Goal: Task Accomplishment & Management: Manage account settings

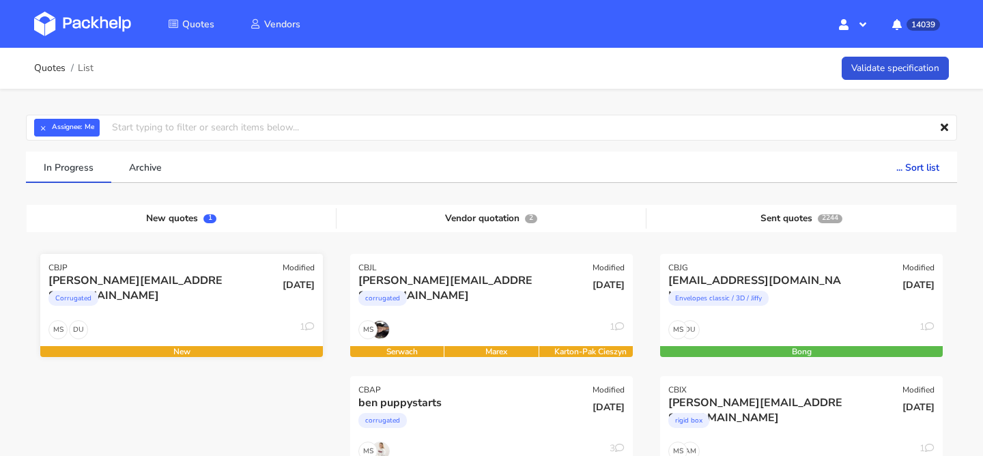
click at [178, 295] on div "Corrugated" at bounding box center [138, 301] width 181 height 27
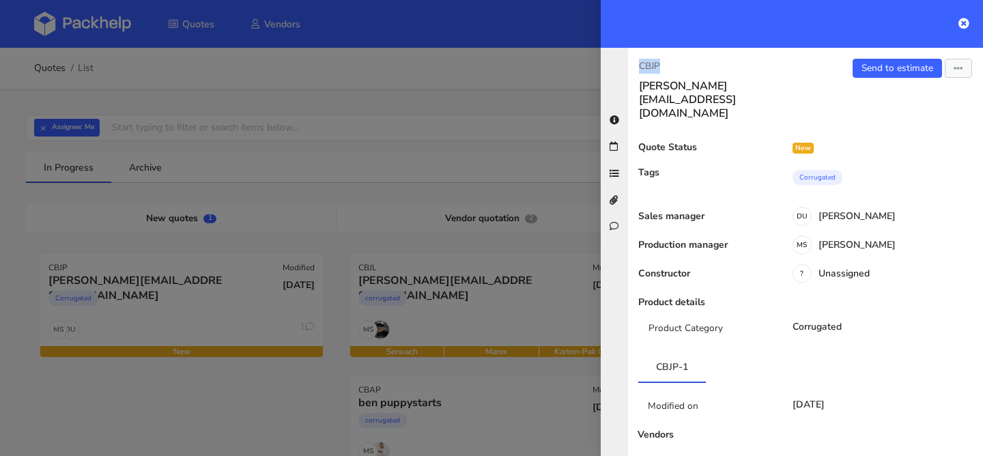
drag, startPoint x: 674, startPoint y: 66, endPoint x: 599, endPoint y: 66, distance: 75.1
click at [603, 66] on div "CBJP k.bauer@medianet.at Send to estimate View quote Edit quote Missing data Re…" at bounding box center [792, 252] width 382 height 408
copy p "CBJP"
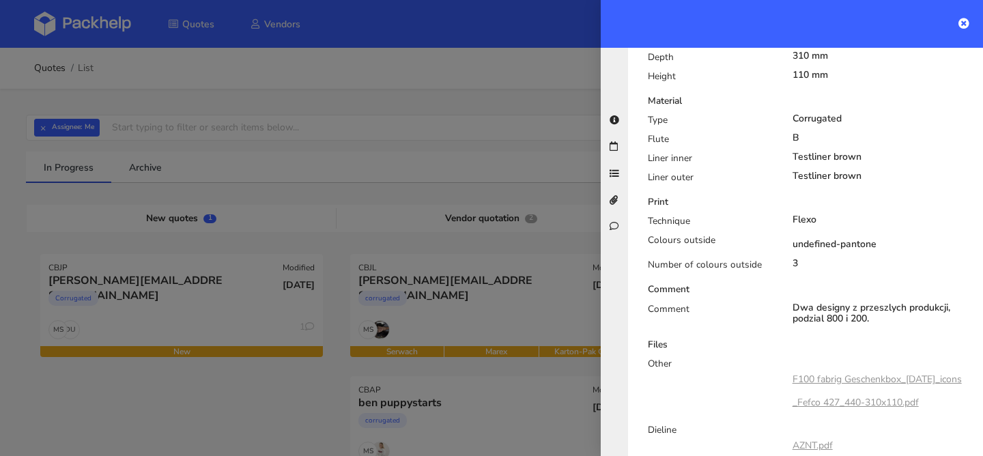
scroll to position [681, 0]
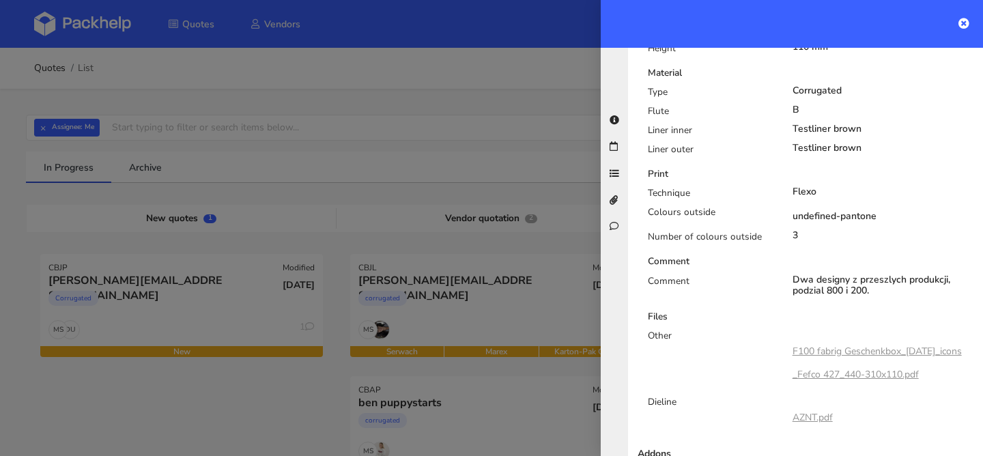
click at [838, 345] on link "F100 fabrig Geschenkbox_[DATE]_icons_Fefco 427_440-310x110.pdf" at bounding box center [876, 363] width 169 height 36
click at [813, 411] on link "AZNT.pdf" at bounding box center [812, 417] width 40 height 13
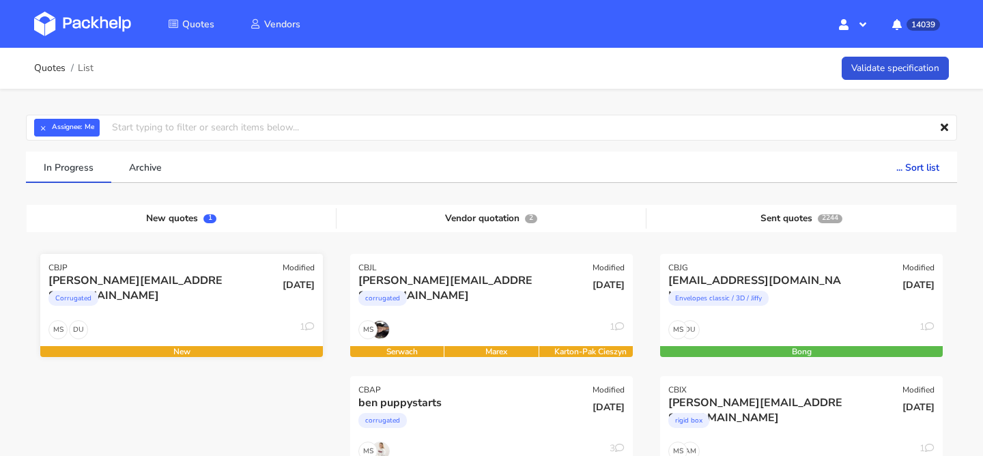
click at [257, 314] on div "[DATE]" at bounding box center [276, 296] width 95 height 46
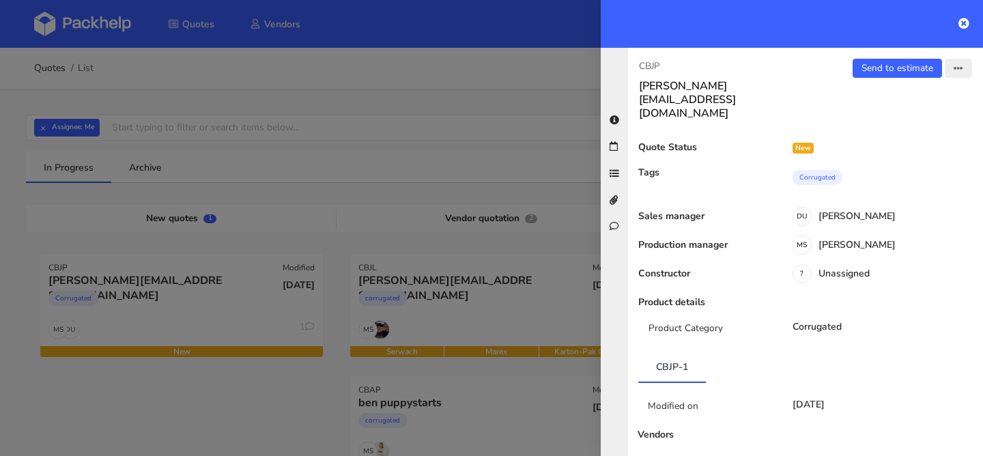
click at [955, 75] on button "button" at bounding box center [958, 68] width 27 height 19
click at [904, 122] on link "Edit quote" at bounding box center [914, 122] width 120 height 23
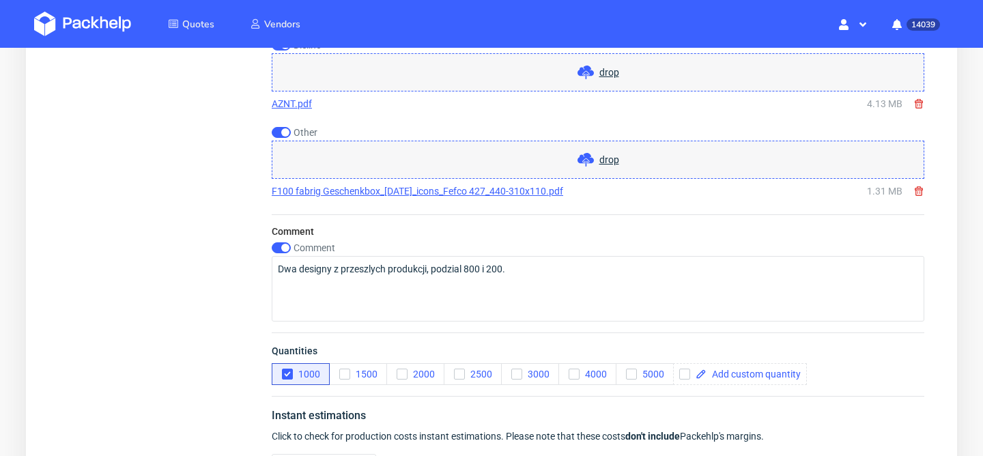
scroll to position [1372, 0]
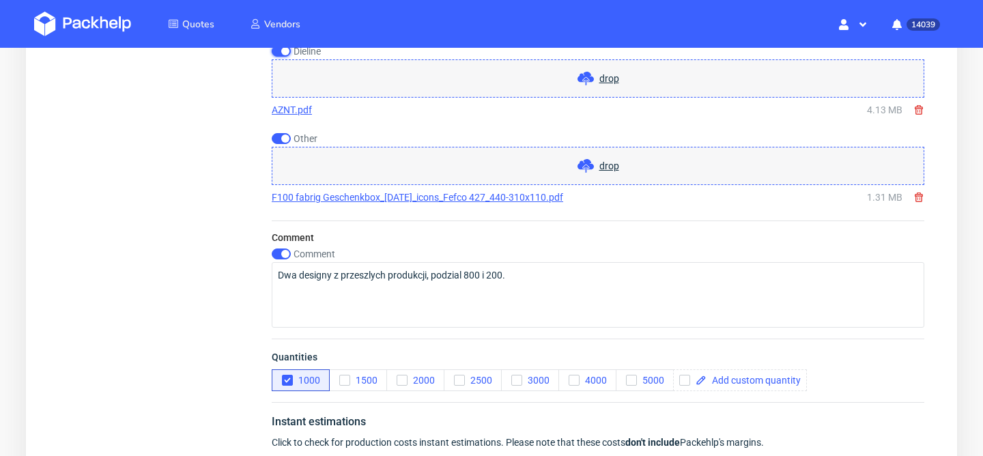
click at [287, 50] on input "checkbox" at bounding box center [281, 51] width 19 height 11
checkbox input "false"
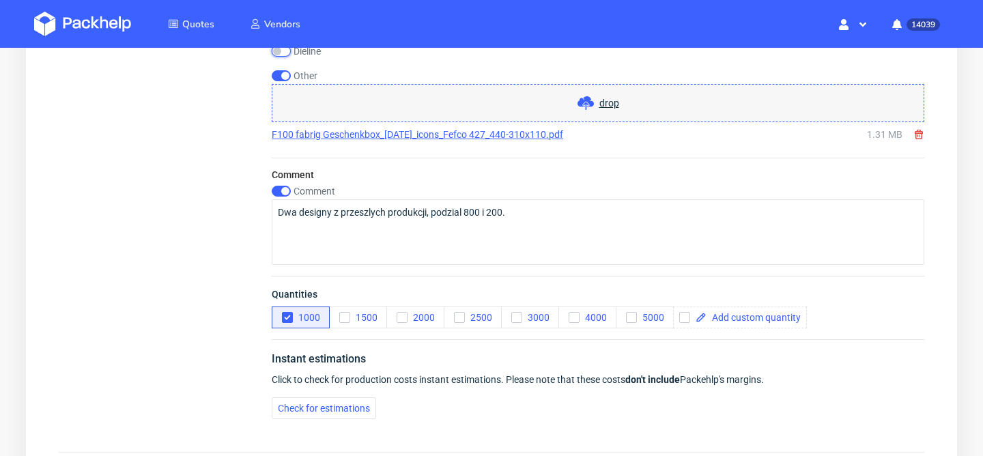
scroll to position [1517, 0]
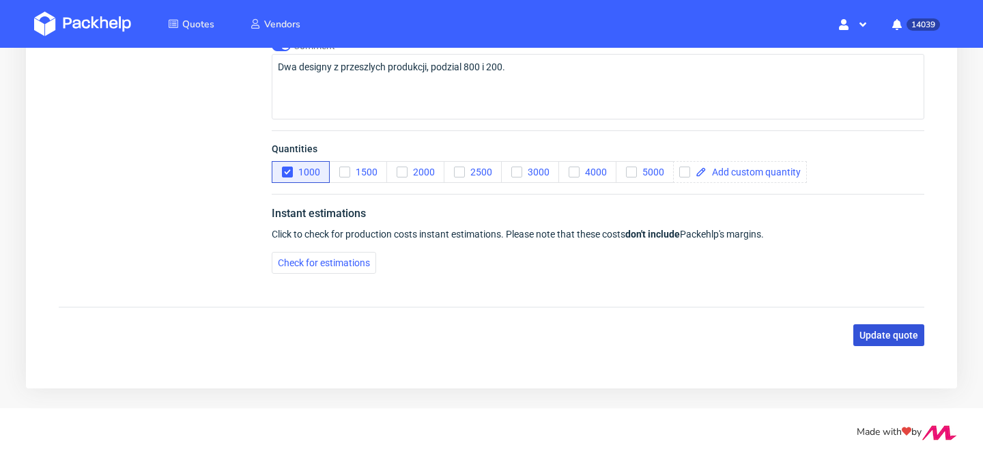
click at [886, 334] on span "Update quote" at bounding box center [888, 335] width 59 height 10
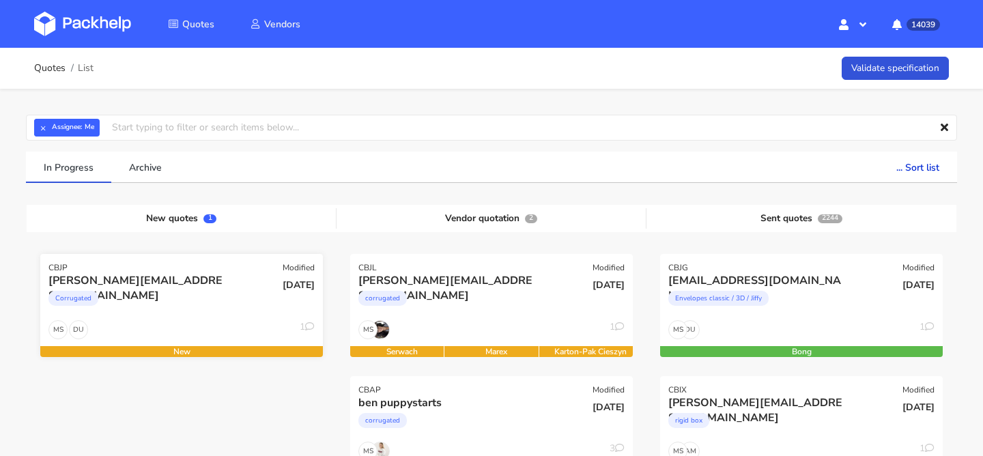
click at [190, 287] on div "[PERSON_NAME][EMAIL_ADDRESS][DOMAIN_NAME]" at bounding box center [138, 280] width 181 height 15
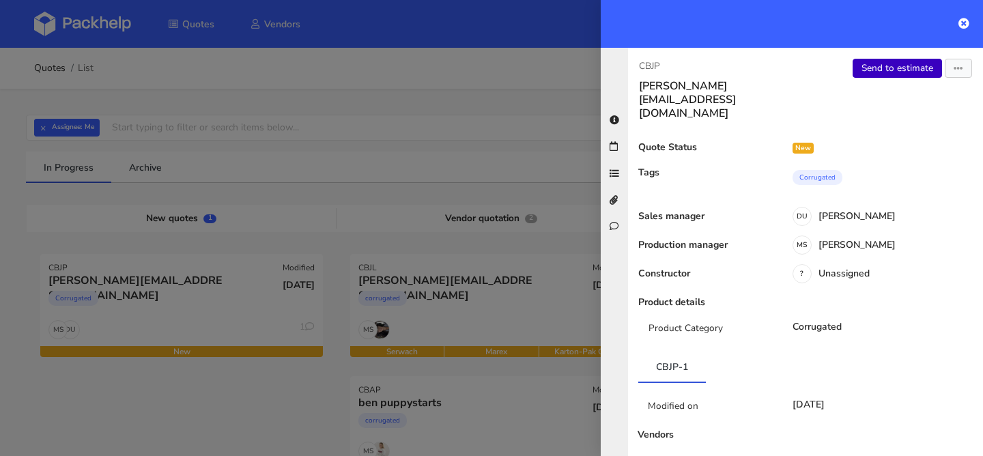
click at [875, 70] on link "Send to estimate" at bounding box center [896, 68] width 89 height 19
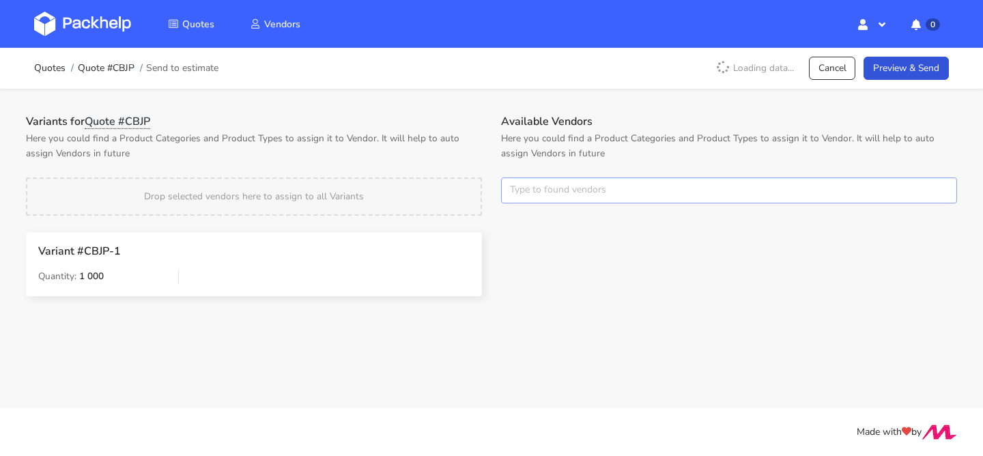
click at [555, 184] on input "text" at bounding box center [729, 190] width 456 height 26
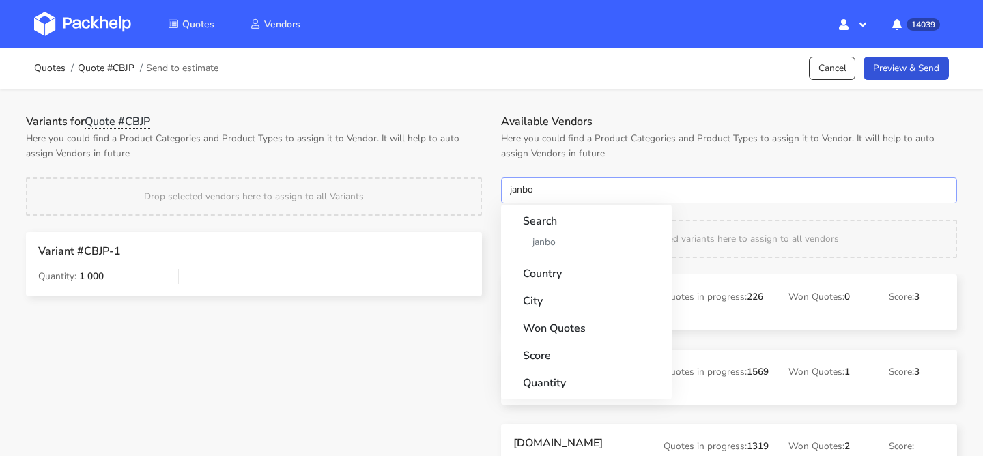
type input "janbox"
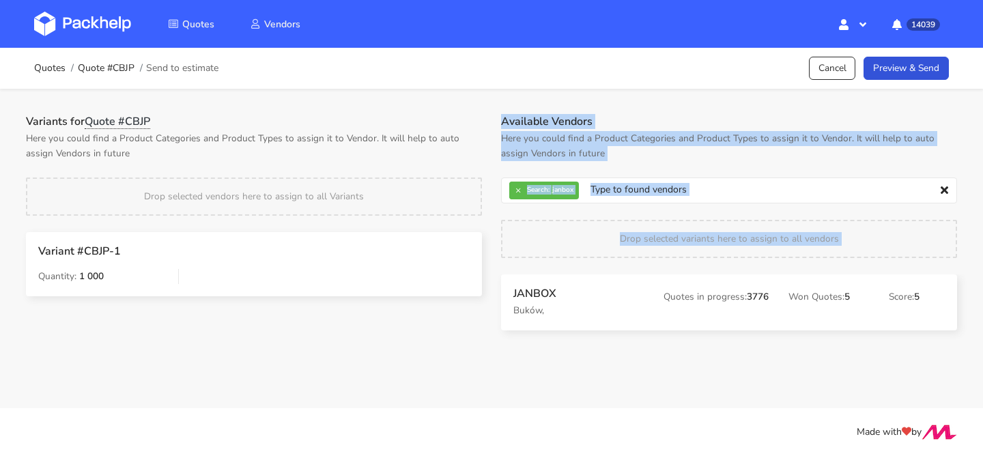
drag, startPoint x: 543, startPoint y: 273, endPoint x: 367, endPoint y: 265, distance: 176.3
click at [369, 267] on div "Variants for Quote #CBJP Here you could find a Product Categories and Product T…" at bounding box center [491, 232] width 950 height 235
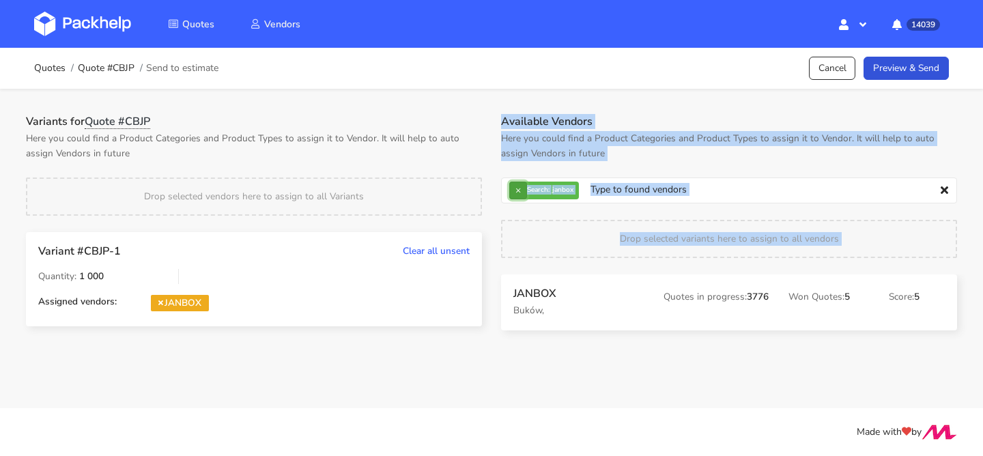
click at [517, 190] on button "×" at bounding box center [518, 191] width 18 height 18
click at [517, 190] on input "text" at bounding box center [729, 190] width 456 height 26
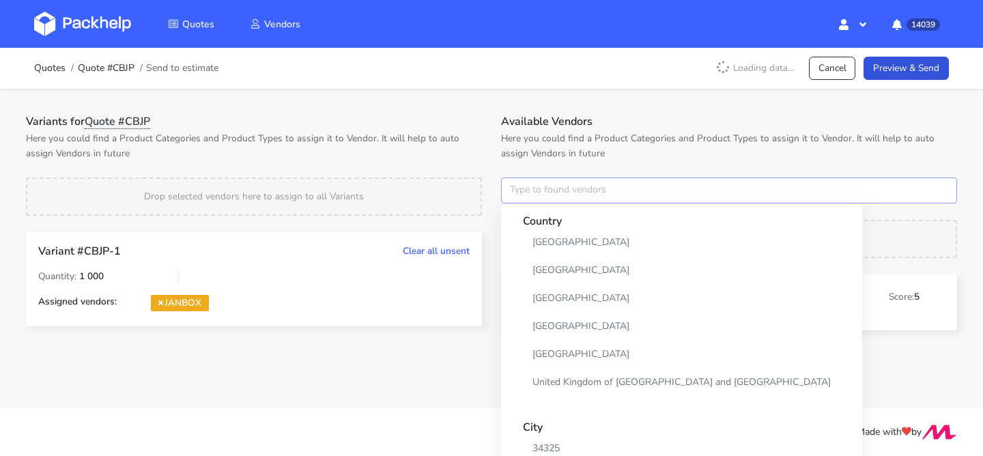
click at [526, 190] on input "text" at bounding box center [729, 190] width 456 height 26
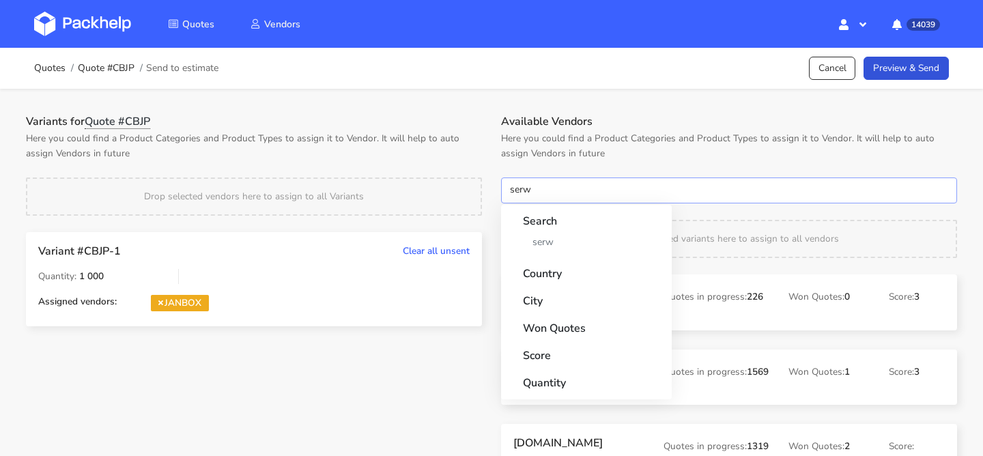
type input "serwa"
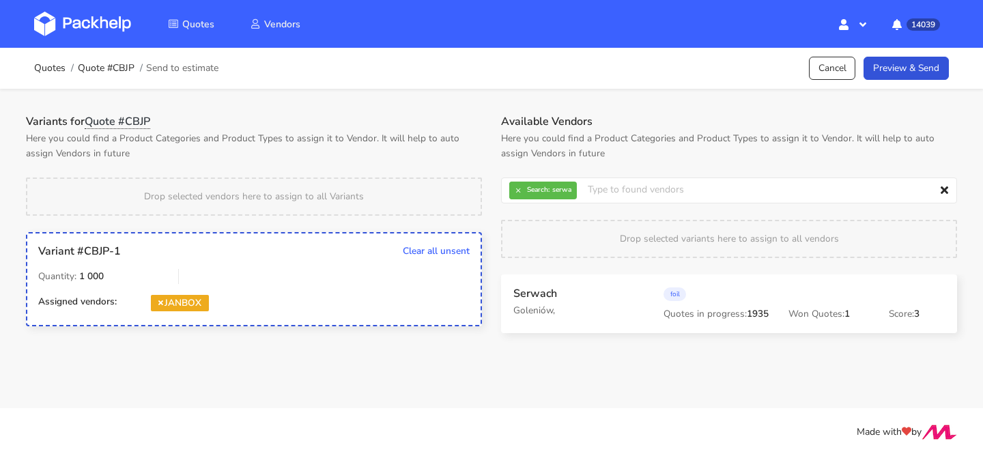
drag, startPoint x: 520, startPoint y: 302, endPoint x: 293, endPoint y: 302, distance: 227.3
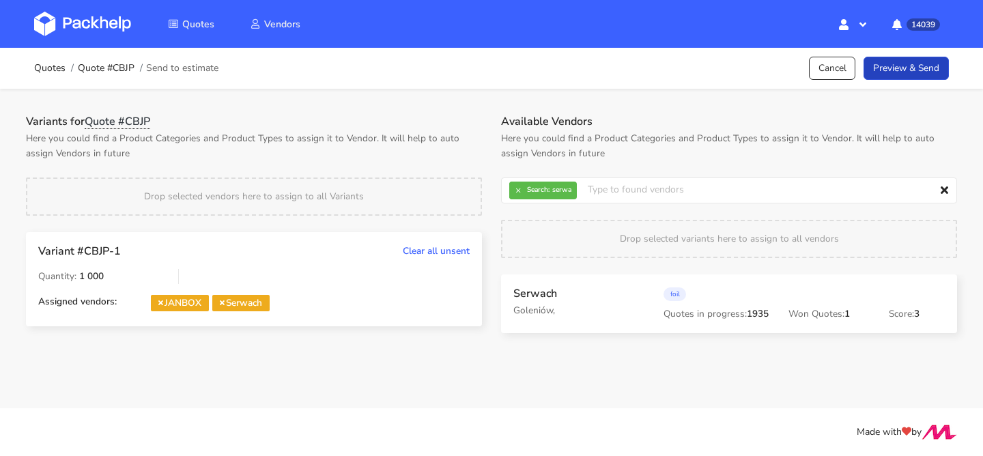
click at [917, 73] on link "Preview & Send" at bounding box center [905, 69] width 85 height 24
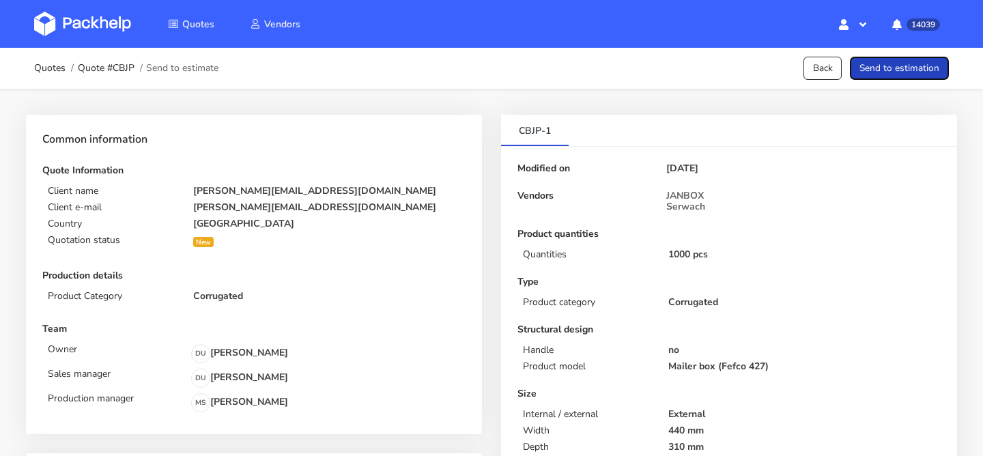
click at [917, 73] on button "Send to estimation" at bounding box center [899, 69] width 99 height 24
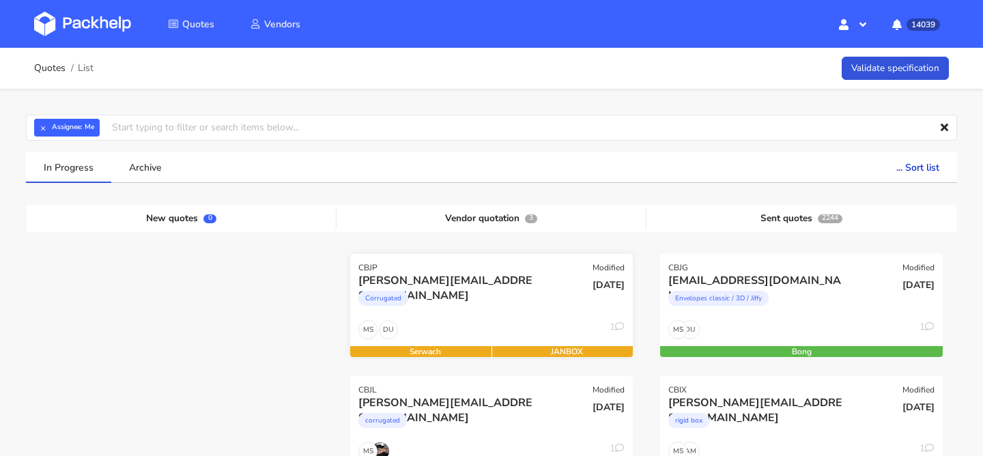
click at [463, 331] on div "DU MS 1" at bounding box center [491, 333] width 283 height 26
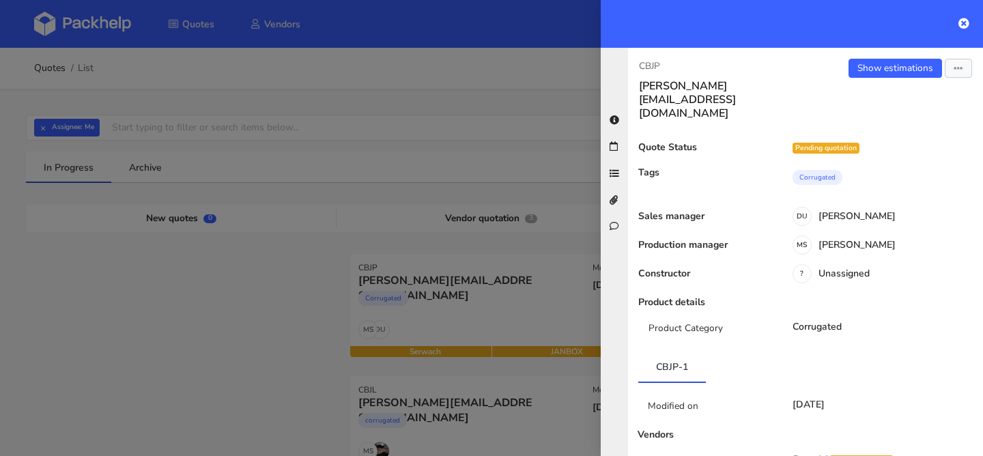
click at [883, 84] on div "Show estimations Send to estimate View quote Edit quote Missing data Reject quo…" at bounding box center [893, 89] width 177 height 61
click at [885, 76] on link "Show estimations" at bounding box center [894, 68] width 93 height 19
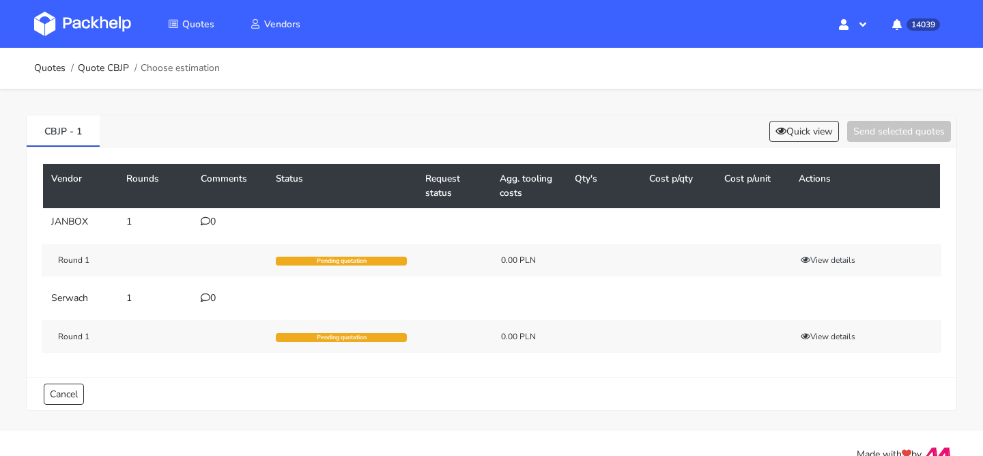
click at [222, 216] on td "0" at bounding box center [229, 221] width 75 height 27
click at [222, 216] on div "0" at bounding box center [230, 221] width 59 height 11
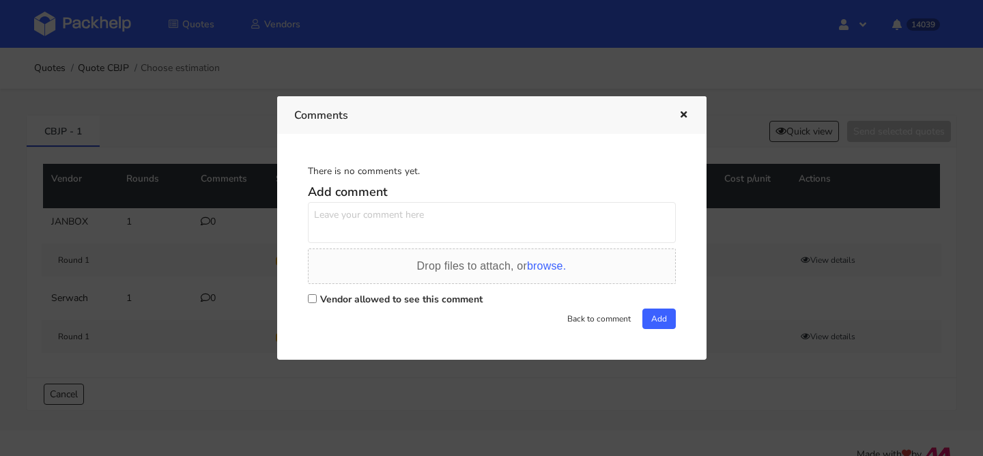
click at [411, 211] on textarea at bounding box center [492, 222] width 368 height 41
paste textarea "ABHC"
paste textarea "druga nowa dla 3 kolorów"
click at [424, 216] on textarea "powtórka ABHC + druga nowa dla 3 kolorów" at bounding box center [492, 222] width 368 height 41
type textarea "powtórka ABHC + druga grafika nowa dla 3 kolorów"
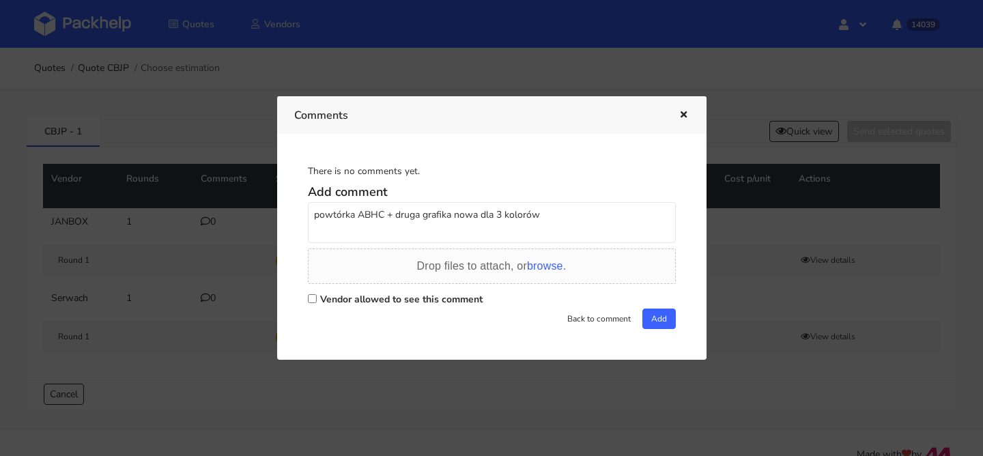
click at [443, 298] on label "Vendor allowed to see this comment" at bounding box center [401, 299] width 162 height 13
click at [317, 298] on input "Vendor allowed to see this comment" at bounding box center [312, 298] width 9 height 9
checkbox input "true"
click at [650, 315] on button "Add" at bounding box center [658, 318] width 33 height 20
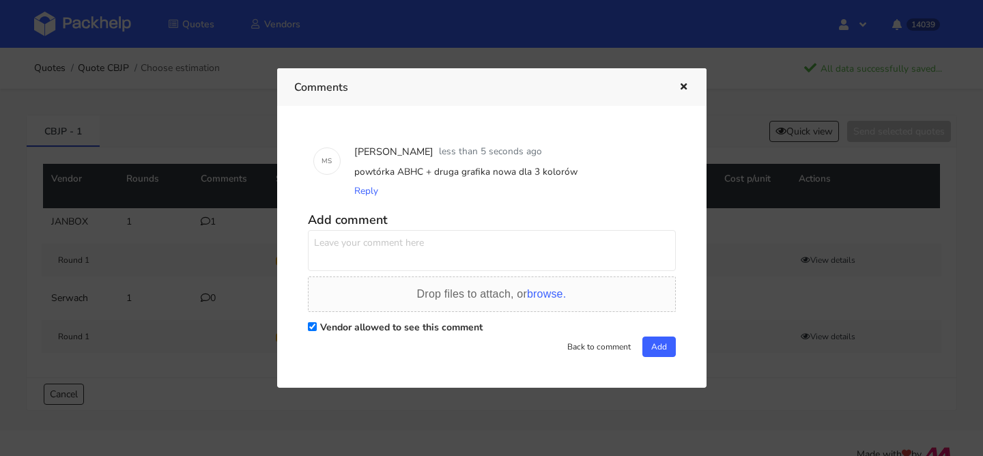
click at [673, 89] on div at bounding box center [673, 87] width 31 height 18
click at [679, 85] on icon "button" at bounding box center [684, 88] width 12 height 10
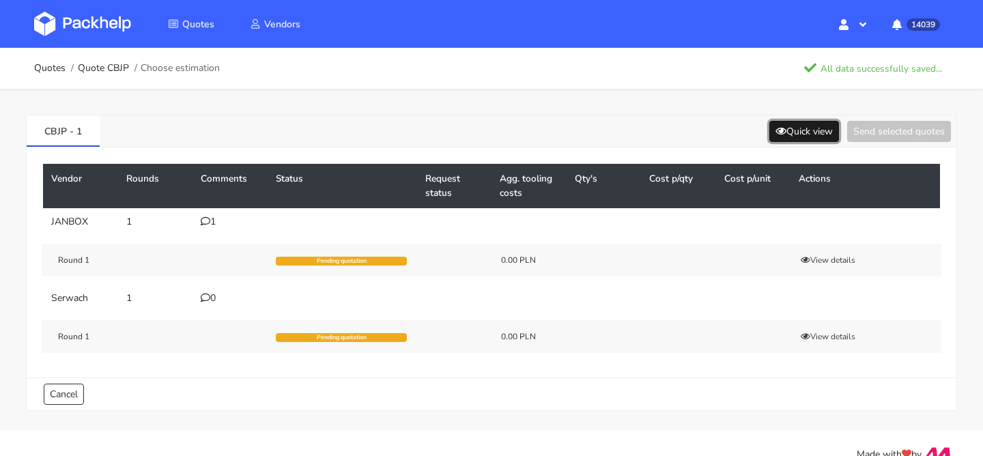
click at [820, 131] on button "Quick view" at bounding box center [804, 131] width 70 height 21
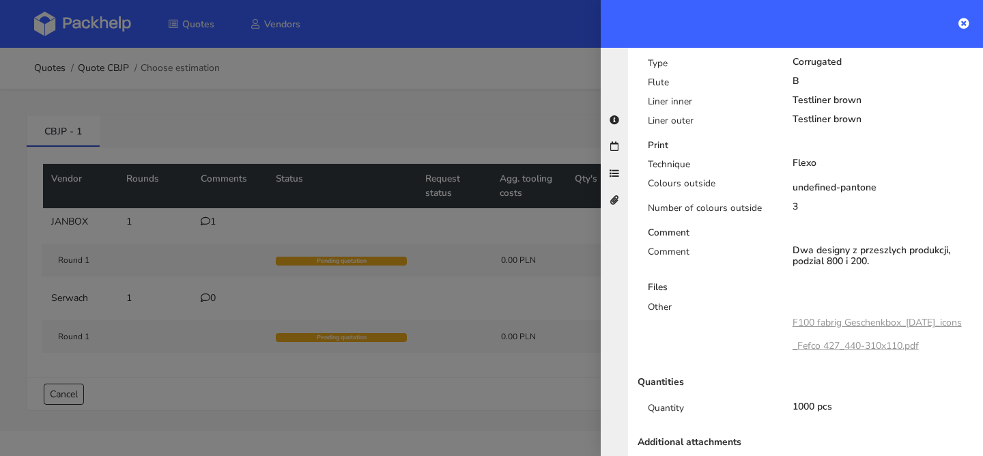
scroll to position [553, 0]
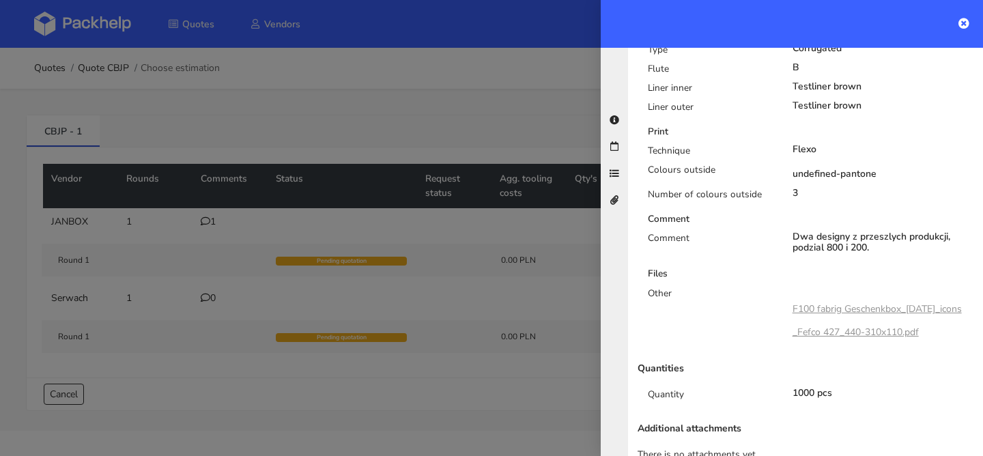
click at [268, 210] on div at bounding box center [491, 228] width 983 height 456
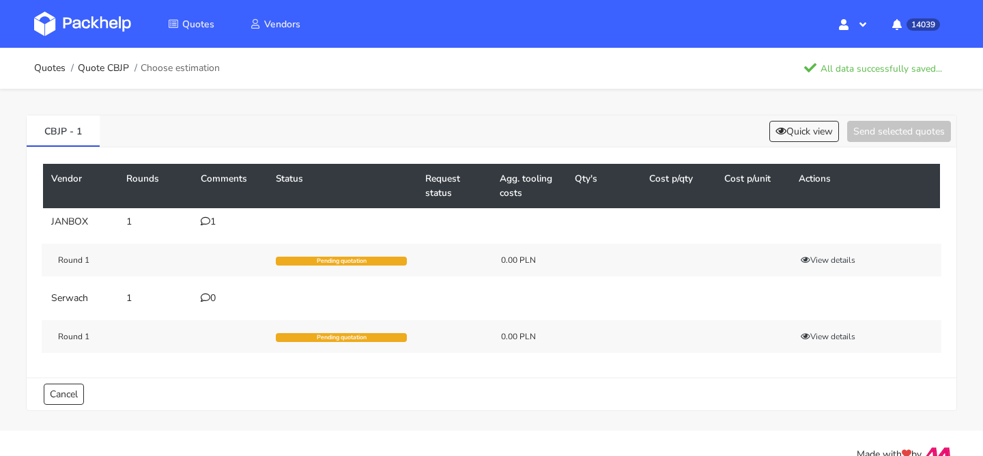
click at [213, 217] on div "1" at bounding box center [230, 221] width 59 height 11
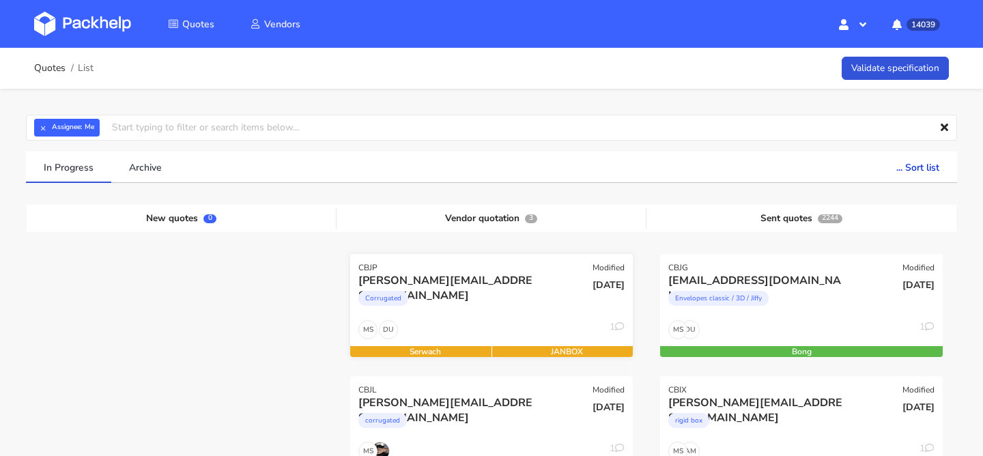
click at [481, 304] on div "Corrugated" at bounding box center [448, 301] width 181 height 27
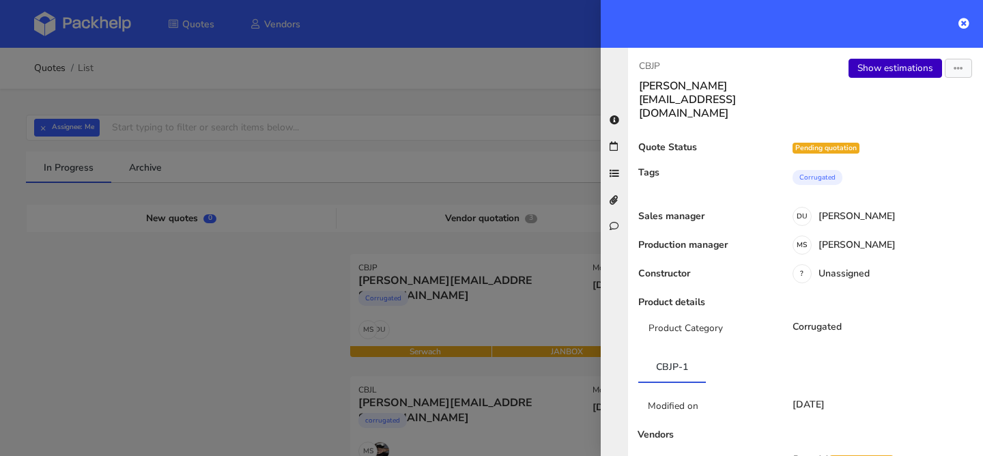
click at [874, 73] on link "Show estimations" at bounding box center [894, 68] width 93 height 19
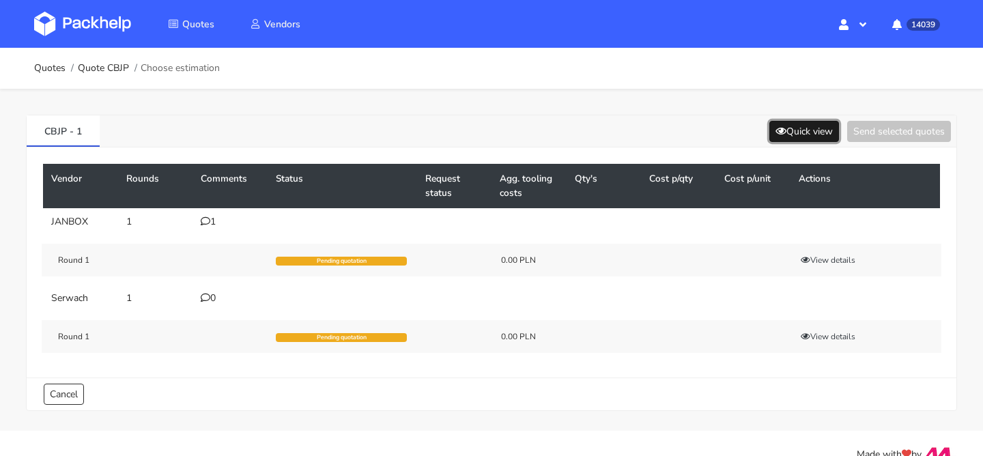
click at [769, 128] on button "Quick view" at bounding box center [804, 131] width 70 height 21
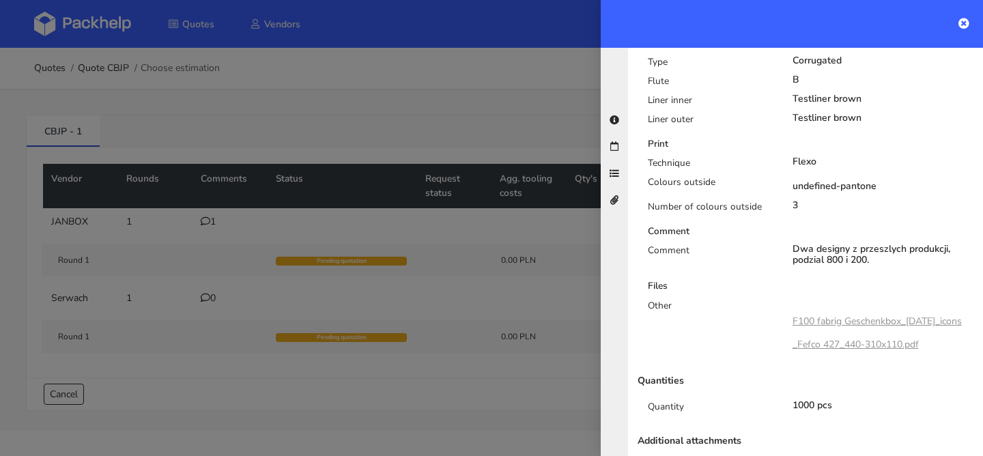
scroll to position [553, 0]
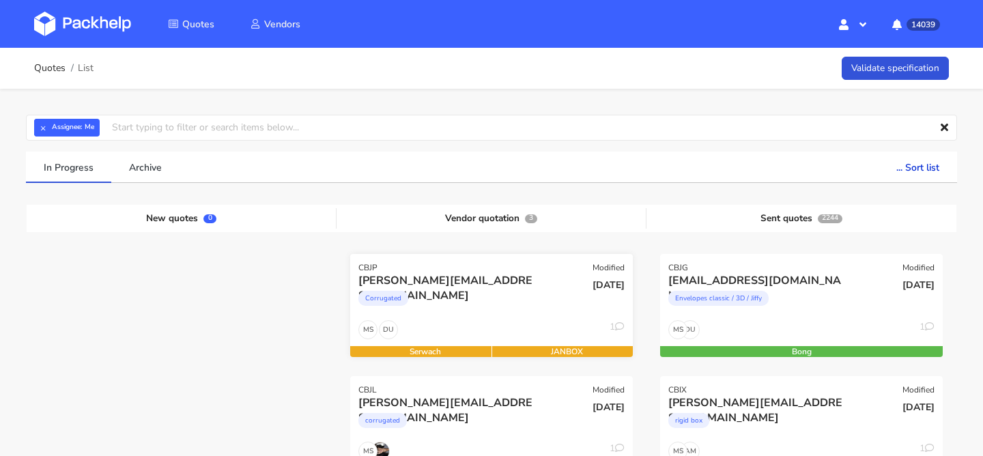
click at [504, 289] on div "Corrugated" at bounding box center [448, 301] width 181 height 27
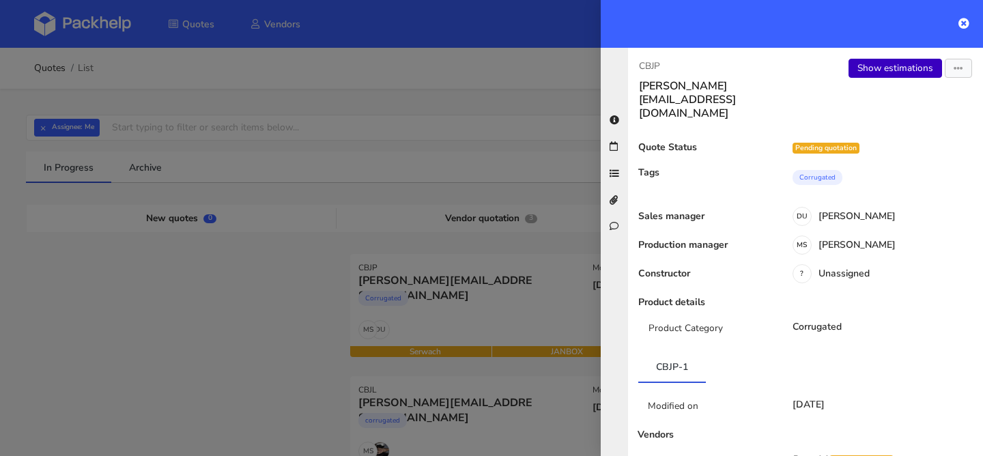
click at [904, 70] on link "Show estimations" at bounding box center [894, 68] width 93 height 19
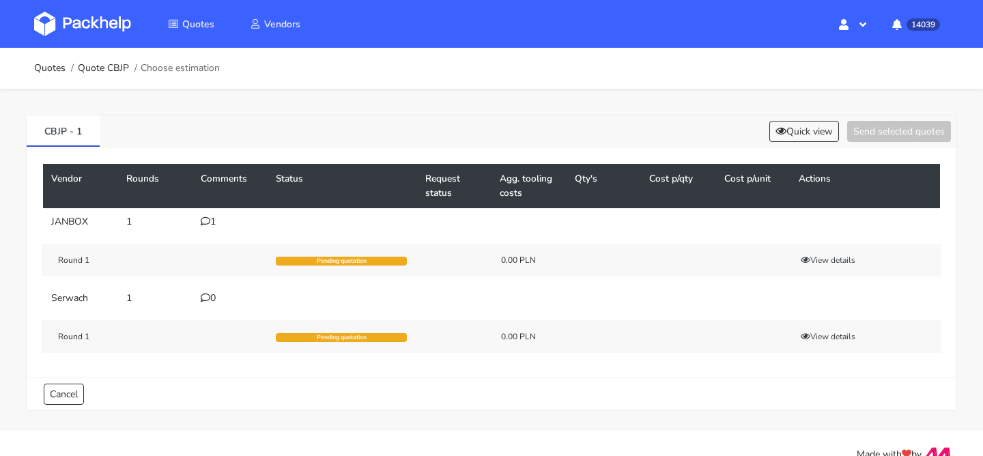
click at [214, 226] on div "1" at bounding box center [230, 221] width 59 height 11
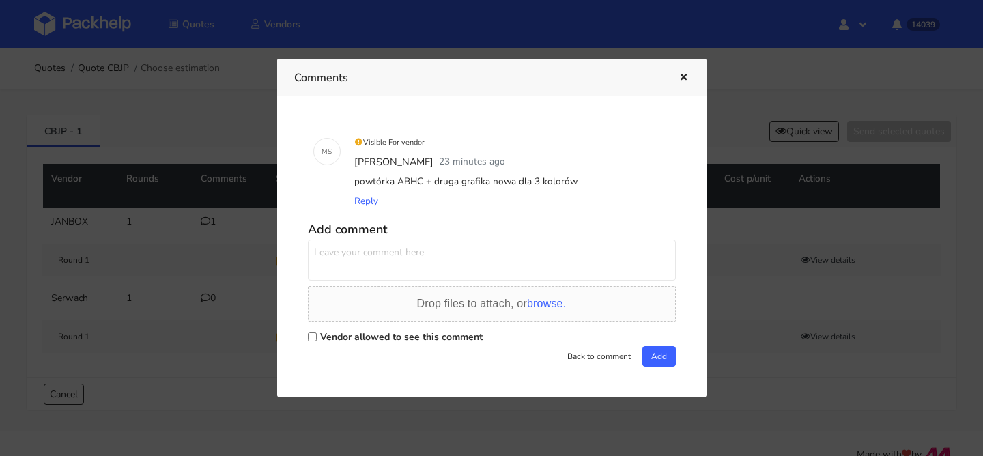
click at [419, 254] on textarea at bounding box center [492, 260] width 368 height 41
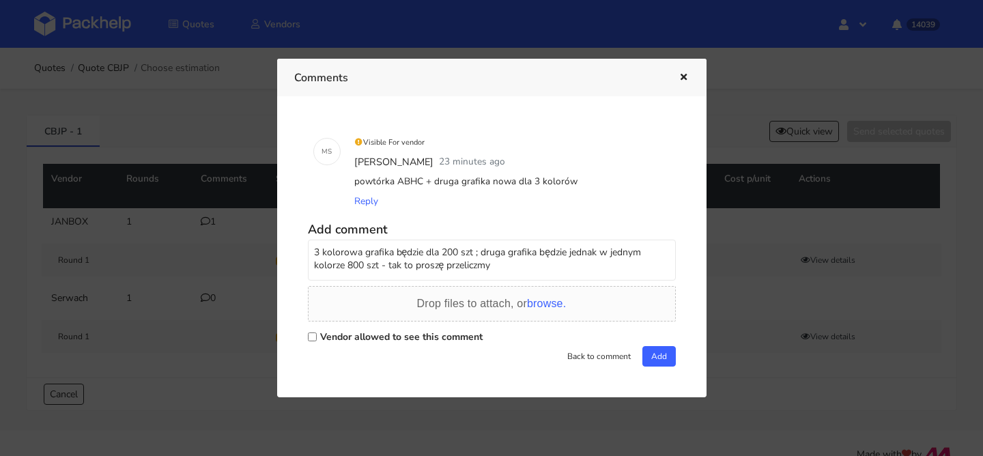
type textarea "3 kolorowa grafika będzie dla 200 szt ; druga grafika będzie jednak w jednym ko…"
click at [456, 332] on label "Vendor allowed to see this comment" at bounding box center [401, 336] width 162 height 13
click at [317, 332] on input "Vendor allowed to see this comment" at bounding box center [312, 336] width 9 height 9
checkbox input "true"
click at [676, 356] on div "M S Visible For vendor [PERSON_NAME] 23 minutes ago powtórka ABHC + druga grafi…" at bounding box center [491, 246] width 395 height 267
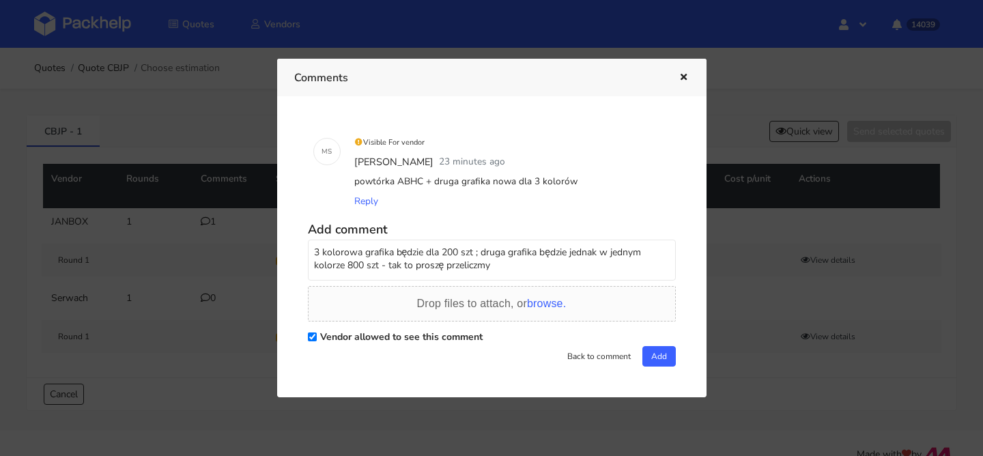
click at [672, 356] on div "M S Visible For vendor [PERSON_NAME] 23 minutes ago powtórka ABHC + druga grafi…" at bounding box center [491, 246] width 395 height 267
click at [659, 360] on button "Add" at bounding box center [658, 356] width 33 height 20
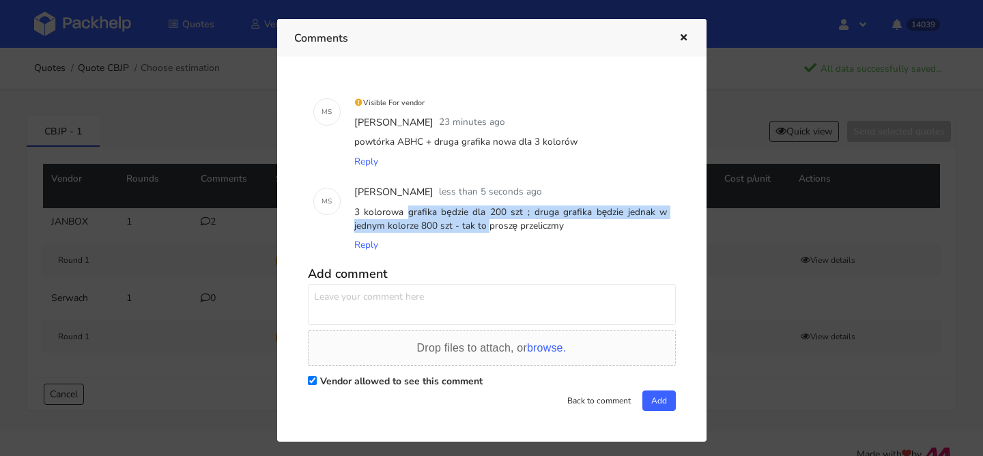
drag, startPoint x: 446, startPoint y: 224, endPoint x: 349, endPoint y: 211, distance: 98.4
click at [349, 211] on div "[PERSON_NAME] less than 5 seconds ago 3 kolorowa grafika będzie dla 200 szt ; d…" at bounding box center [511, 219] width 330 height 84
copy div "3 kolorowa grafika będzie dla 200 szt ; druga grafika będzie jednak w jednym ko…"
click at [685, 38] on icon "button" at bounding box center [684, 38] width 12 height 10
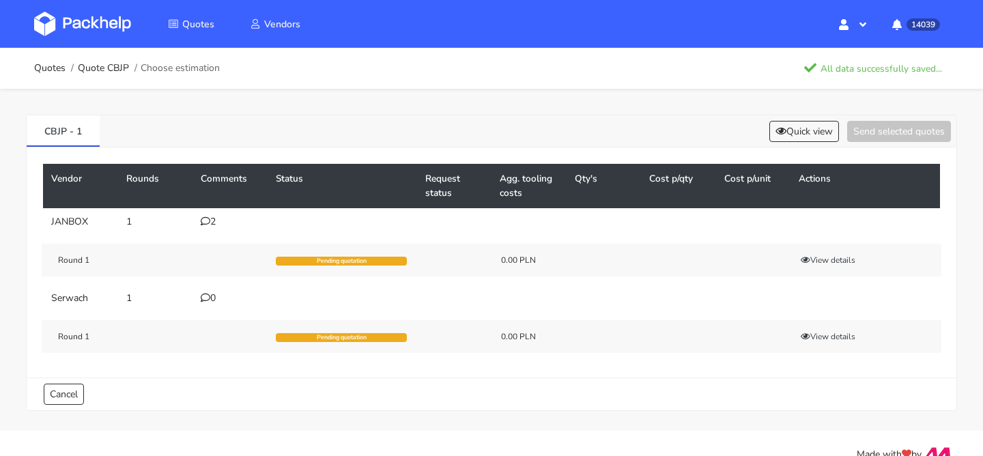
click at [219, 296] on div "0" at bounding box center [230, 298] width 59 height 11
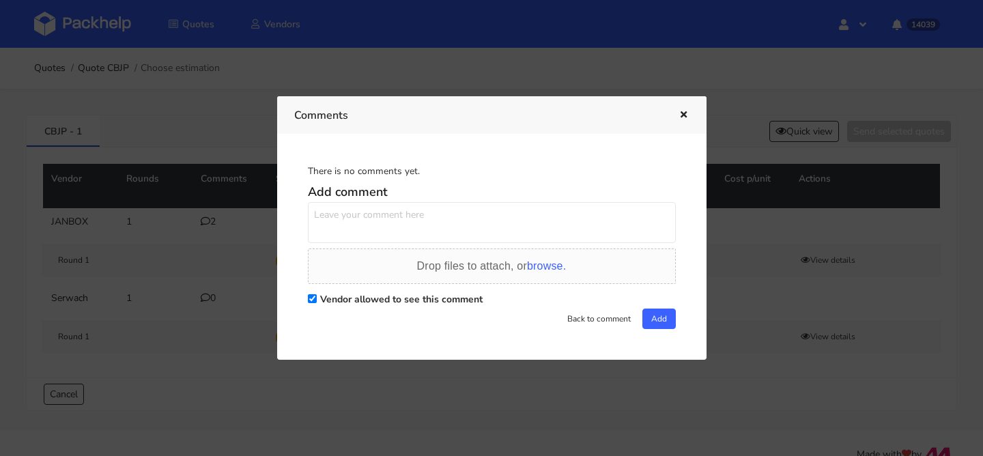
click at [395, 229] on textarea at bounding box center [492, 222] width 368 height 41
paste textarea "3 kolorowa grafika będzie dla 200 szt ; druga grafika będzie jednak w jednym ko…"
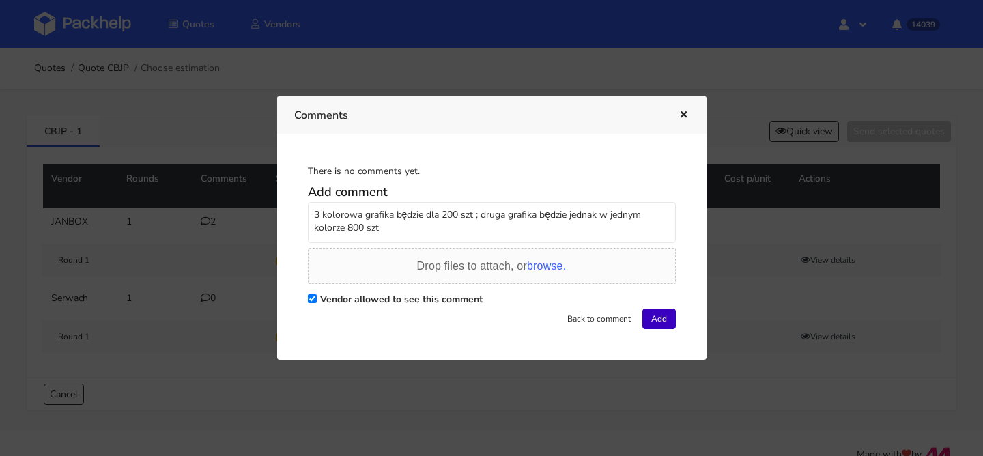
type textarea "3 kolorowa grafika będzie dla 200 szt ; druga grafika będzie jednak w jednym ko…"
click at [650, 315] on button "Add" at bounding box center [658, 318] width 33 height 20
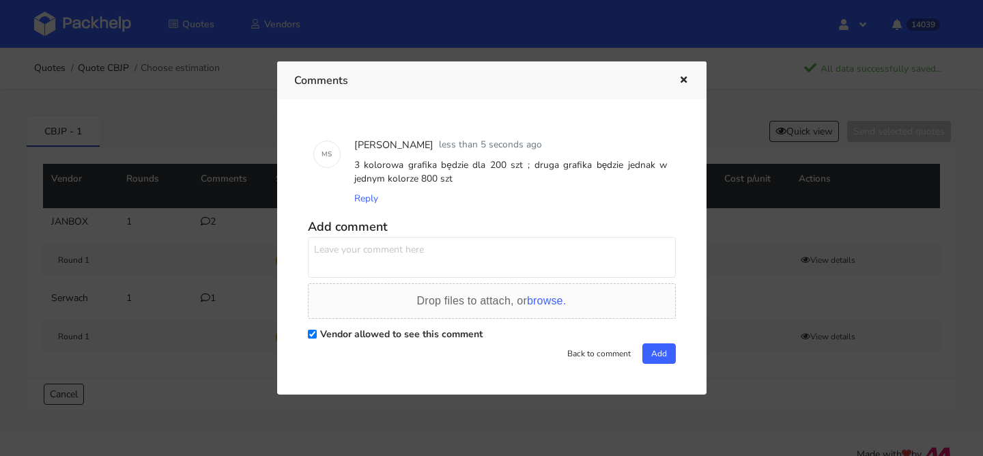
click at [689, 83] on div "Comments" at bounding box center [491, 80] width 429 height 38
click at [683, 82] on icon "button" at bounding box center [684, 81] width 12 height 10
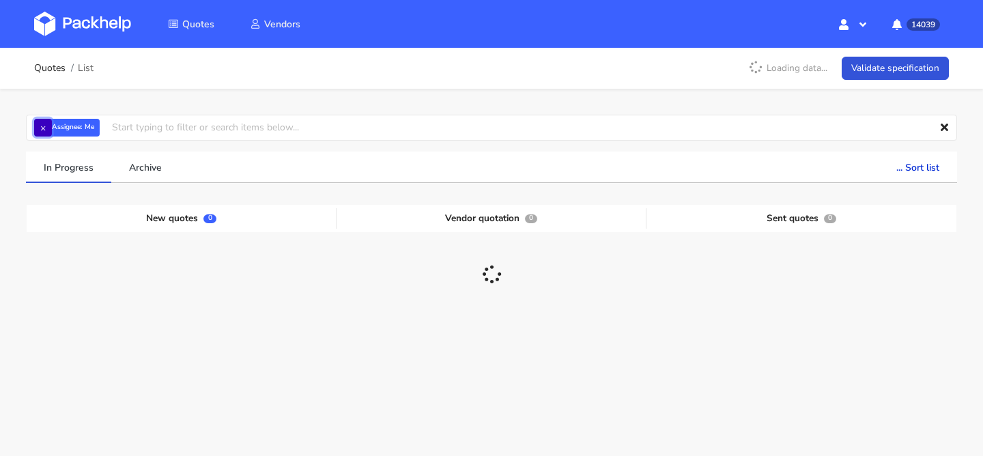
click at [36, 132] on button "×" at bounding box center [43, 128] width 18 height 18
click at [42, 130] on input "text" at bounding box center [491, 128] width 931 height 26
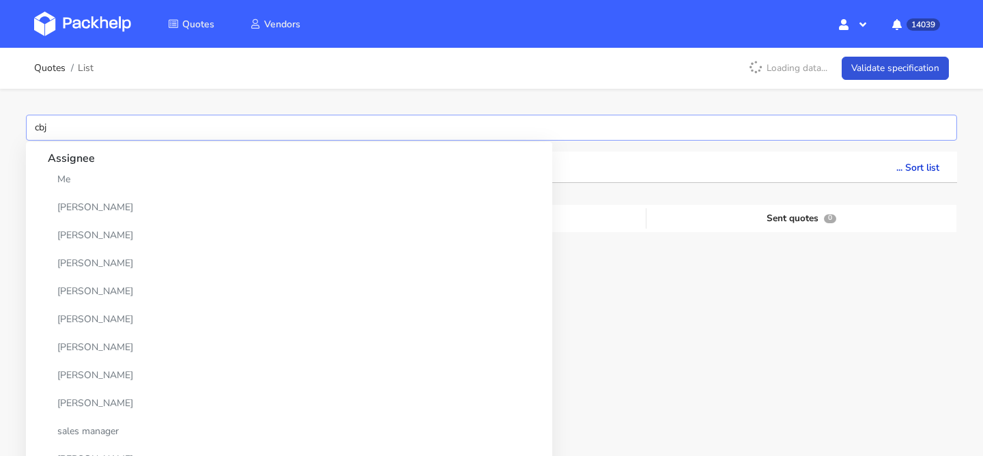
type input "cbjr"
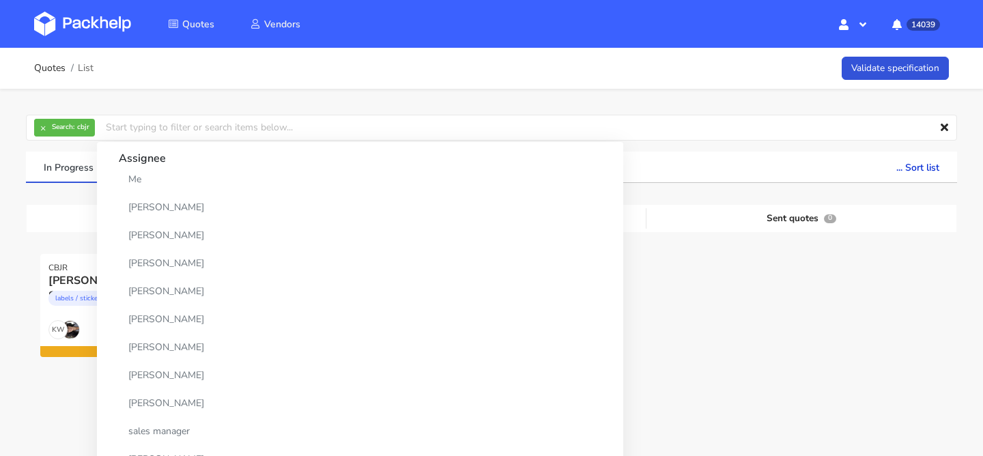
click at [570, 310] on div at bounding box center [491, 314] width 310 height 121
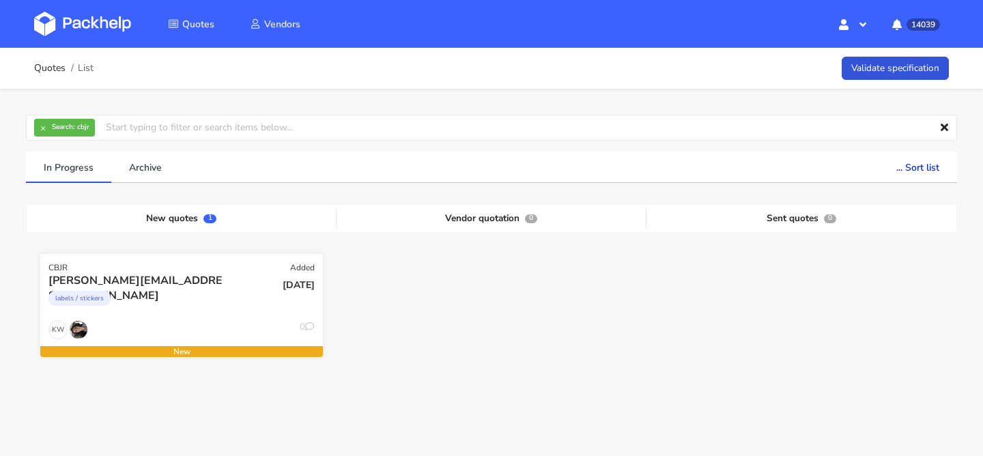
click at [216, 316] on div "j.reynaud@jumarel.fr labels / stickers" at bounding box center [134, 296] width 190 height 46
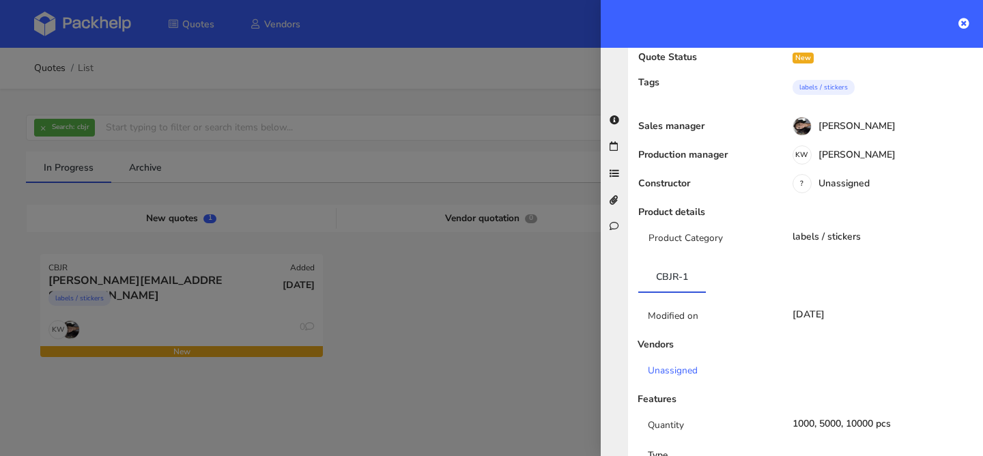
scroll to position [25, 0]
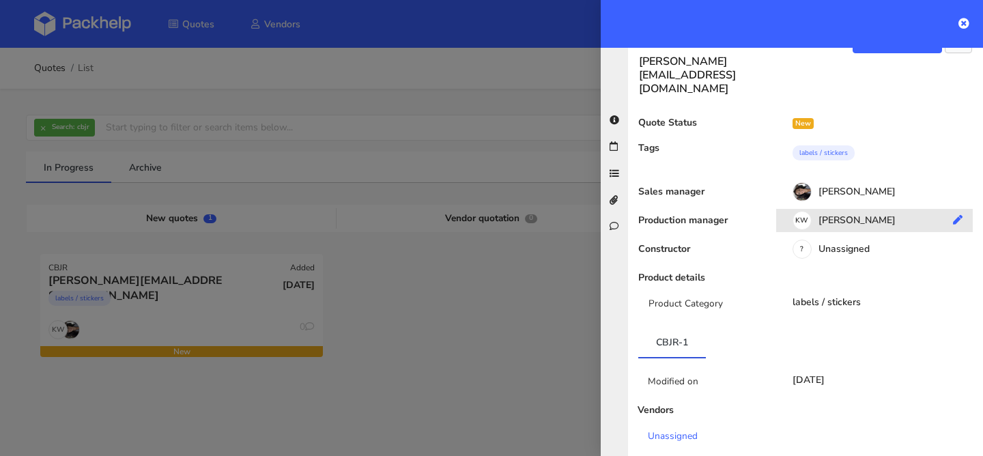
click at [855, 215] on div "KW Klaudia Wiśniewska" at bounding box center [879, 222] width 207 height 15
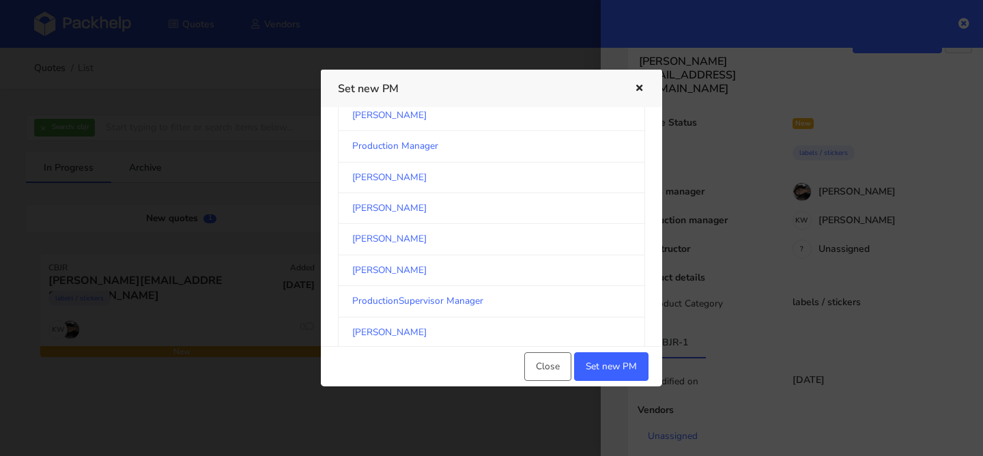
scroll to position [2275, 0]
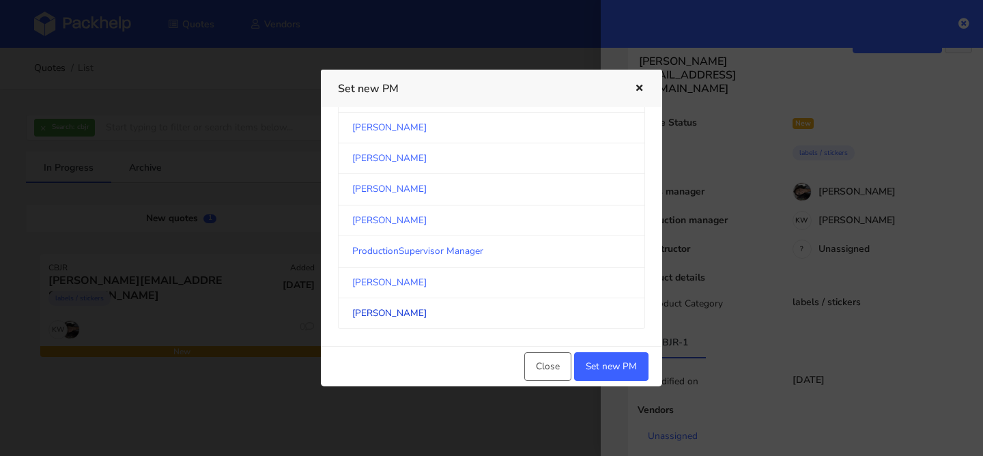
click at [404, 307] on link "Maciej Sikora" at bounding box center [491, 313] width 307 height 31
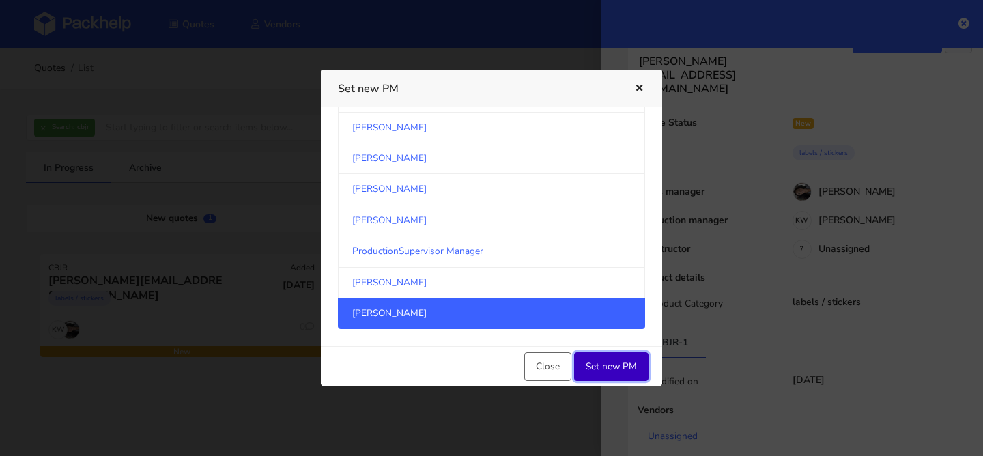
click at [605, 362] on button "Set new PM" at bounding box center [611, 366] width 74 height 29
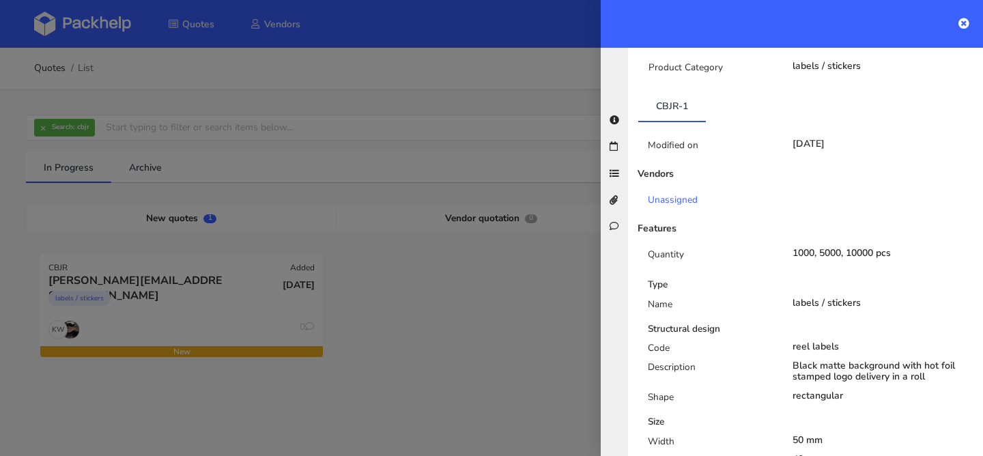
scroll to position [0, 0]
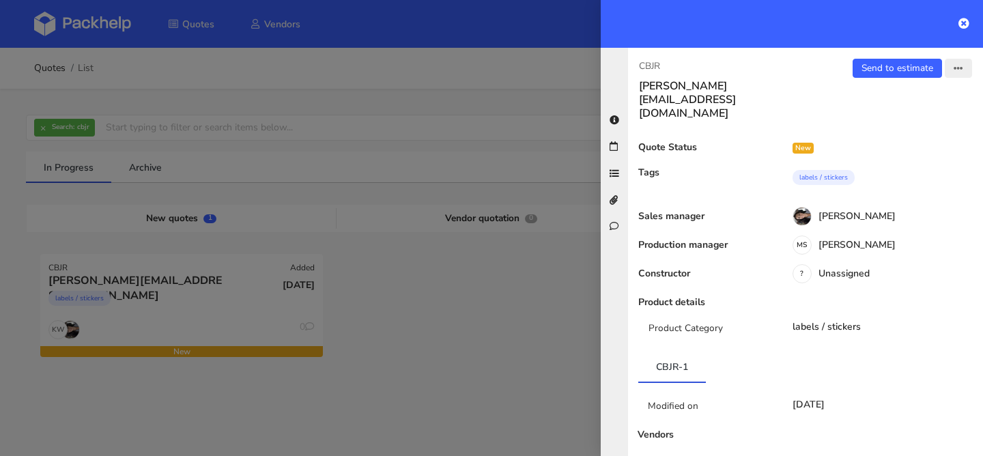
click at [966, 60] on button "button" at bounding box center [958, 68] width 27 height 19
click at [900, 126] on link "Edit quote" at bounding box center [914, 122] width 120 height 23
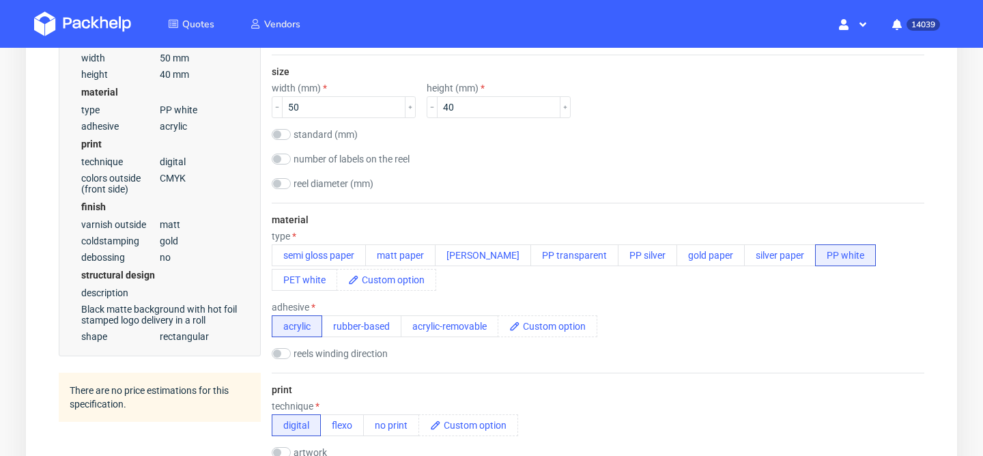
scroll to position [360, 0]
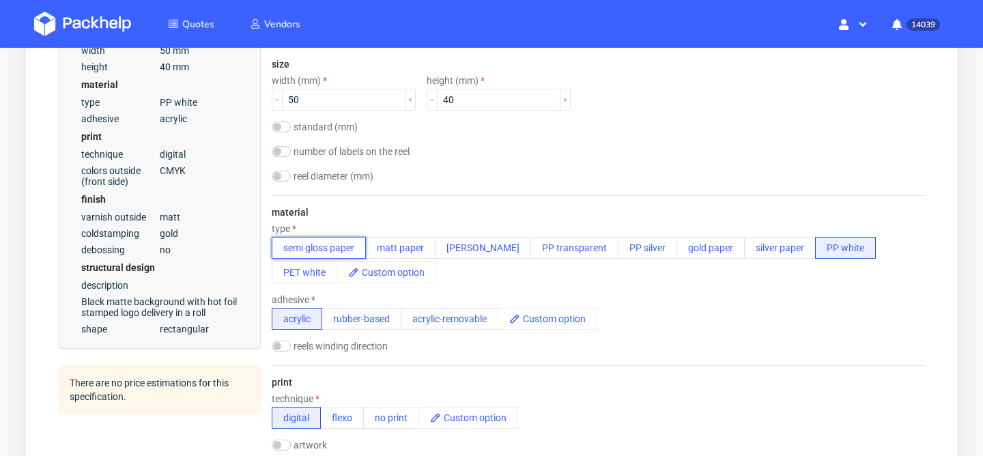
click at [345, 242] on button "semi gloss paper" at bounding box center [319, 248] width 94 height 22
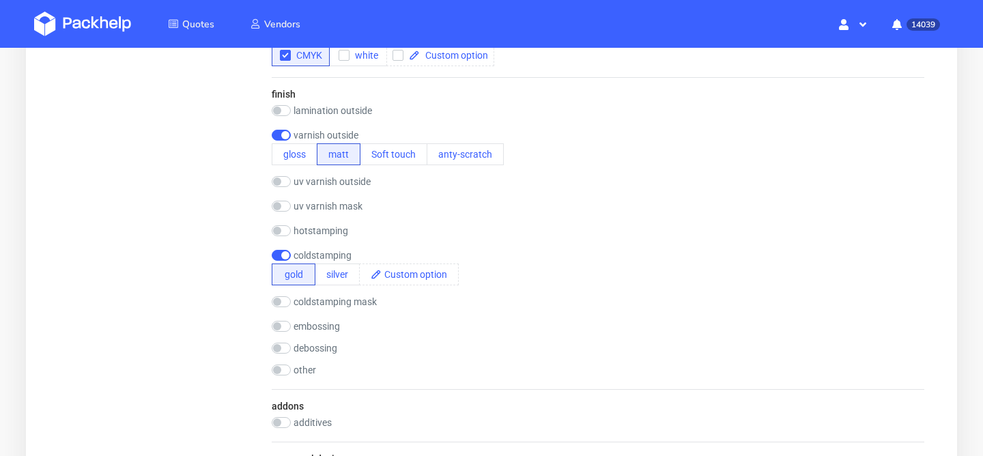
scroll to position [792, 0]
click at [285, 234] on input "checkbox" at bounding box center [281, 232] width 19 height 11
checkbox input "true"
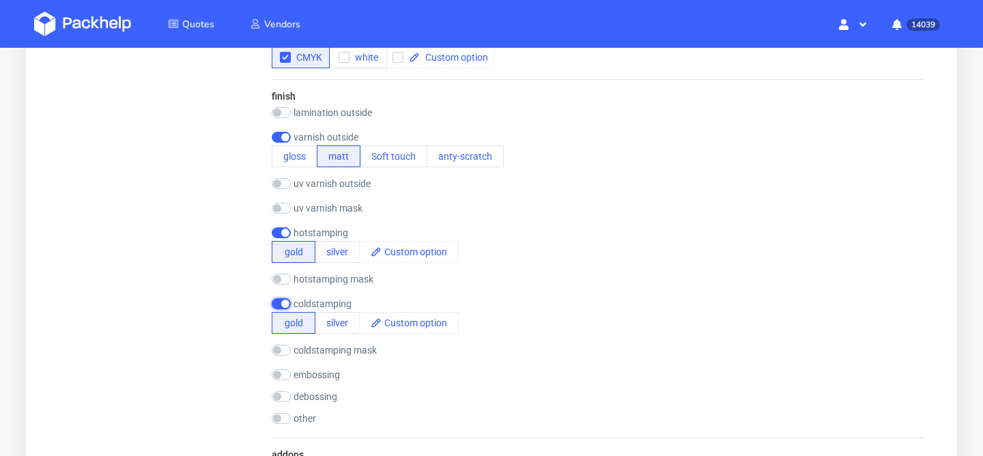
click at [285, 303] on input "checkbox" at bounding box center [281, 303] width 19 height 11
checkbox input "false"
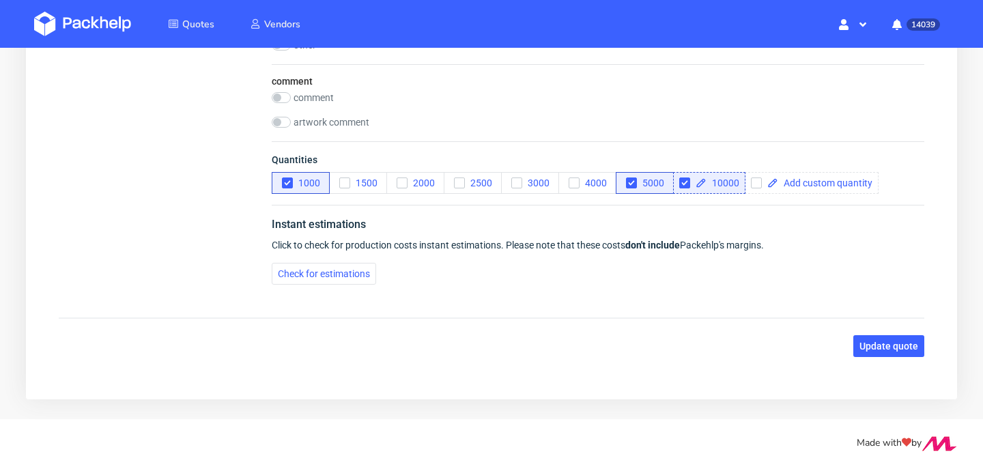
scroll to position [1550, 0]
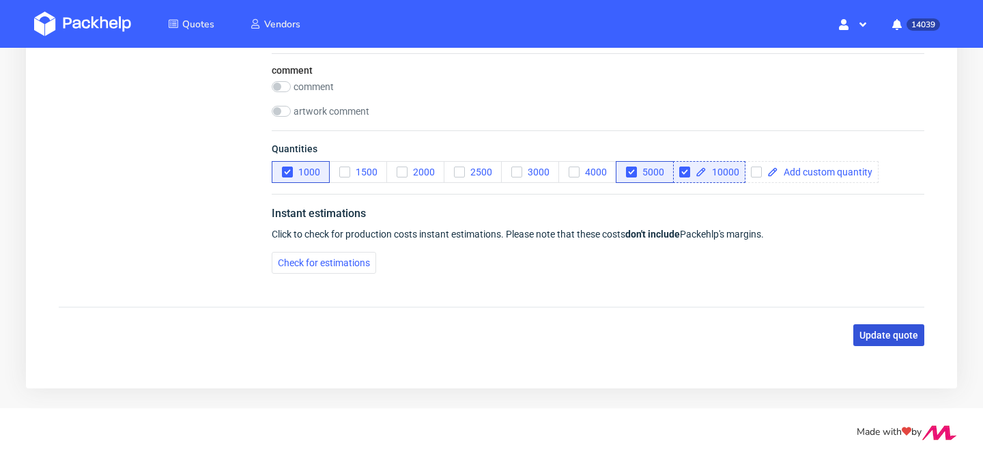
click at [891, 330] on span "Update quote" at bounding box center [888, 335] width 59 height 10
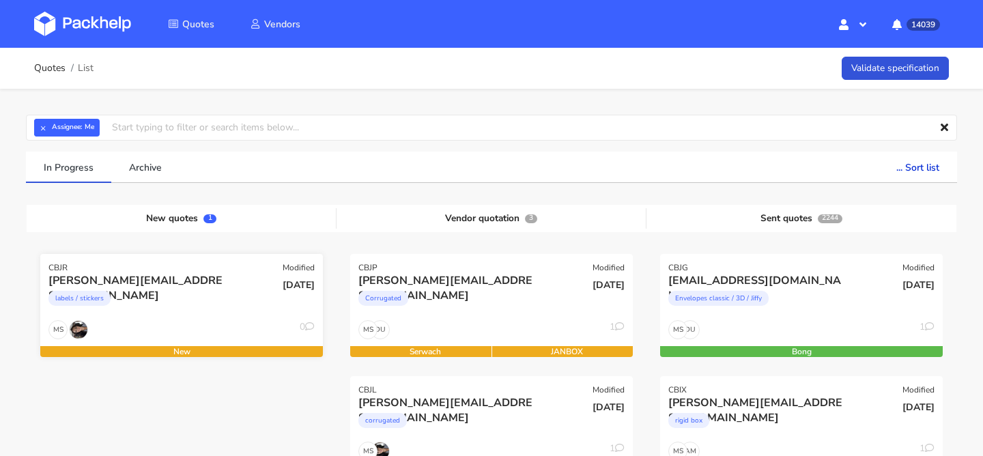
click at [231, 287] on div "[DATE]" at bounding box center [276, 296] width 95 height 46
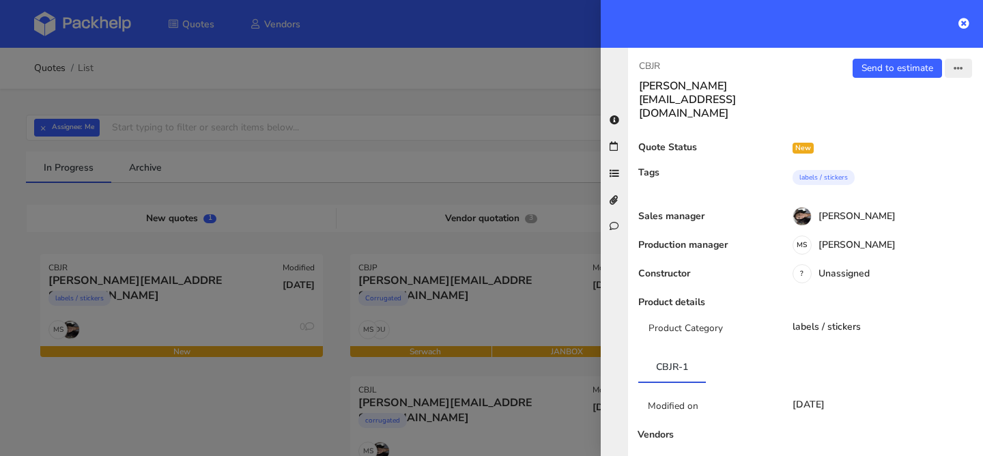
click at [955, 72] on icon "button" at bounding box center [958, 69] width 10 height 10
click at [911, 124] on link "Edit quote" at bounding box center [914, 122] width 120 height 23
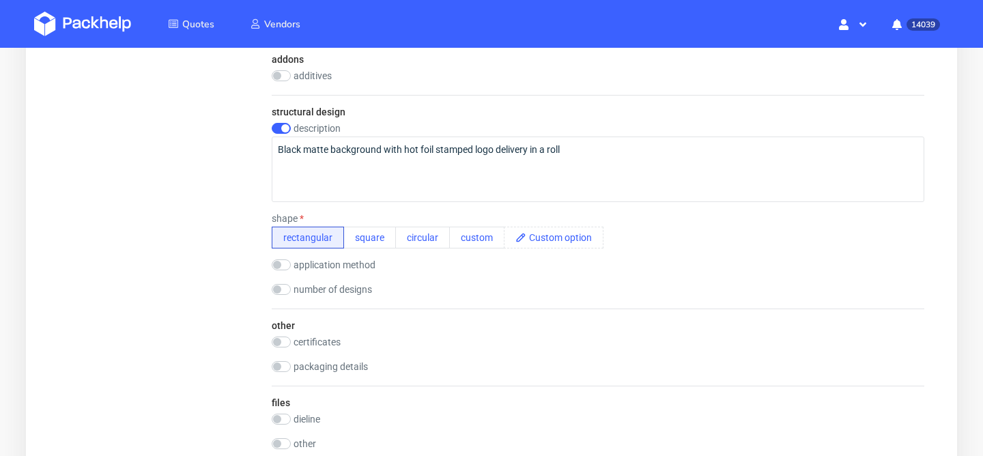
scroll to position [1100, 0]
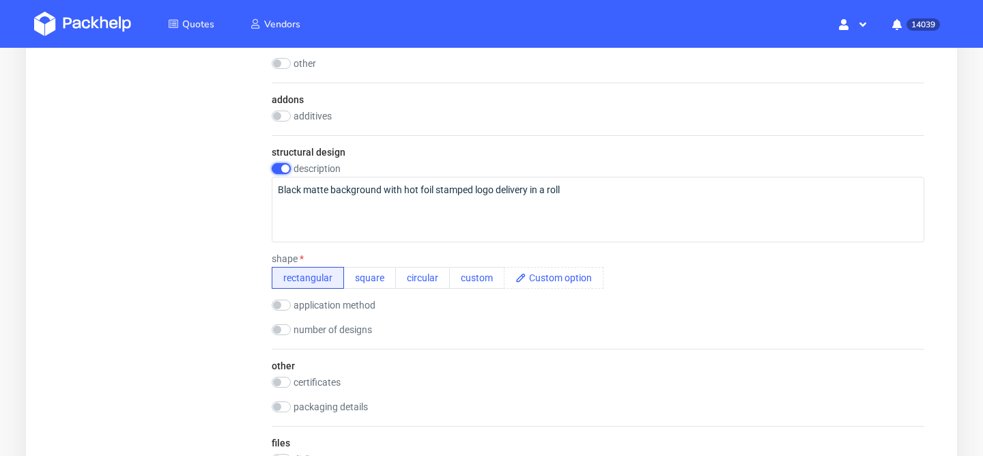
click at [286, 171] on input "checkbox" at bounding box center [281, 168] width 19 height 11
checkbox input "false"
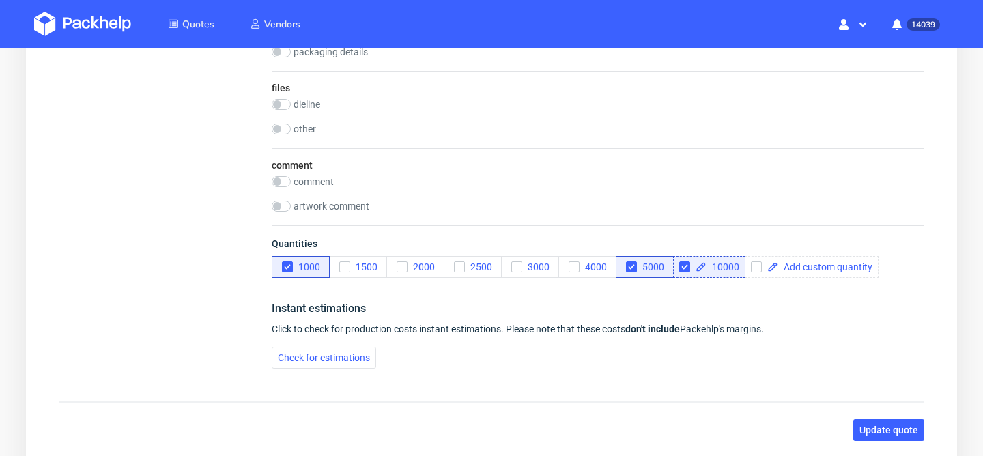
scroll to position [1484, 0]
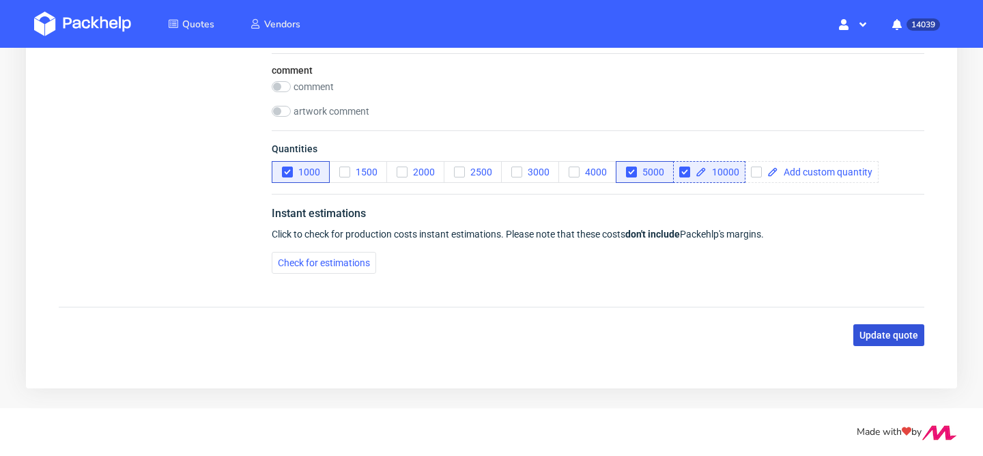
click at [882, 339] on span "Update quote" at bounding box center [888, 335] width 59 height 10
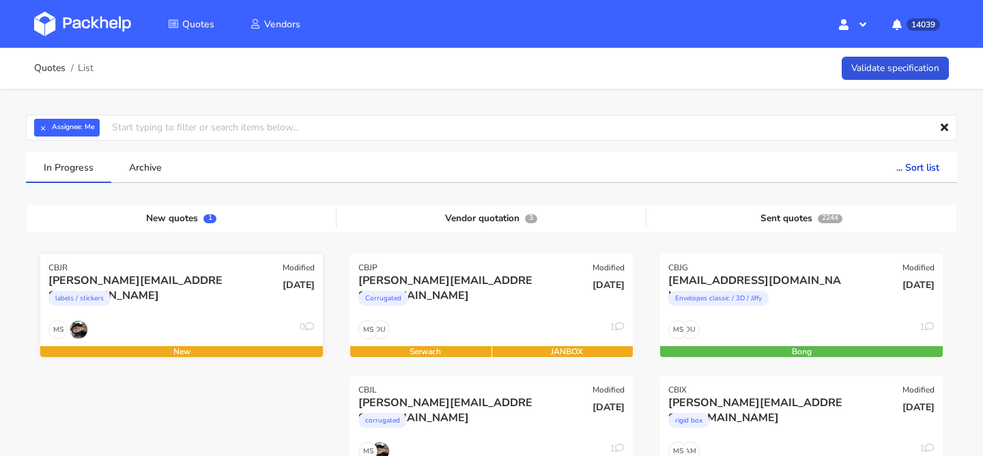
click at [214, 300] on div "labels / stickers" at bounding box center [138, 301] width 181 height 27
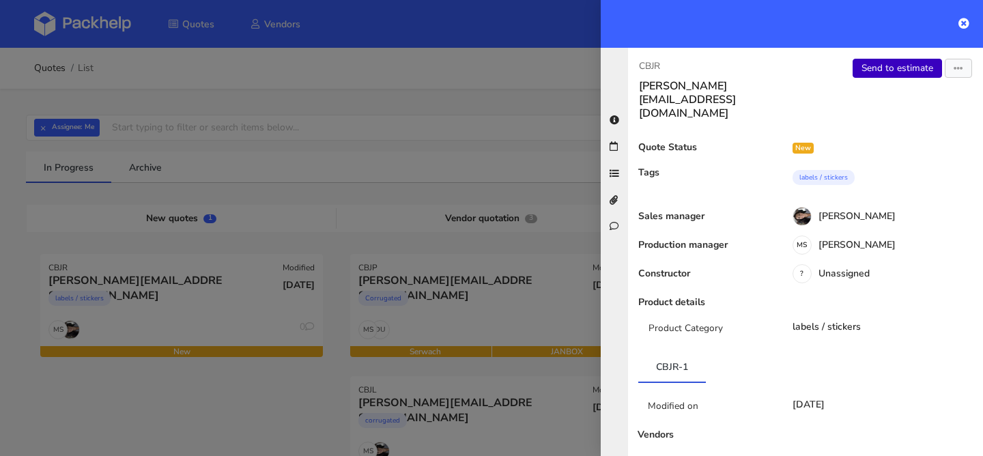
click at [895, 60] on link "Send to estimate" at bounding box center [896, 68] width 89 height 19
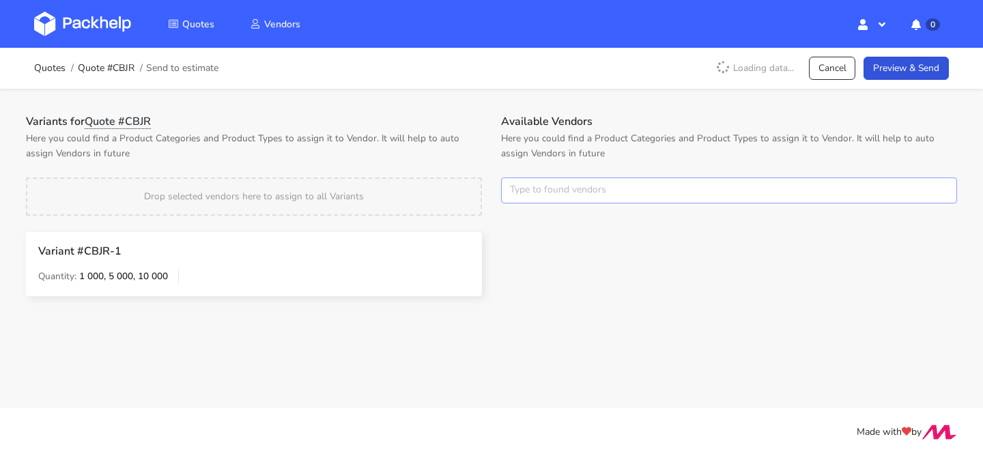
click at [533, 177] on input "text" at bounding box center [729, 190] width 456 height 26
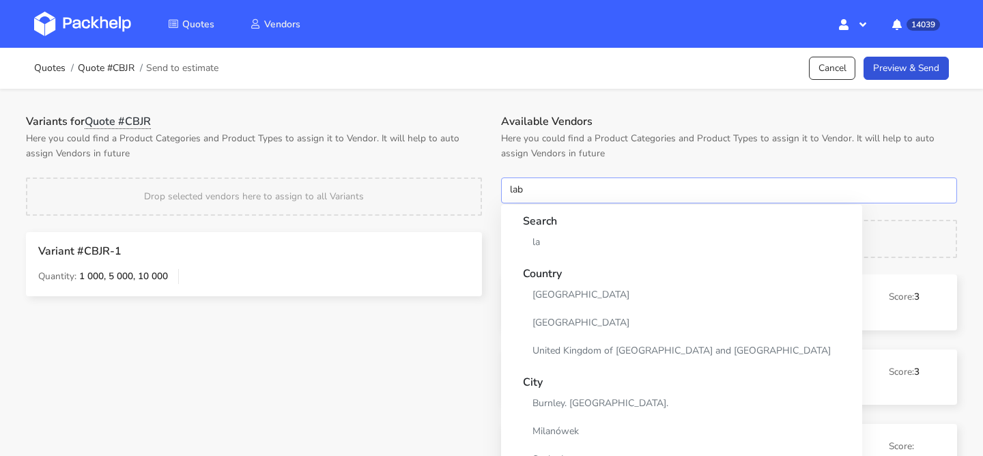
type input "labo"
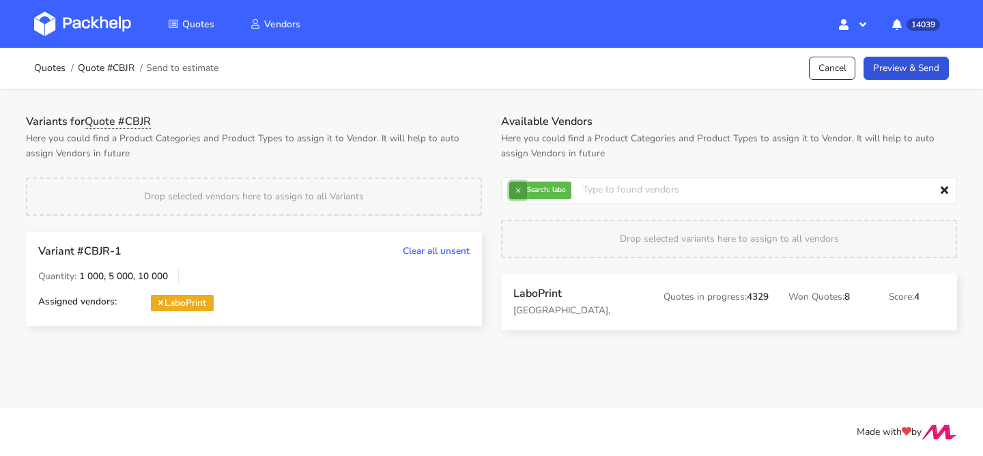
click at [519, 193] on button "×" at bounding box center [518, 191] width 18 height 18
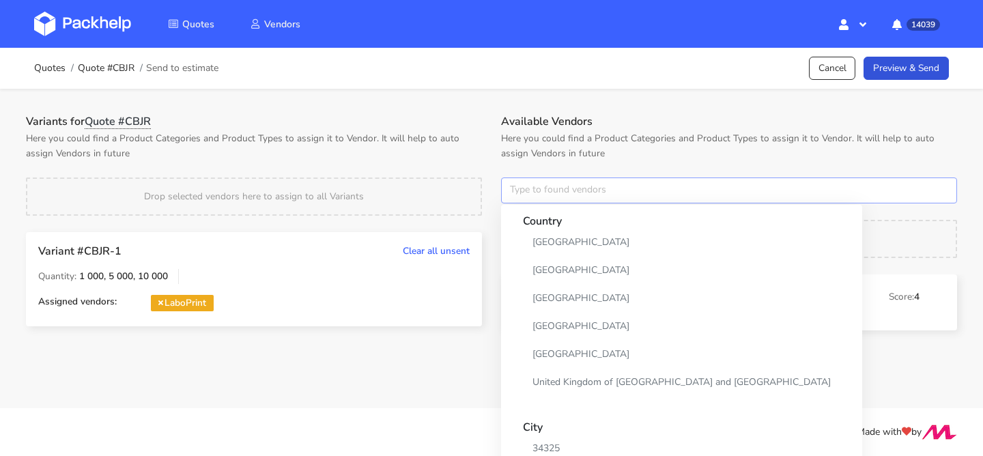
click at [519, 193] on input "text" at bounding box center [729, 190] width 456 height 26
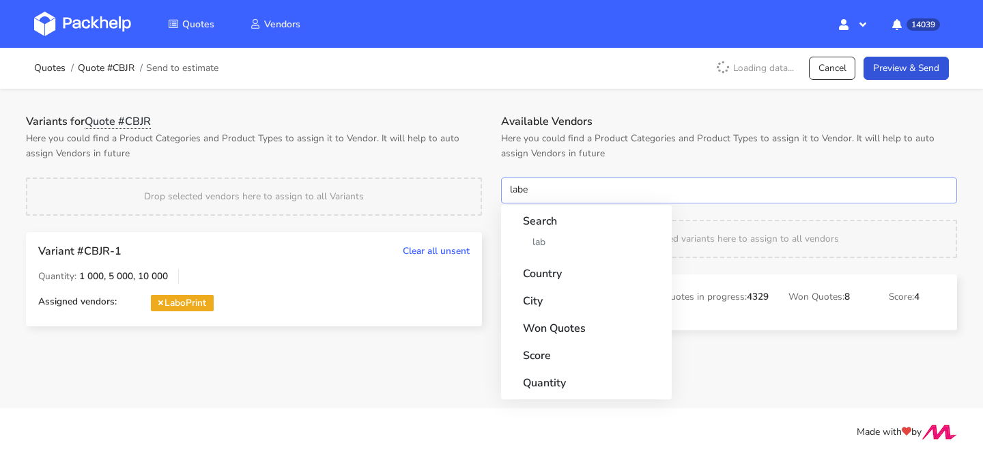
type input "label"
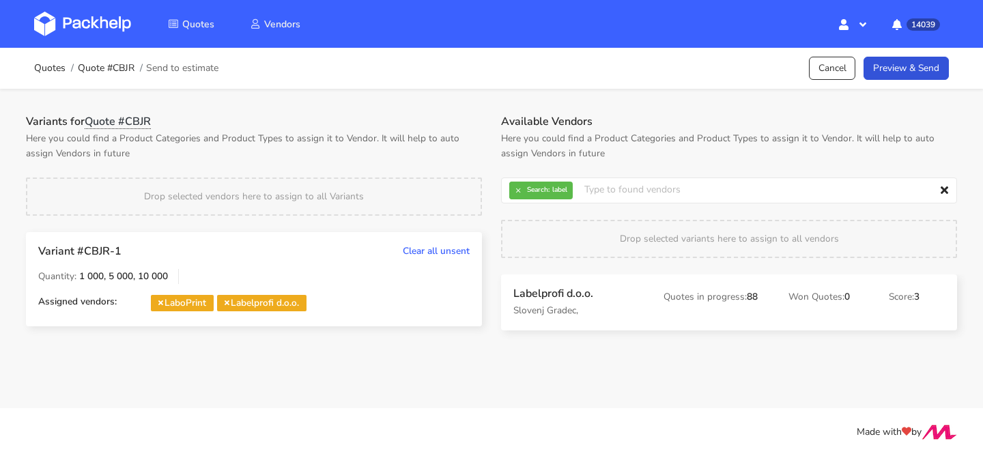
click at [895, 81] on div "Quotes Quote #CBJR Send to estimate Cancel Preview & Send" at bounding box center [491, 68] width 914 height 27
click at [909, 70] on link "Preview & Send" at bounding box center [905, 69] width 85 height 24
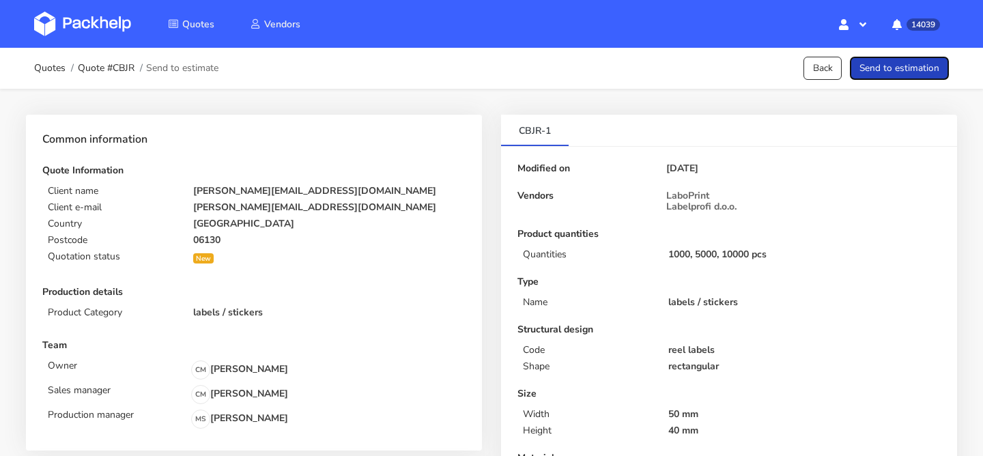
click at [909, 70] on button "Send to estimation" at bounding box center [899, 69] width 99 height 24
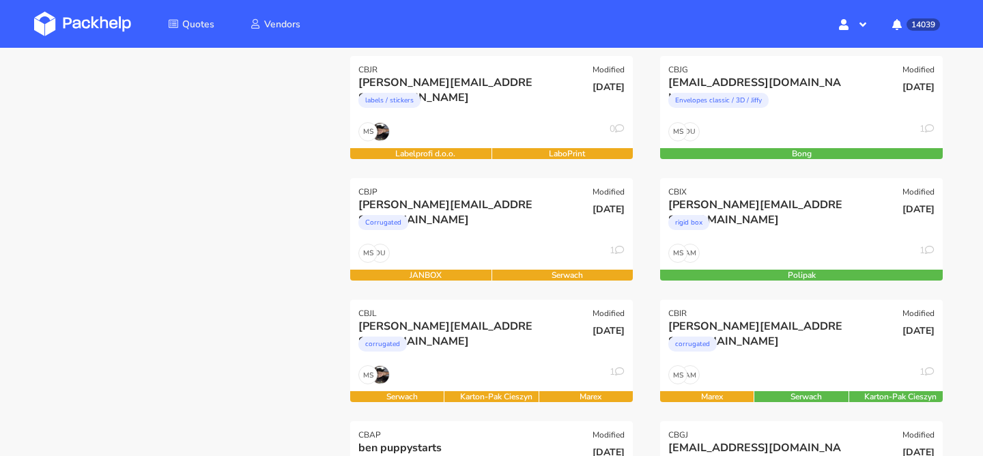
scroll to position [185, 0]
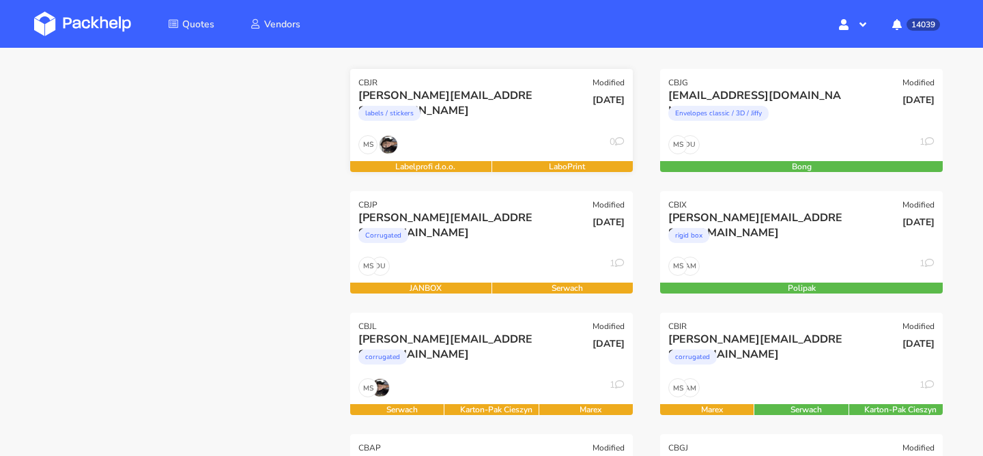
click at [467, 127] on div "labels / stickers" at bounding box center [448, 116] width 181 height 27
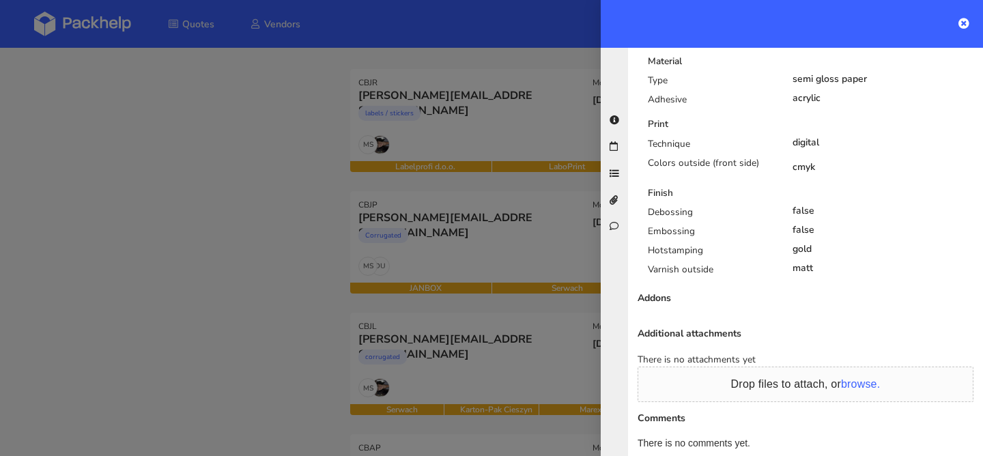
scroll to position [770, 0]
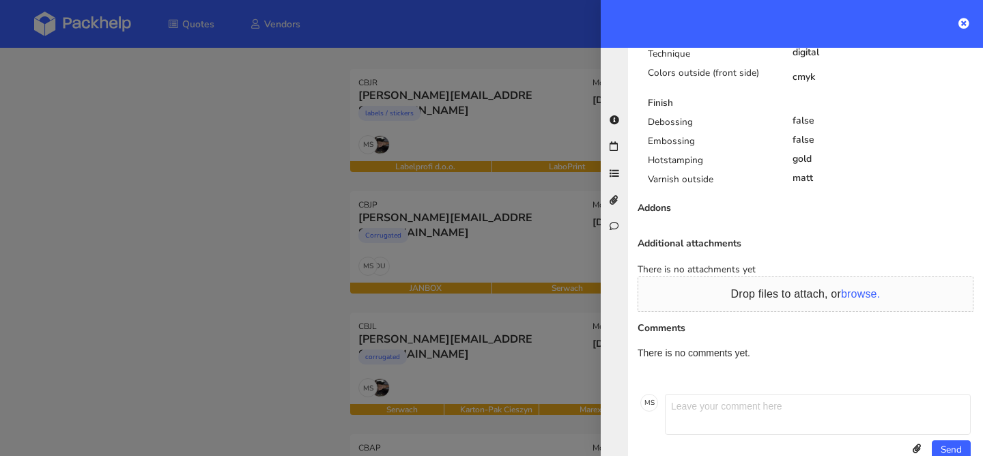
click at [370, 231] on div at bounding box center [491, 228] width 983 height 456
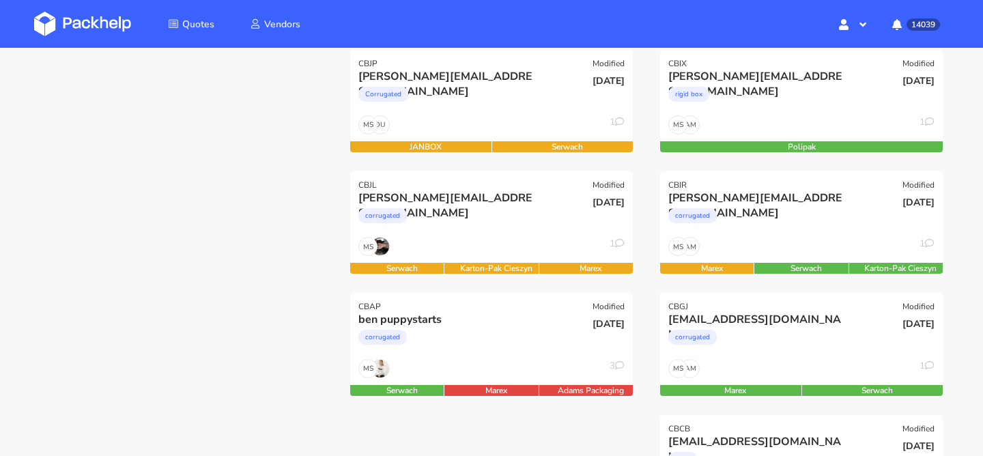
scroll to position [337, 0]
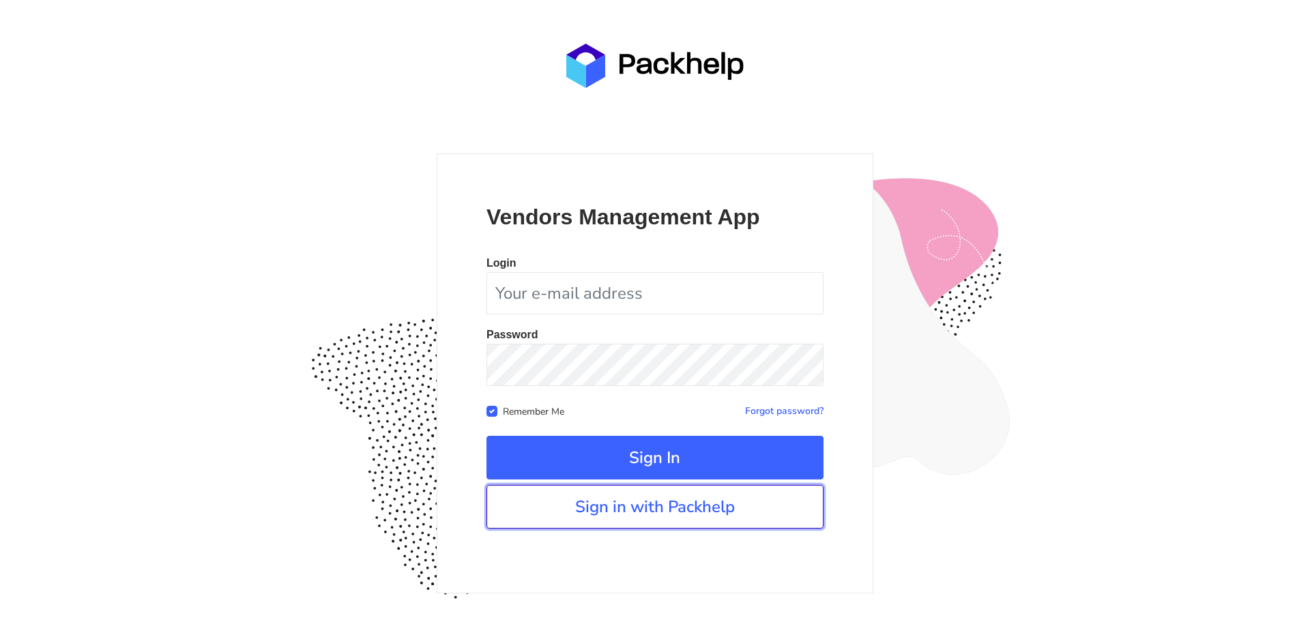
click at [686, 524] on link "Sign in with Packhelp" at bounding box center [655, 507] width 337 height 44
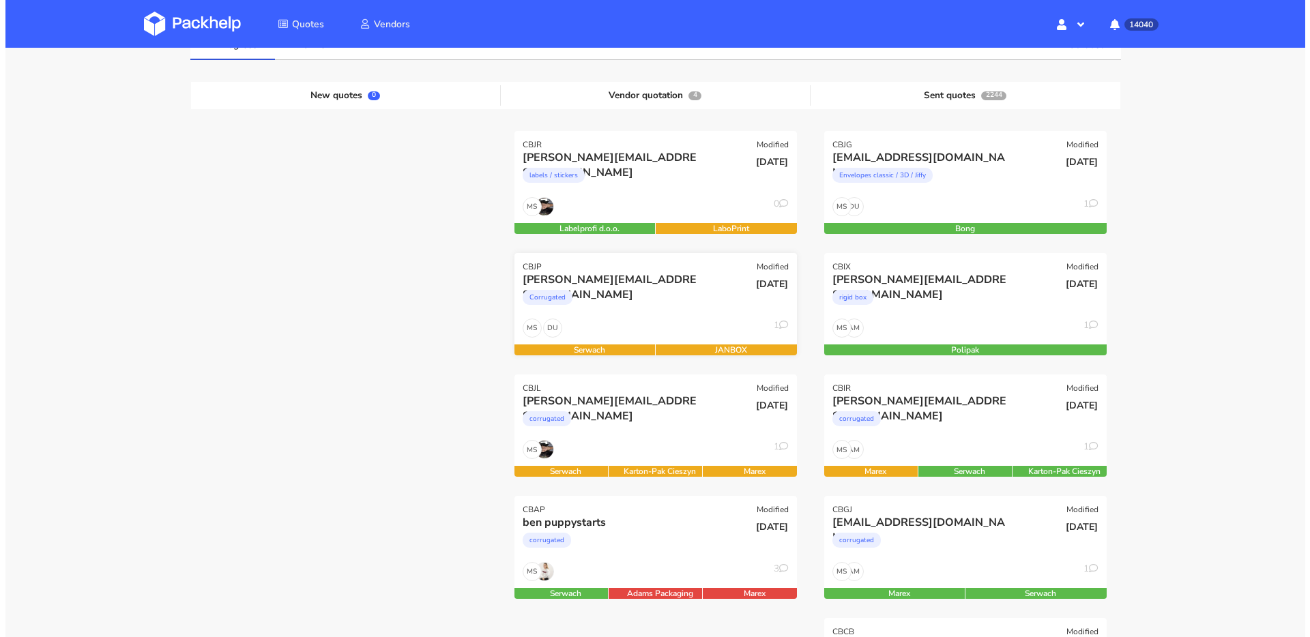
scroll to position [124, 0]
click at [692, 540] on div "corrugated" at bounding box center [607, 543] width 181 height 27
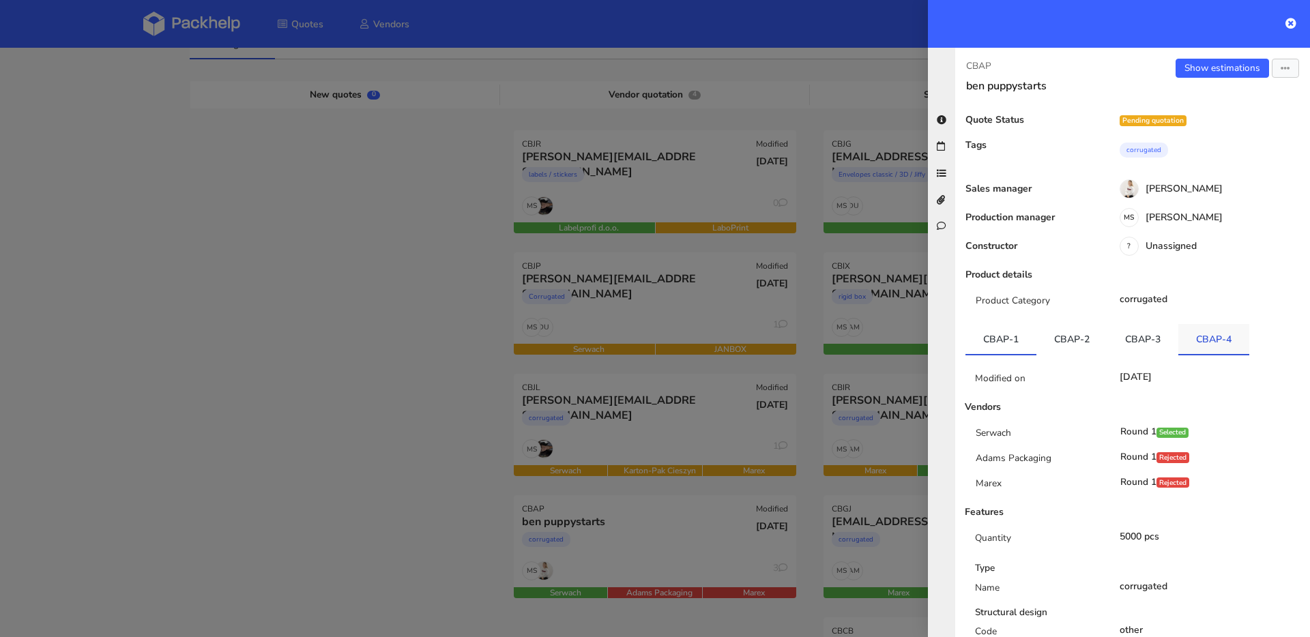
click at [1205, 348] on link "CBAP-4" at bounding box center [1214, 339] width 71 height 30
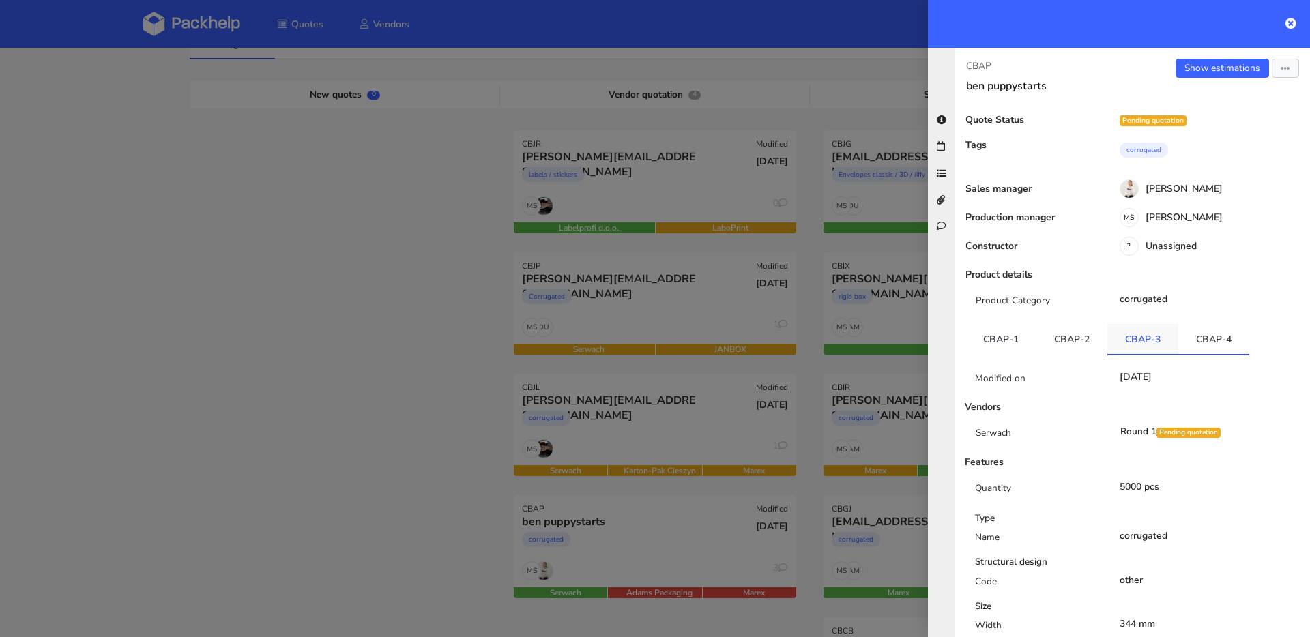
click at [1156, 341] on link "CBAP-3" at bounding box center [1143, 339] width 71 height 30
click at [1209, 340] on link "CBAP-4" at bounding box center [1214, 339] width 71 height 30
click at [259, 404] on div at bounding box center [655, 318] width 1310 height 637
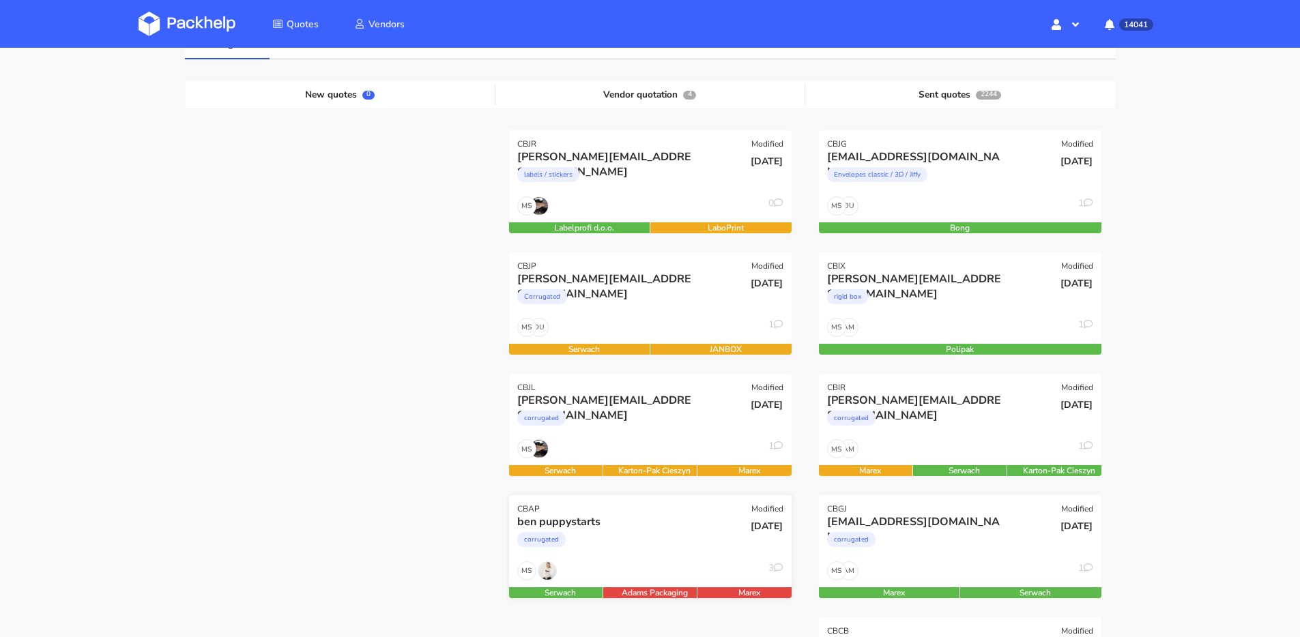
click at [683, 530] on div "corrugated" at bounding box center [607, 543] width 181 height 27
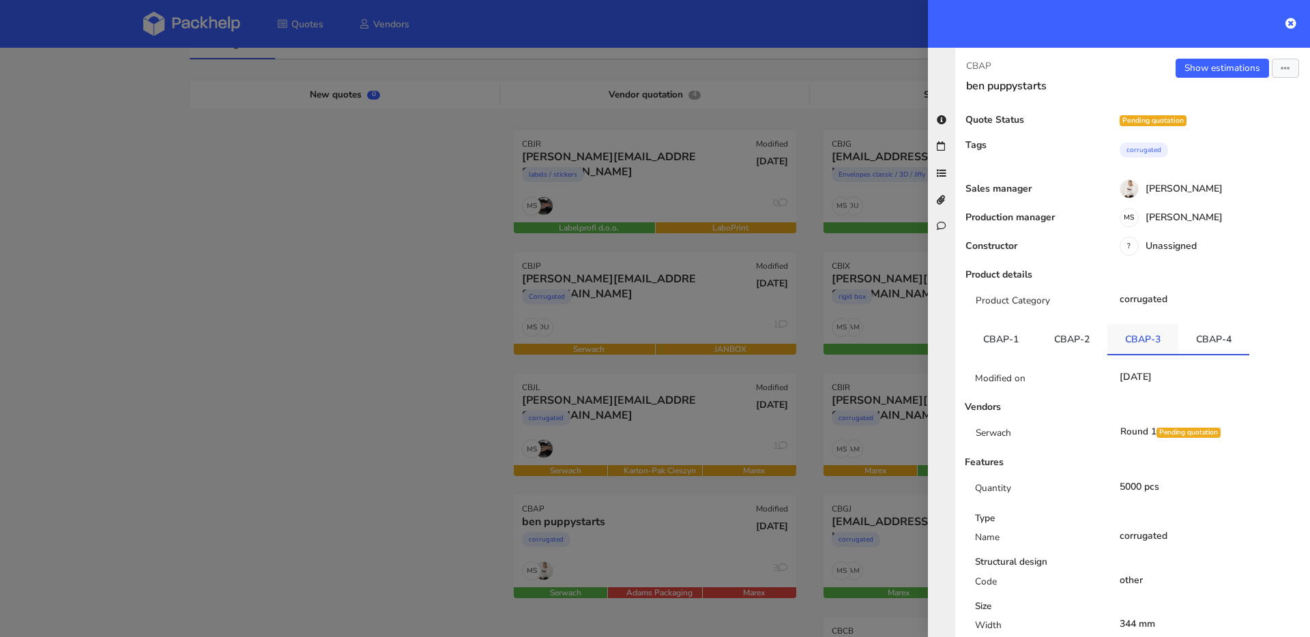
click at [1148, 349] on link "CBAP-3" at bounding box center [1143, 339] width 71 height 30
click at [1205, 346] on link "CBAP-4" at bounding box center [1214, 339] width 71 height 30
click at [427, 467] on div at bounding box center [655, 318] width 1310 height 637
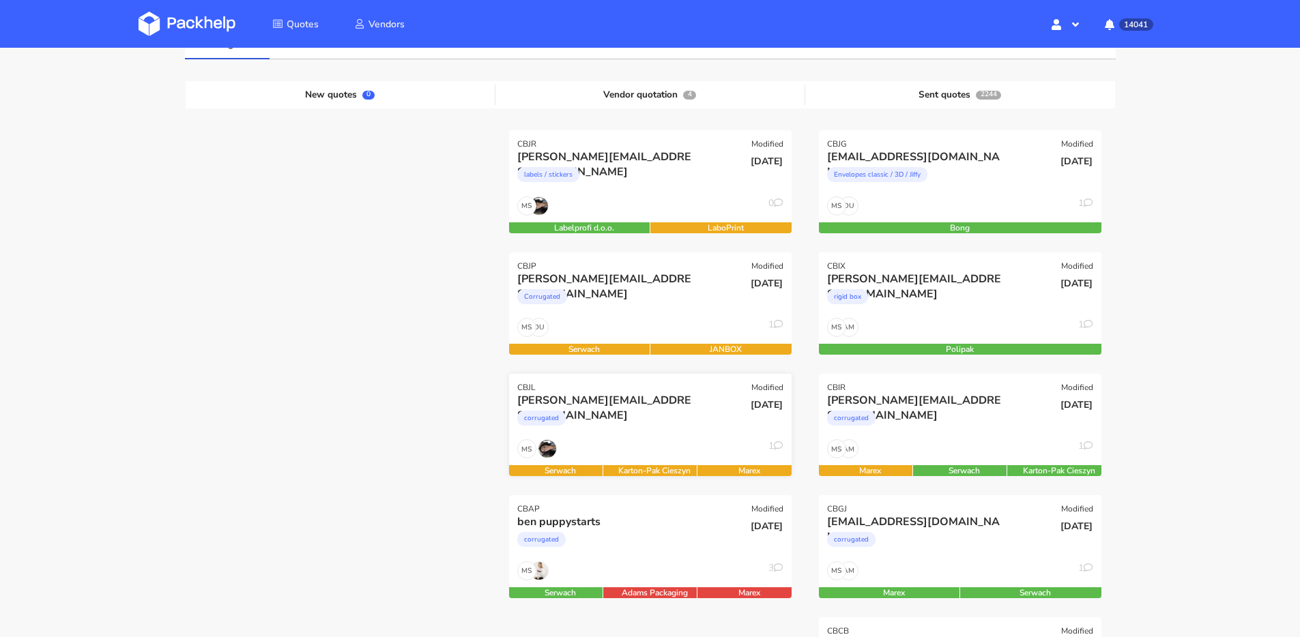
click at [610, 450] on div "MS 1" at bounding box center [650, 452] width 283 height 26
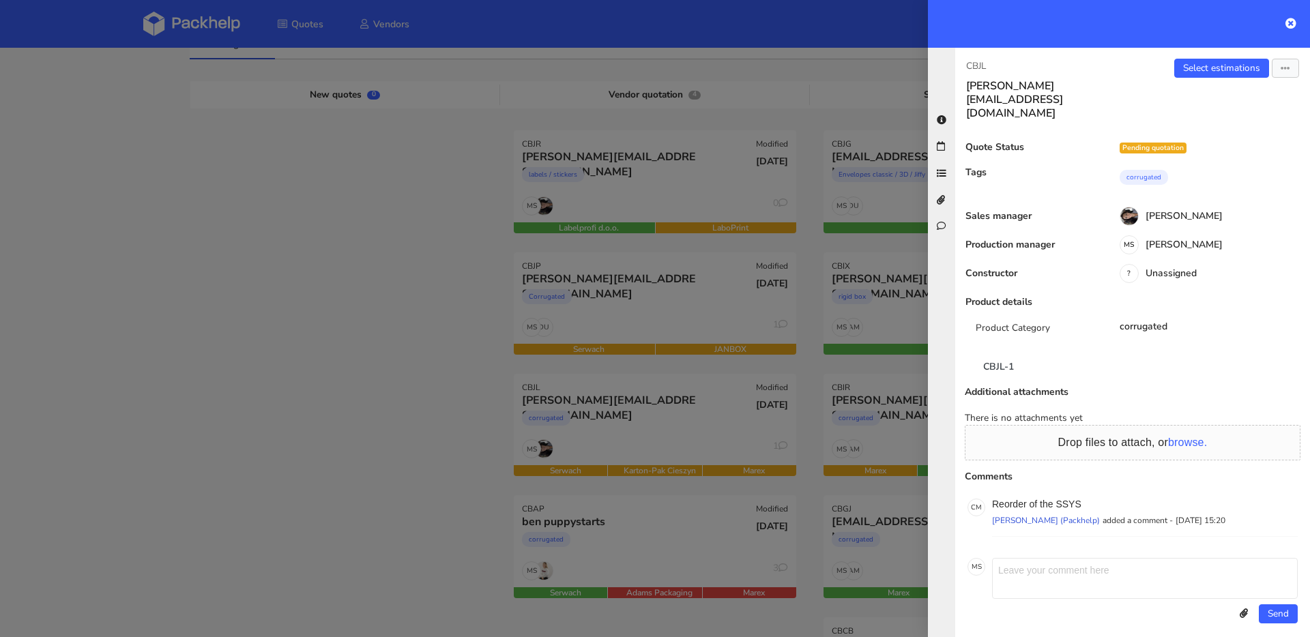
click at [1014, 387] on div "Additional attachments" at bounding box center [1029, 392] width 149 height 11
click at [1003, 351] on link "CBJL-1" at bounding box center [999, 366] width 66 height 30
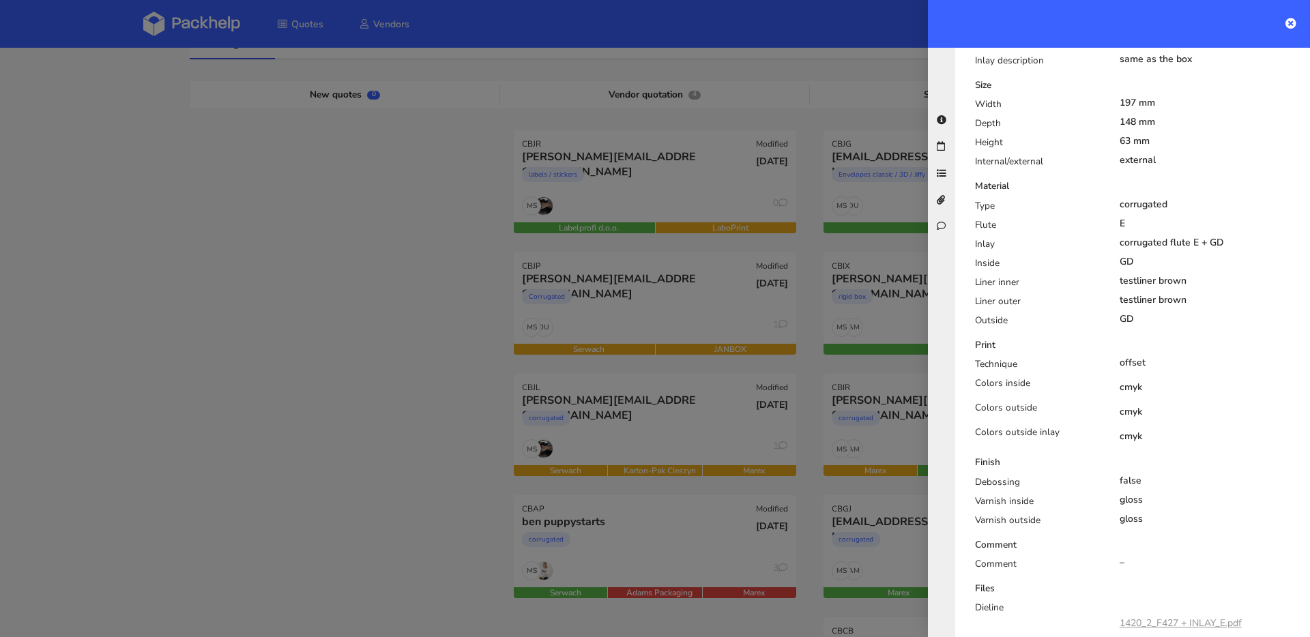
scroll to position [637, 0]
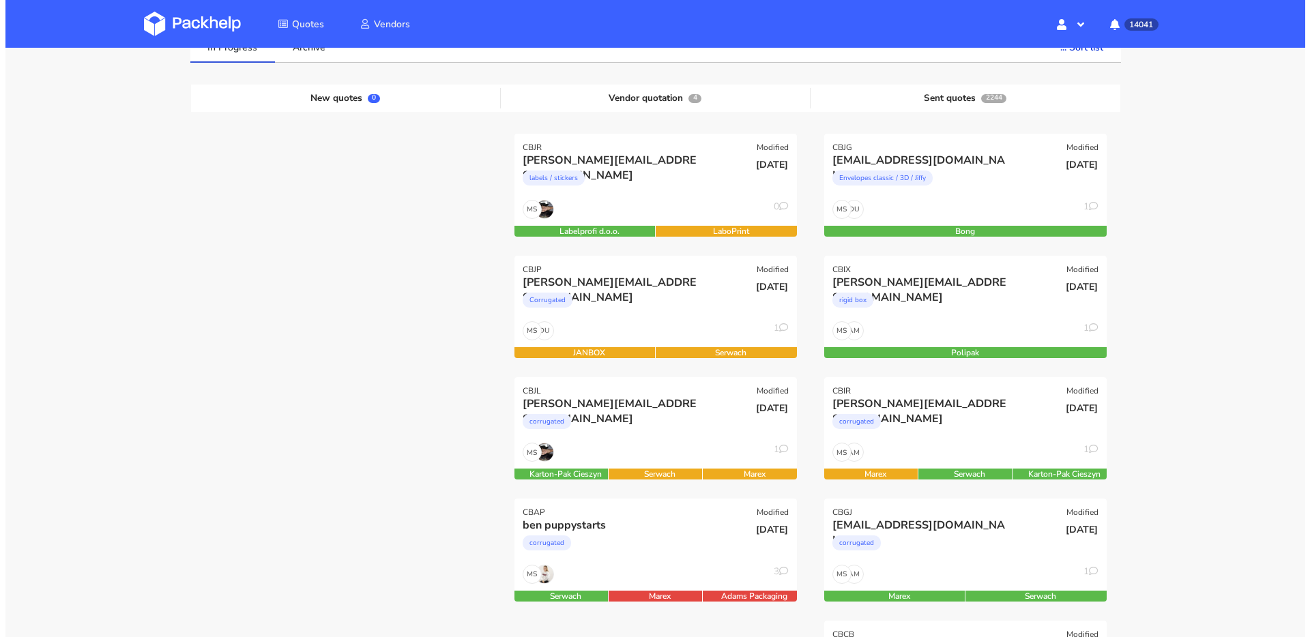
scroll to position [233, 0]
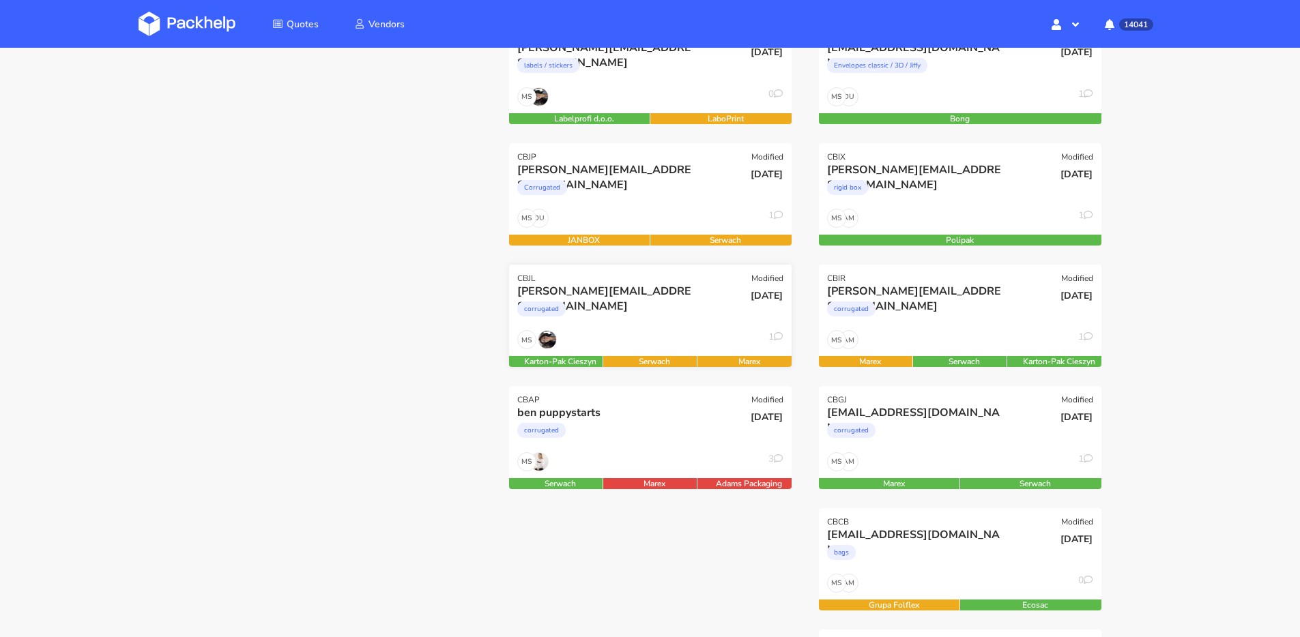
click at [719, 322] on div "[DATE]" at bounding box center [744, 307] width 95 height 46
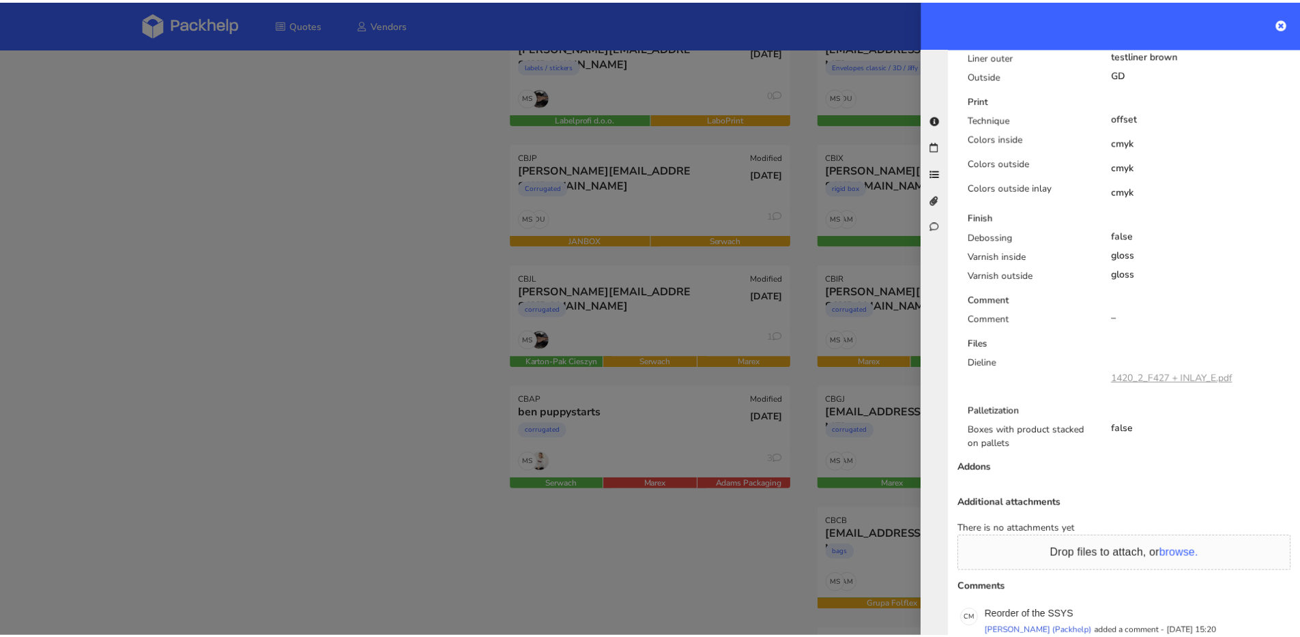
scroll to position [976, 0]
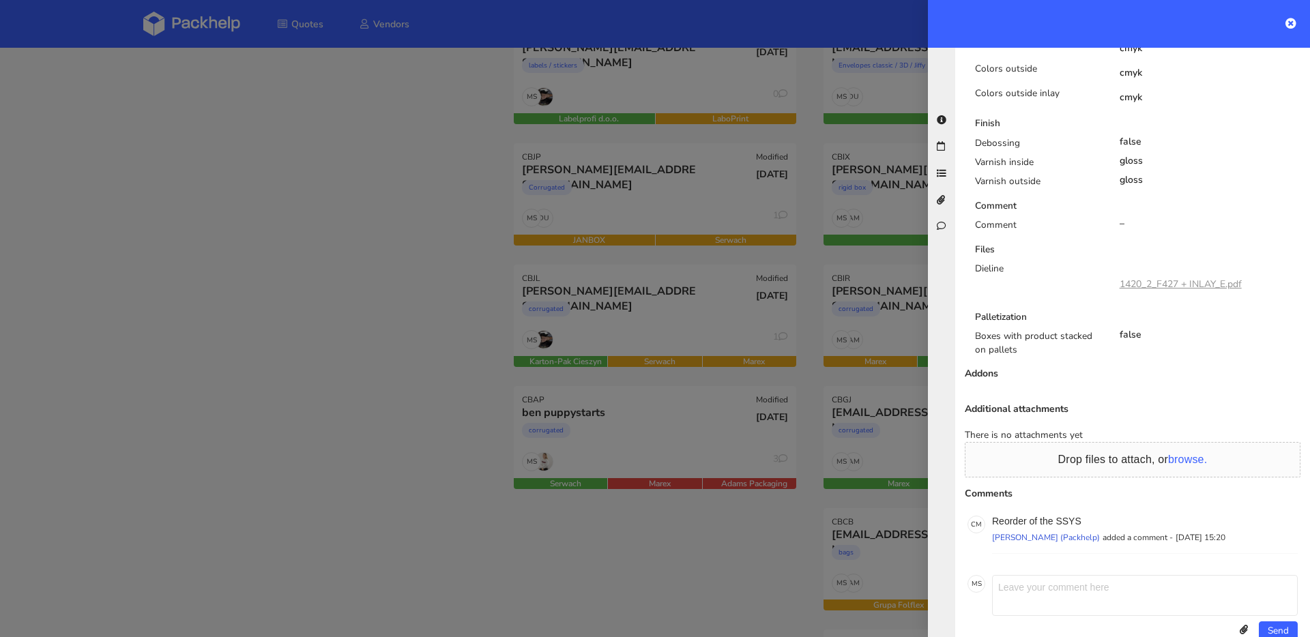
click at [697, 311] on div at bounding box center [655, 318] width 1310 height 637
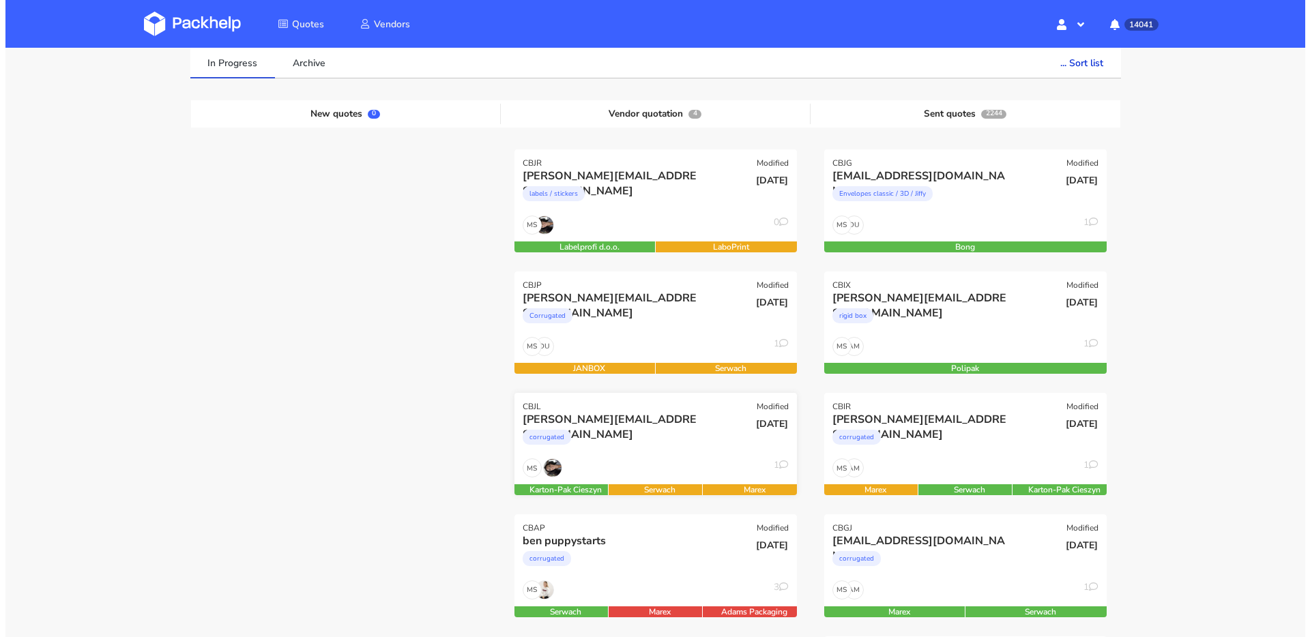
scroll to position [62, 0]
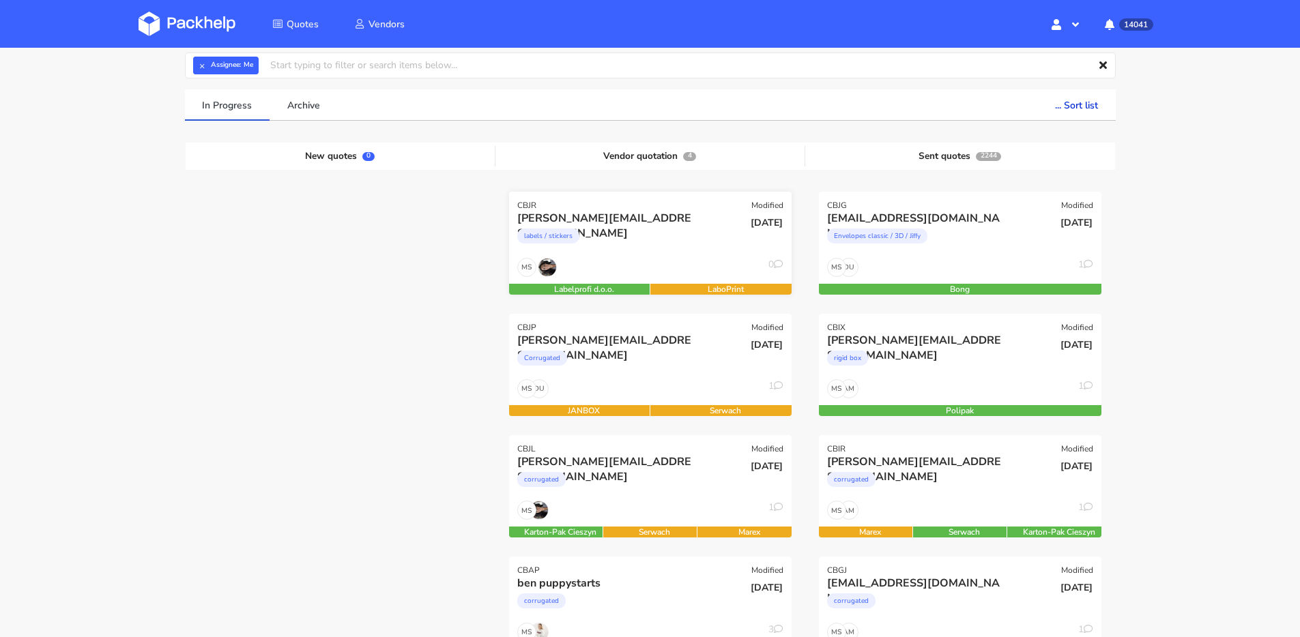
click at [657, 261] on div "MS 0" at bounding box center [650, 271] width 283 height 26
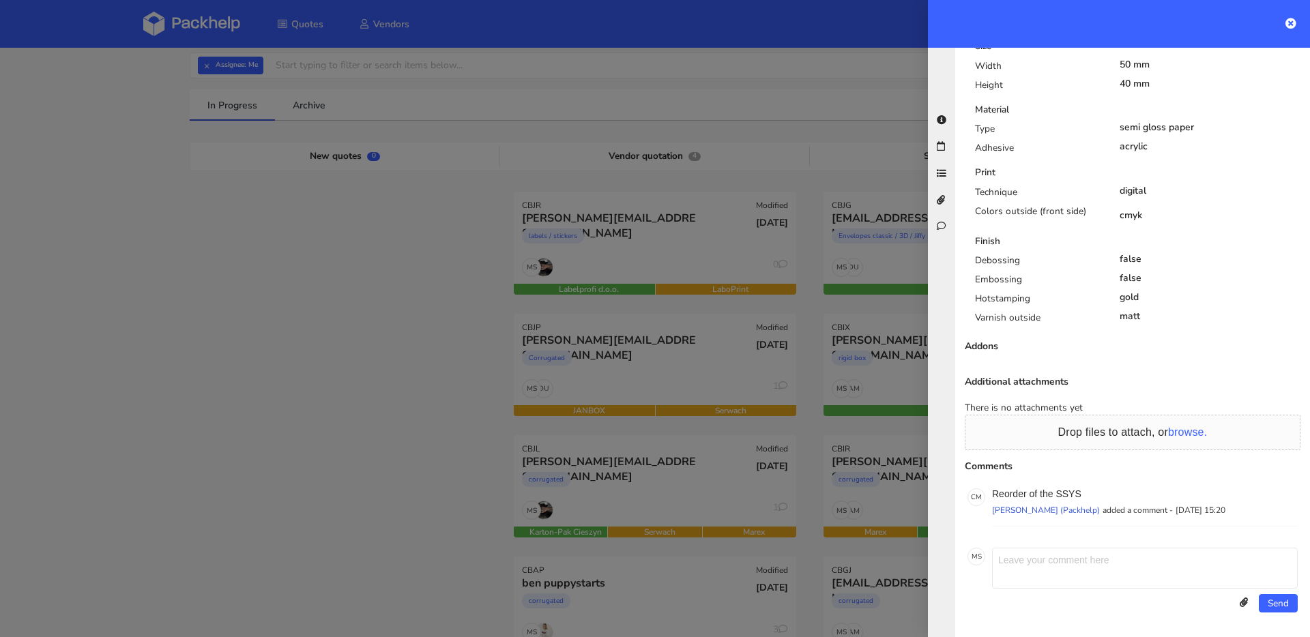
scroll to position [588, 0]
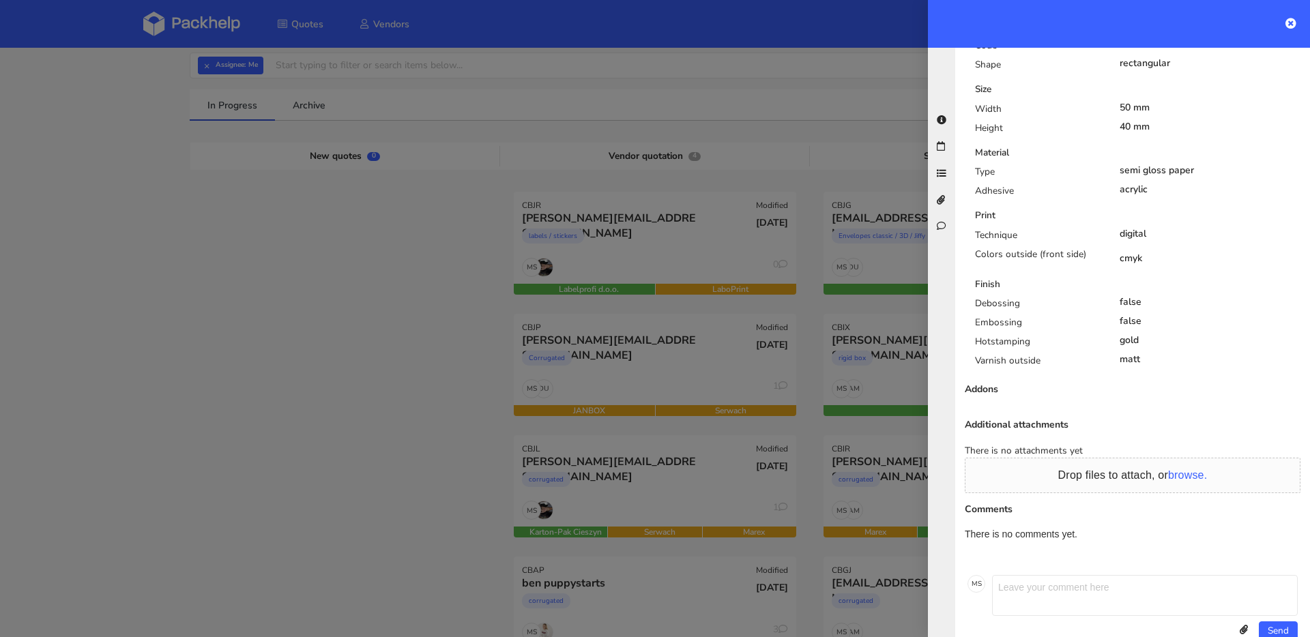
click at [369, 342] on div at bounding box center [655, 318] width 1310 height 637
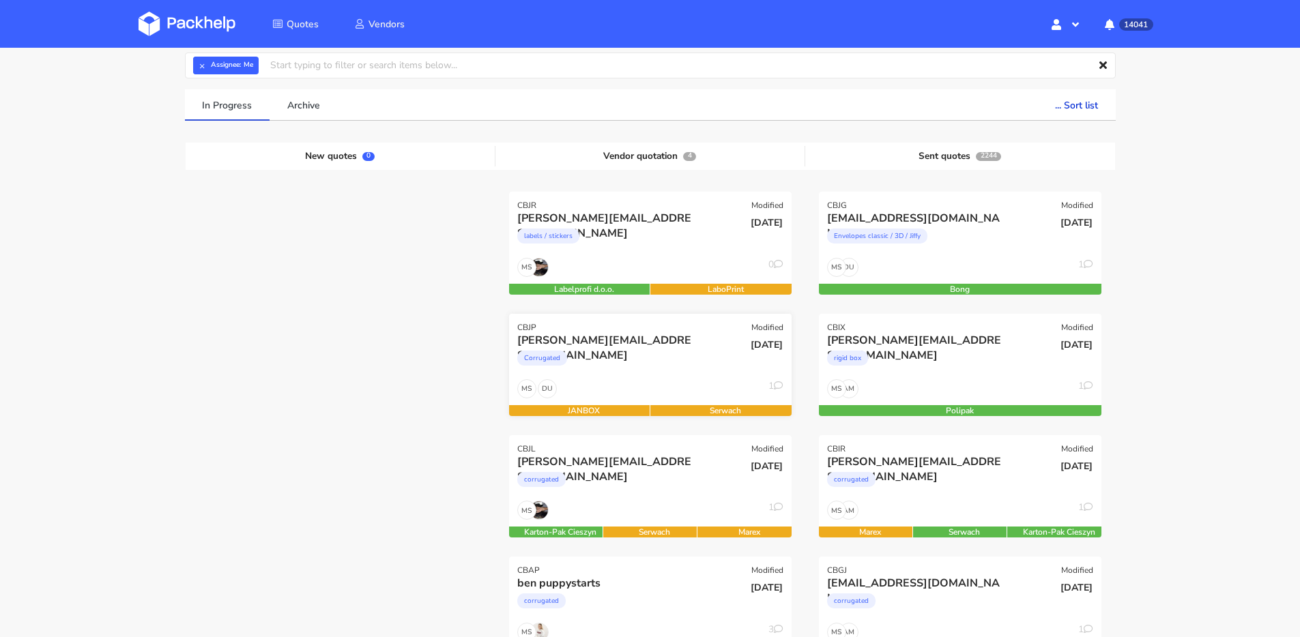
click at [650, 367] on div "Corrugated" at bounding box center [607, 361] width 181 height 27
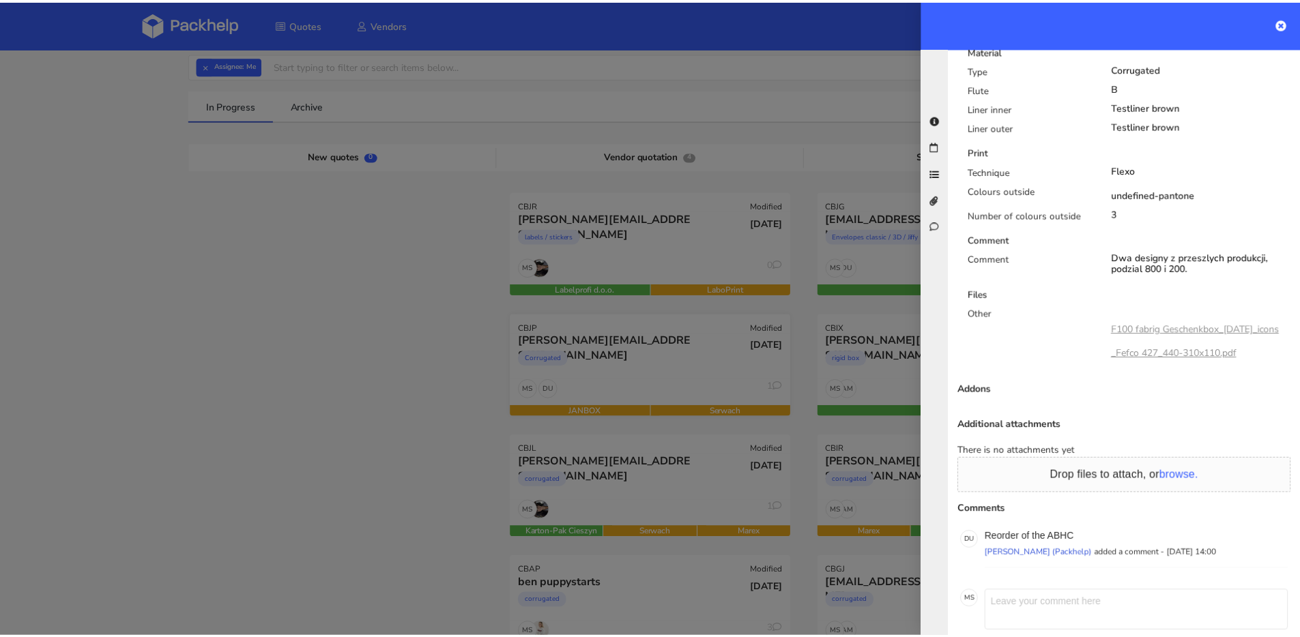
scroll to position [744, 0]
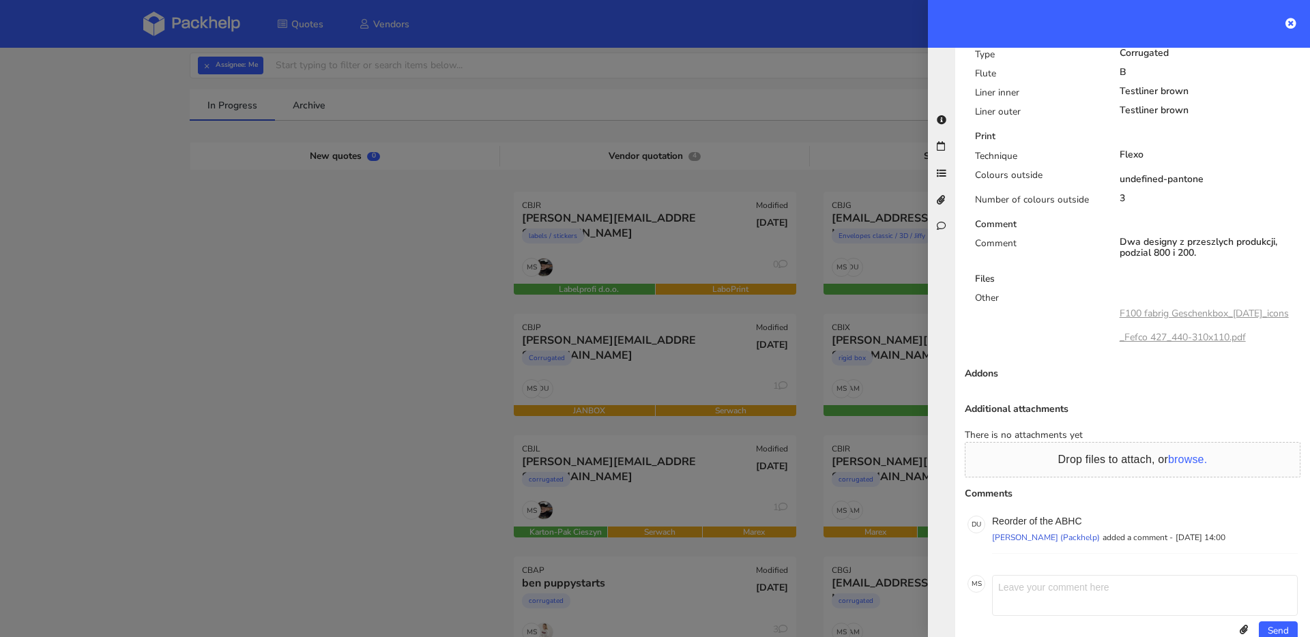
click at [654, 366] on div at bounding box center [655, 318] width 1310 height 637
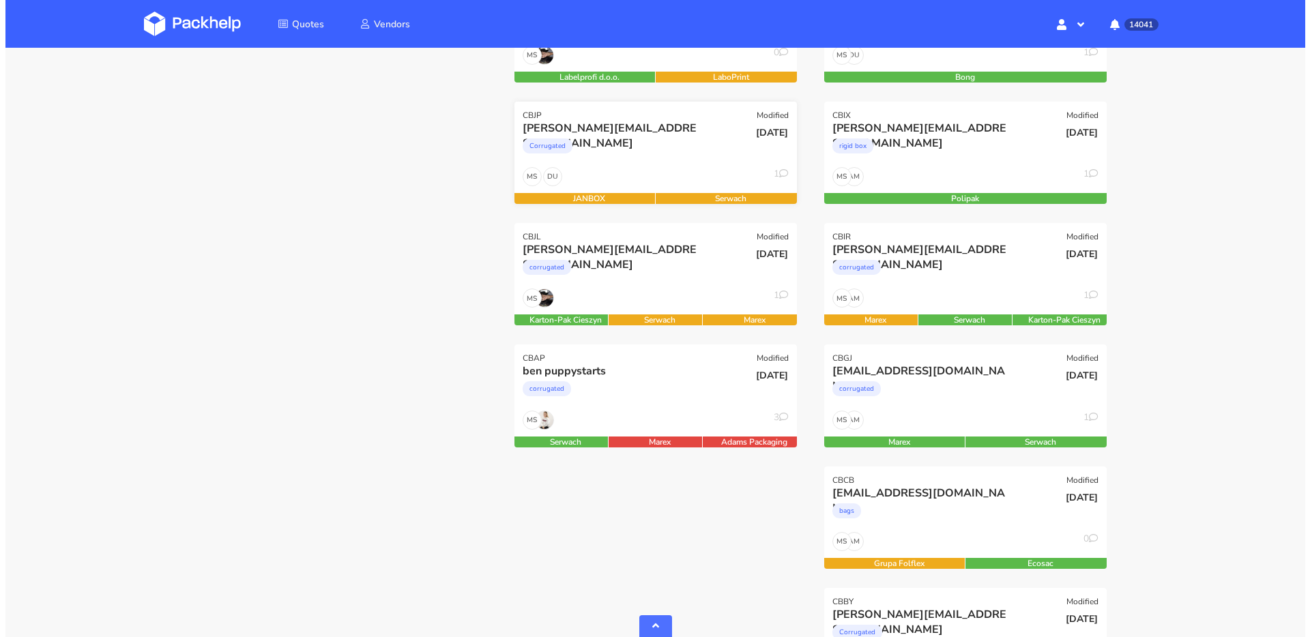
scroll to position [345, 0]
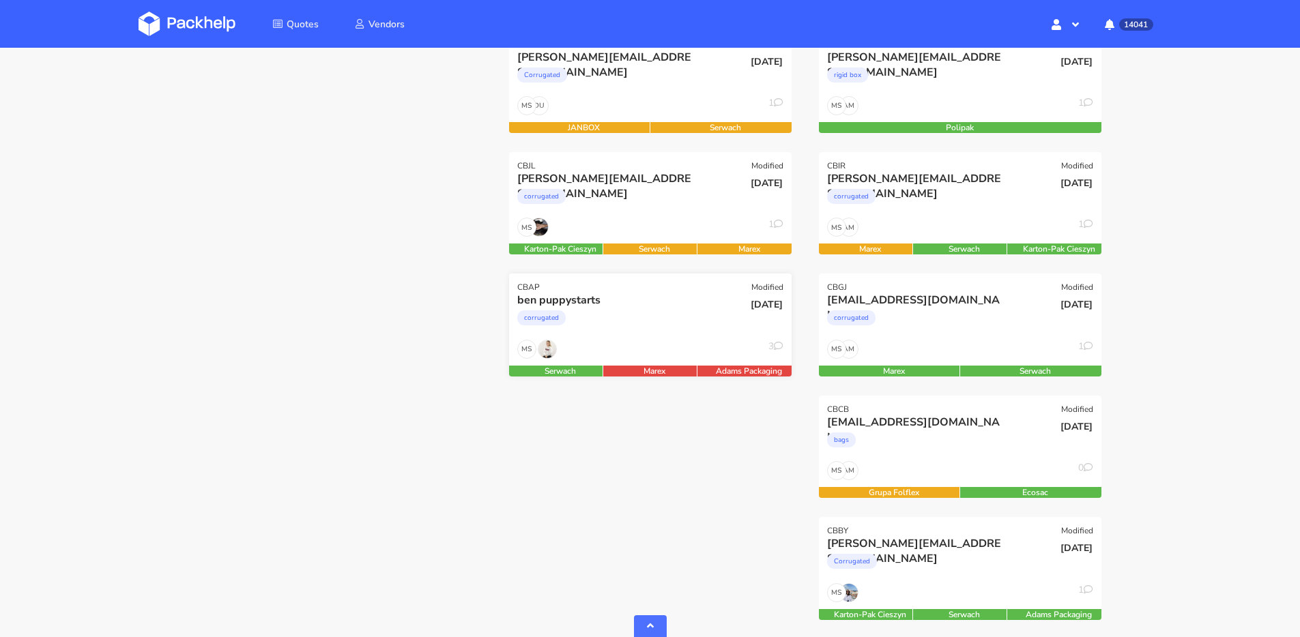
click at [683, 334] on div "corrugated" at bounding box center [607, 321] width 181 height 27
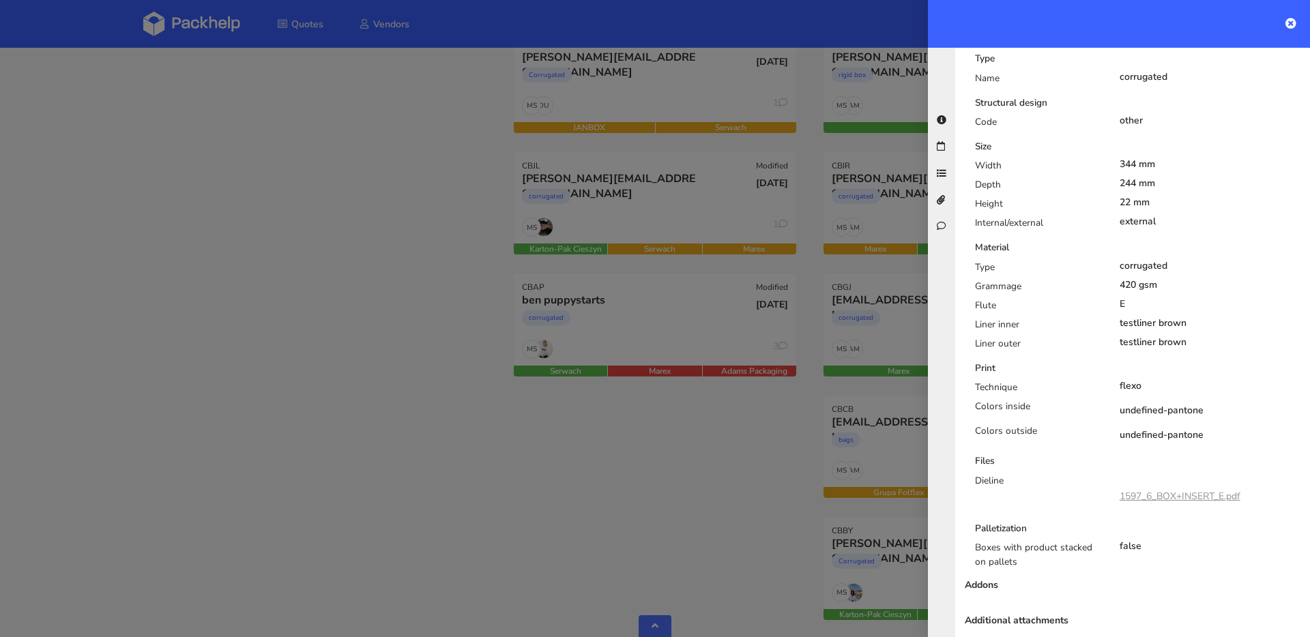
scroll to position [230, 0]
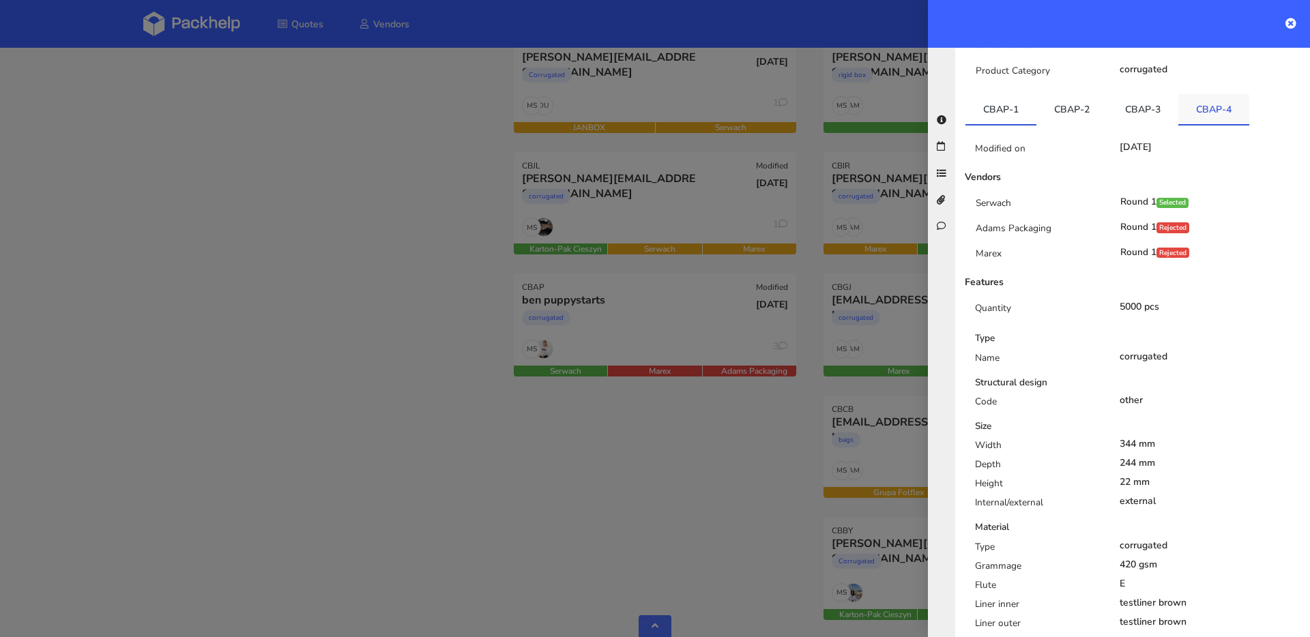
click at [1206, 118] on link "CBAP-4" at bounding box center [1214, 109] width 71 height 30
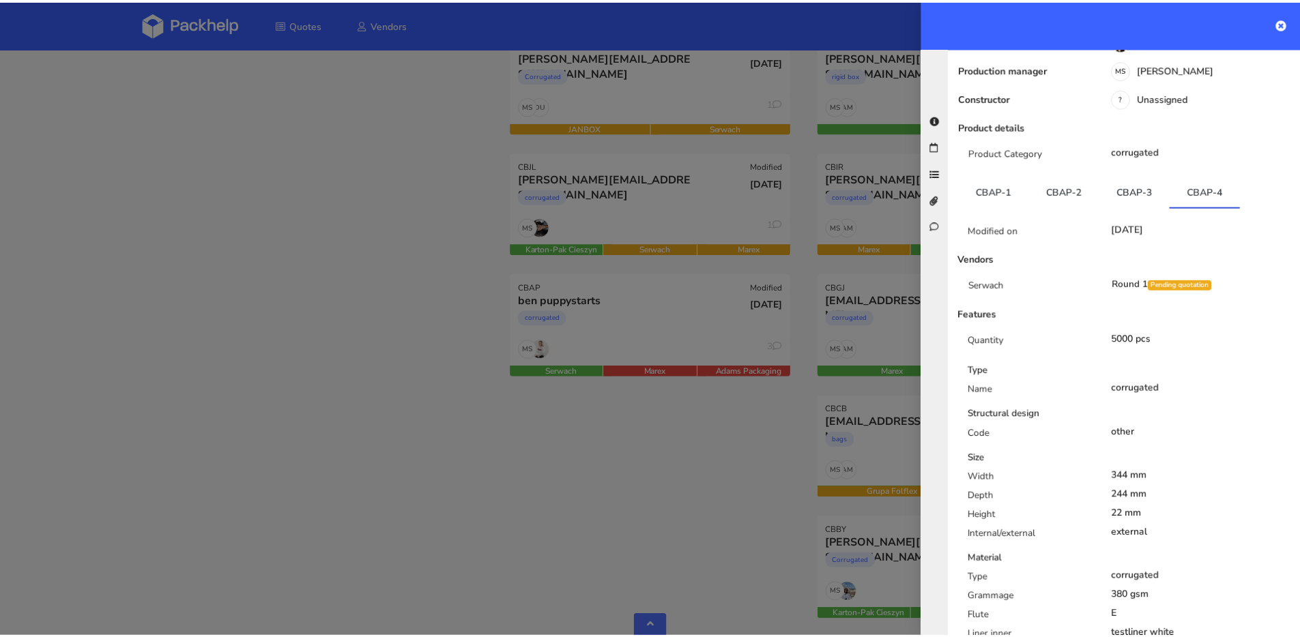
scroll to position [0, 0]
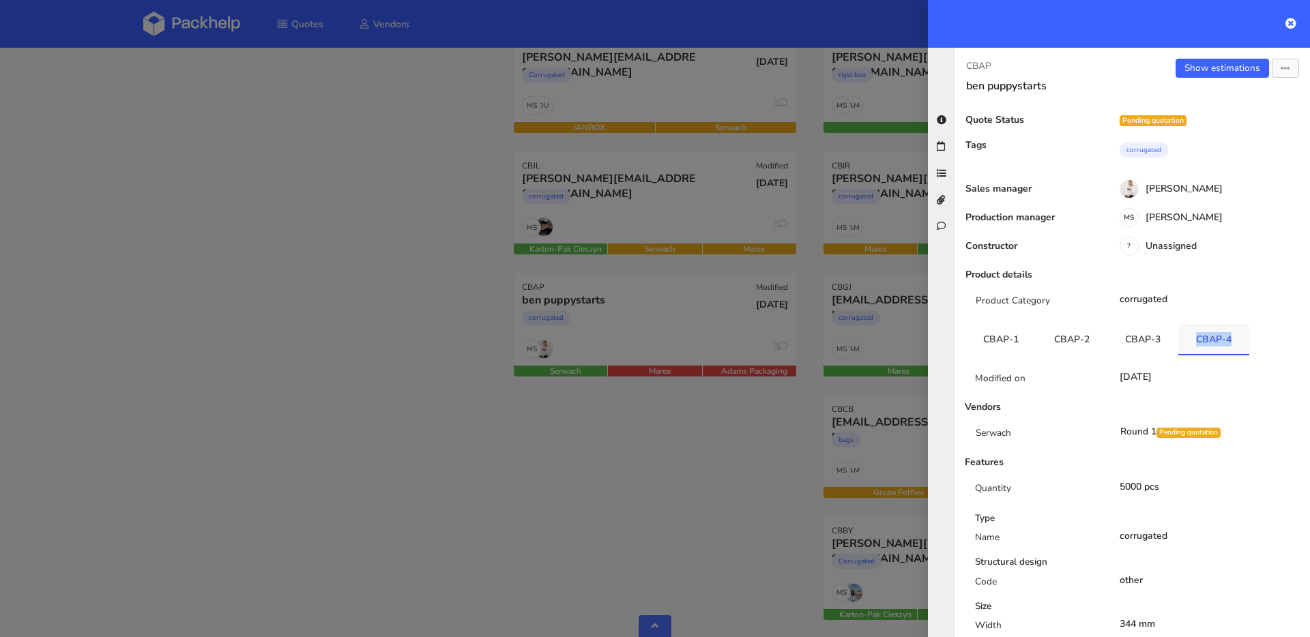
drag, startPoint x: 1254, startPoint y: 343, endPoint x: 1192, endPoint y: 344, distance: 62.8
click at [1192, 344] on ul "CBAP-1 CBAP-2 CBAP-3 CBAP-4" at bounding box center [1133, 339] width 334 height 31
copy link "CBAP-4"
click at [468, 549] on div at bounding box center [655, 318] width 1310 height 637
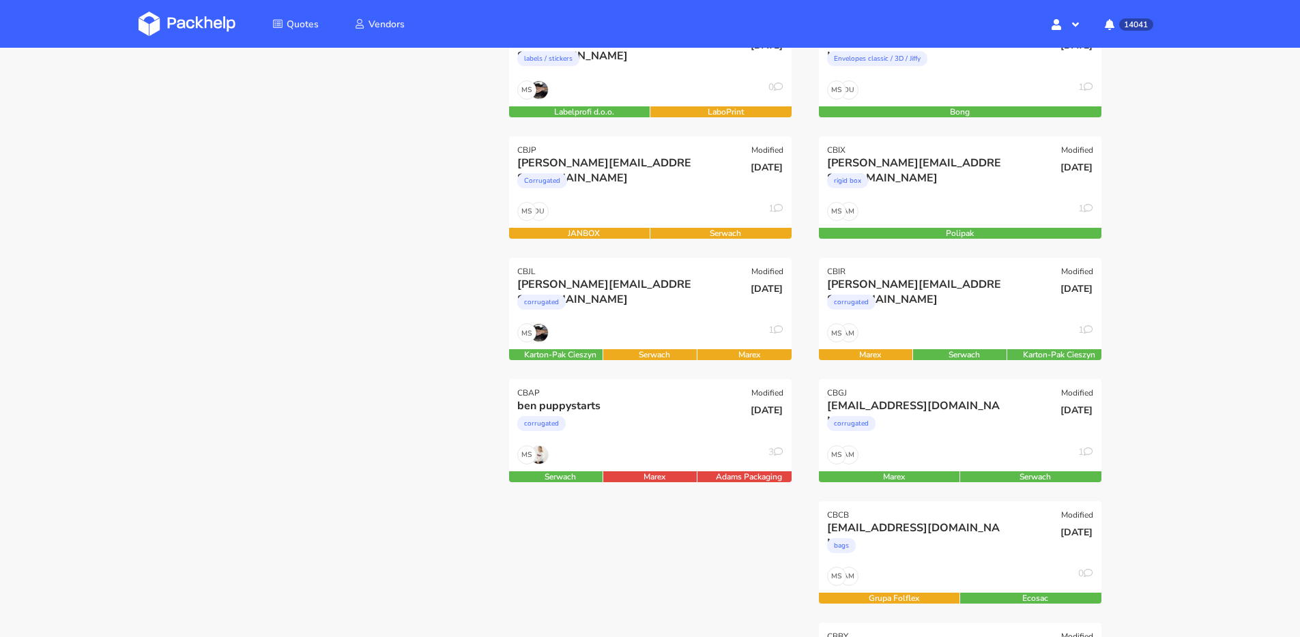
scroll to position [240, 0]
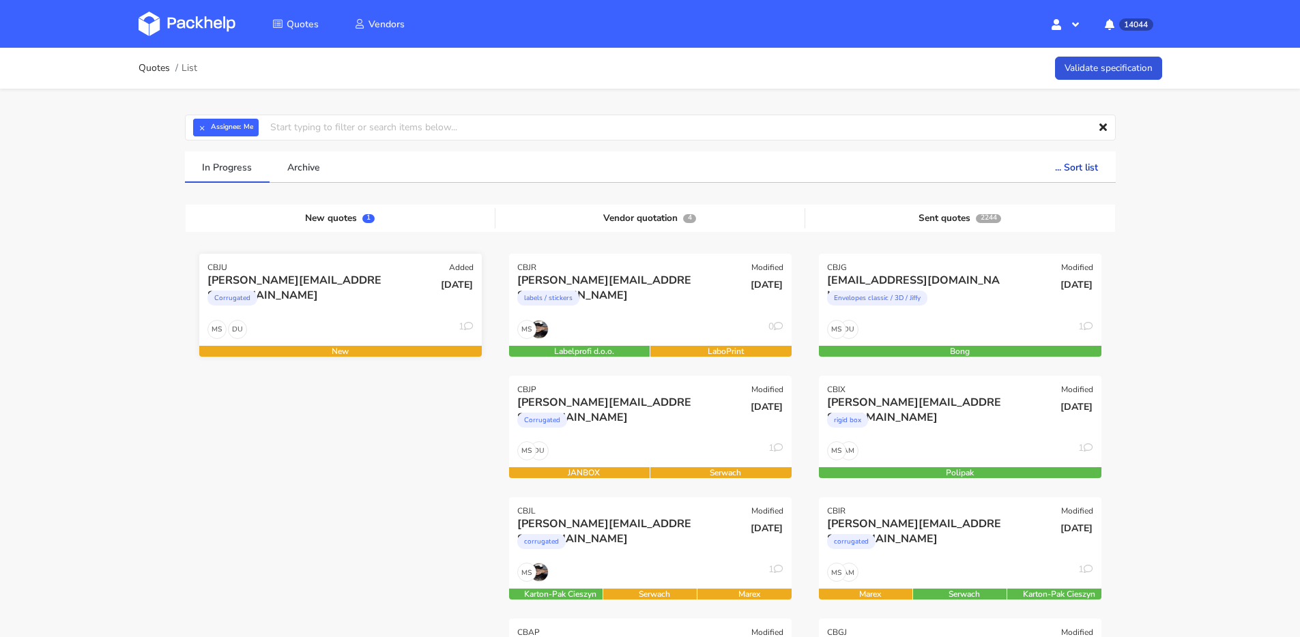
click at [339, 319] on div "anna@kippun-haru.com Corrugated" at bounding box center [293, 296] width 190 height 46
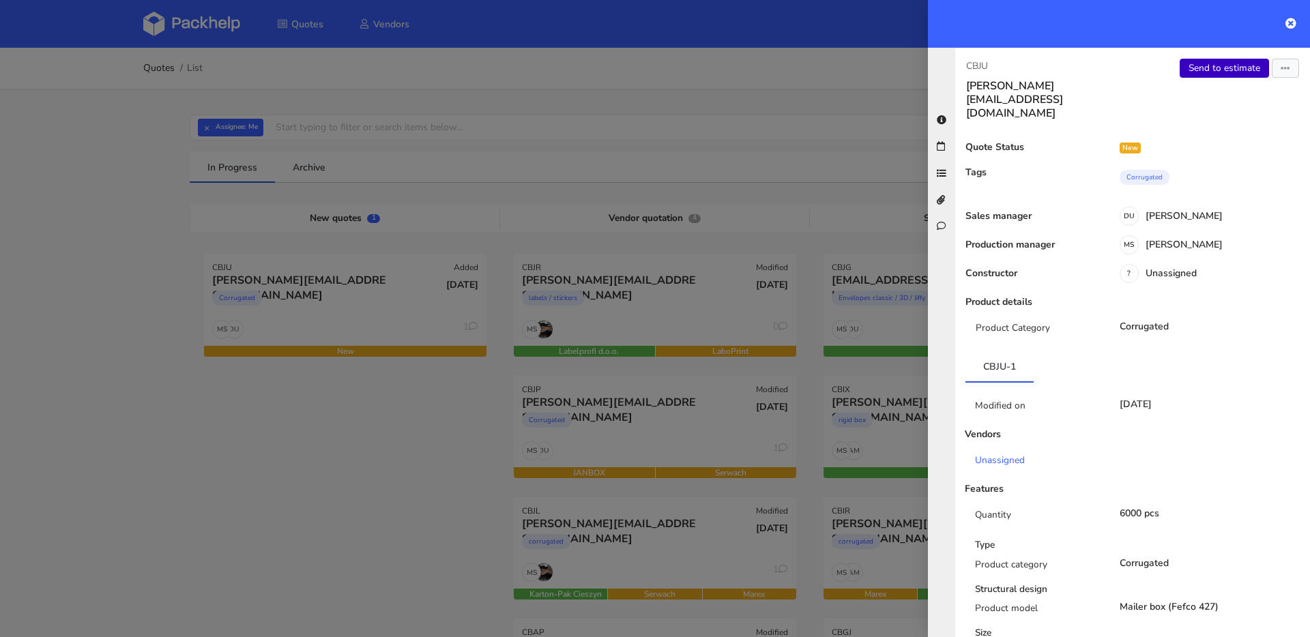
click at [1216, 70] on link "Send to estimate" at bounding box center [1224, 68] width 89 height 19
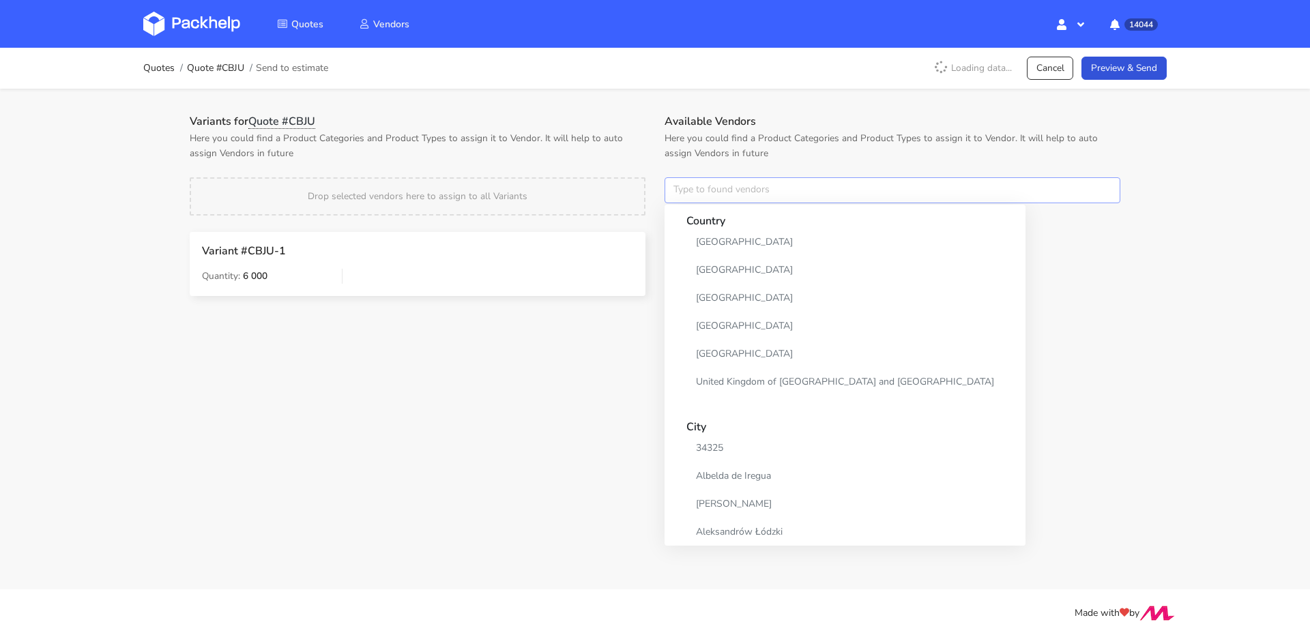
click at [721, 195] on input "text" at bounding box center [893, 190] width 456 height 26
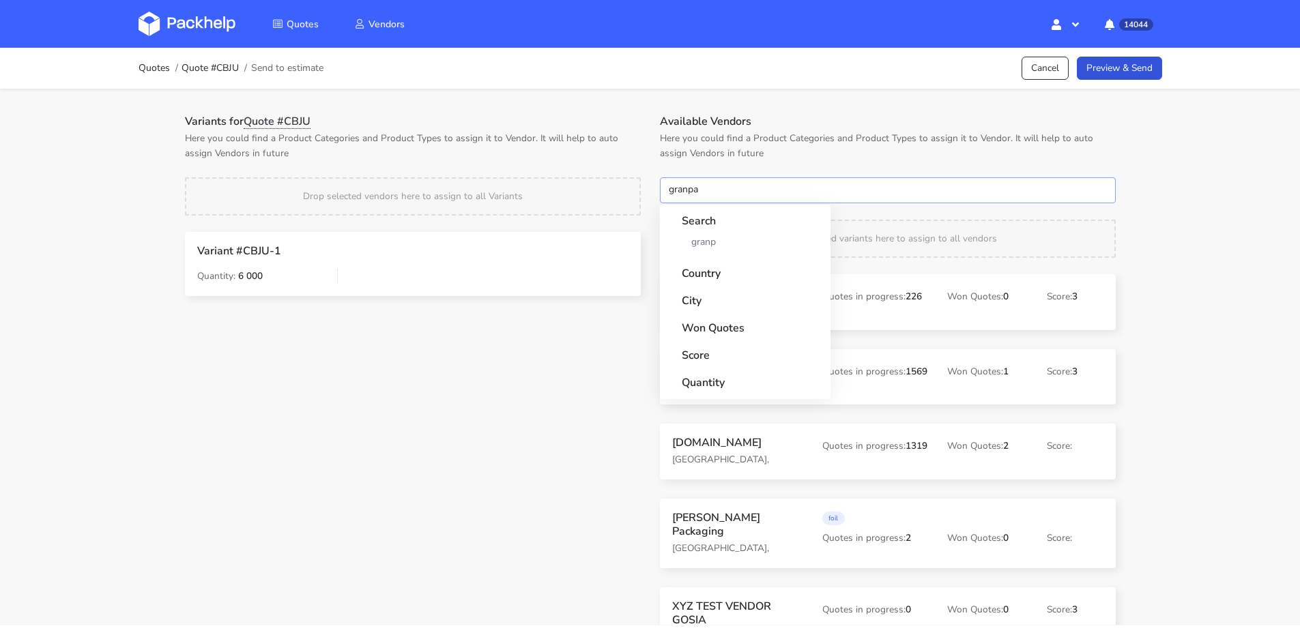
type input "granpak"
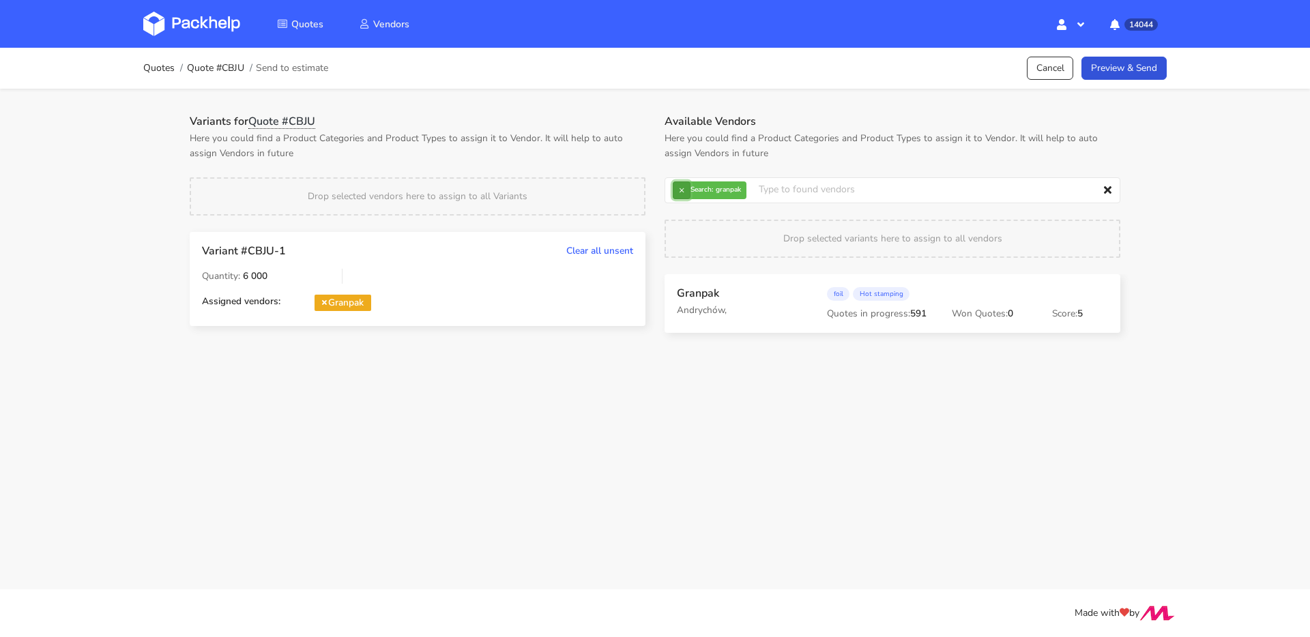
click at [684, 190] on button "×" at bounding box center [682, 191] width 18 height 18
click at [684, 190] on input "text" at bounding box center [893, 190] width 456 height 26
type input "serwa"
click at [684, 191] on button "×" at bounding box center [682, 191] width 18 height 18
click at [684, 191] on input "text" at bounding box center [893, 190] width 456 height 26
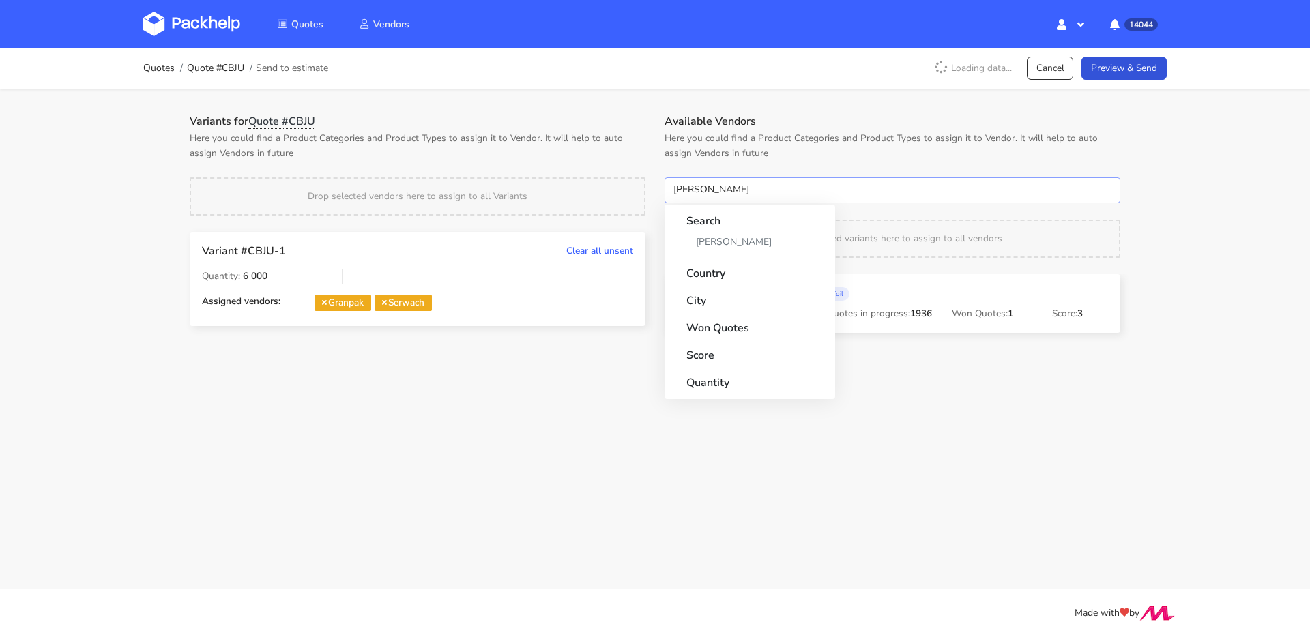
type input "adams"
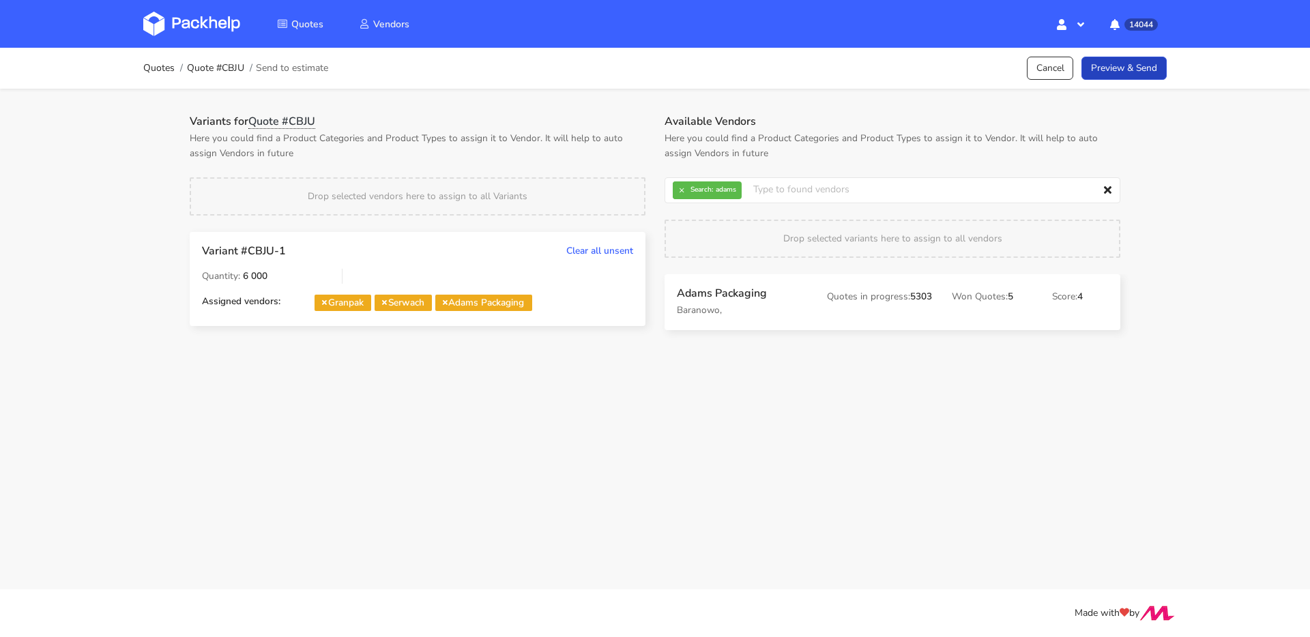
click at [1153, 59] on link "Preview & Send" at bounding box center [1124, 69] width 85 height 24
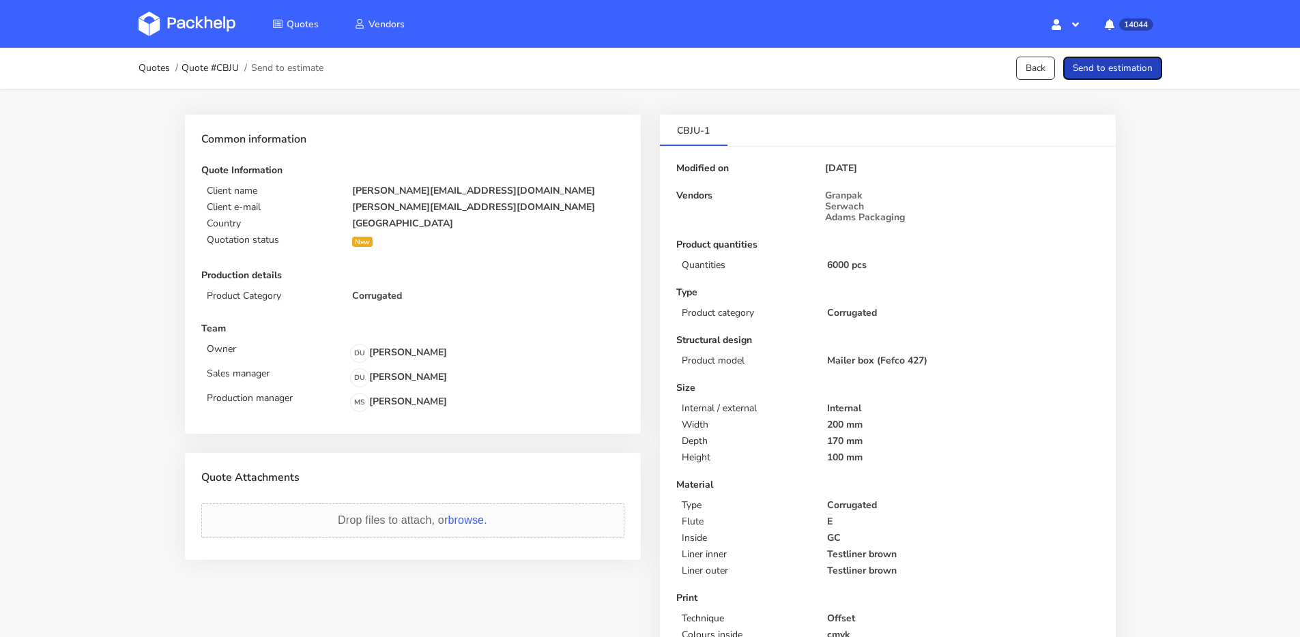
click at [1148, 68] on button "Send to estimation" at bounding box center [1112, 69] width 99 height 24
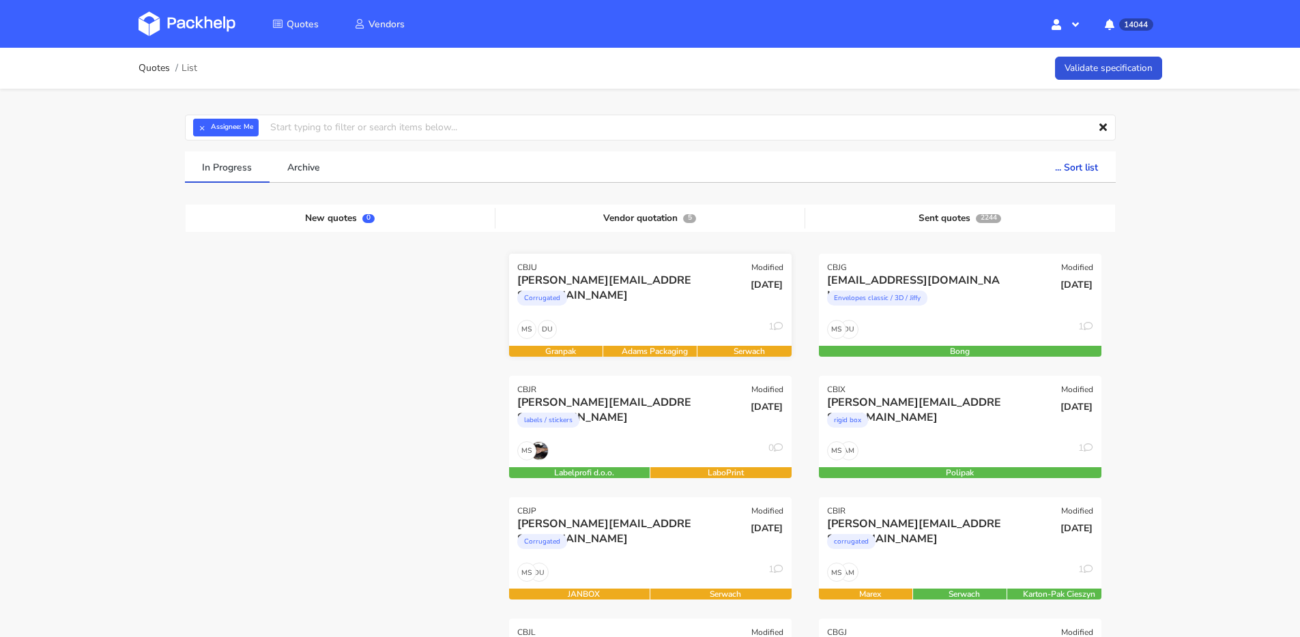
click at [601, 298] on div "Corrugated" at bounding box center [607, 301] width 181 height 27
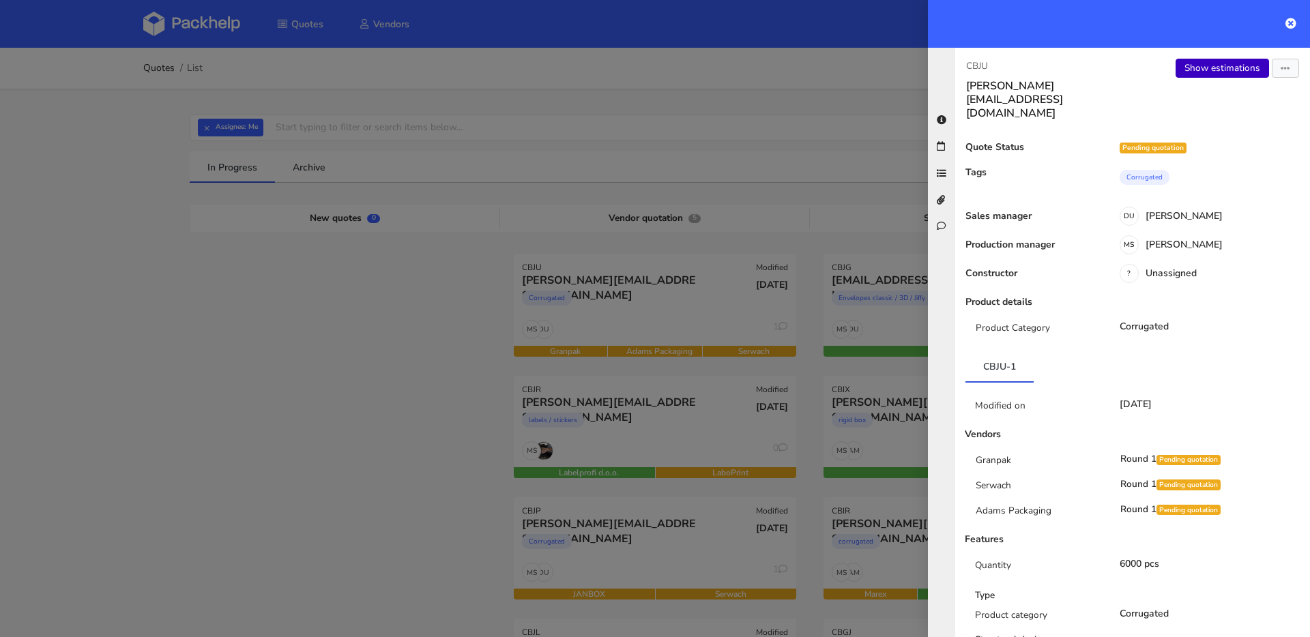
click at [1216, 68] on link "Show estimations" at bounding box center [1222, 68] width 93 height 19
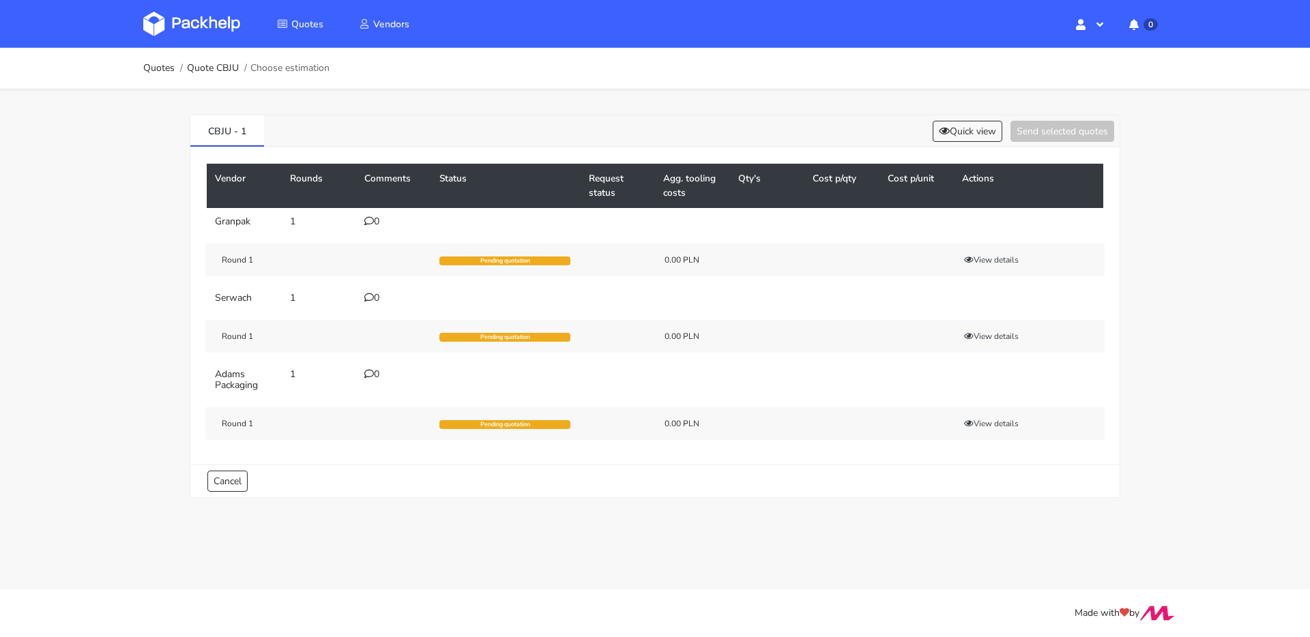
click at [372, 220] on icon at bounding box center [369, 221] width 10 height 10
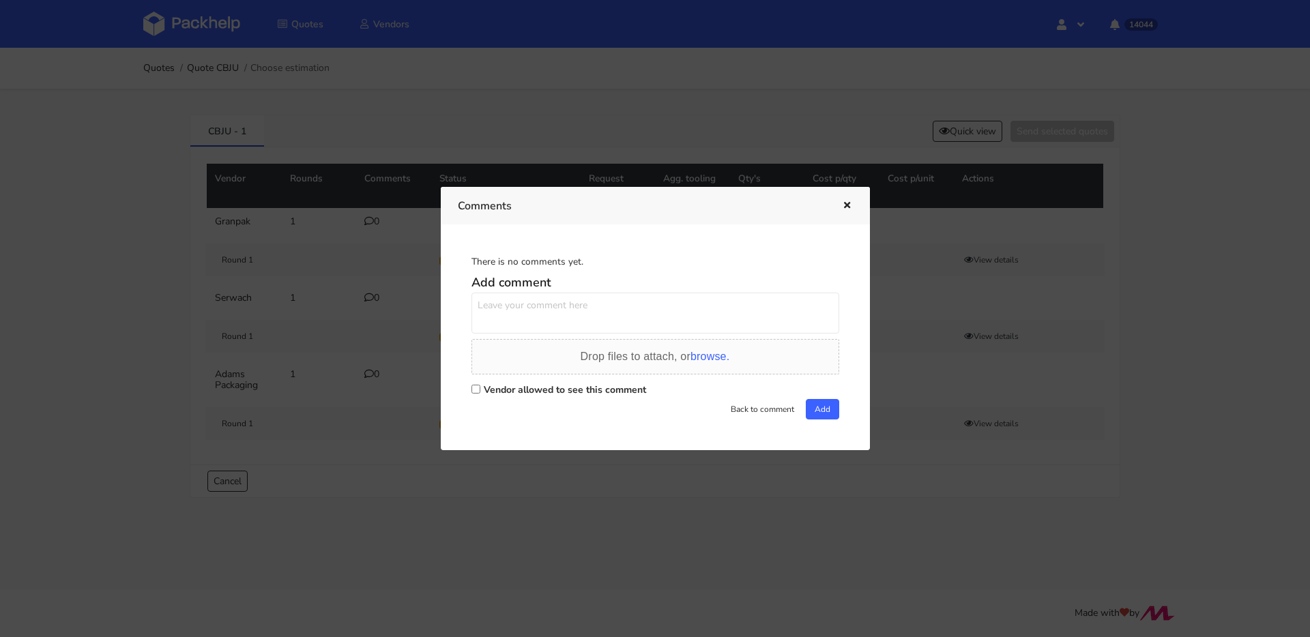
click at [577, 333] on textarea at bounding box center [656, 313] width 368 height 41
paste textarea "WVQI"
type textarea "powtórka WVQI"
click at [547, 383] on div "Vendor allowed to see this comment" at bounding box center [656, 389] width 368 height 19
click at [596, 392] on label "Vendor allowed to see this comment" at bounding box center [565, 390] width 162 height 13
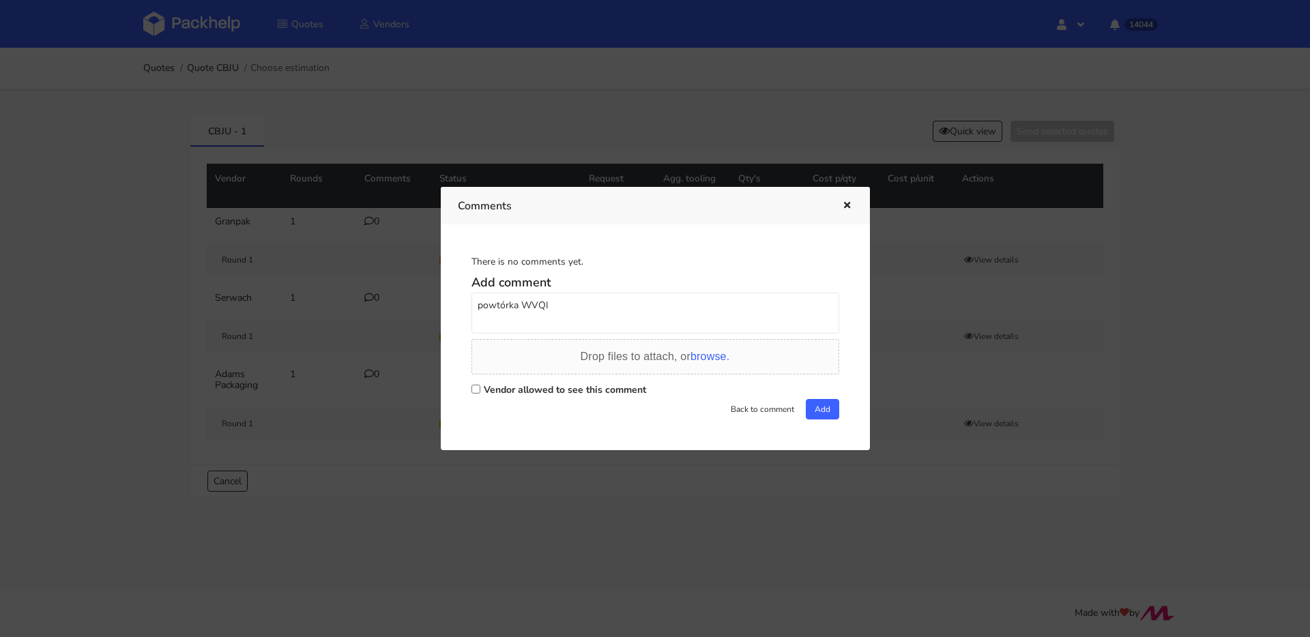
click at [480, 392] on input "Vendor allowed to see this comment" at bounding box center [476, 389] width 9 height 9
checkbox input "true"
click at [818, 415] on button "Add" at bounding box center [822, 409] width 33 height 20
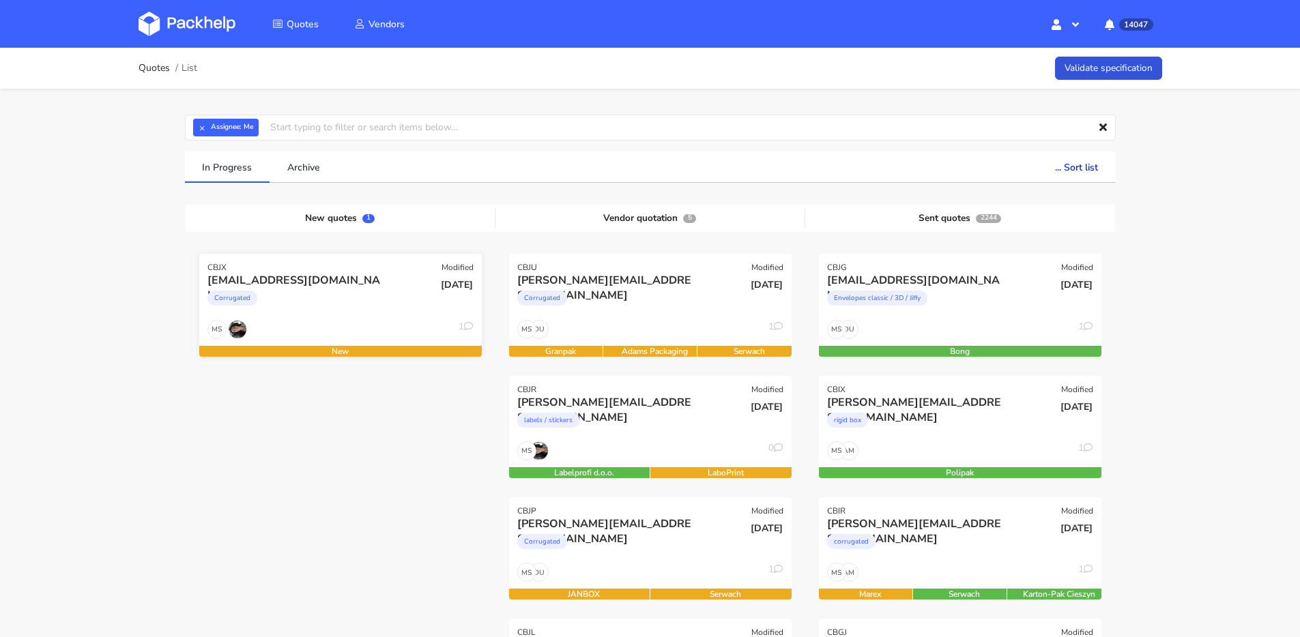
click at [366, 310] on div "Corrugated" at bounding box center [297, 301] width 181 height 27
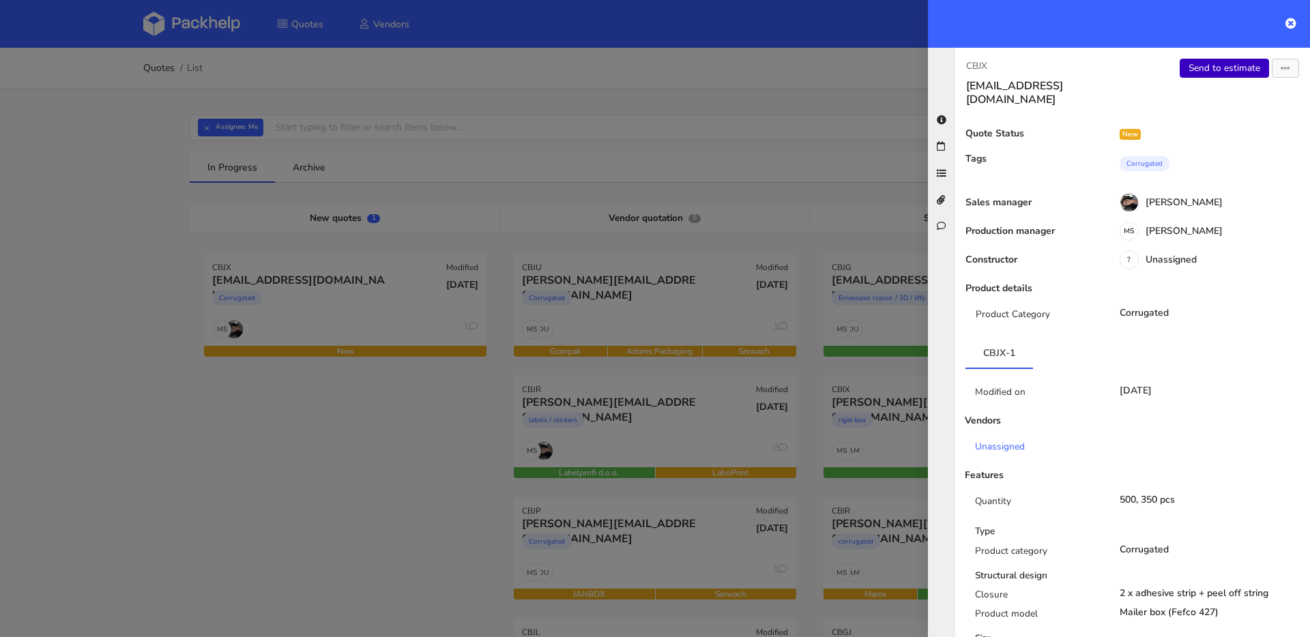
click at [1213, 63] on link "Send to estimate" at bounding box center [1224, 68] width 89 height 19
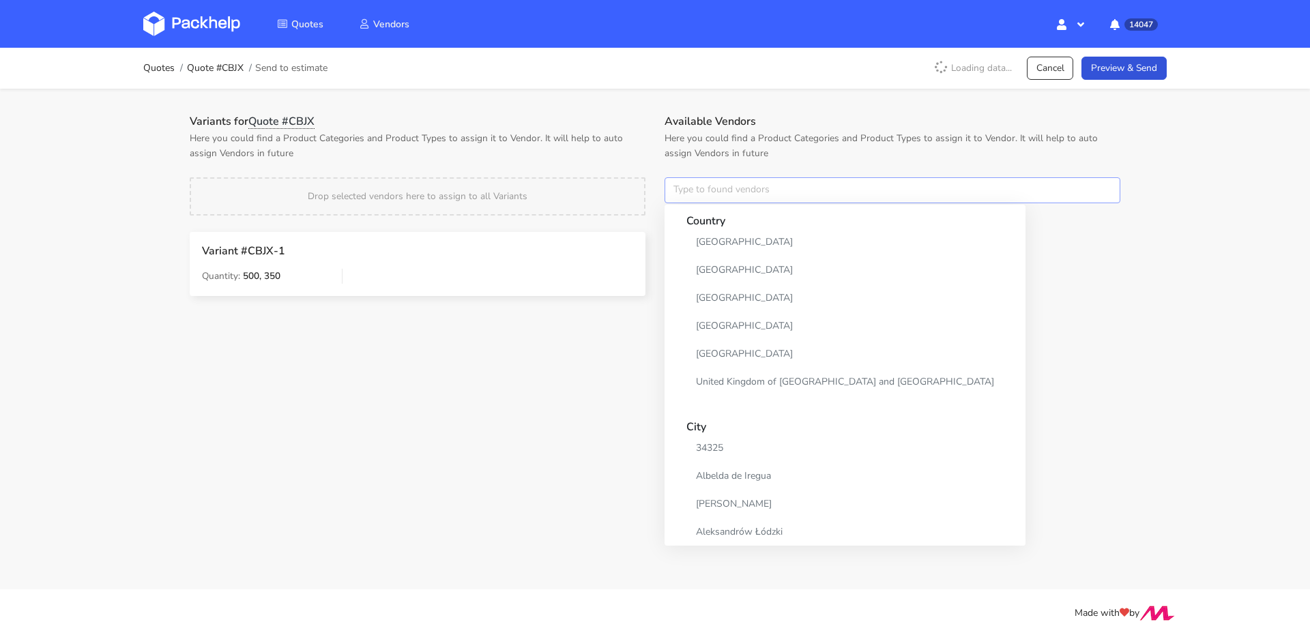
click at [707, 185] on input "text" at bounding box center [893, 190] width 456 height 26
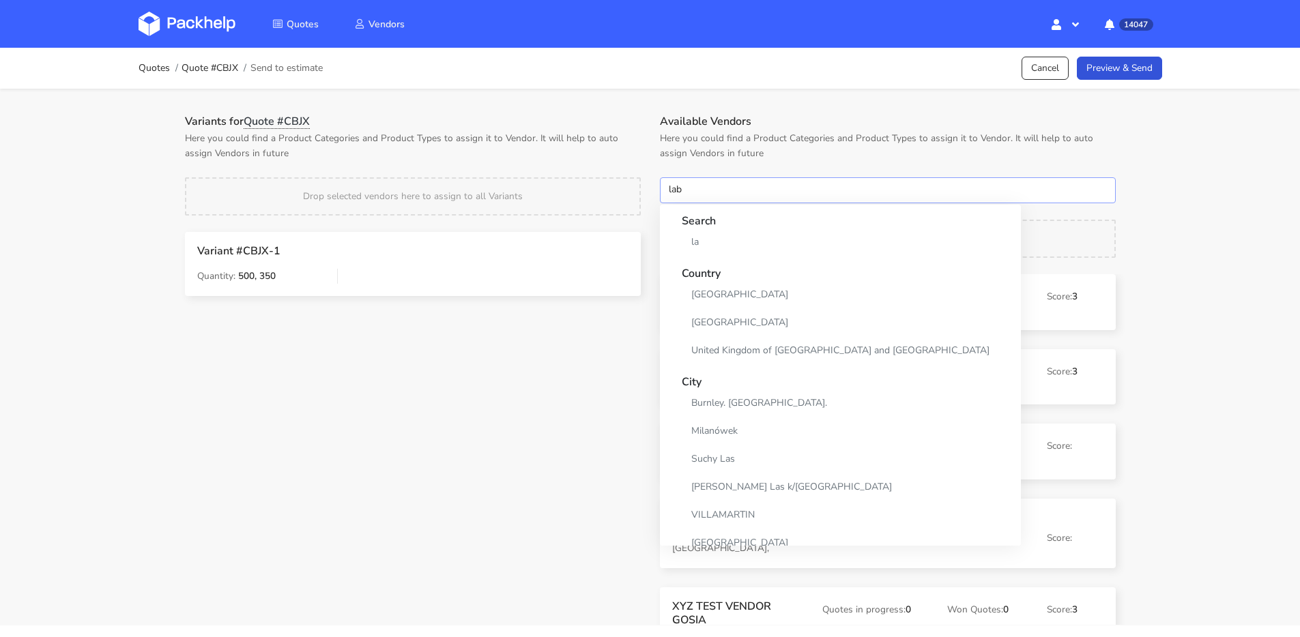
type input "labo"
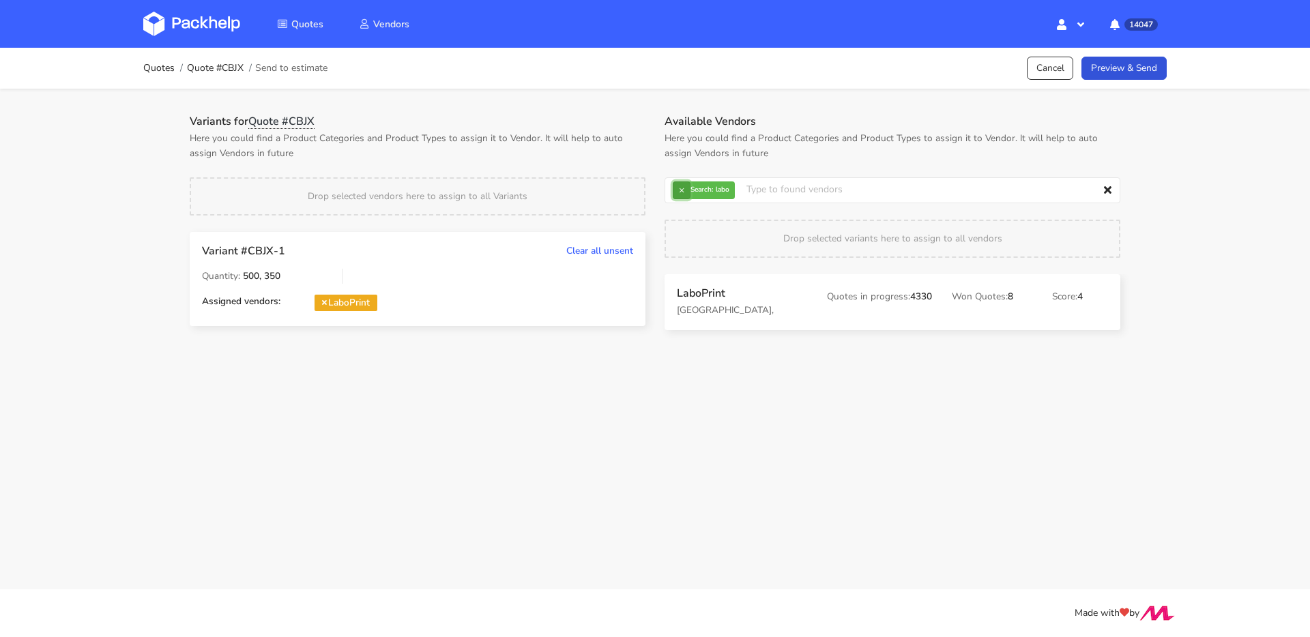
click at [686, 192] on button "×" at bounding box center [682, 191] width 18 height 18
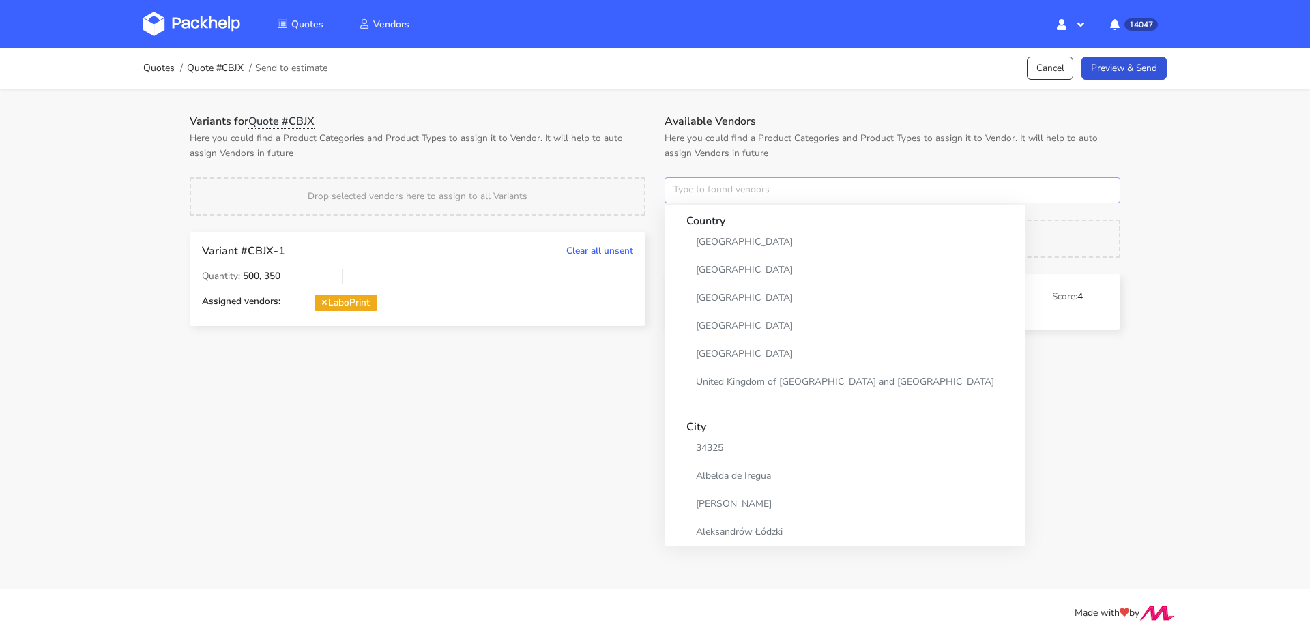
click at [686, 192] on input "text" at bounding box center [893, 190] width 456 height 26
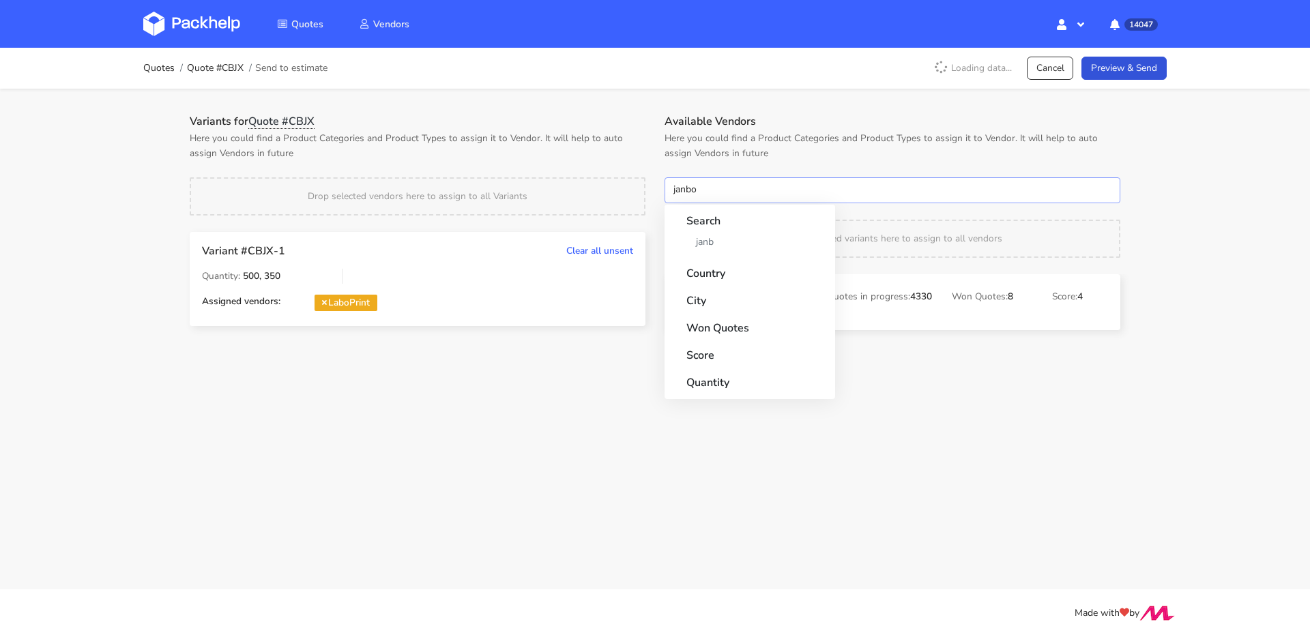
type input "janbox"
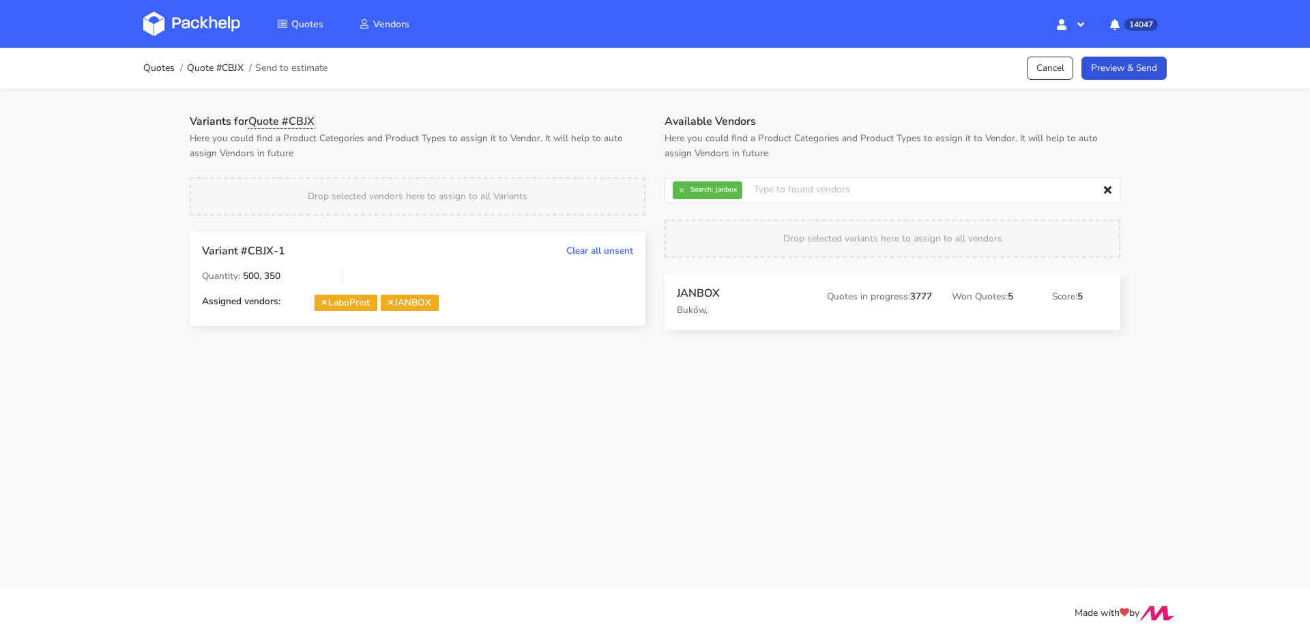
click at [703, 193] on strong "Search:" at bounding box center [702, 189] width 23 height 7
click at [691, 189] on span "× Search: janbox" at bounding box center [705, 191] width 64 height 18
click at [687, 188] on button "×" at bounding box center [682, 191] width 18 height 18
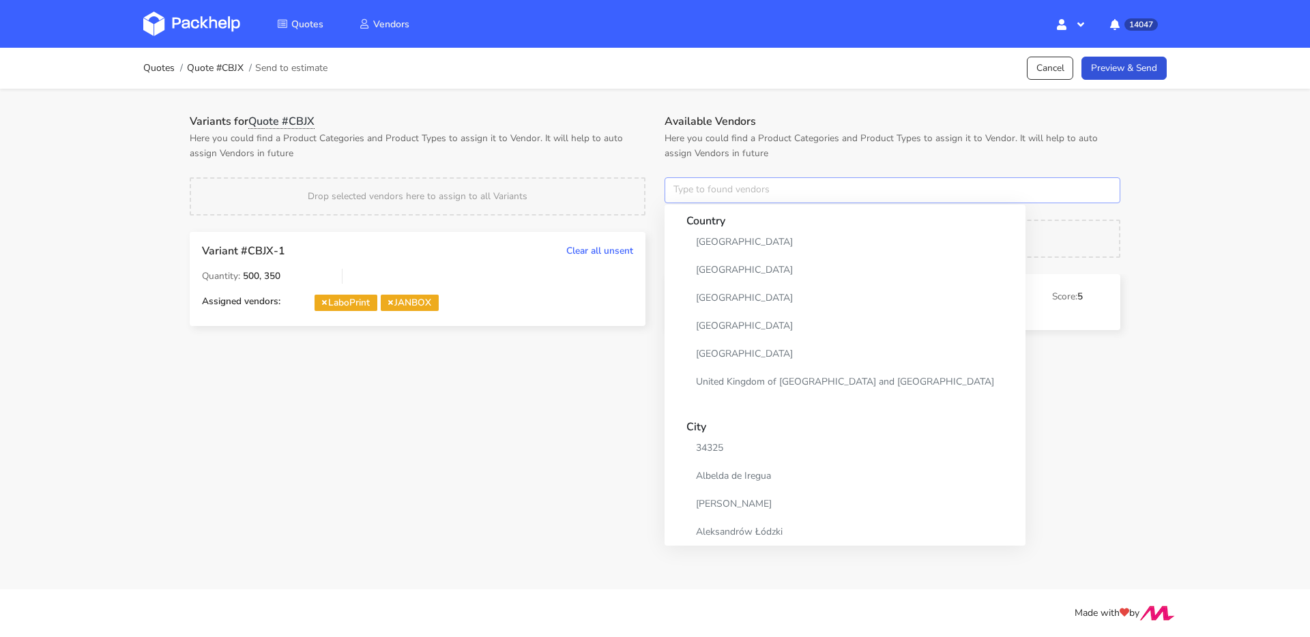
click at [687, 188] on input "text" at bounding box center [893, 190] width 456 height 26
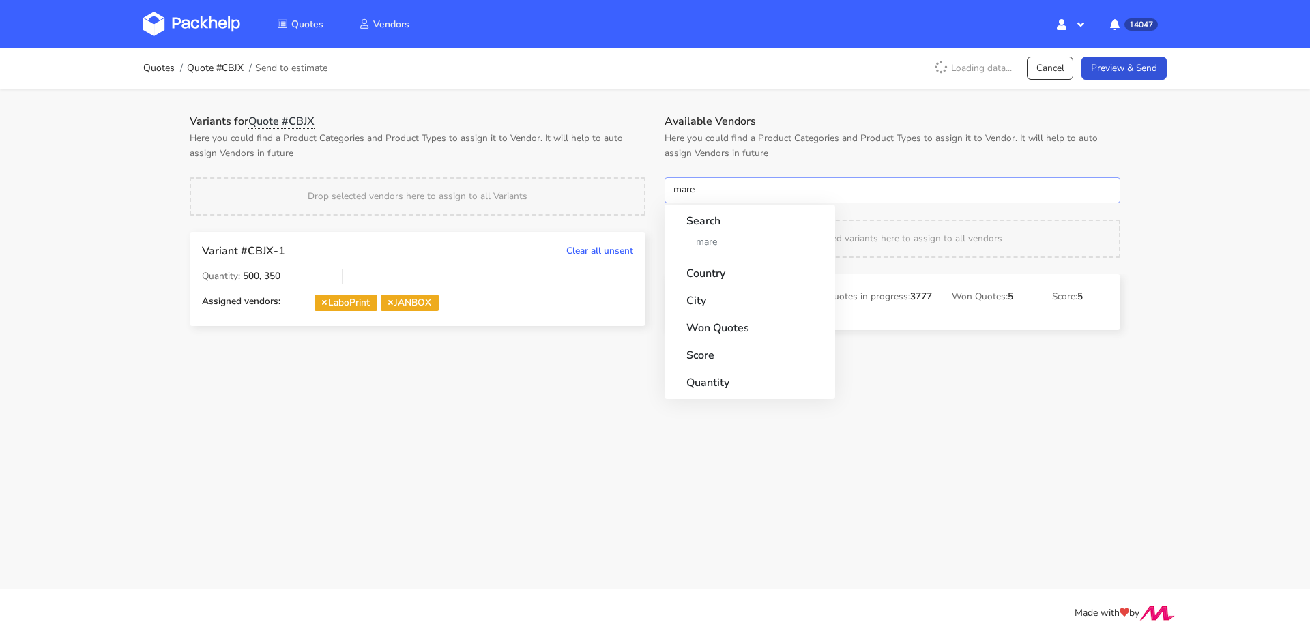
type input "marex"
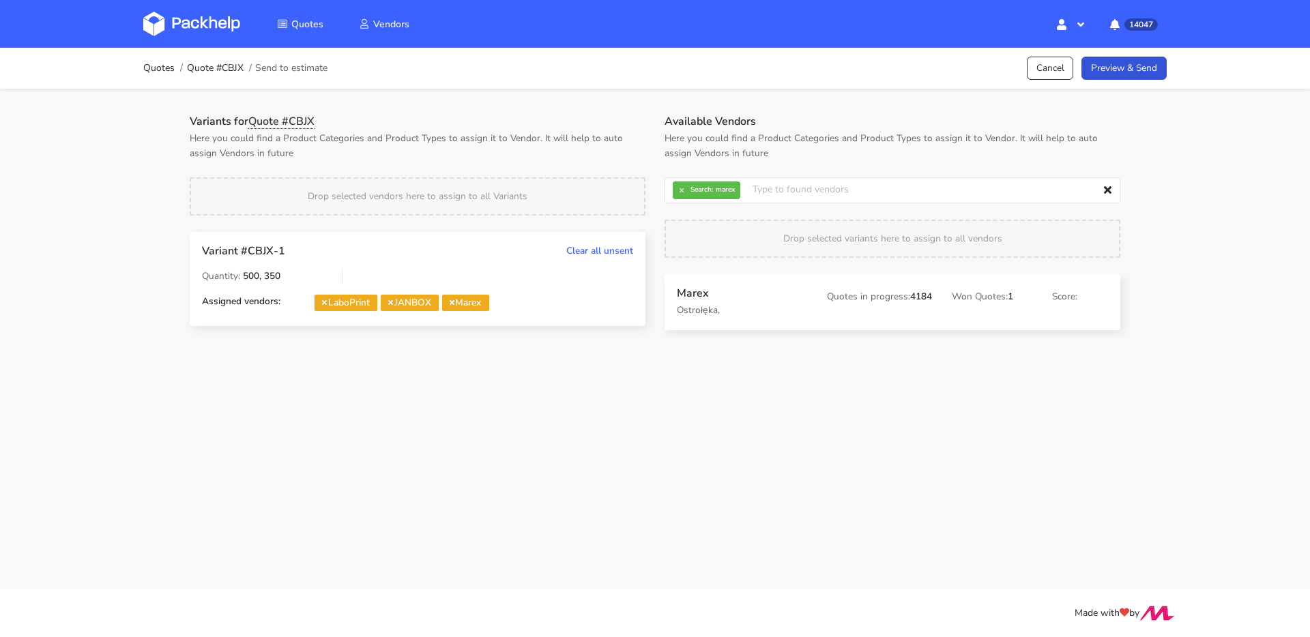
click at [1129, 81] on div "Quotes Quote #CBJX Send to estimate Cancel Preview & Send" at bounding box center [655, 68] width 1024 height 27
click at [1131, 72] on link "Preview & Send" at bounding box center [1124, 69] width 85 height 24
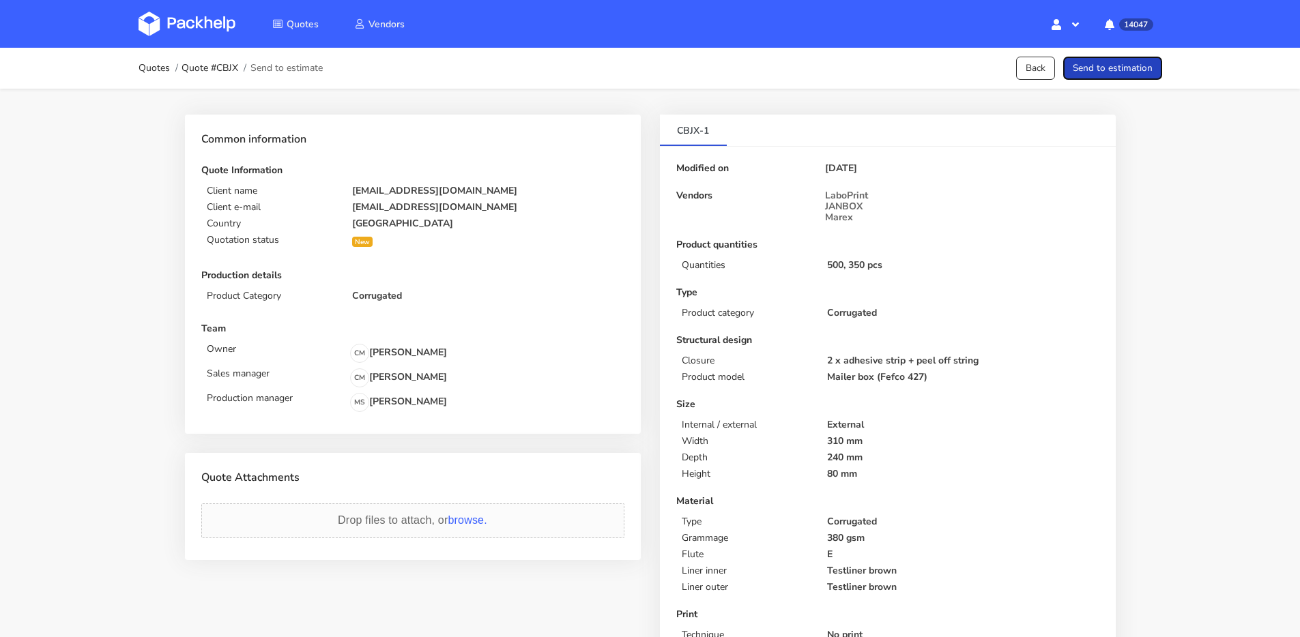
click at [1123, 68] on button "Send to estimation" at bounding box center [1112, 69] width 99 height 24
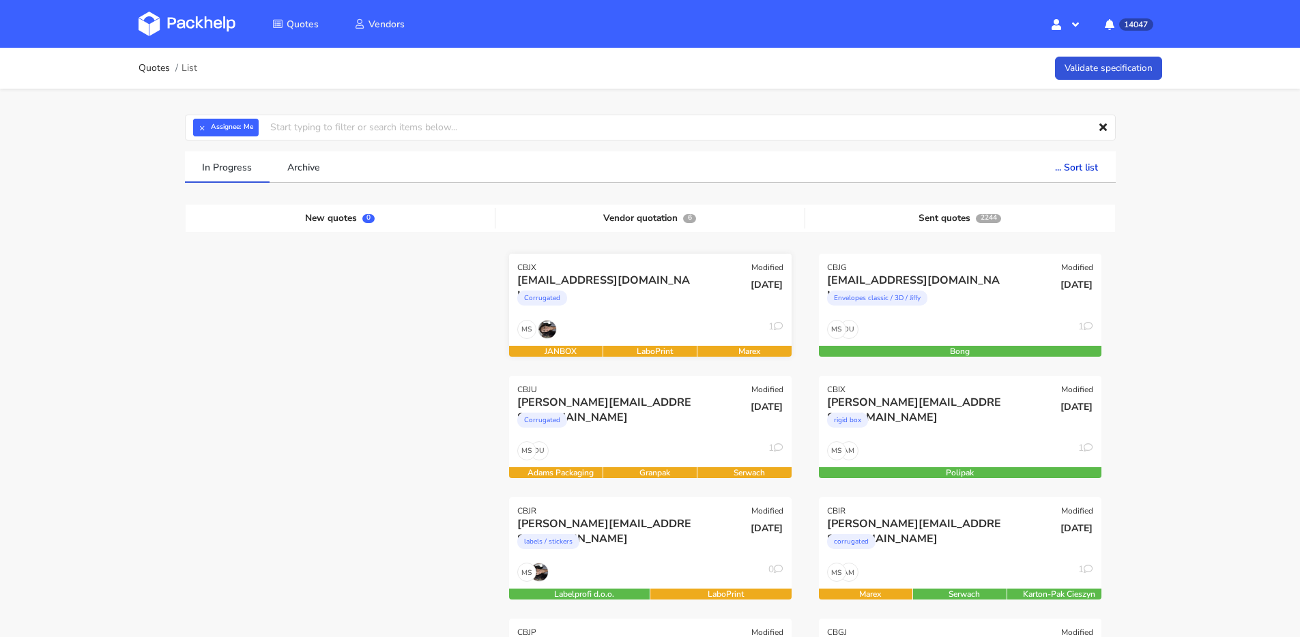
click at [631, 293] on div "Corrugated" at bounding box center [607, 301] width 181 height 27
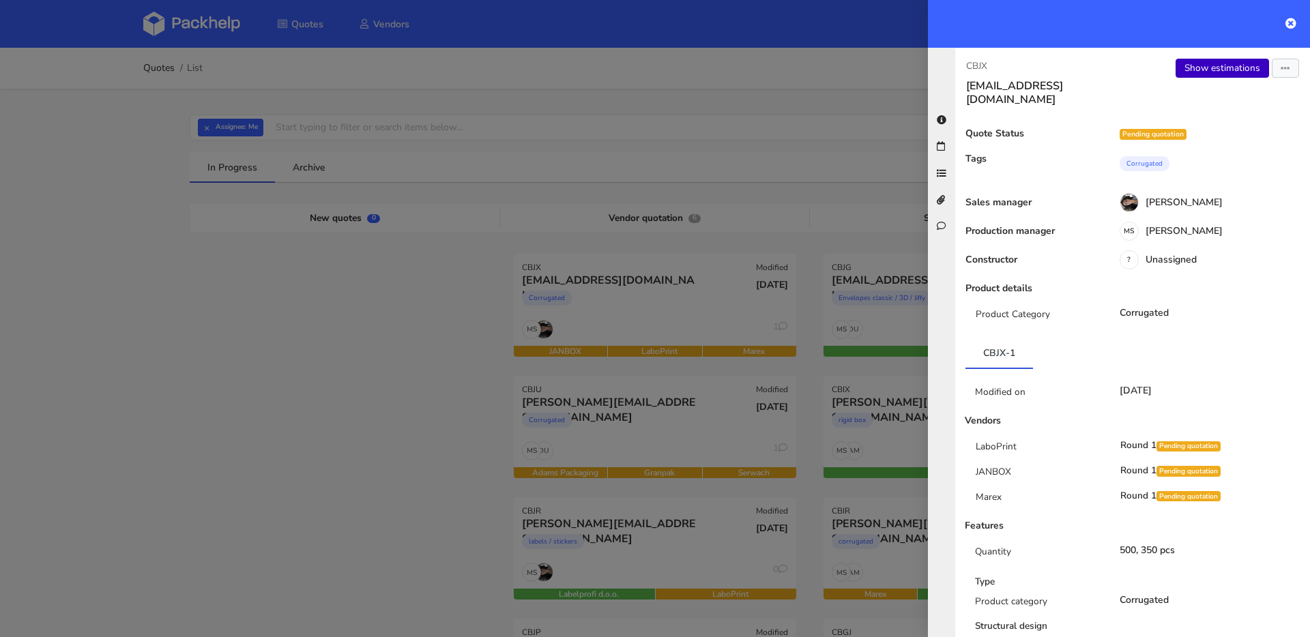
click at [1181, 60] on link "Show estimations" at bounding box center [1222, 68] width 93 height 19
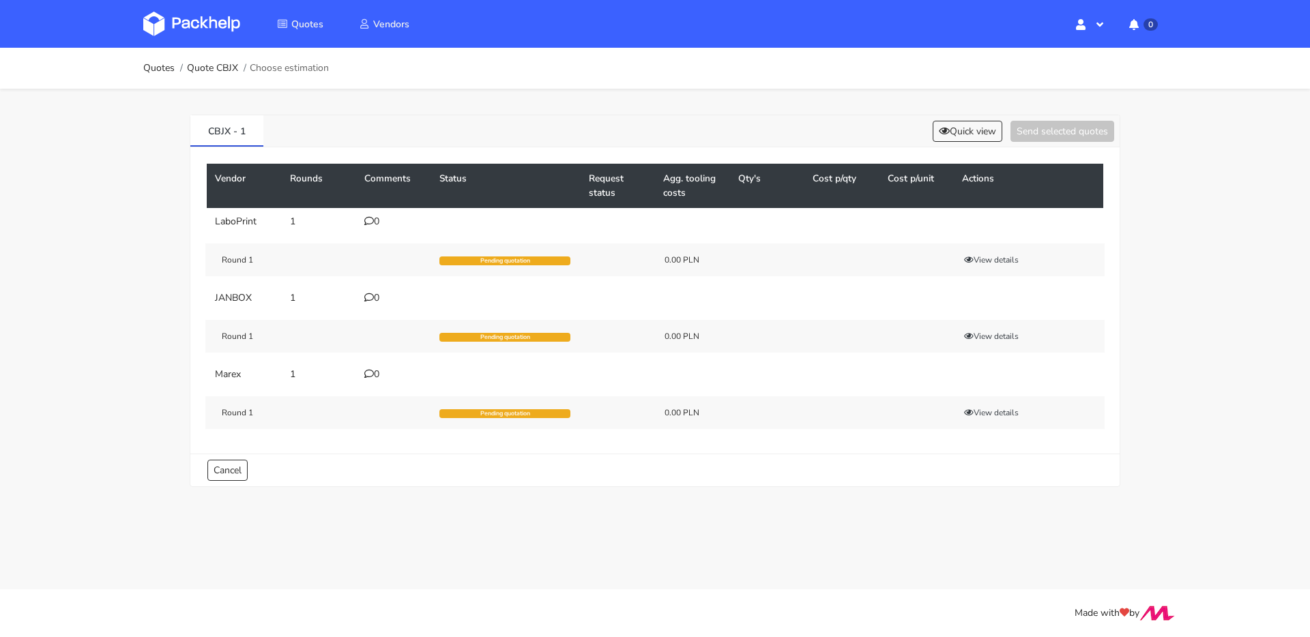
click at [375, 223] on div "0" at bounding box center [393, 221] width 59 height 11
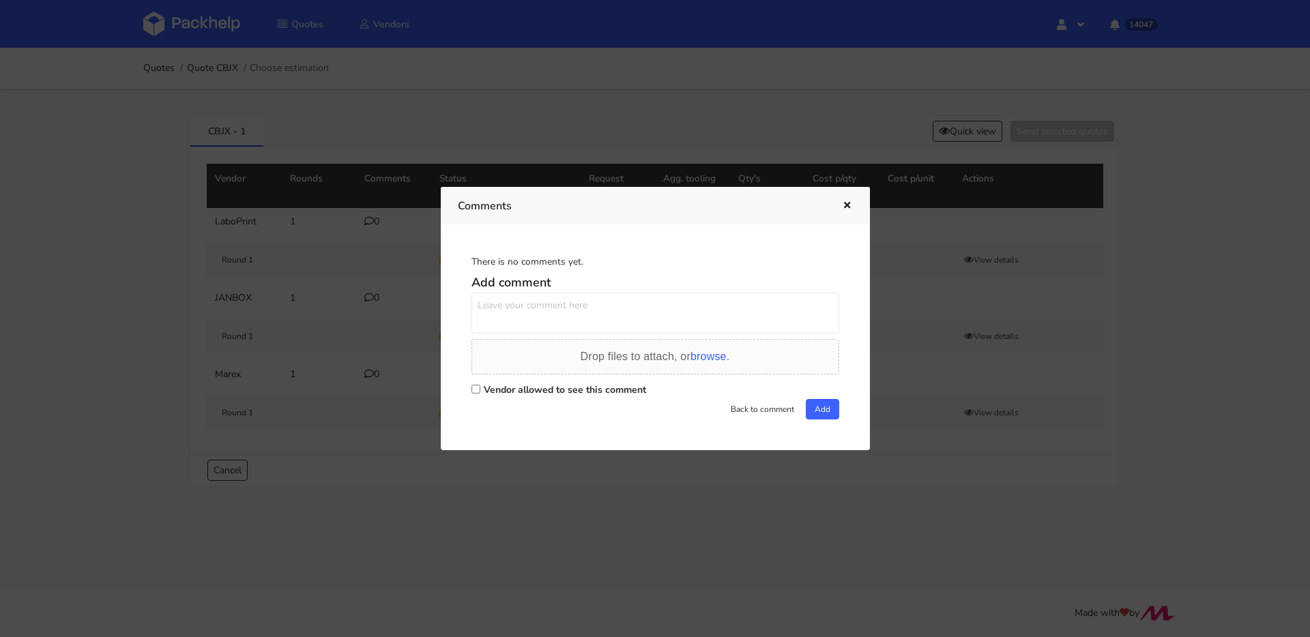
click at [607, 300] on textarea at bounding box center [656, 313] width 368 height 41
paste textarea "QERG"
type textarea "powtórka QERG"
click at [533, 384] on label "Vendor allowed to see this comment" at bounding box center [565, 390] width 162 height 13
click at [480, 385] on input "Vendor allowed to see this comment" at bounding box center [476, 389] width 9 height 9
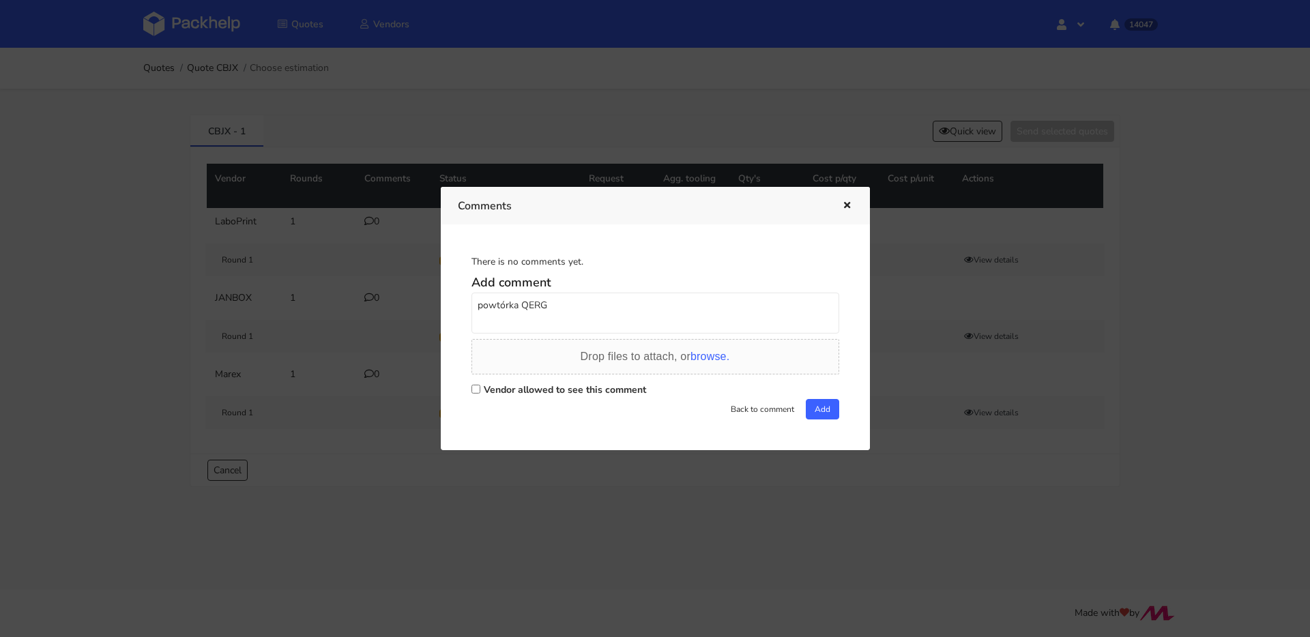
checkbox input "true"
click at [813, 410] on button "Add" at bounding box center [822, 409] width 33 height 20
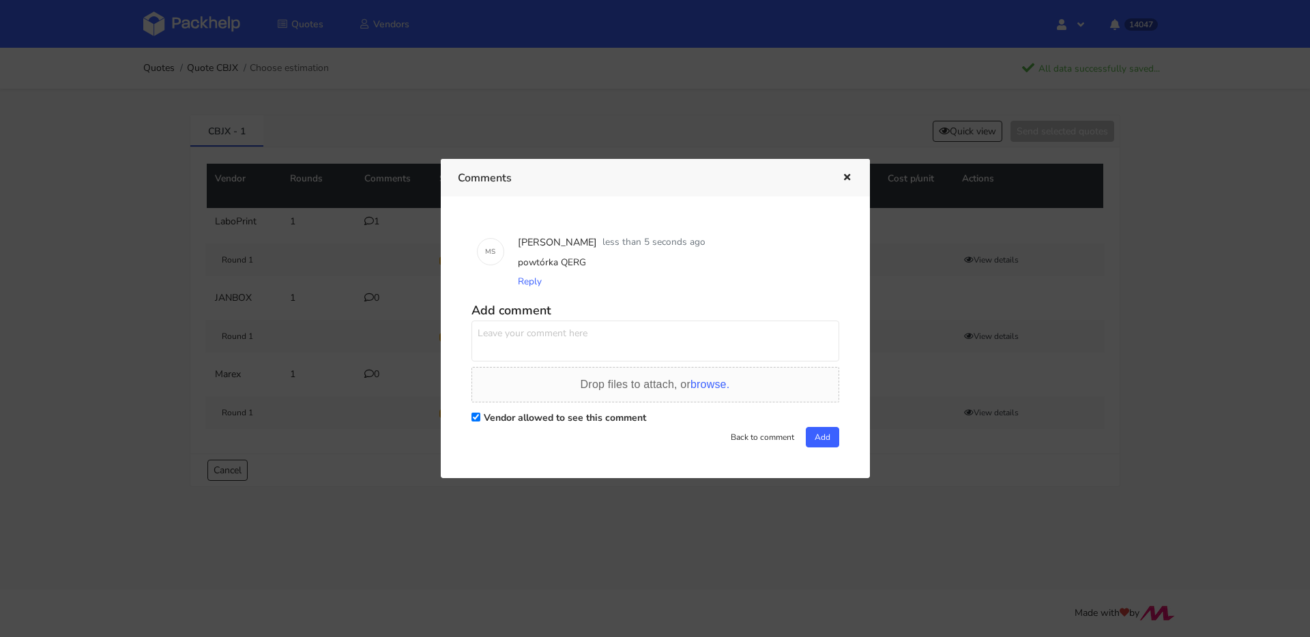
click at [309, 242] on div at bounding box center [655, 318] width 1310 height 637
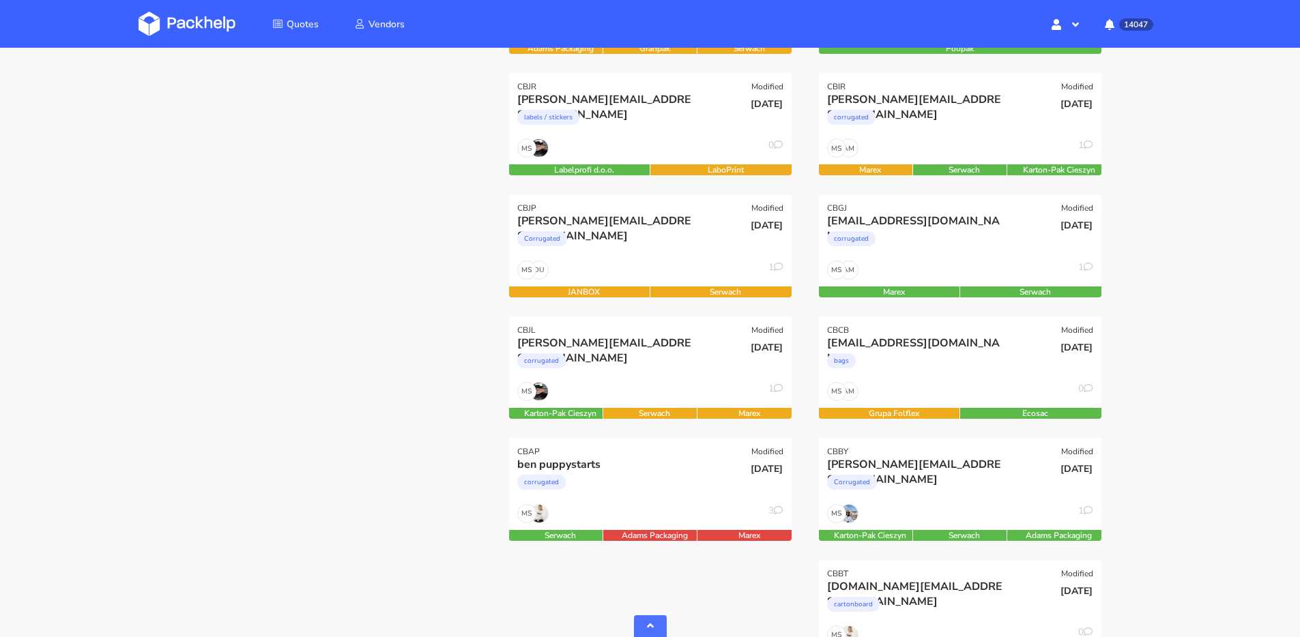
scroll to position [436, 0]
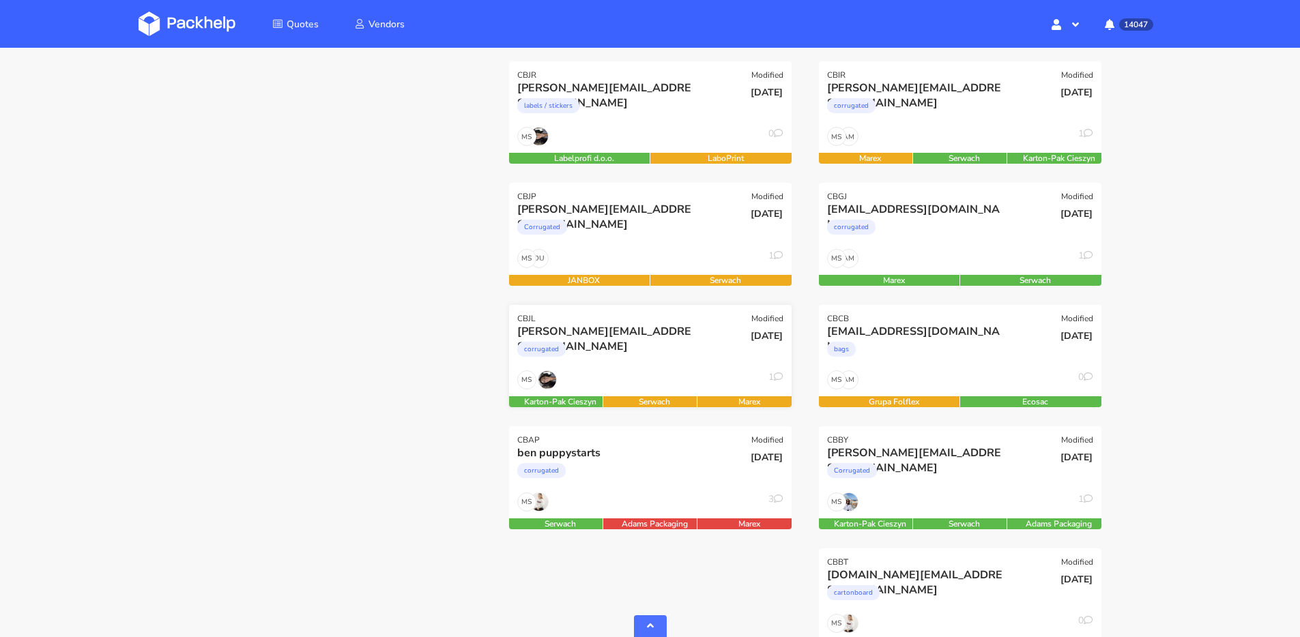
click at [607, 371] on div "MS 1" at bounding box center [650, 384] width 283 height 26
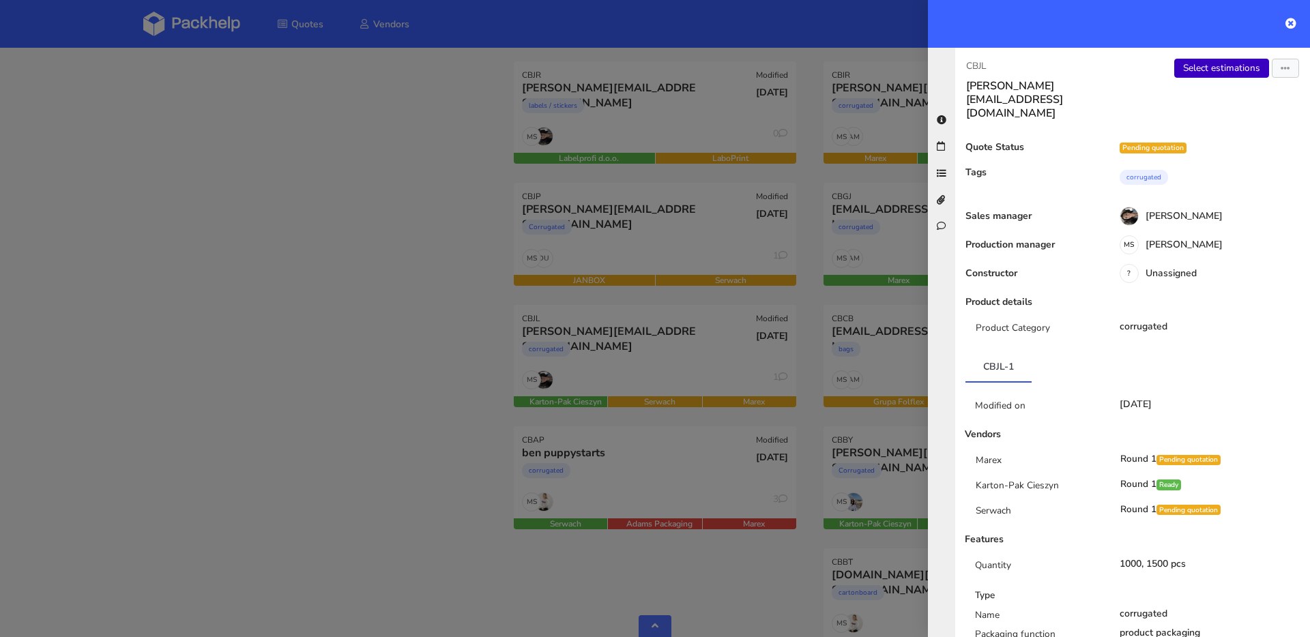
click at [1196, 70] on link "Select estimations" at bounding box center [1221, 68] width 95 height 19
click at [115, 307] on div at bounding box center [655, 318] width 1310 height 637
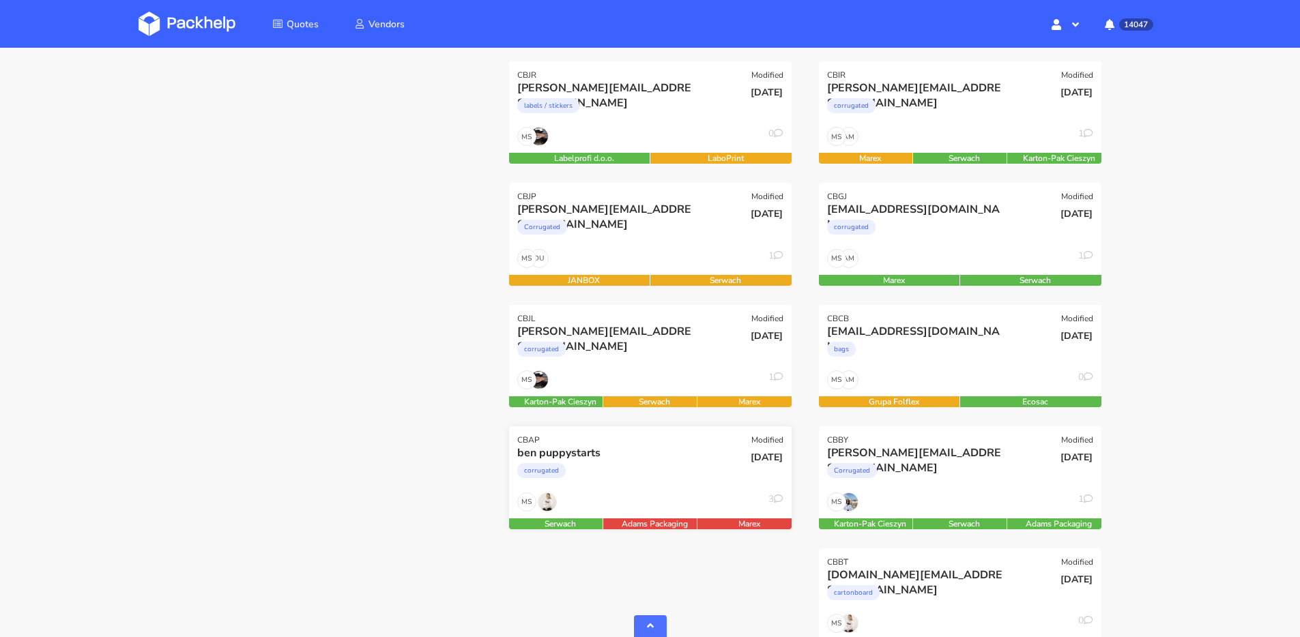
click at [665, 506] on div "MS 3" at bounding box center [650, 506] width 283 height 26
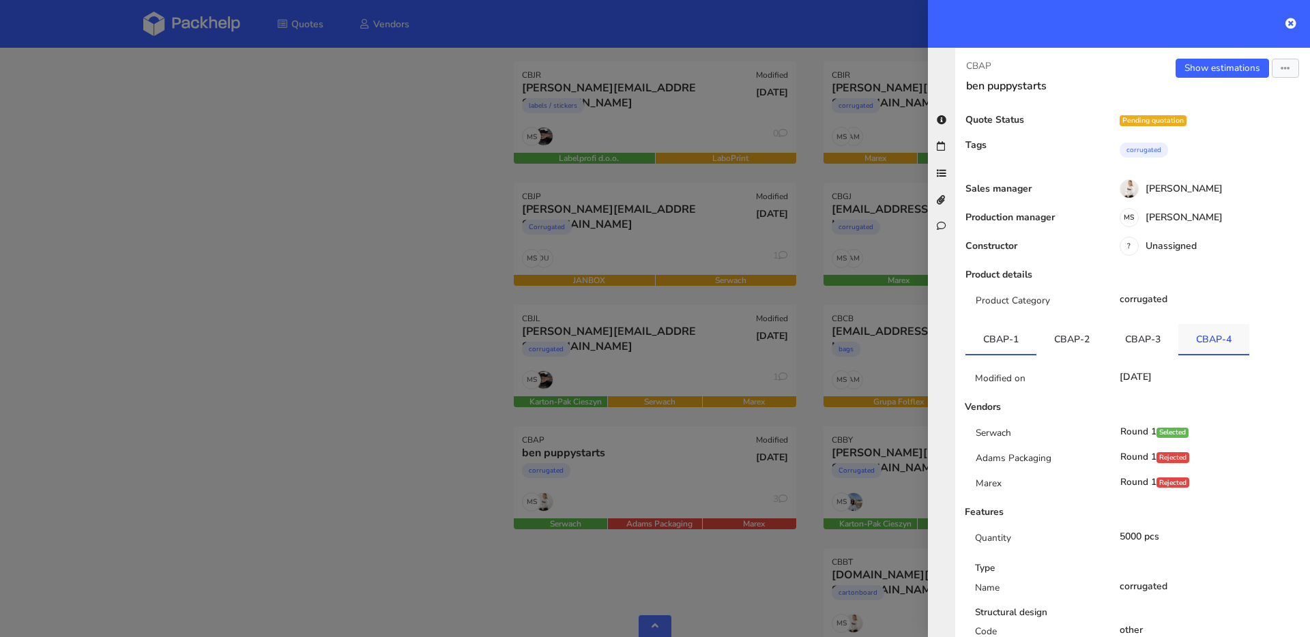
click at [1220, 341] on link "CBAP-4" at bounding box center [1214, 339] width 71 height 30
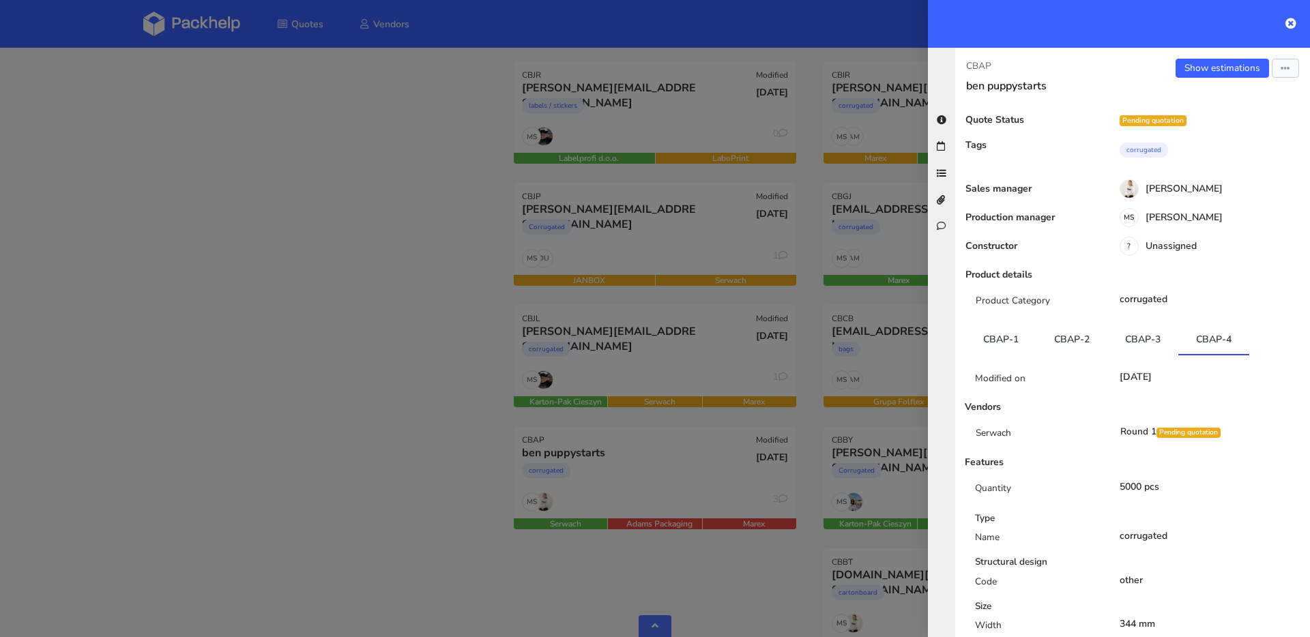
click at [391, 285] on div at bounding box center [655, 318] width 1310 height 637
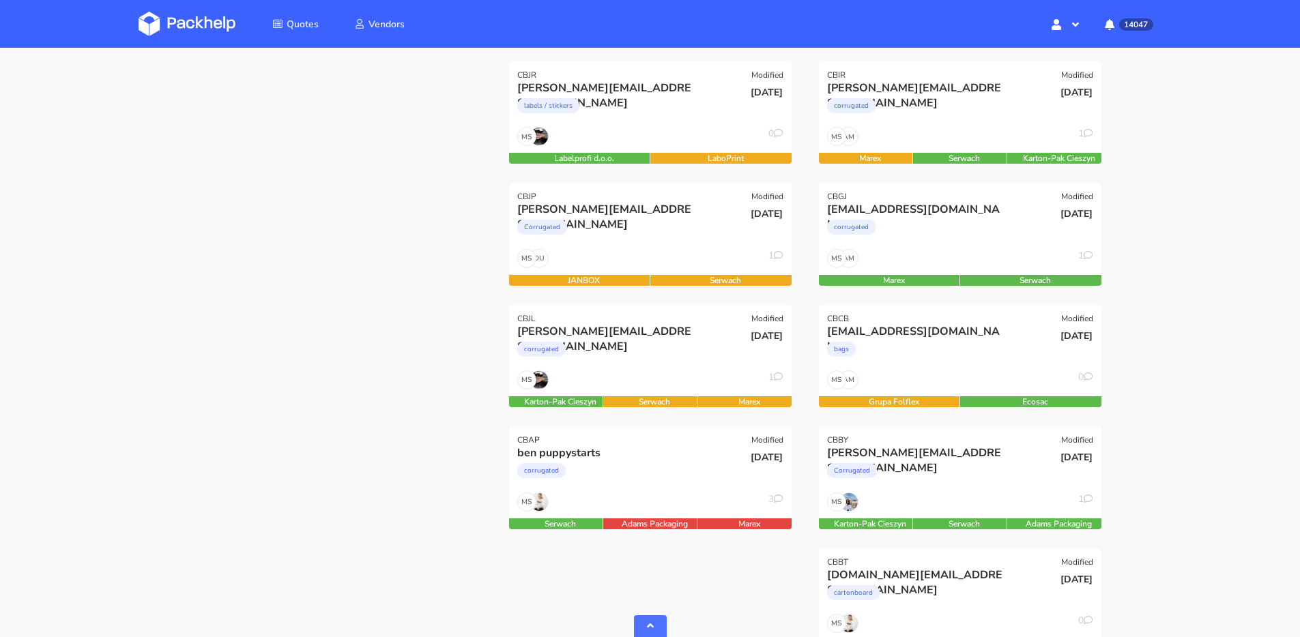
click at [126, 171] on div "Quotes List Validate specification × Assignee: Me Assignee Me Dylan Dewit Natal…" at bounding box center [650, 370] width 1300 height 1516
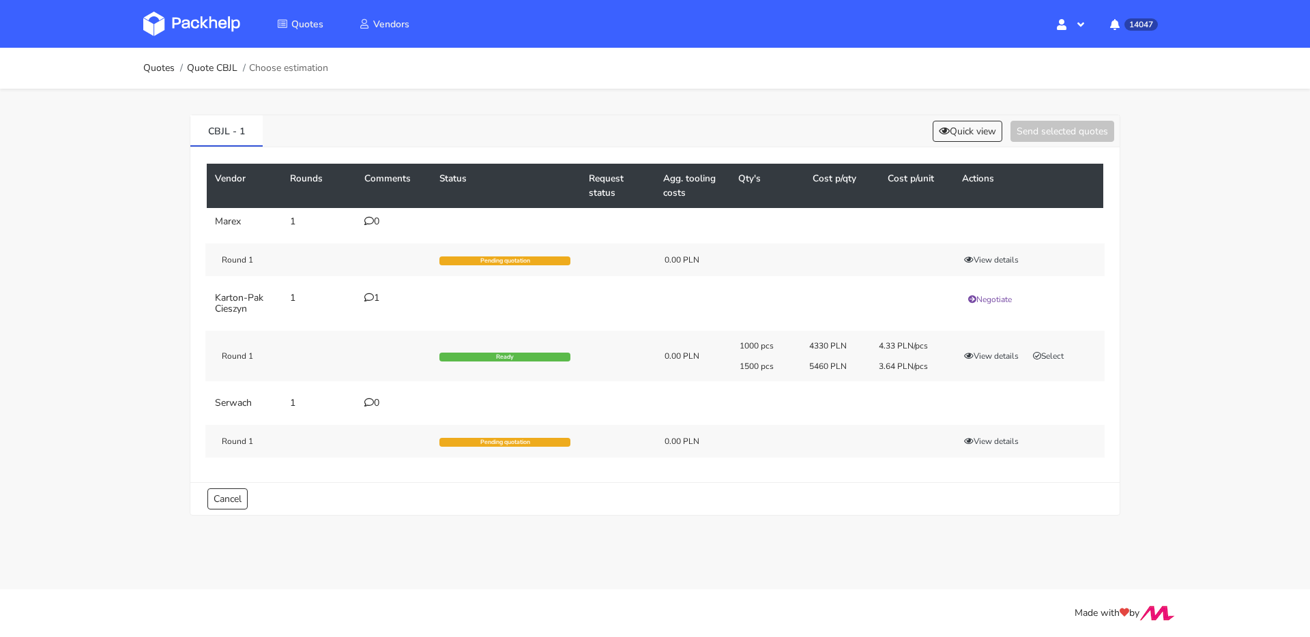
click at [366, 296] on icon at bounding box center [369, 298] width 10 height 10
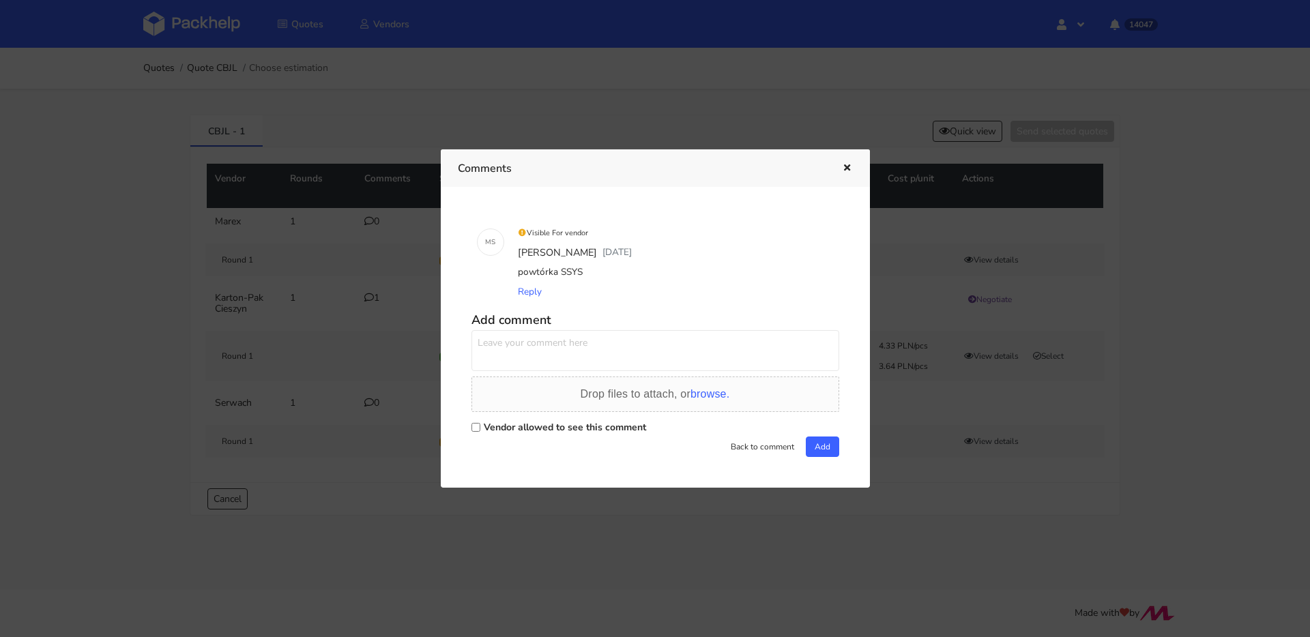
click at [275, 251] on div at bounding box center [655, 318] width 1310 height 637
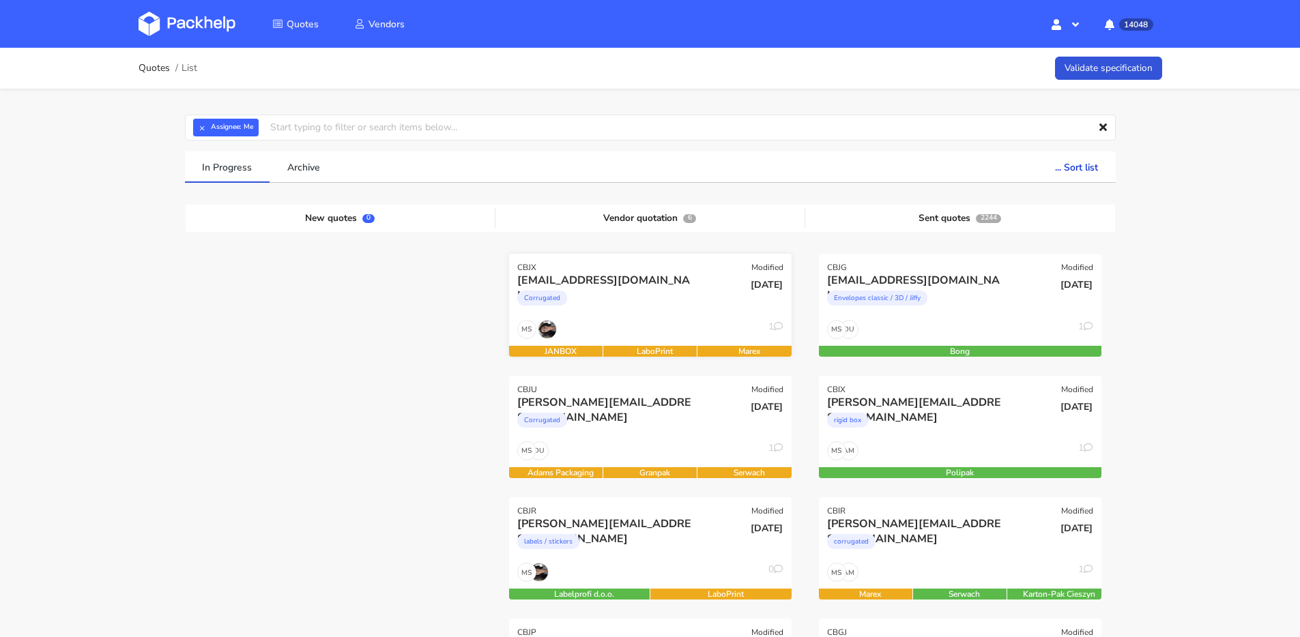
click at [659, 268] on div "CBJX Modified" at bounding box center [650, 263] width 283 height 19
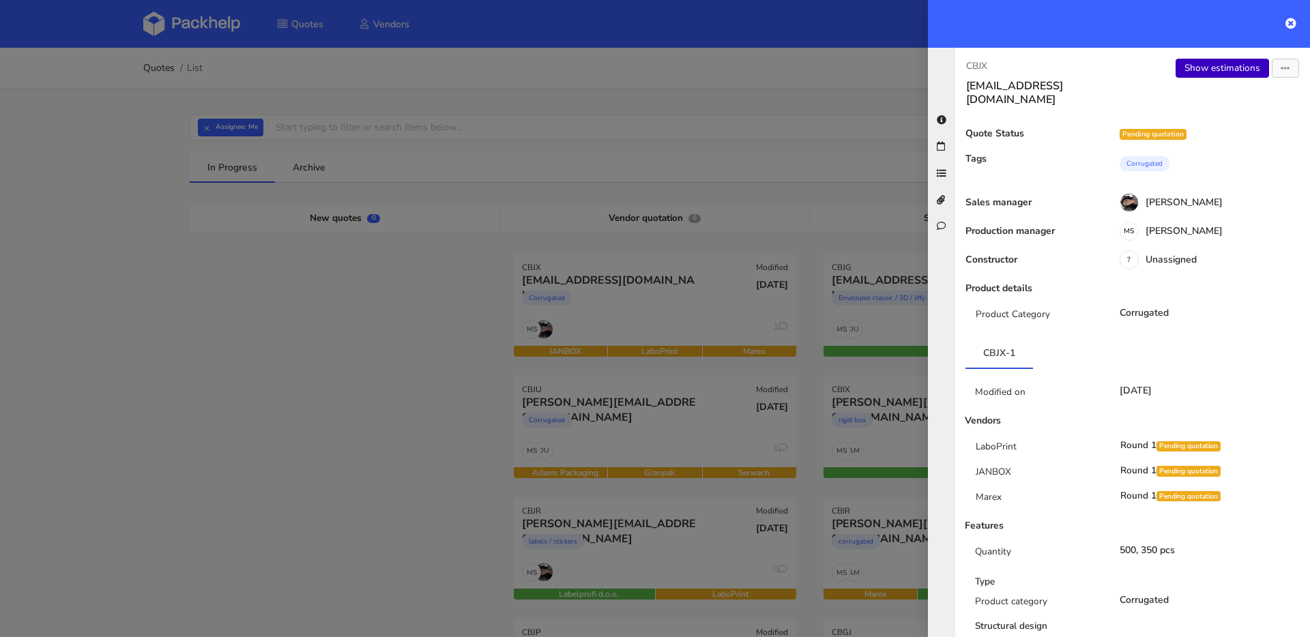
click at [1188, 59] on link "Show estimations" at bounding box center [1222, 68] width 93 height 19
click at [1189, 62] on link "Show estimations" at bounding box center [1222, 68] width 93 height 19
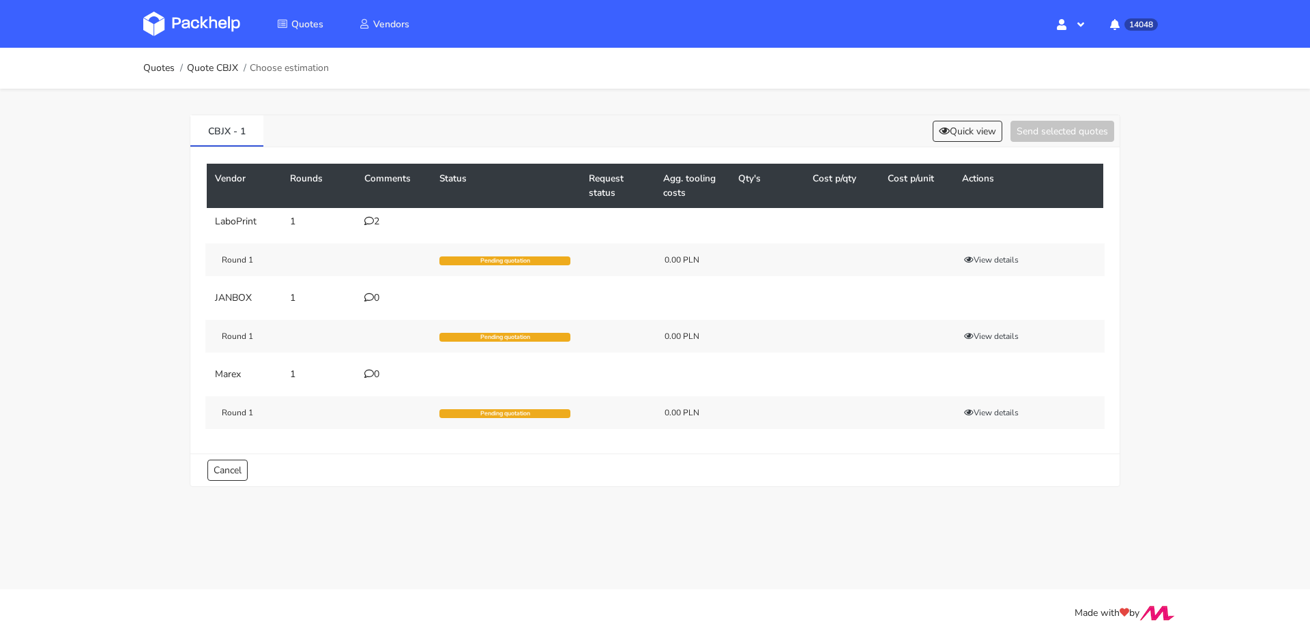
click at [374, 225] on div "2" at bounding box center [393, 221] width 59 height 11
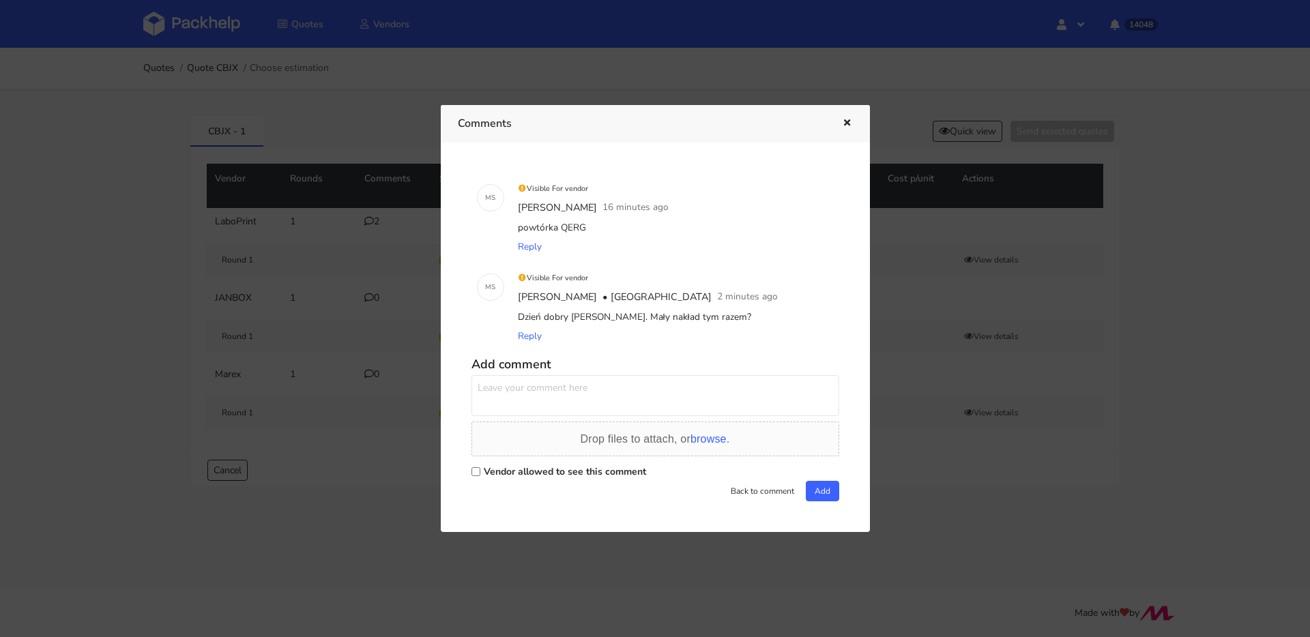
click at [590, 400] on textarea at bounding box center [656, 395] width 368 height 41
type textarea "jeśli 350 to za mało to proszę tylko 500 wycenić"
click at [586, 474] on label "Vendor allowed to see this comment" at bounding box center [565, 471] width 162 height 13
click at [480, 474] on input "Vendor allowed to see this comment" at bounding box center [476, 471] width 9 height 9
checkbox input "true"
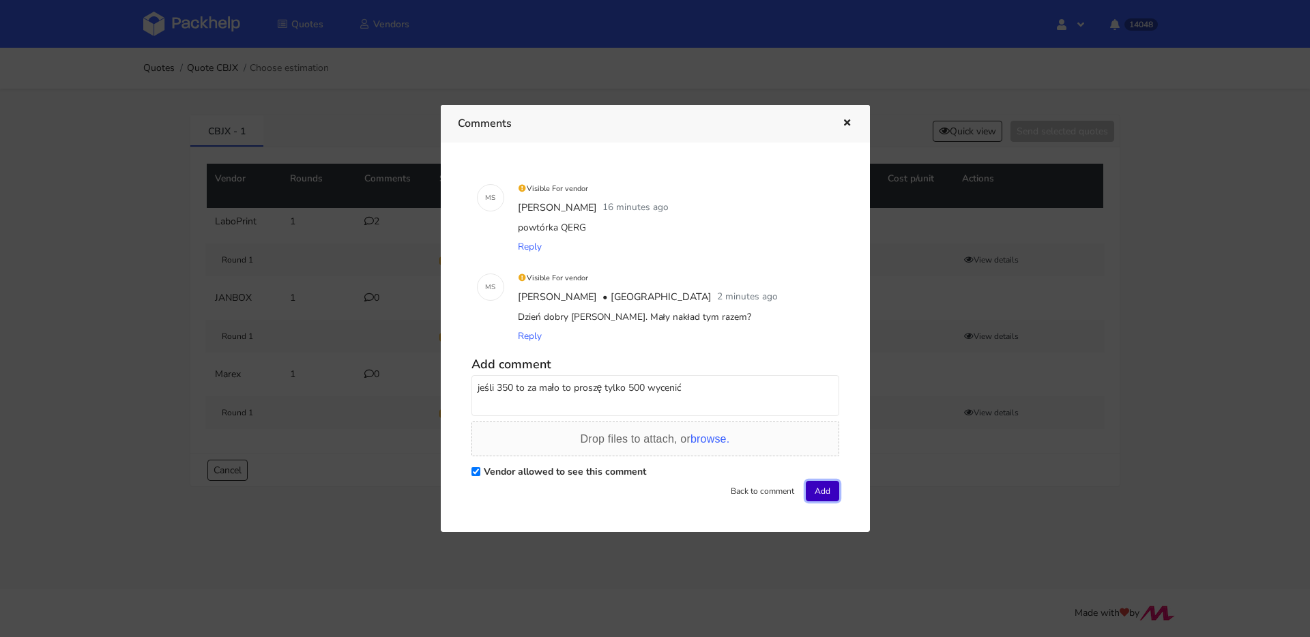
click at [813, 487] on button "Add" at bounding box center [822, 491] width 33 height 20
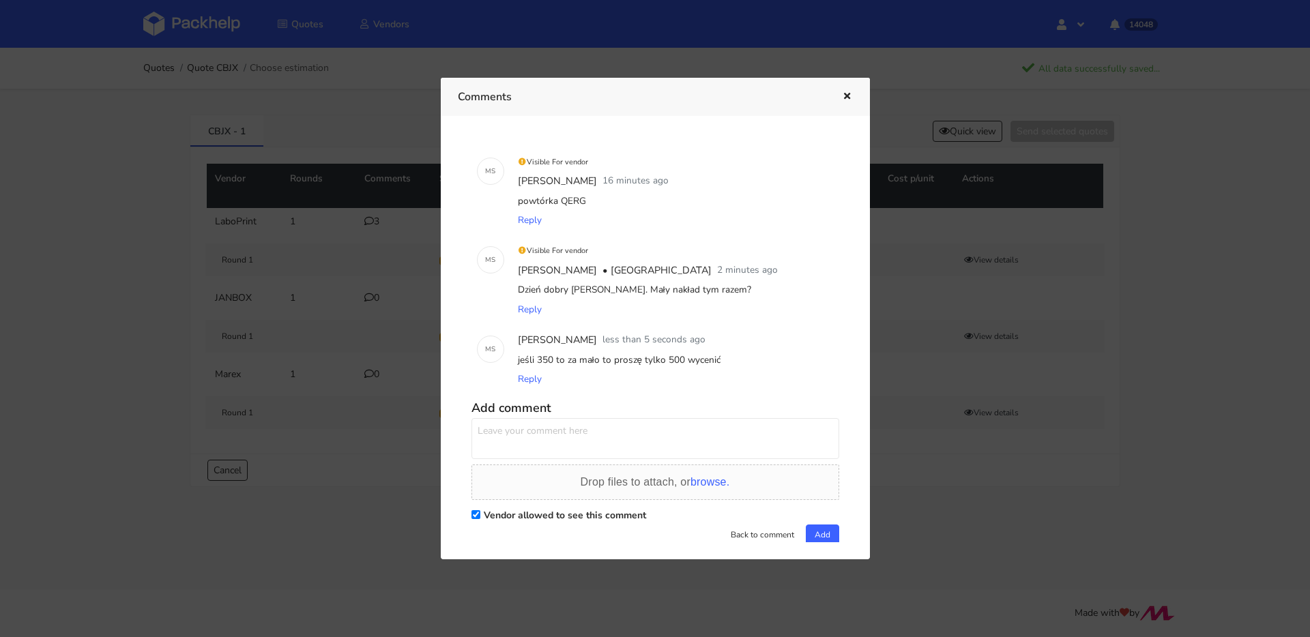
click at [839, 98] on button "button" at bounding box center [845, 97] width 15 height 18
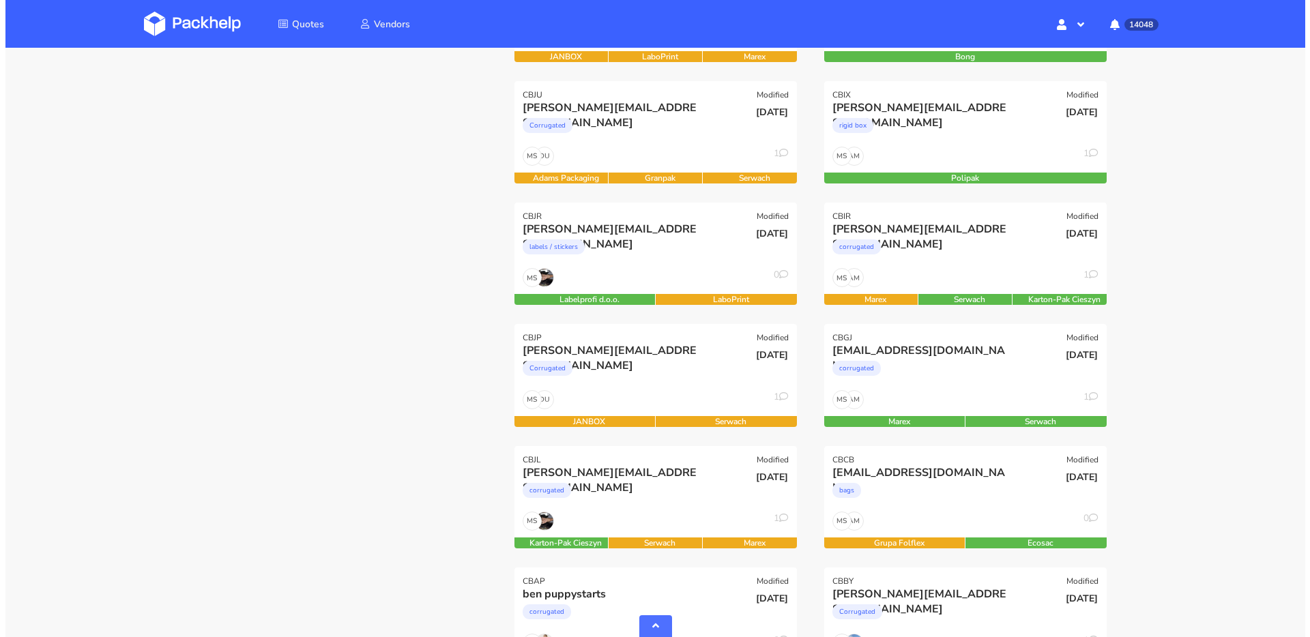
scroll to position [362, 0]
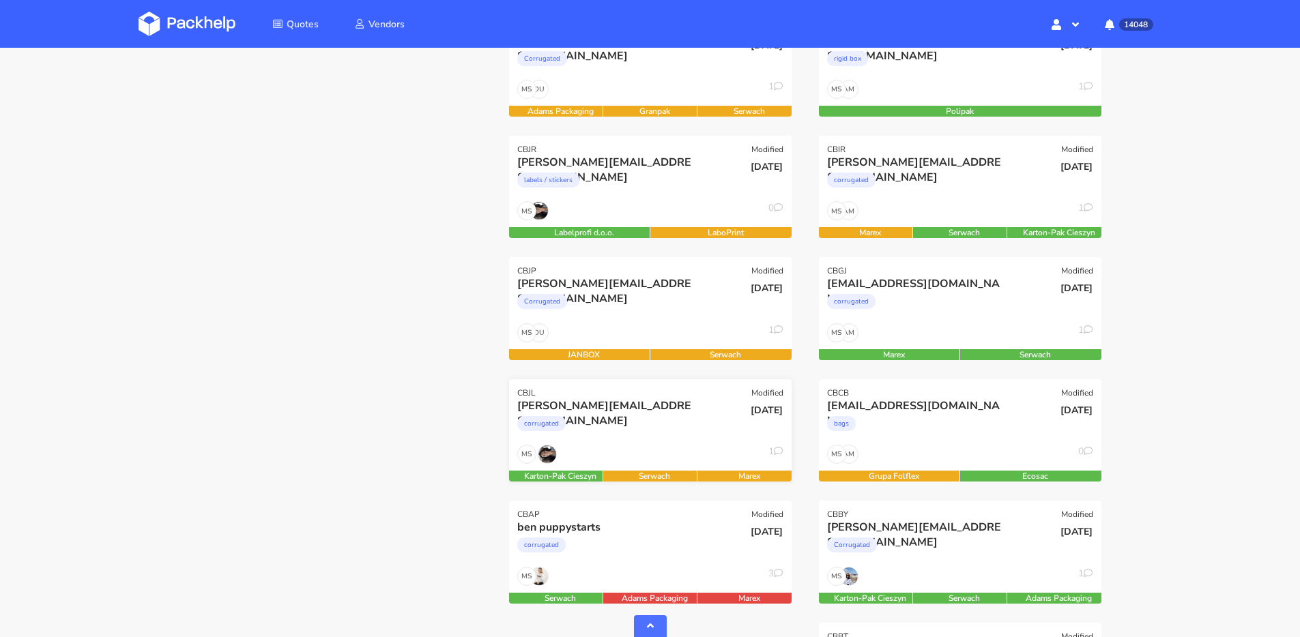
click at [635, 417] on div "corrugated" at bounding box center [607, 427] width 181 height 27
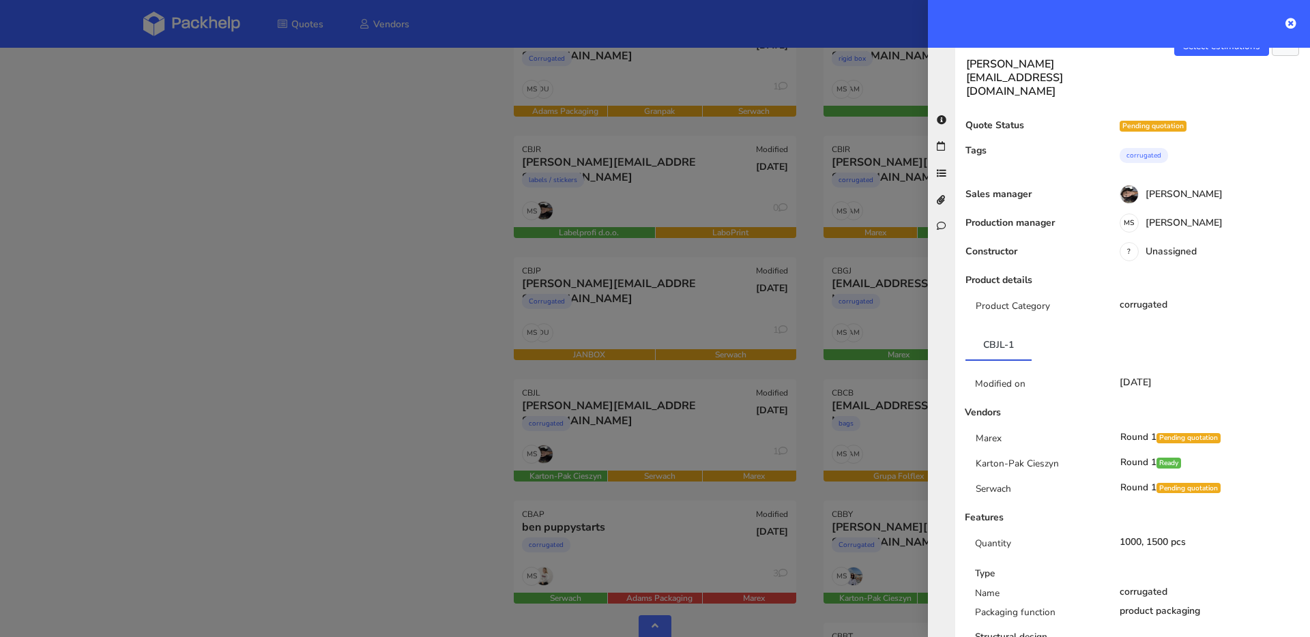
scroll to position [0, 0]
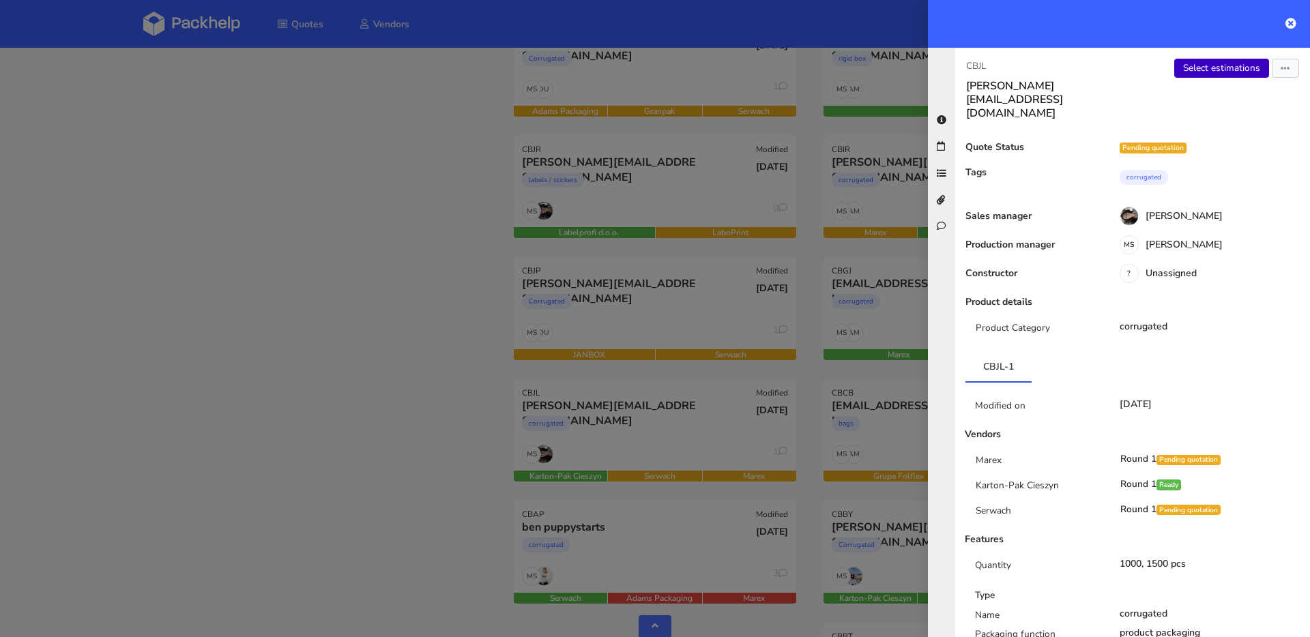
click at [1202, 69] on link "Select estimations" at bounding box center [1221, 68] width 95 height 19
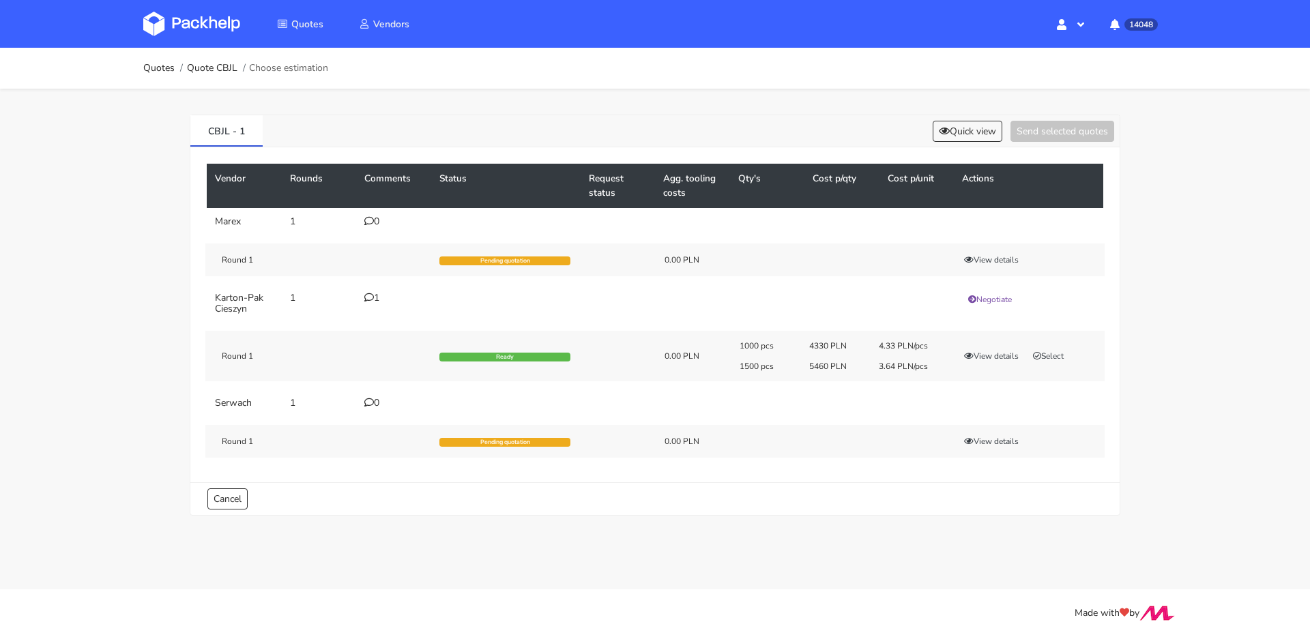
click at [376, 300] on div "1" at bounding box center [393, 298] width 59 height 11
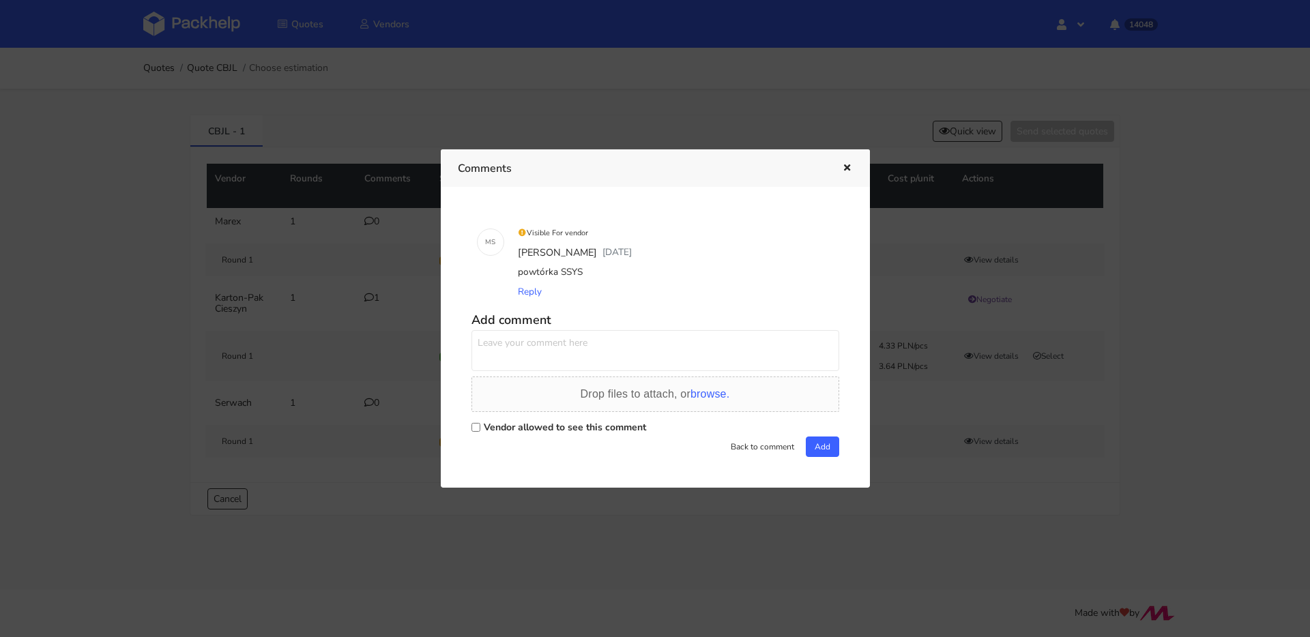
click at [844, 173] on button "button" at bounding box center [845, 169] width 15 height 18
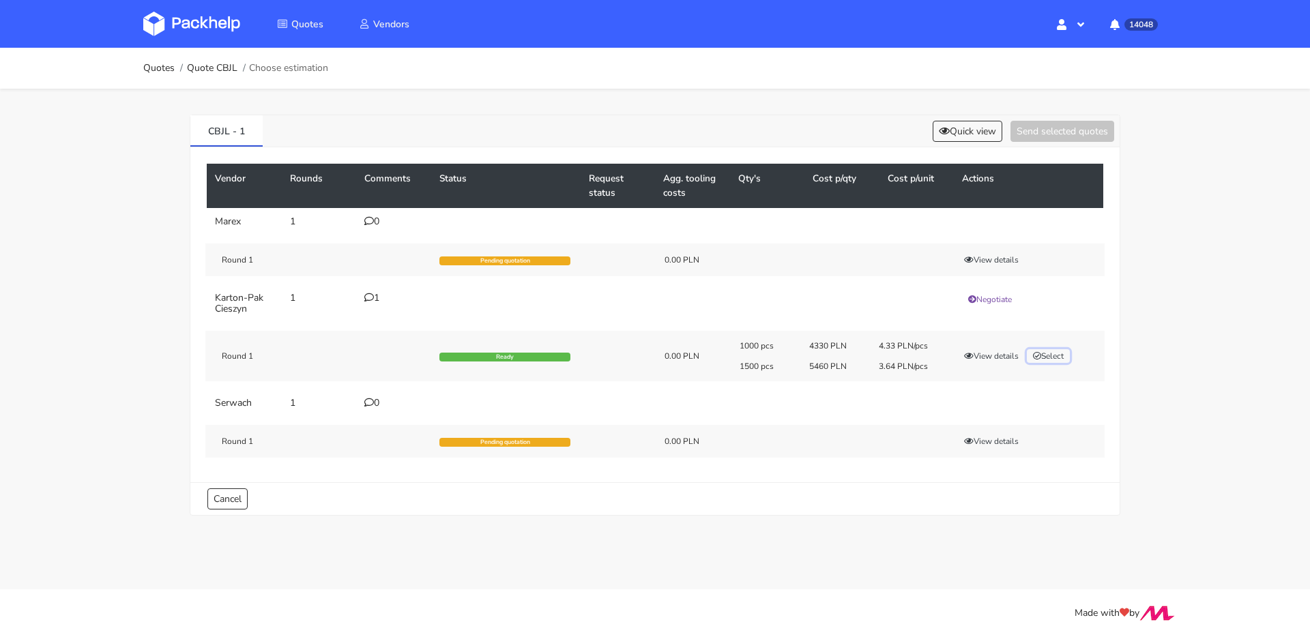
click at [1046, 354] on button "Select" at bounding box center [1048, 356] width 43 height 14
click at [1050, 125] on button "Send selected quotes ( 1 )" at bounding box center [1053, 131] width 123 height 21
click at [369, 295] on icon at bounding box center [369, 298] width 10 height 10
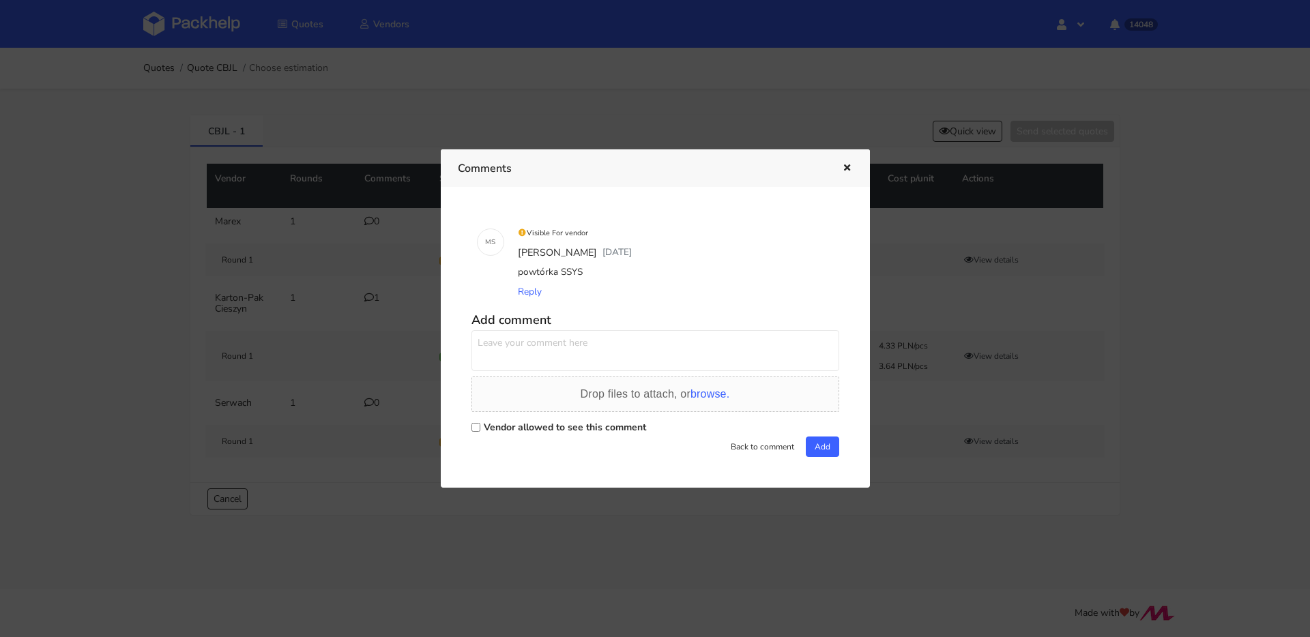
click at [155, 249] on div at bounding box center [655, 318] width 1310 height 637
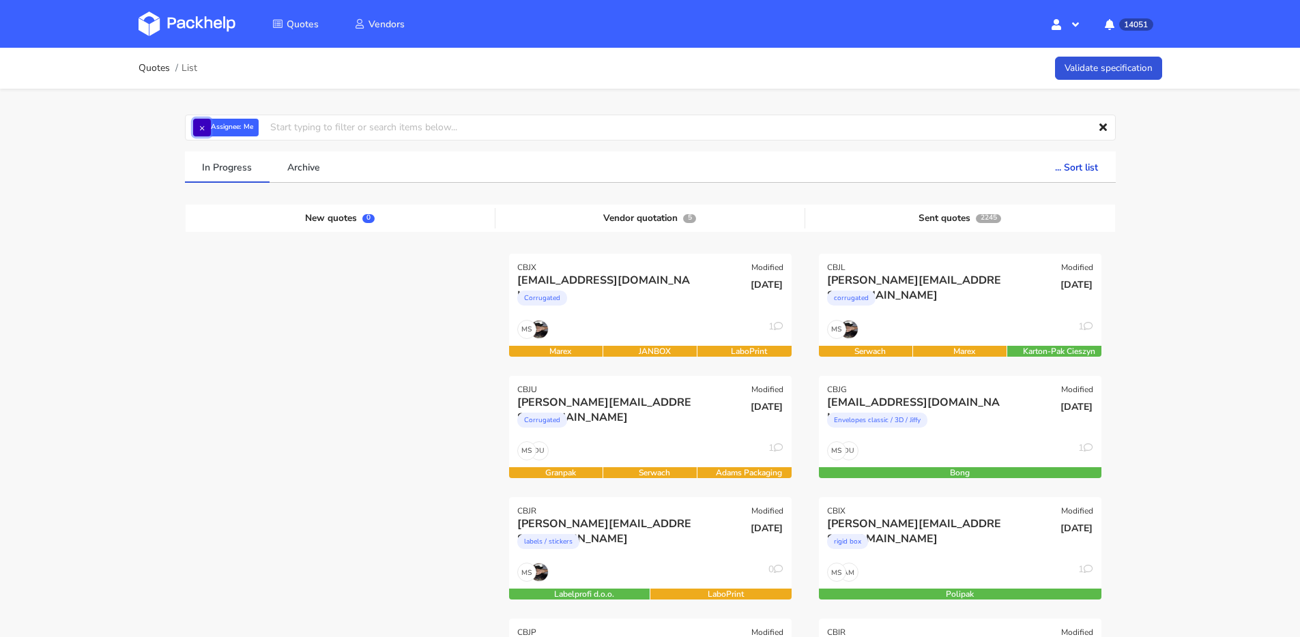
click at [201, 130] on button "×" at bounding box center [202, 128] width 18 height 18
click at [201, 130] on input "text" at bounding box center [650, 128] width 931 height 26
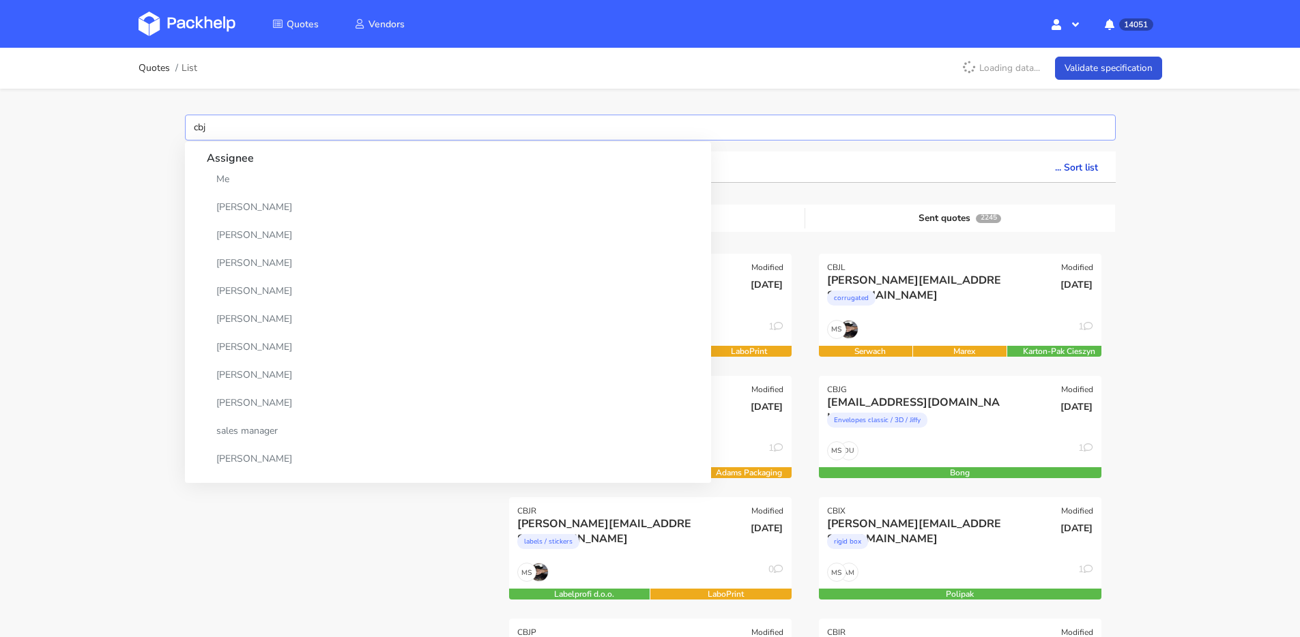
type input "cbjg"
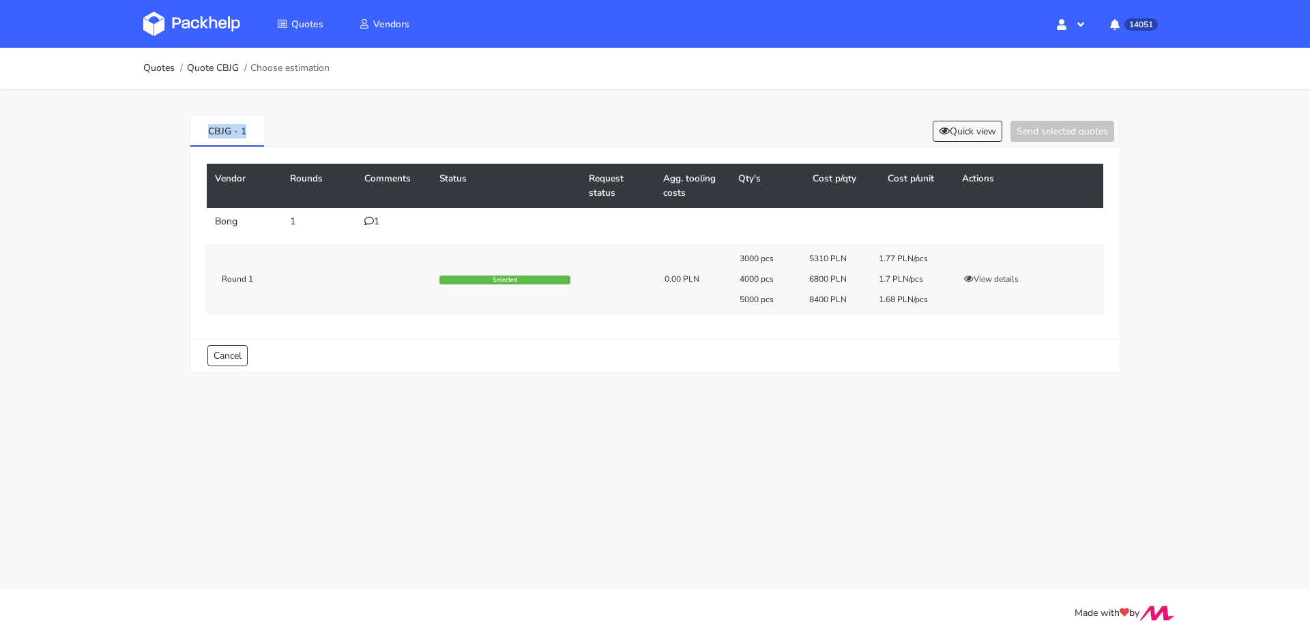
drag, startPoint x: 263, startPoint y: 128, endPoint x: 162, endPoint y: 131, distance: 101.0
click at [163, 131] on div "Quotes Quote CBJG Choose estimation CBJG - 1 Quick view Send selected quotes Ve…" at bounding box center [655, 220] width 1310 height 345
copy link "CBJG - 1"
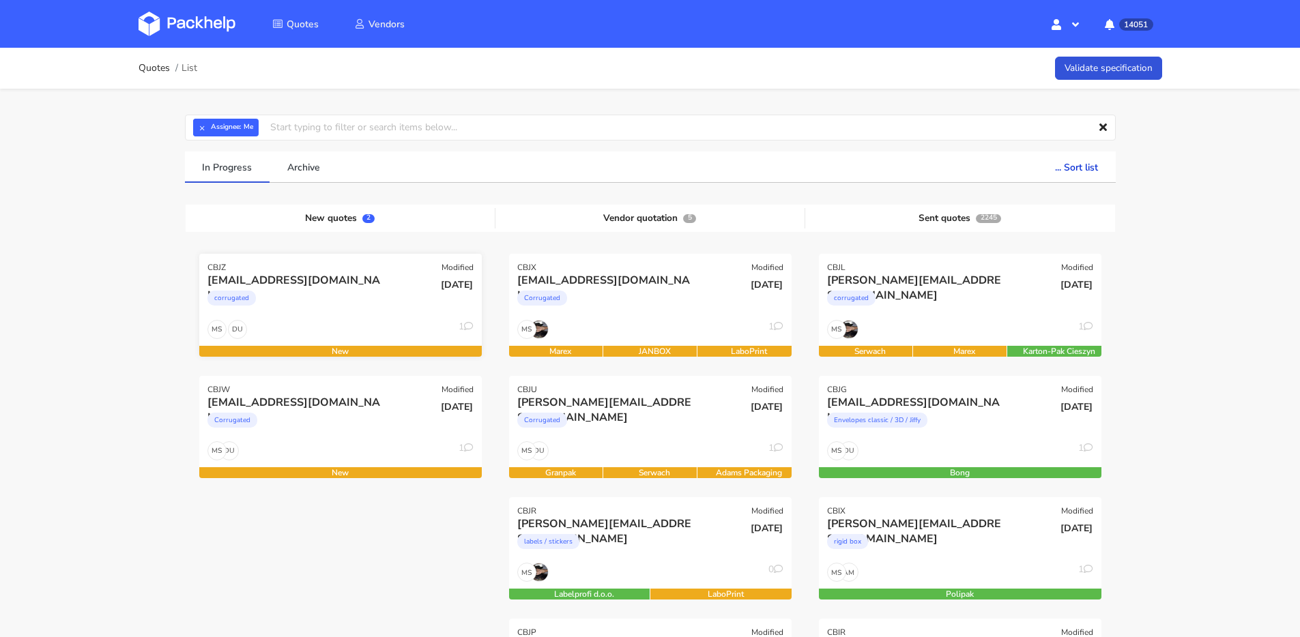
click at [329, 328] on div "DU MS 1" at bounding box center [340, 333] width 283 height 26
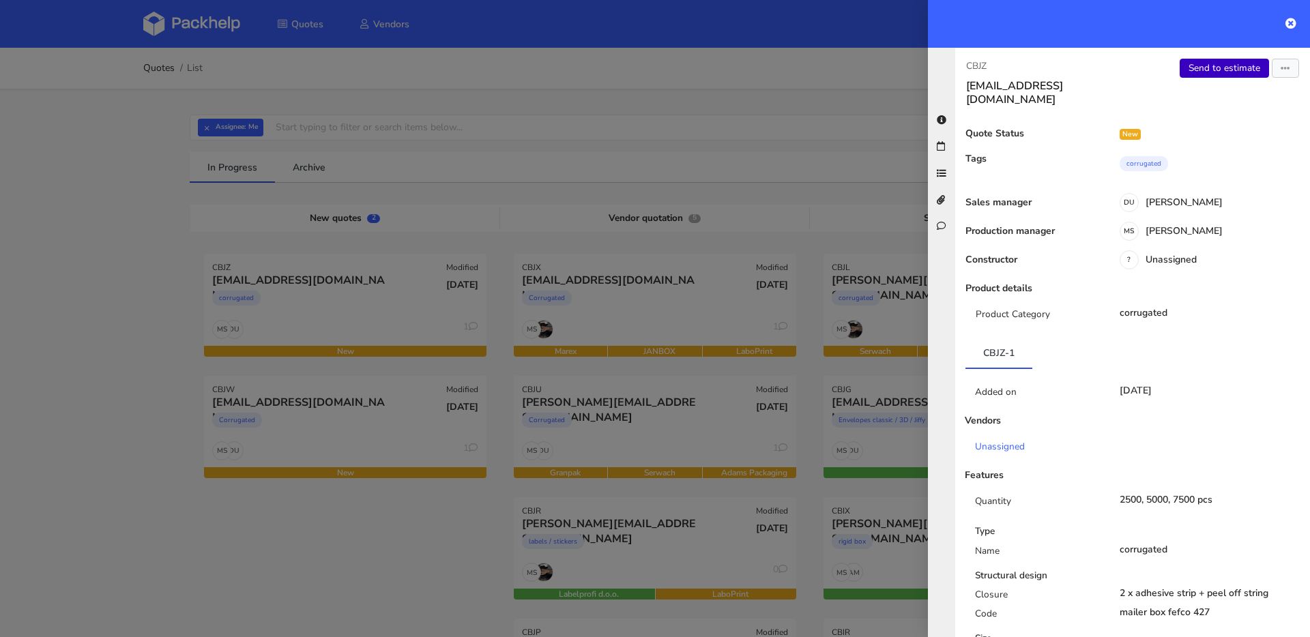
click at [1217, 66] on link "Send to estimate" at bounding box center [1224, 68] width 89 height 19
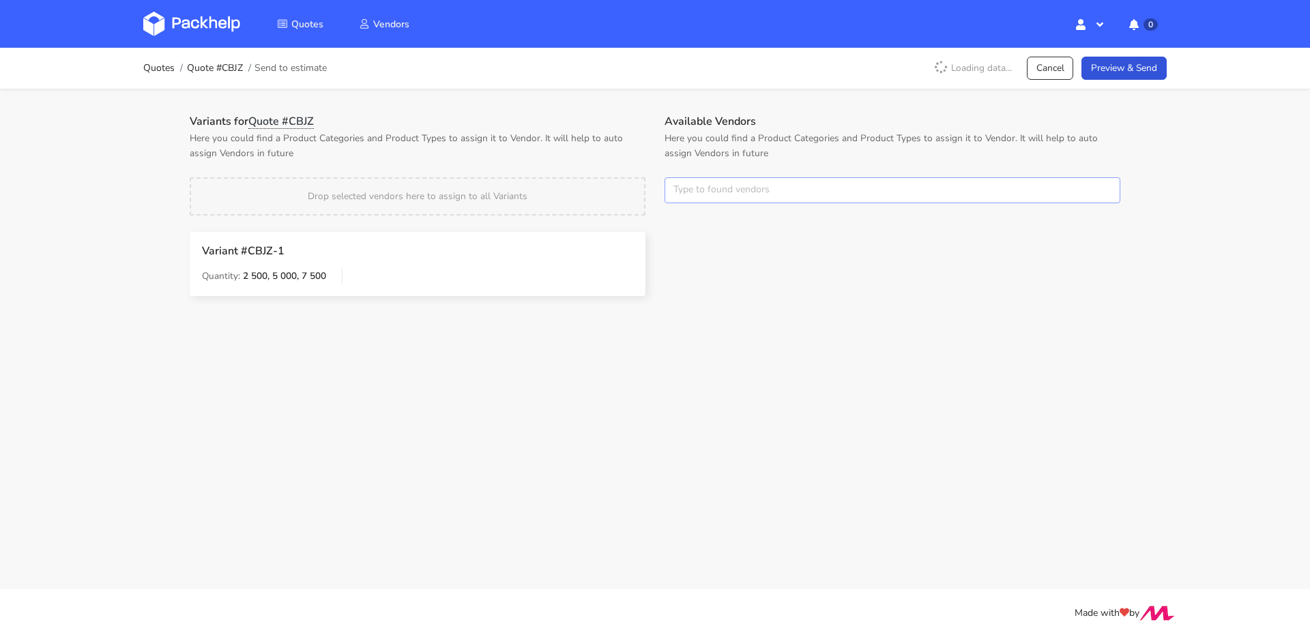
click at [718, 185] on input "text" at bounding box center [893, 190] width 456 height 26
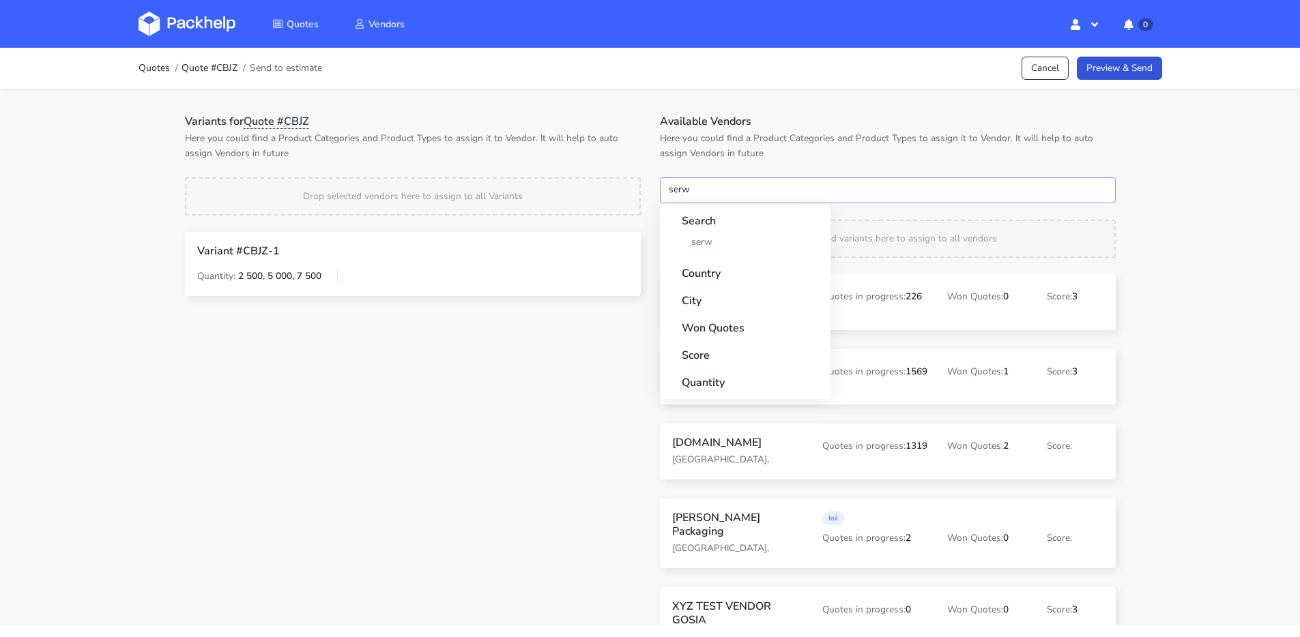
type input "serwa"
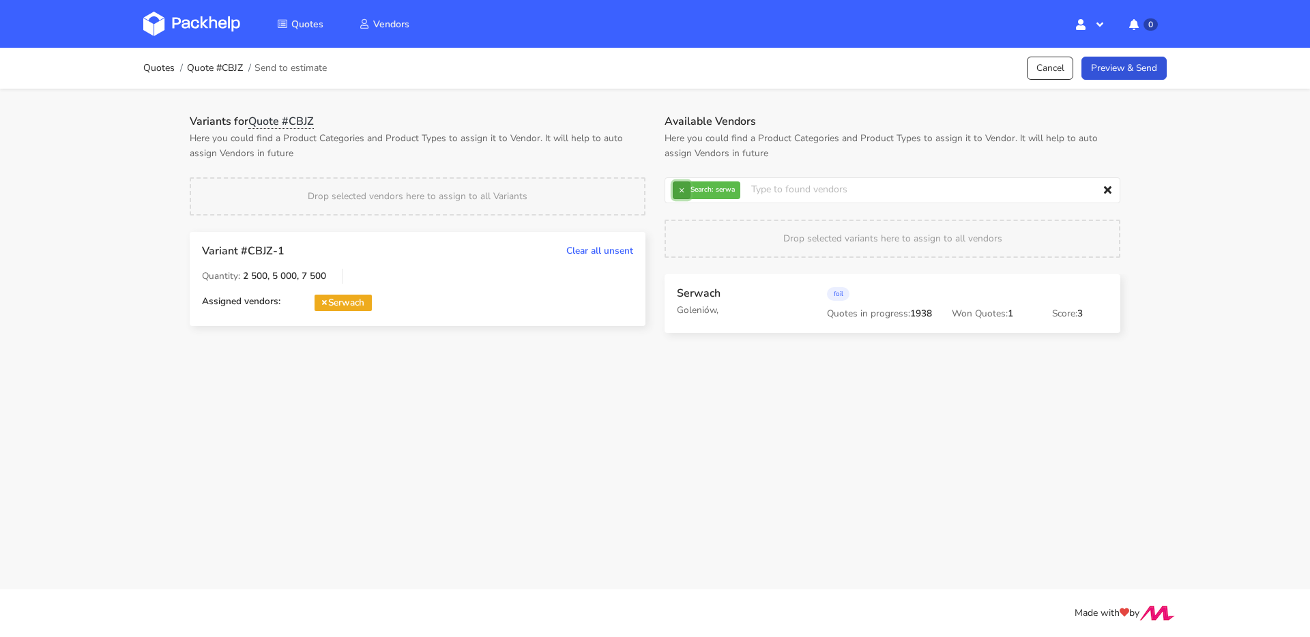
click at [682, 182] on button "×" at bounding box center [682, 191] width 18 height 18
click at [682, 182] on input "text" at bounding box center [893, 190] width 456 height 26
type input "janbox"
click at [1116, 68] on link "Preview & Send" at bounding box center [1124, 69] width 85 height 24
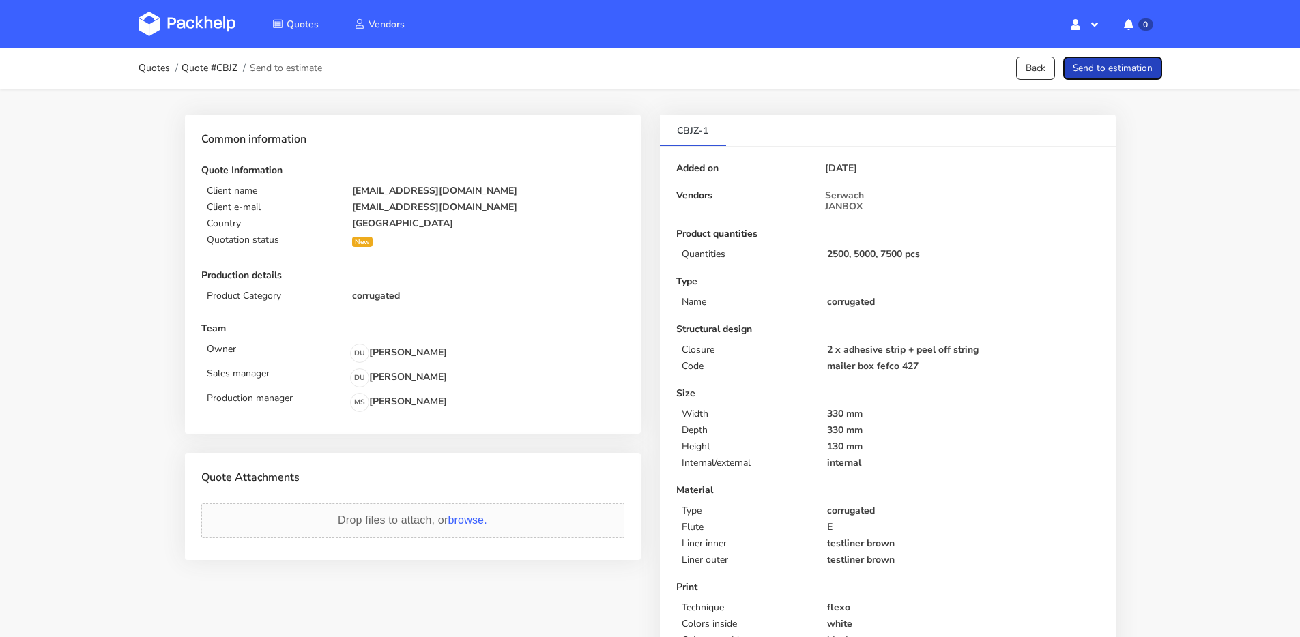
click at [1116, 68] on button "Send to estimation" at bounding box center [1112, 69] width 99 height 24
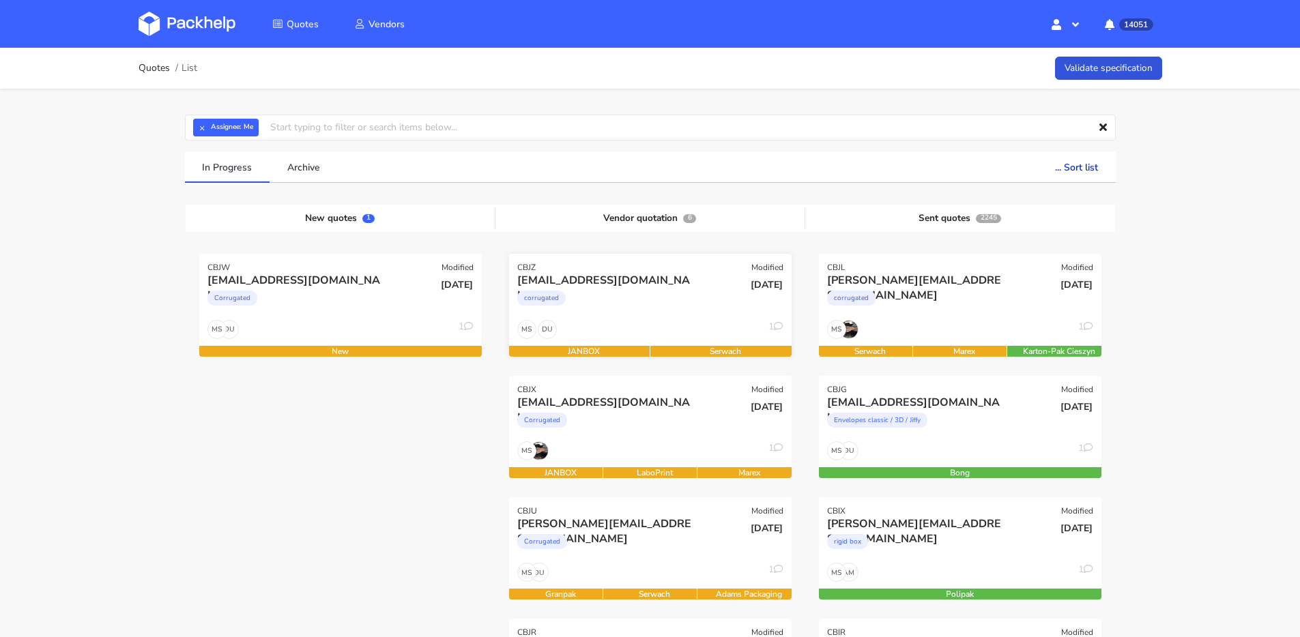
click at [678, 292] on div "corrugated" at bounding box center [607, 301] width 181 height 27
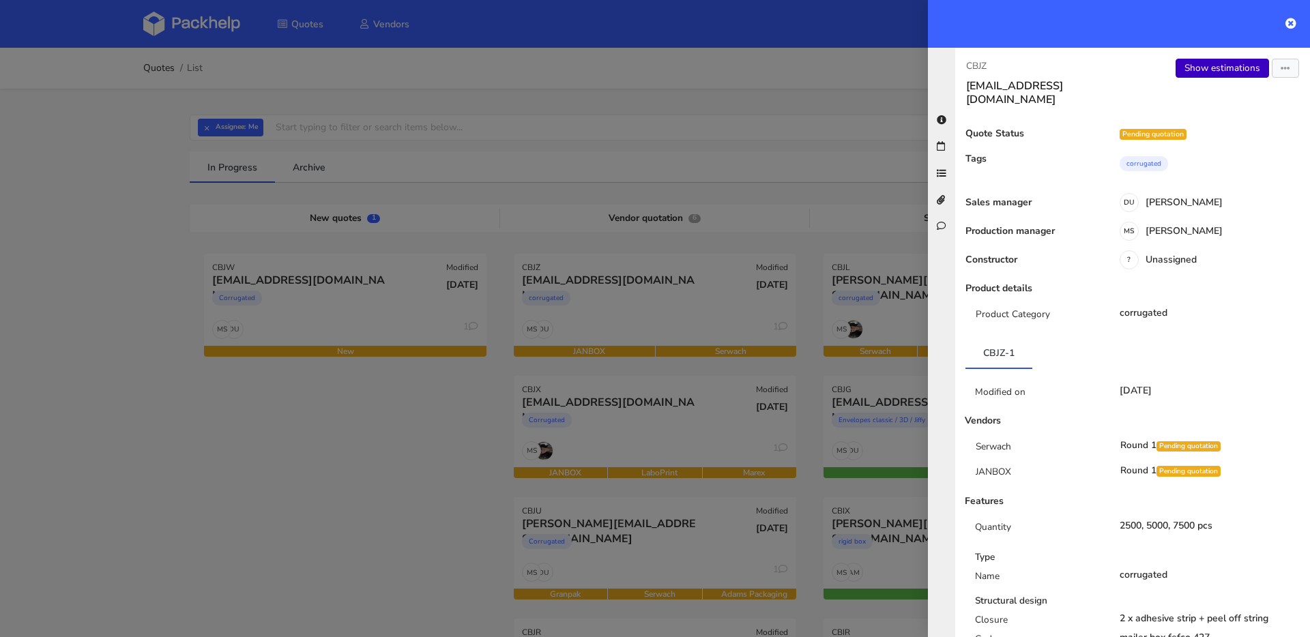
click at [1200, 69] on link "Show estimations" at bounding box center [1222, 68] width 93 height 19
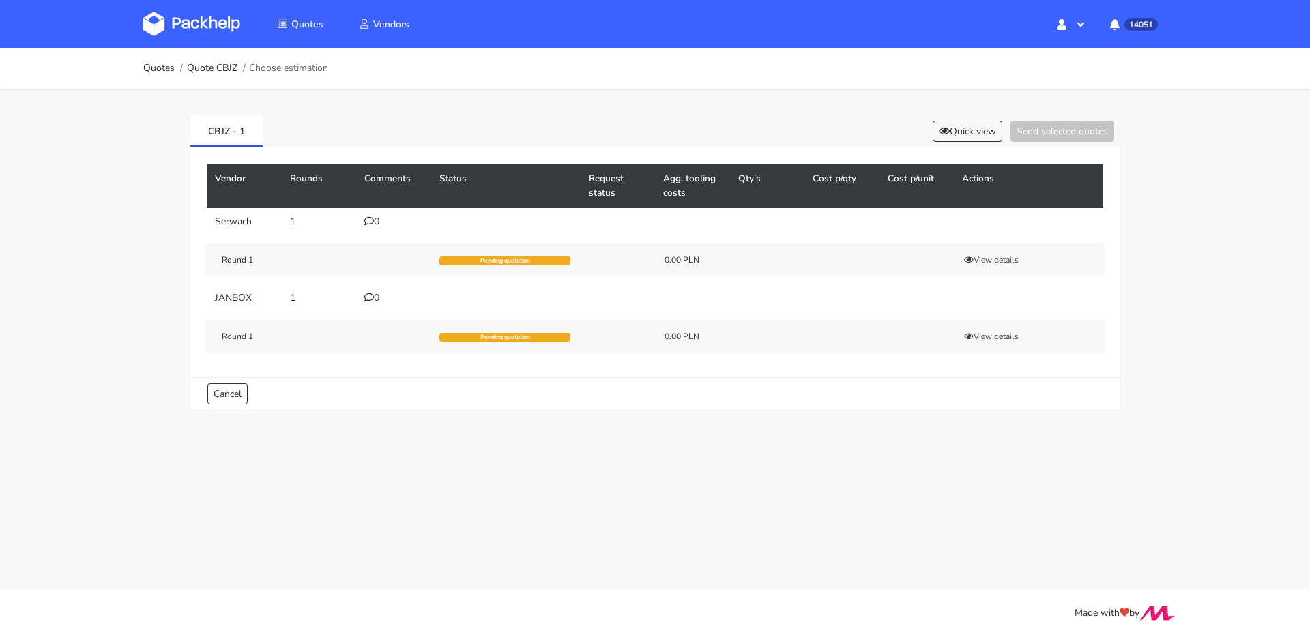
click at [382, 222] on div "0" at bounding box center [393, 221] width 59 height 11
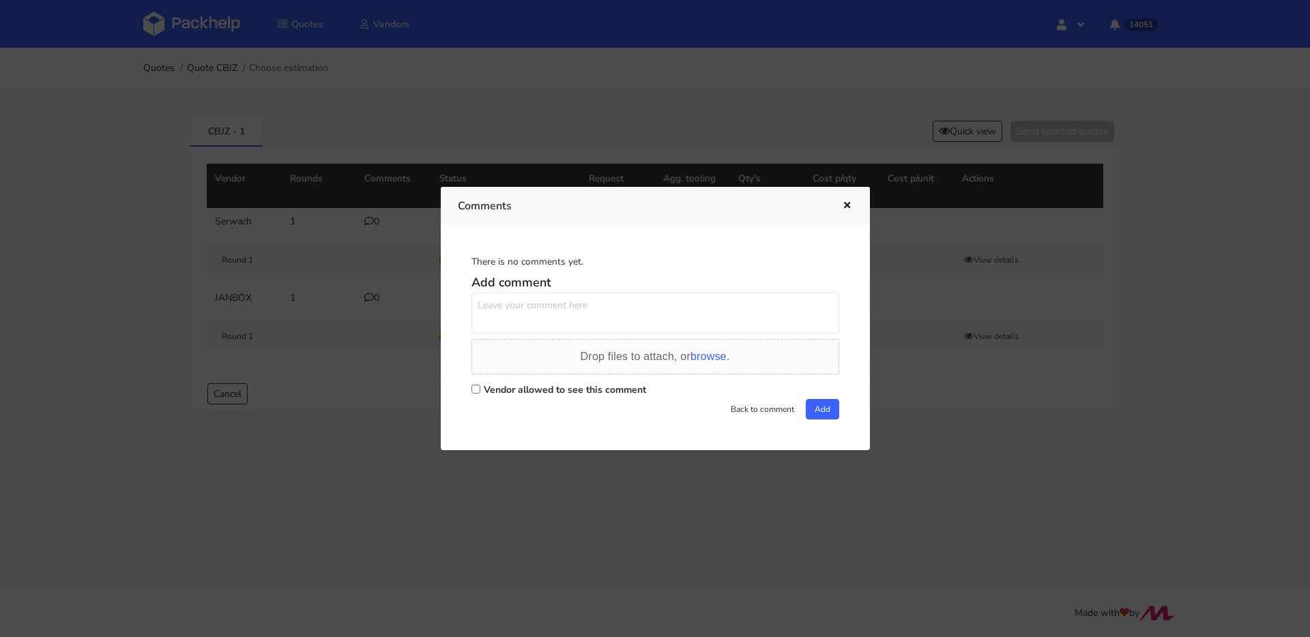
click at [579, 303] on textarea at bounding box center [656, 313] width 368 height 41
paste textarea "KSEV"
type textarea "powtórka KSEV"
click at [552, 390] on label "Vendor allowed to see this comment" at bounding box center [565, 390] width 162 height 13
click at [480, 390] on input "Vendor allowed to see this comment" at bounding box center [476, 389] width 9 height 9
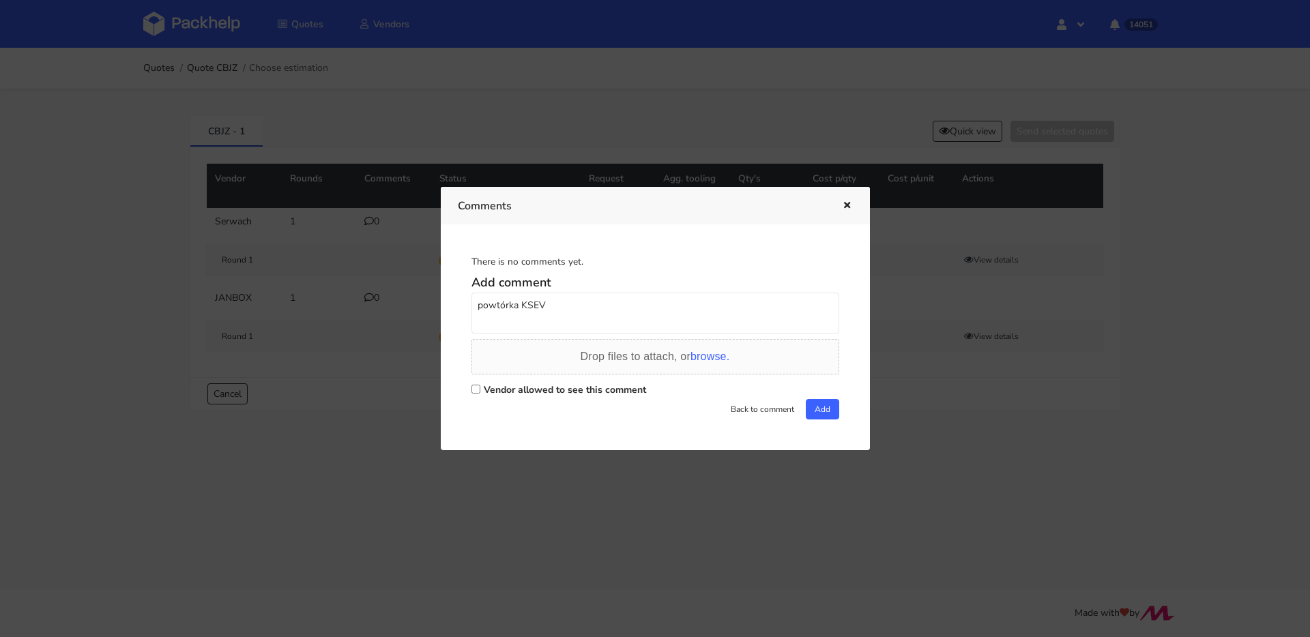
checkbox input "true"
click at [808, 405] on button "Add" at bounding box center [822, 409] width 33 height 20
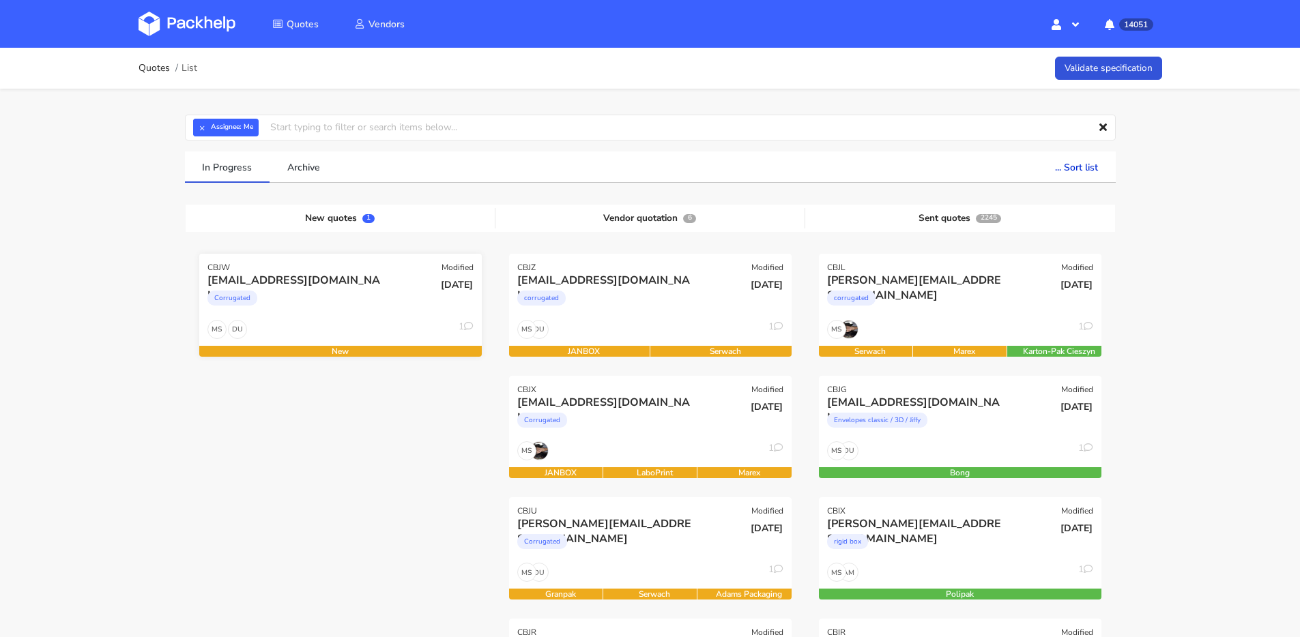
click at [392, 307] on div "[DATE]" at bounding box center [435, 296] width 95 height 46
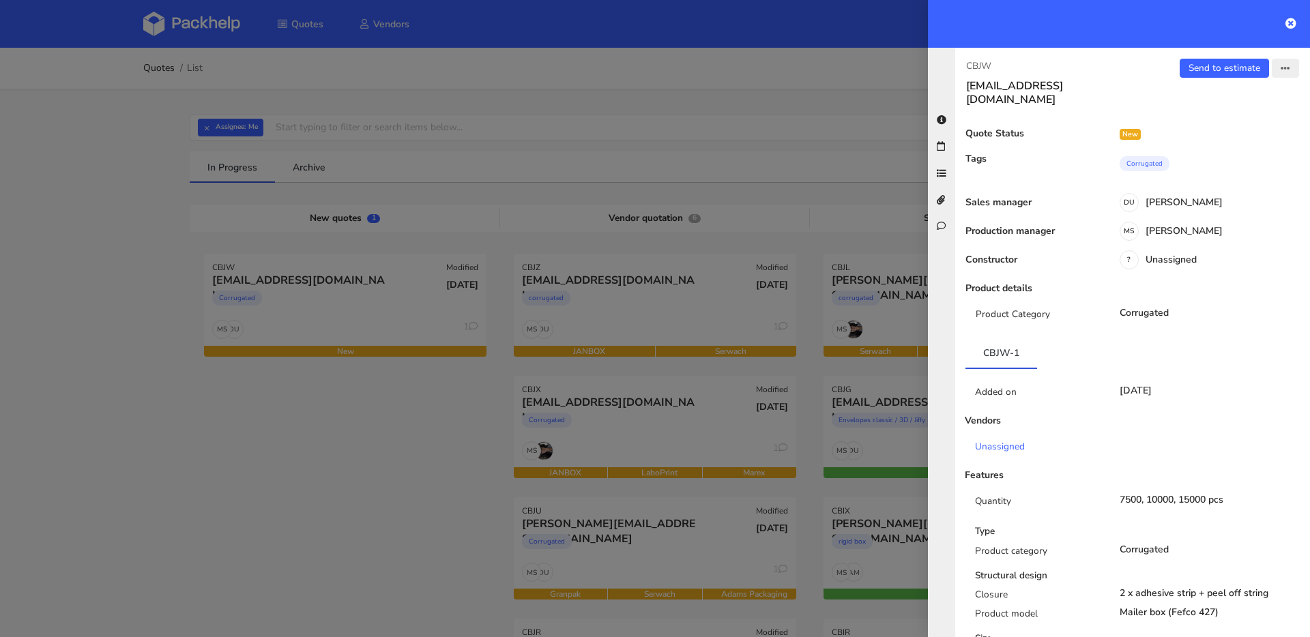
click at [1287, 68] on button "button" at bounding box center [1285, 68] width 27 height 19
click at [1224, 120] on link "Edit quote" at bounding box center [1241, 122] width 120 height 23
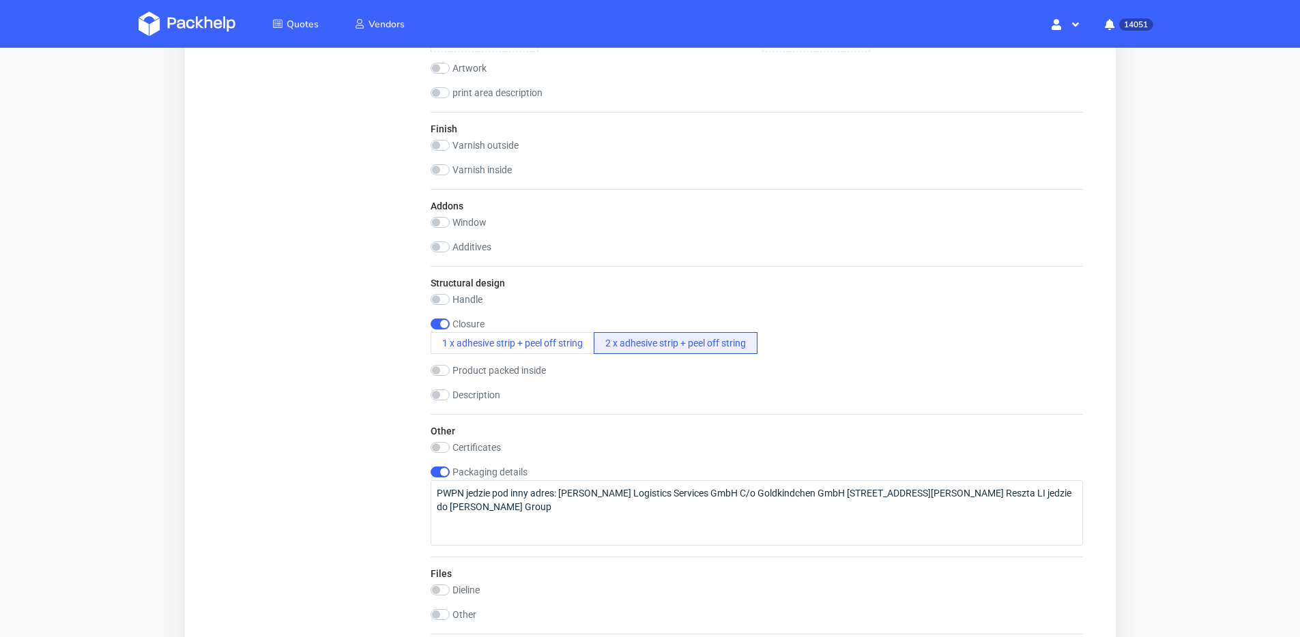
scroll to position [1149, 0]
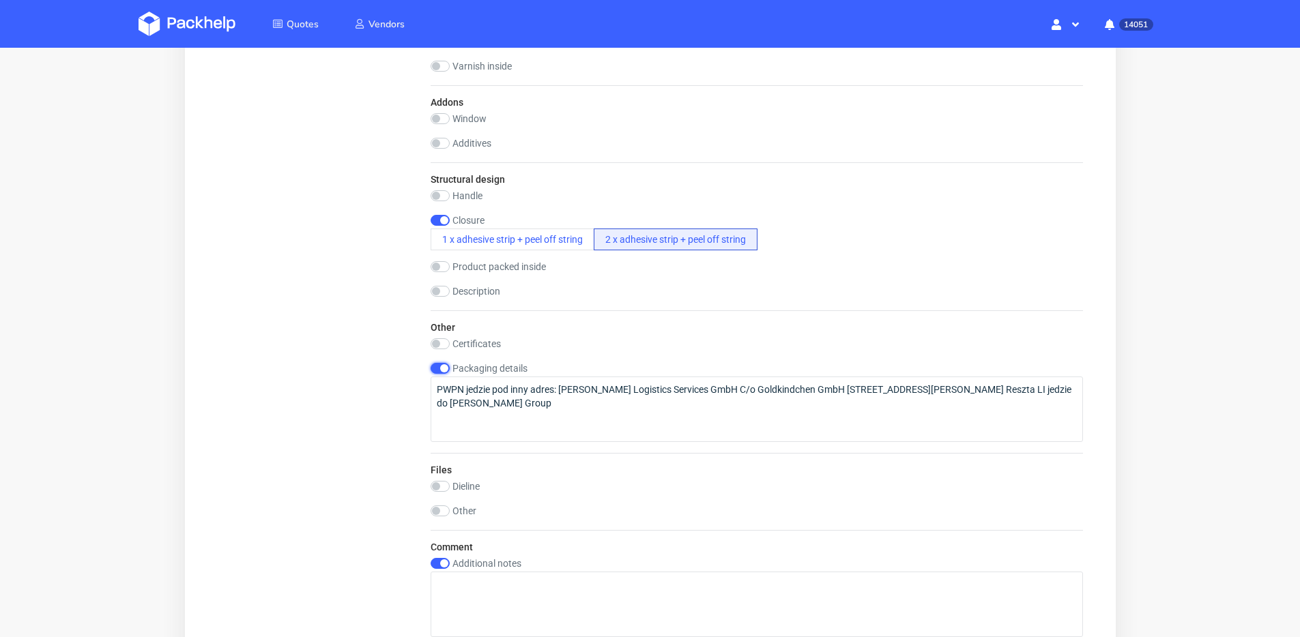
click at [444, 368] on input "checkbox" at bounding box center [439, 368] width 19 height 11
checkbox input "false"
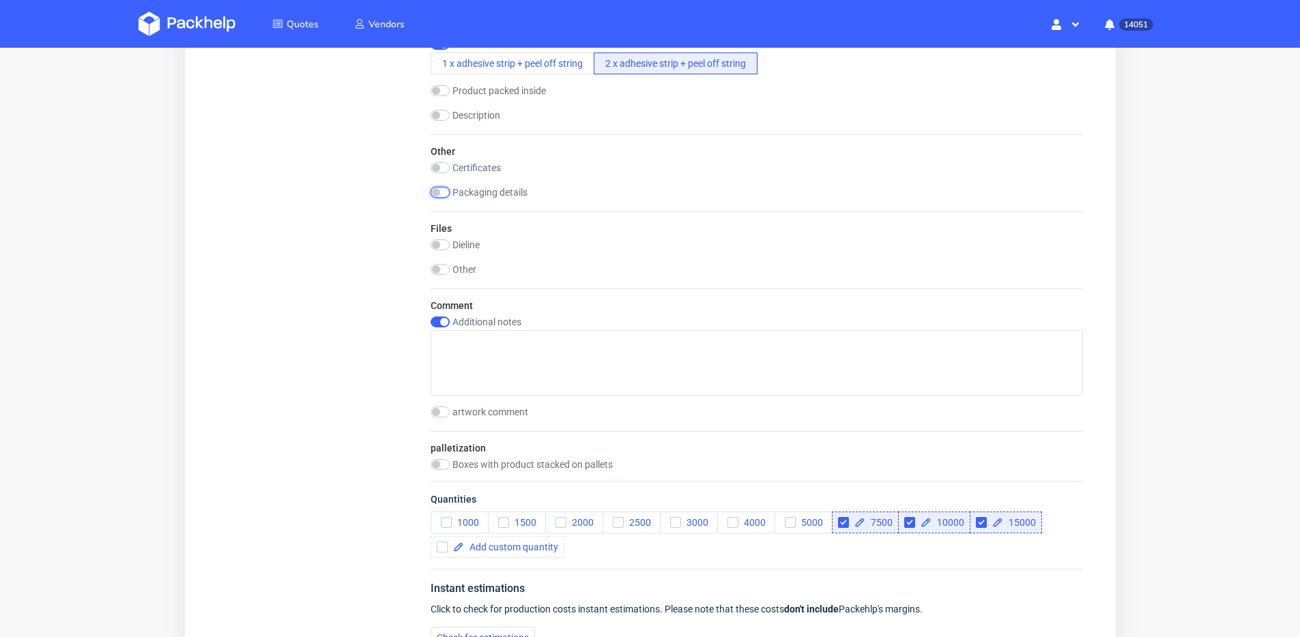
scroll to position [1432, 0]
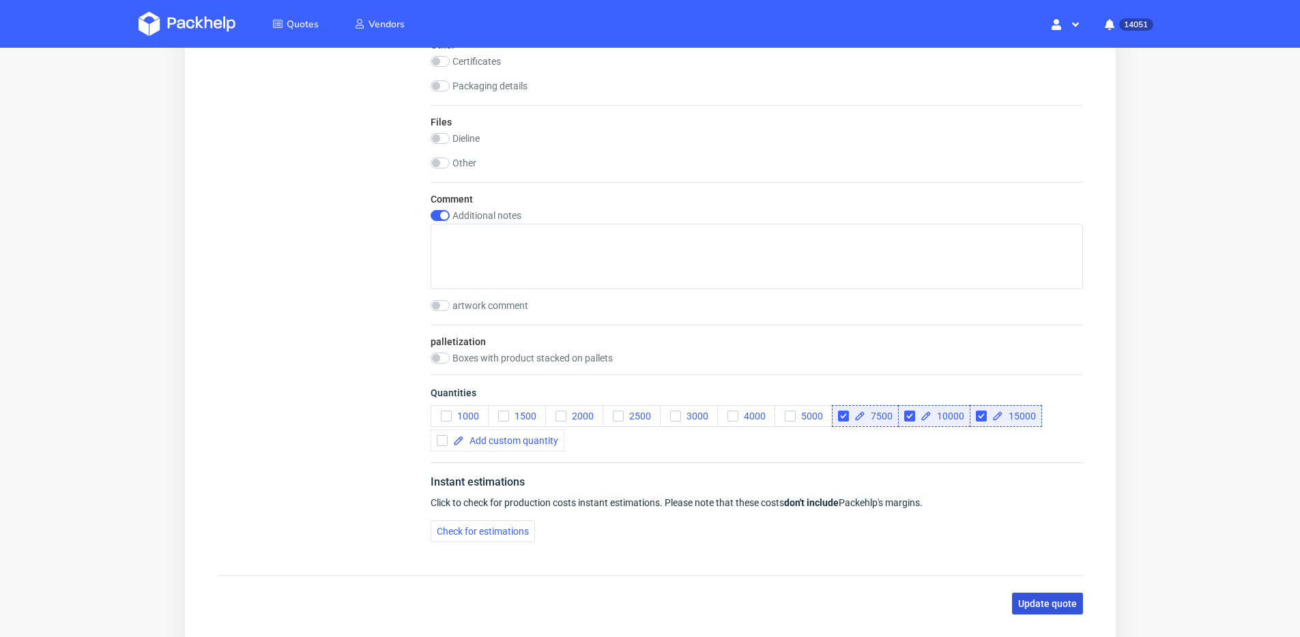
click at [1074, 601] on span "Update quote" at bounding box center [1047, 604] width 59 height 10
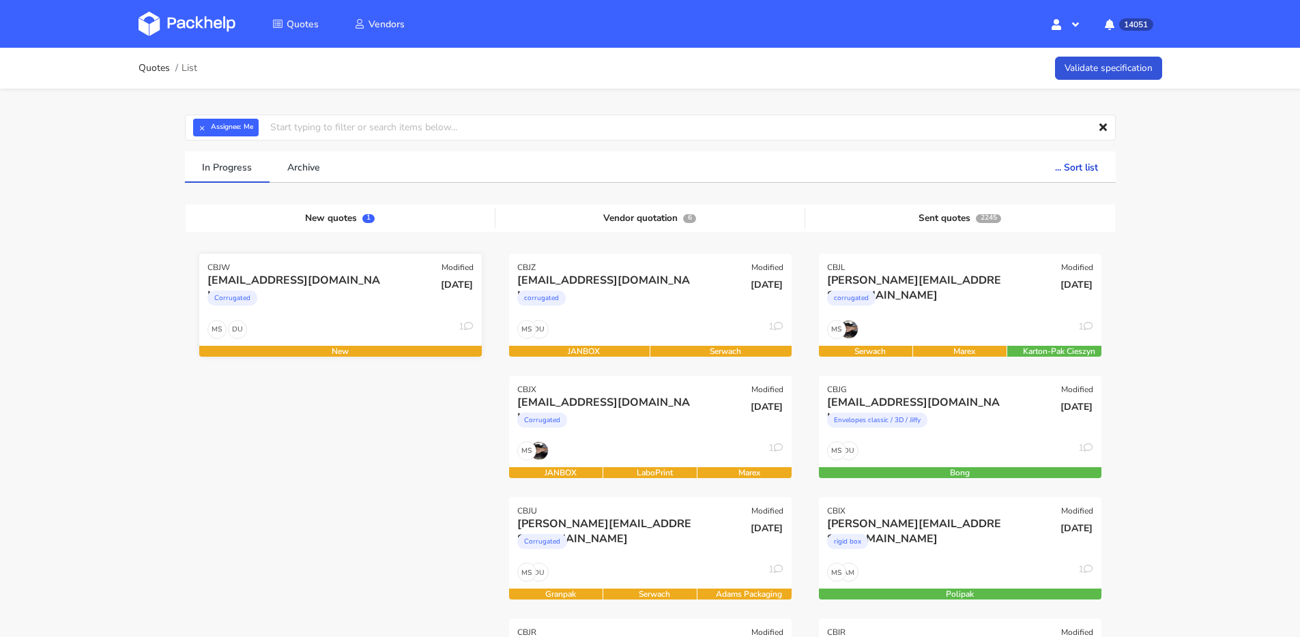
click at [330, 292] on div "Corrugated" at bounding box center [297, 301] width 181 height 27
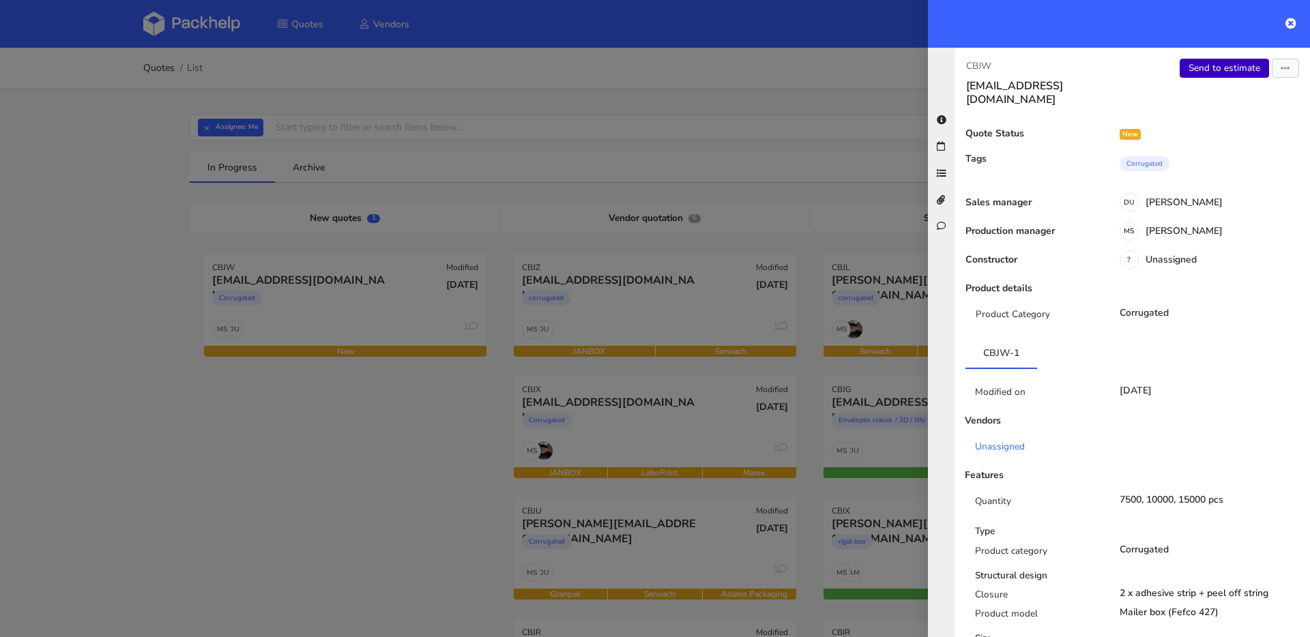
click at [1190, 71] on link "Send to estimate" at bounding box center [1224, 68] width 89 height 19
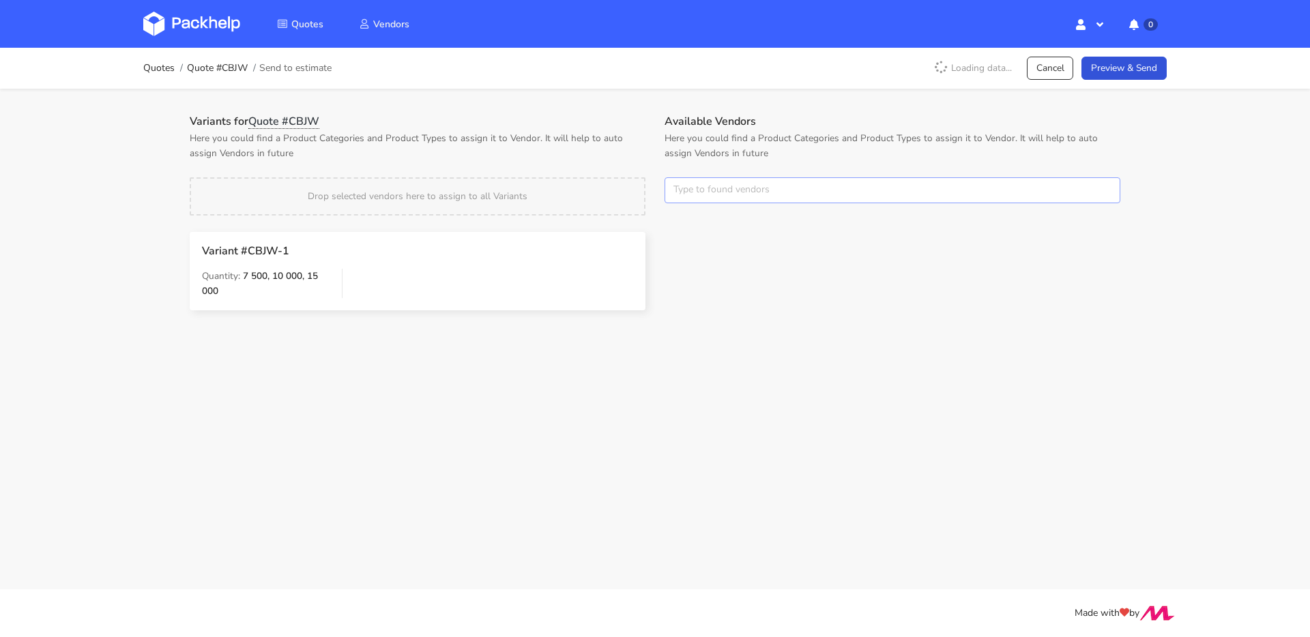
click at [726, 192] on input "text" at bounding box center [893, 190] width 456 height 26
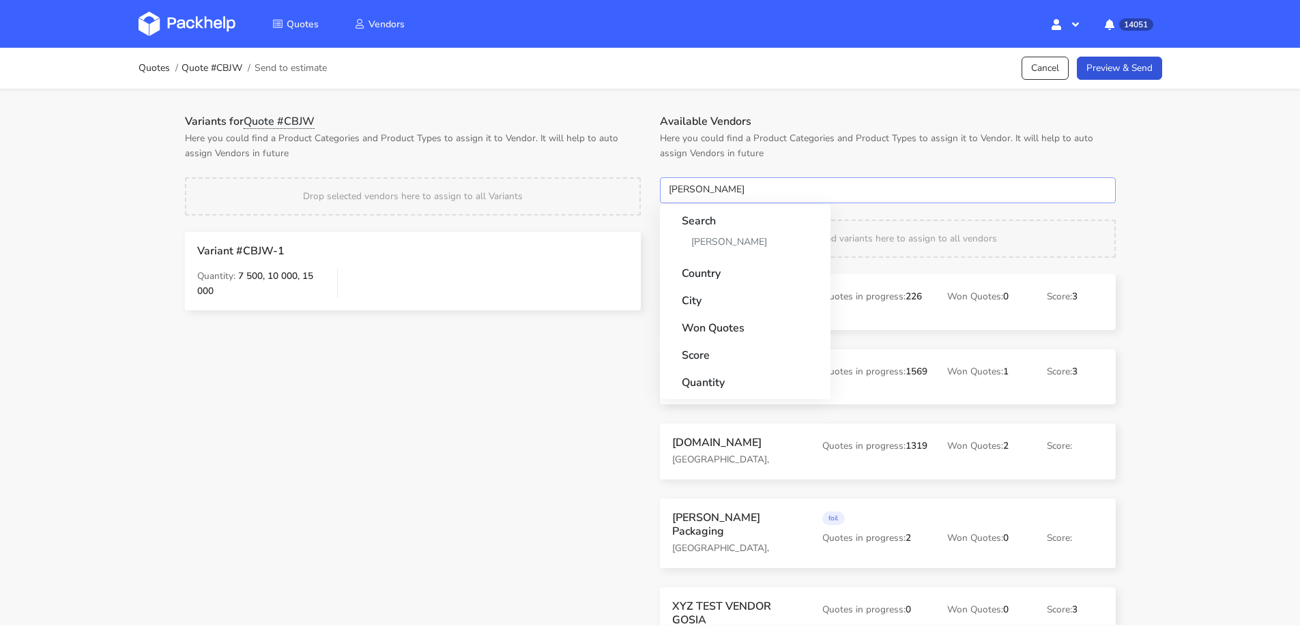
type input "adams"
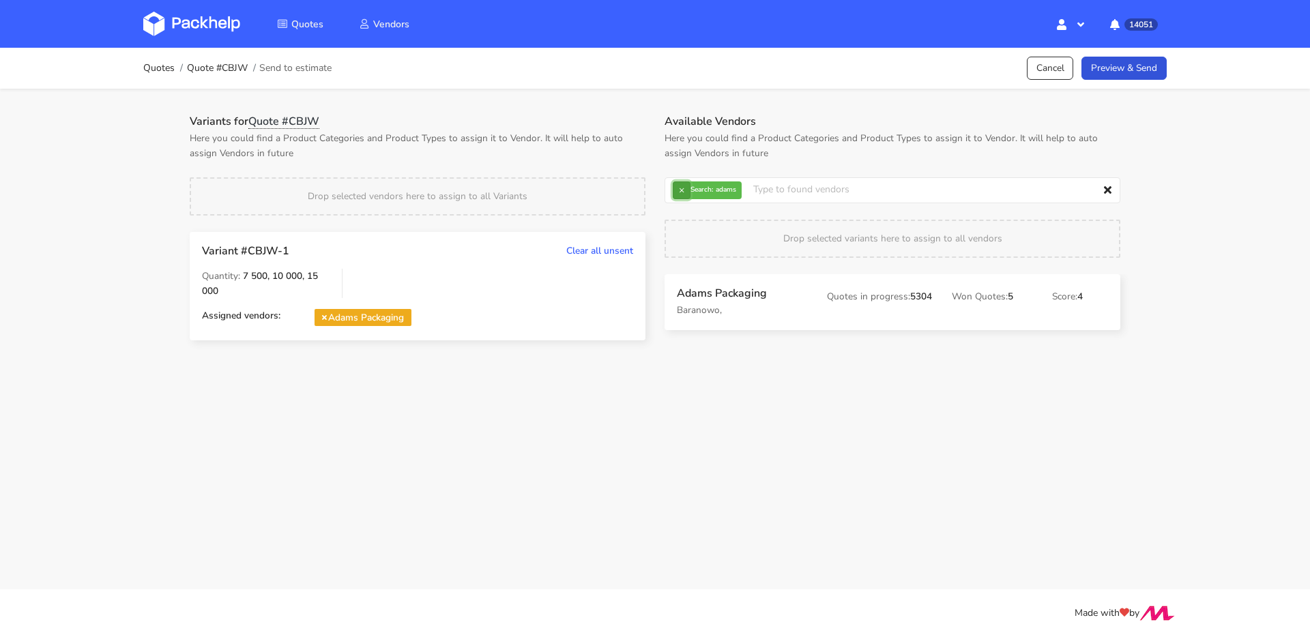
click at [677, 192] on button "×" at bounding box center [682, 191] width 18 height 18
click at [678, 192] on input "text" at bounding box center [893, 190] width 456 height 26
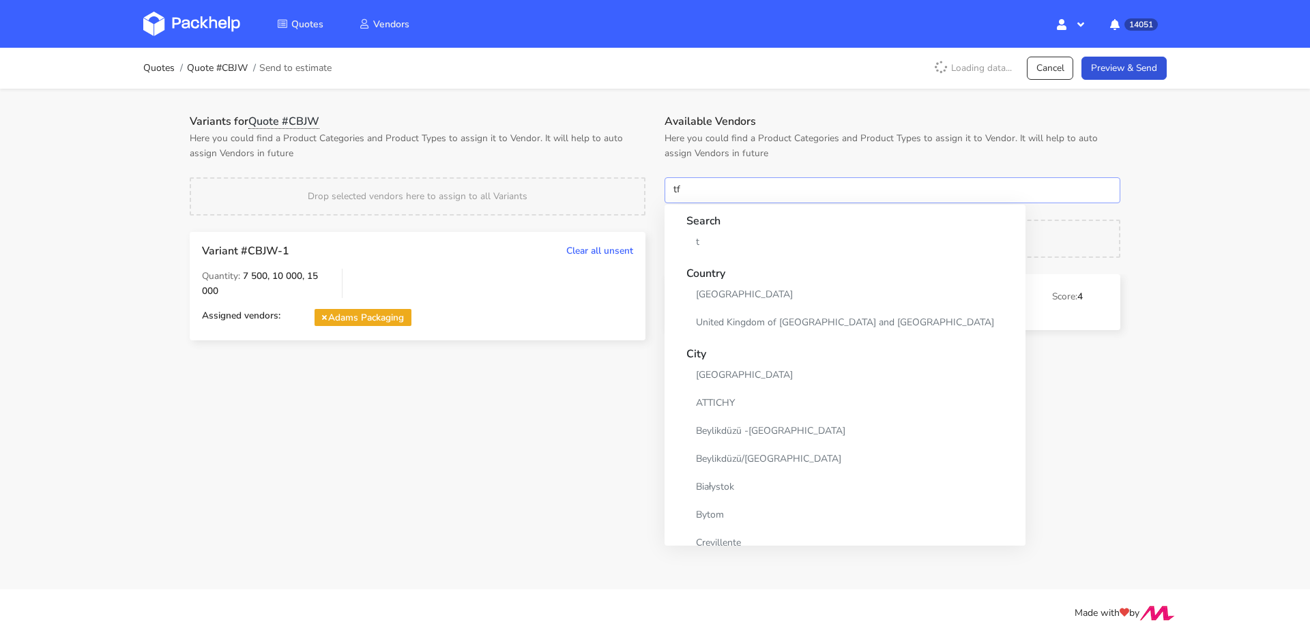
type input "tfp"
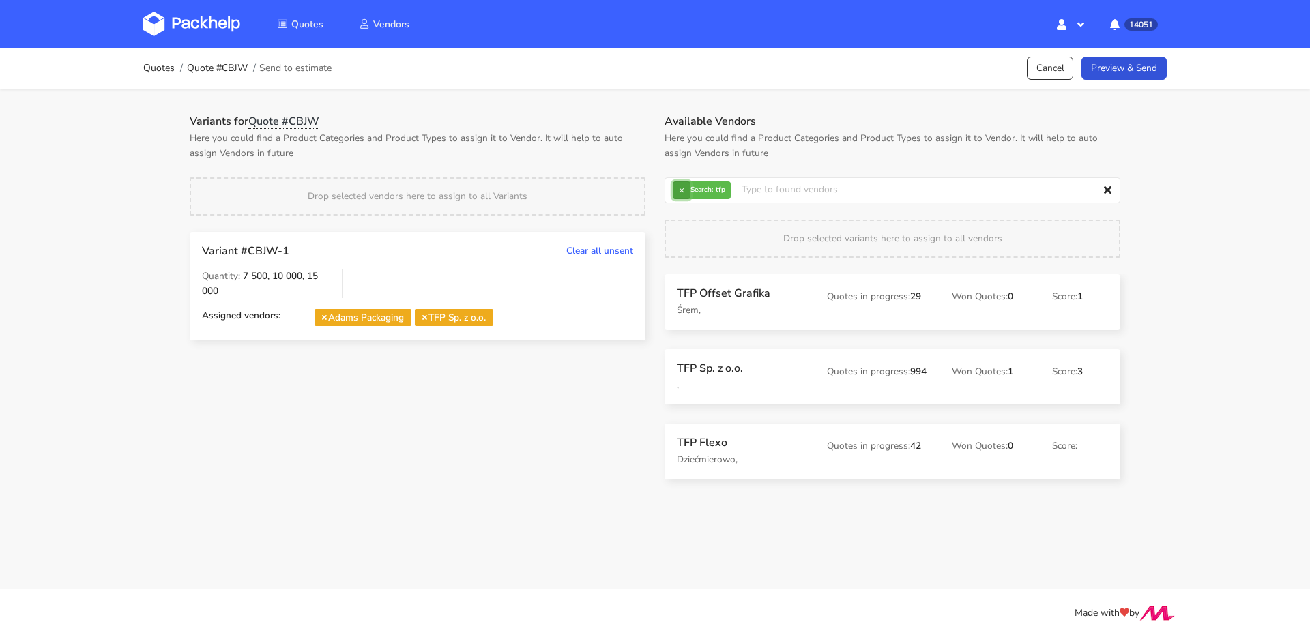
click at [680, 193] on button "×" at bounding box center [682, 191] width 18 height 18
click at [687, 193] on input "text" at bounding box center [893, 190] width 456 height 26
type input "marex"
click at [1145, 74] on link "Preview & Send" at bounding box center [1124, 69] width 85 height 24
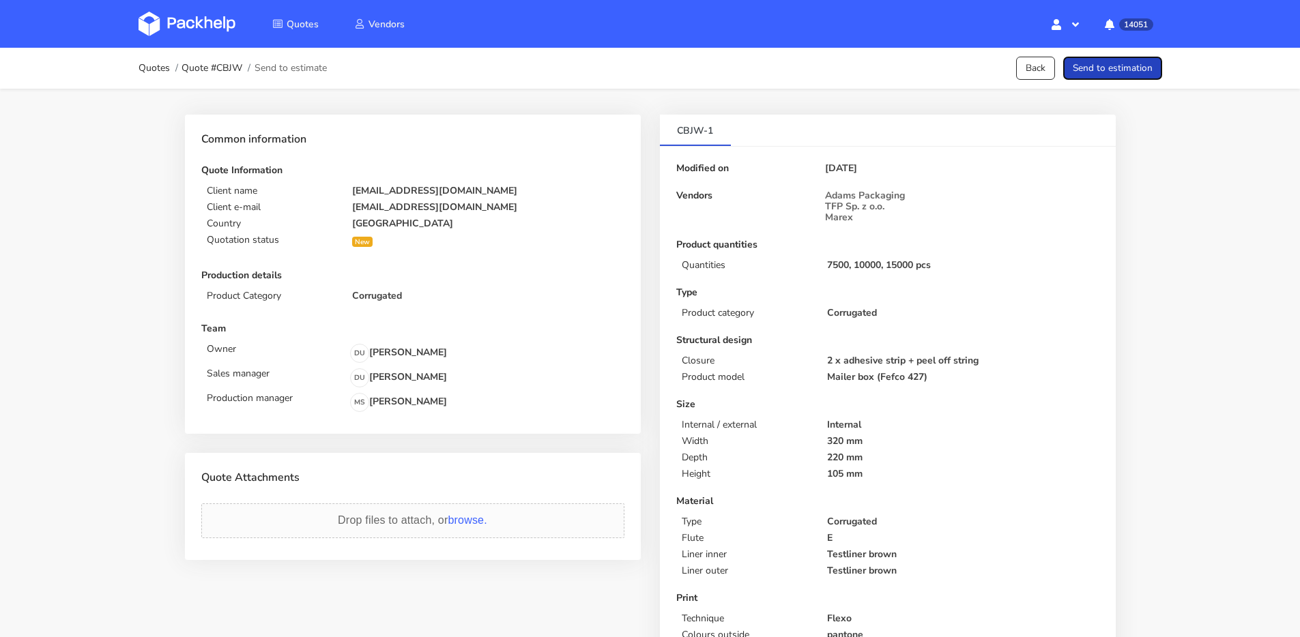
click at [1114, 76] on button "Send to estimation" at bounding box center [1112, 69] width 99 height 24
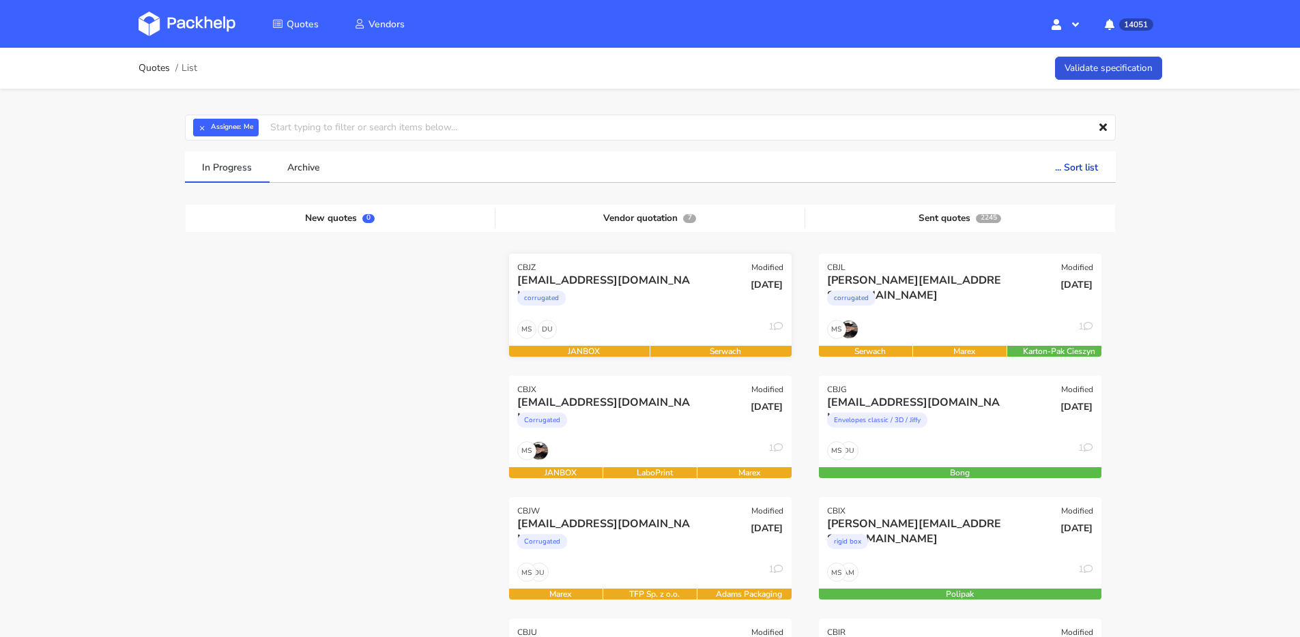
click at [648, 289] on div "corrugated" at bounding box center [607, 301] width 181 height 27
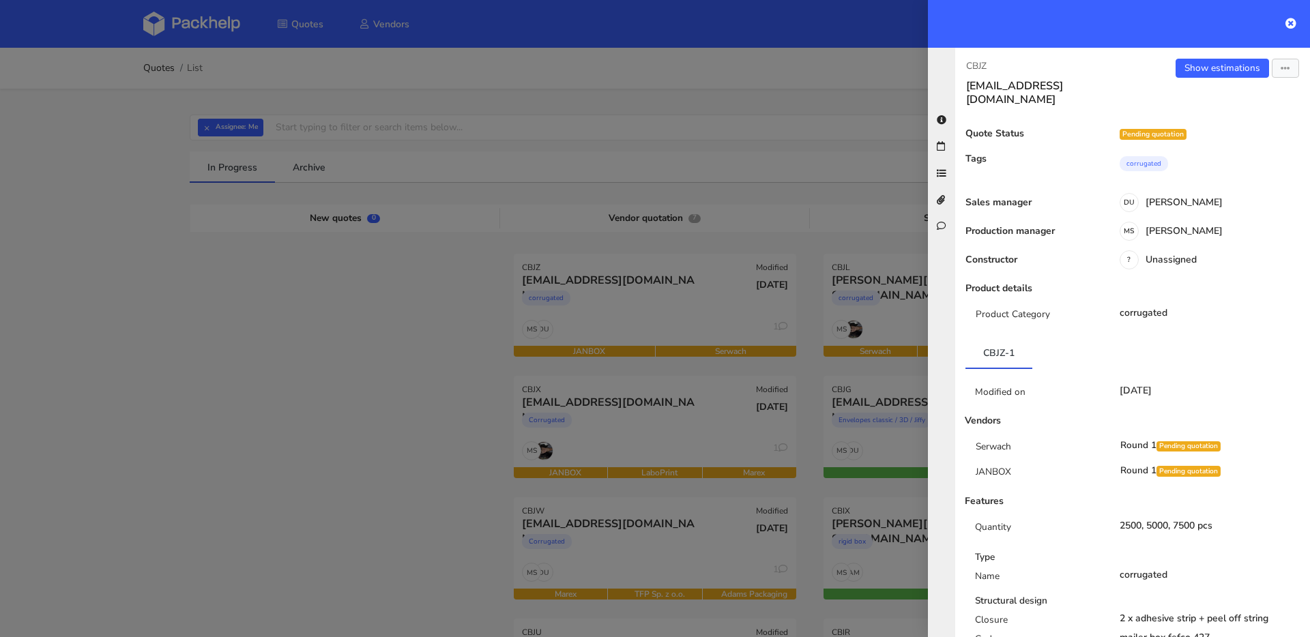
click at [377, 435] on div at bounding box center [655, 318] width 1310 height 637
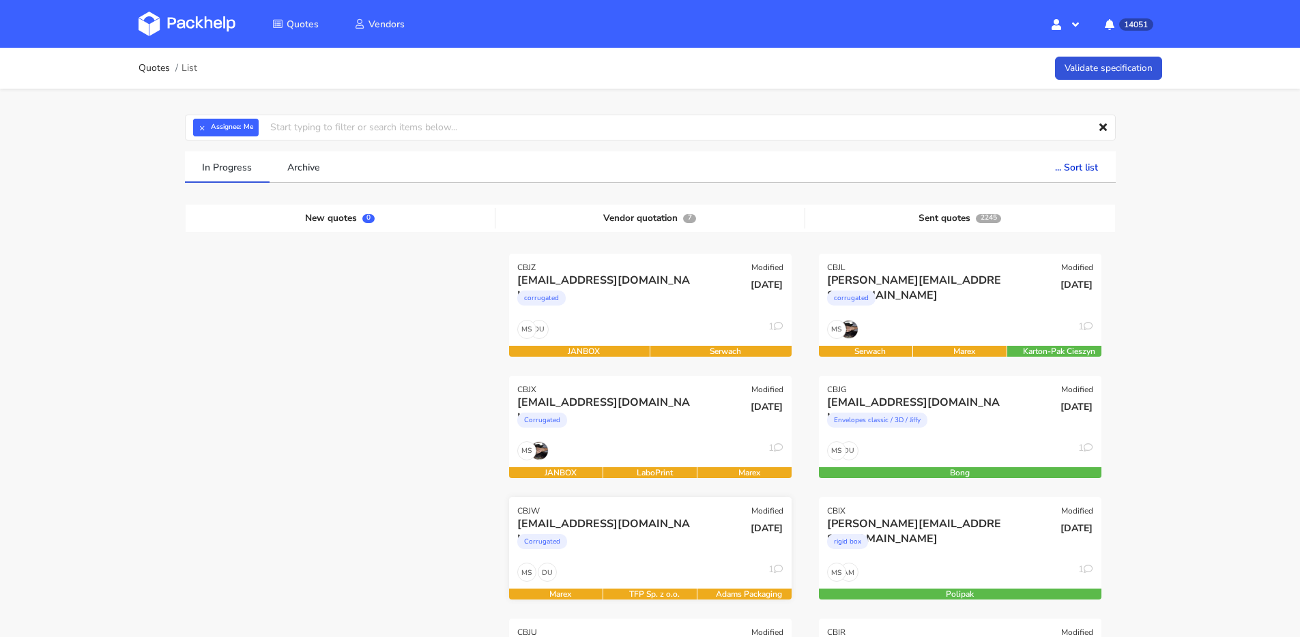
click at [706, 552] on div "11 Sep 2025" at bounding box center [744, 540] width 95 height 46
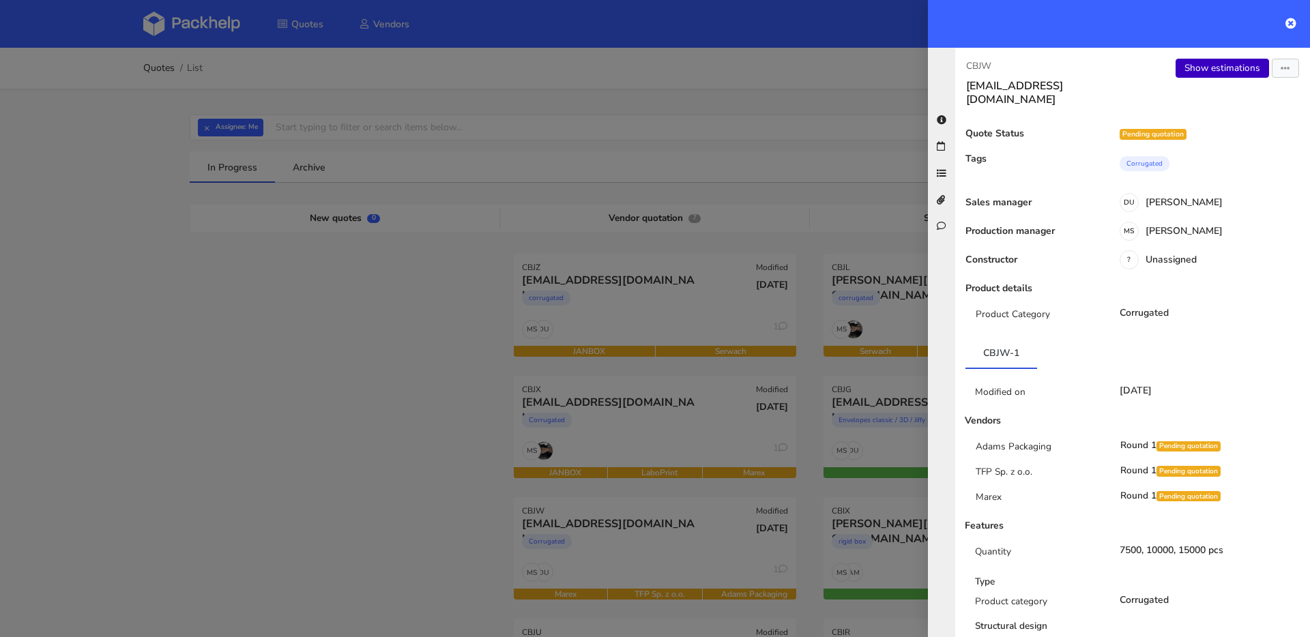
click at [1217, 65] on link "Show estimations" at bounding box center [1222, 68] width 93 height 19
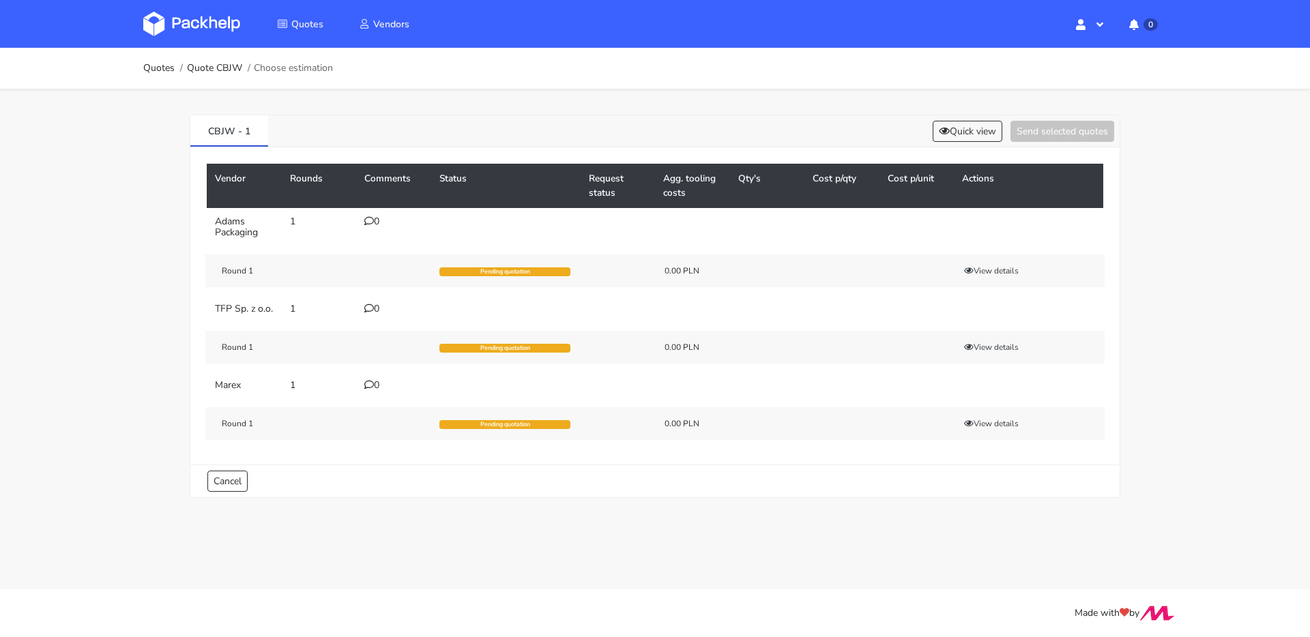
click at [363, 222] on td "0" at bounding box center [393, 227] width 75 height 38
click at [371, 221] on icon at bounding box center [369, 221] width 10 height 10
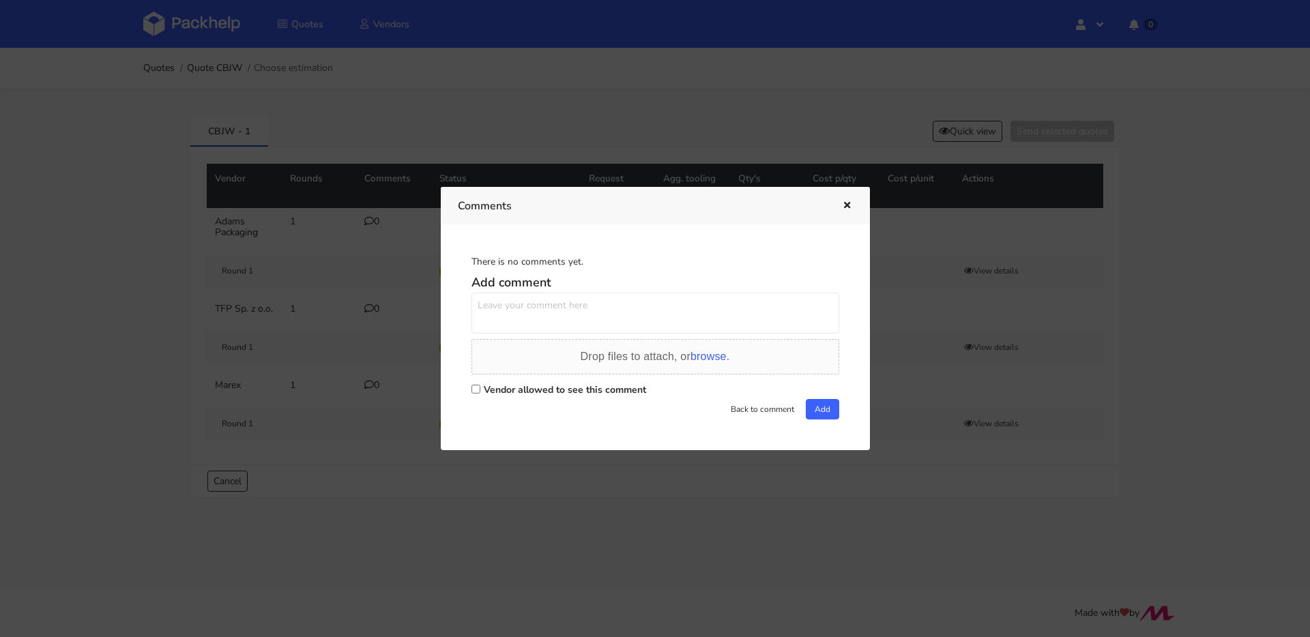
click at [561, 306] on textarea at bounding box center [656, 313] width 368 height 41
type textarea "powtórka PWPN"
click at [632, 392] on label "Vendor allowed to see this comment" at bounding box center [565, 390] width 162 height 13
click at [480, 392] on input "Vendor allowed to see this comment" at bounding box center [476, 389] width 9 height 9
checkbox input "true"
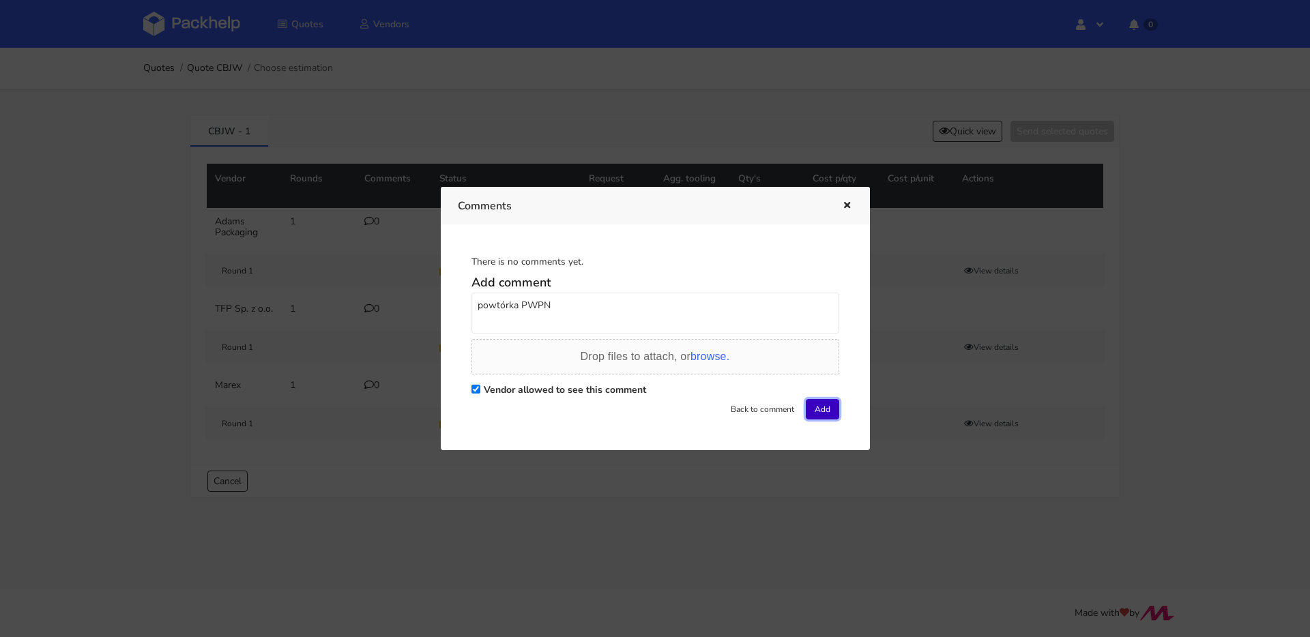
click at [818, 404] on button "Add" at bounding box center [822, 409] width 33 height 20
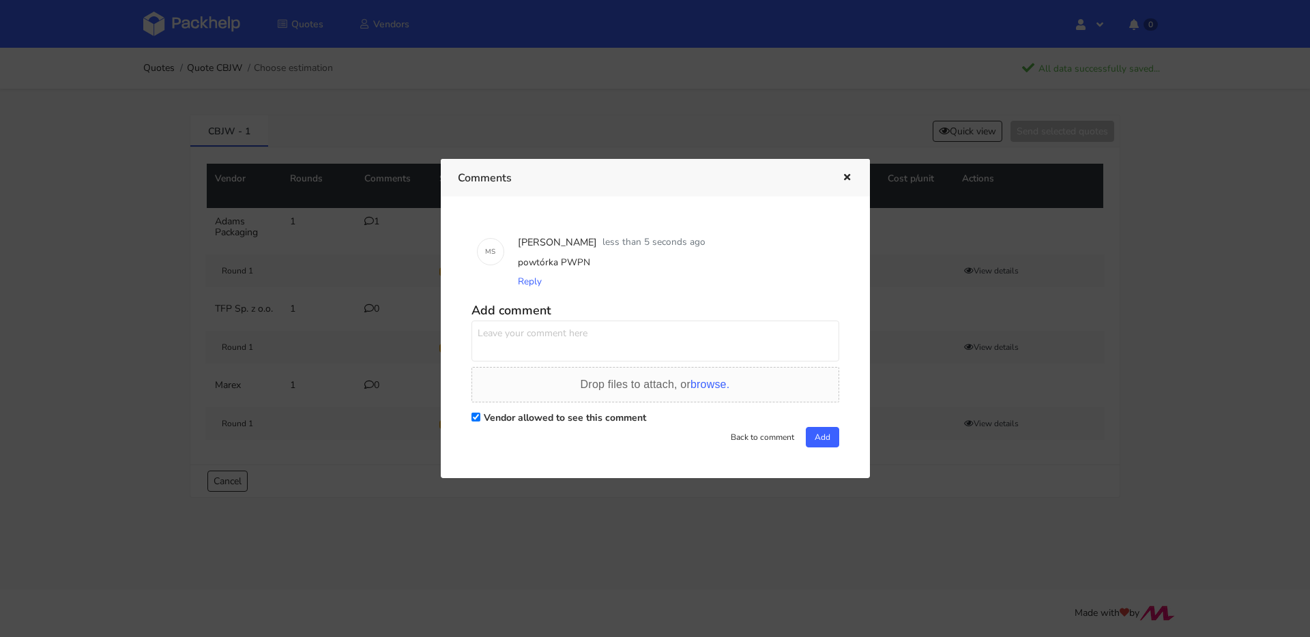
click at [842, 179] on icon "button" at bounding box center [847, 178] width 12 height 10
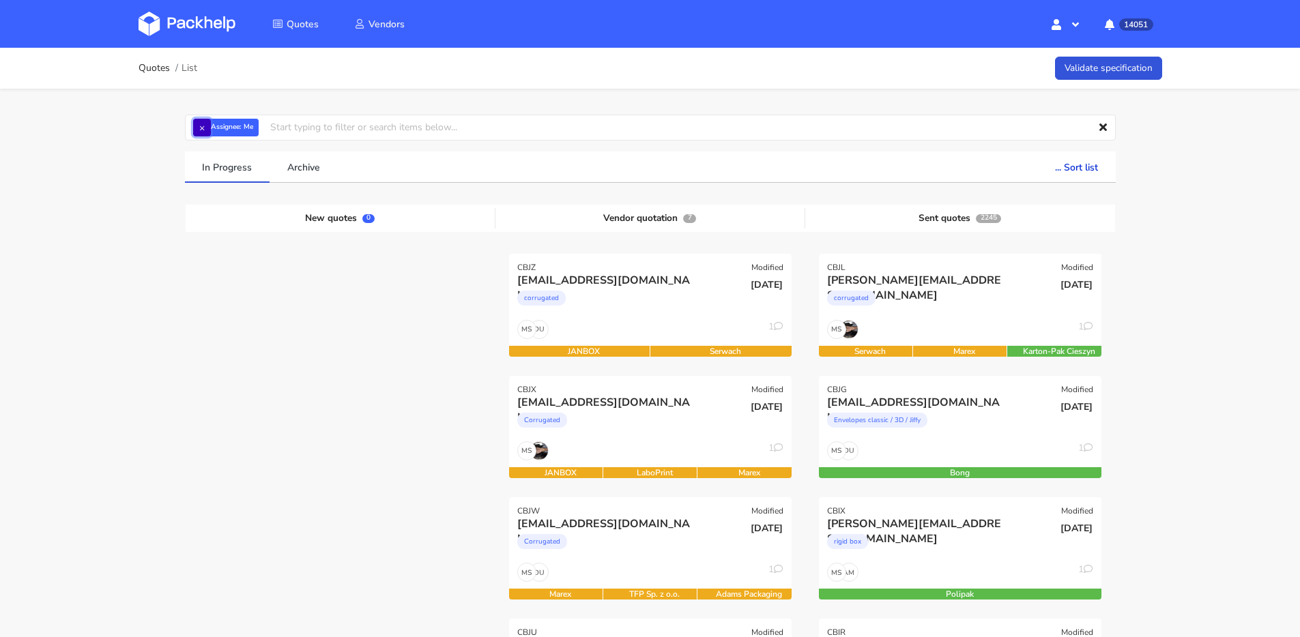
click at [206, 128] on button "×" at bounding box center [202, 128] width 18 height 18
click at [206, 128] on input "text" at bounding box center [650, 128] width 931 height 26
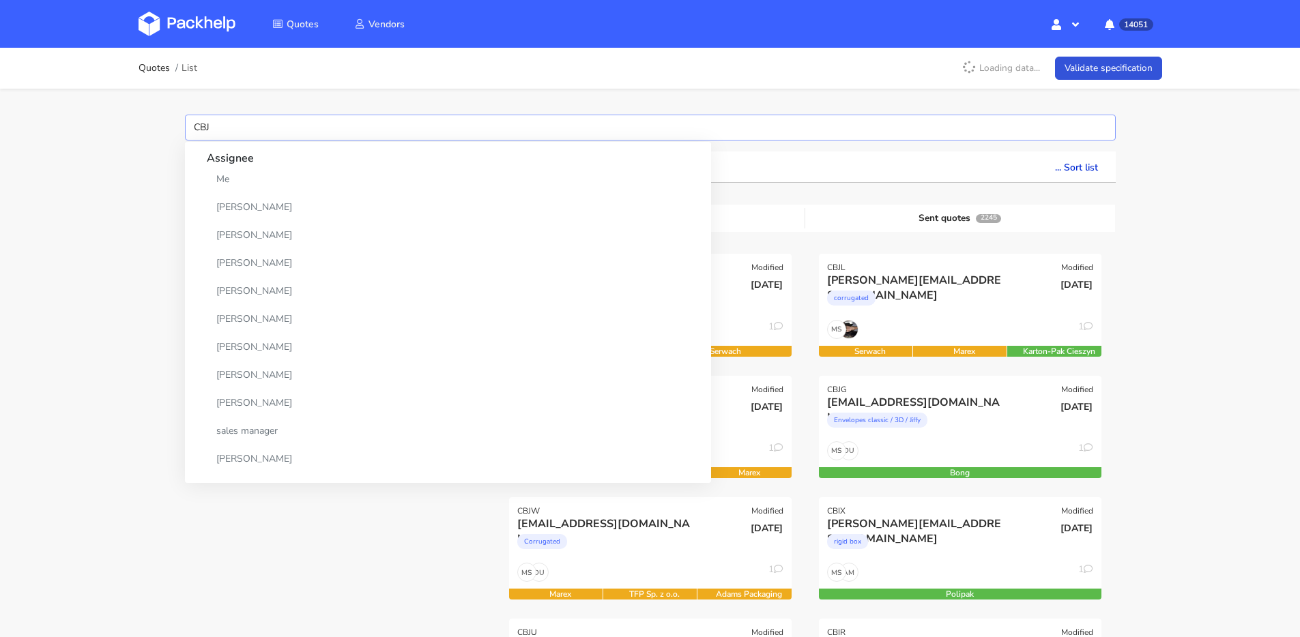
type input "CBJG"
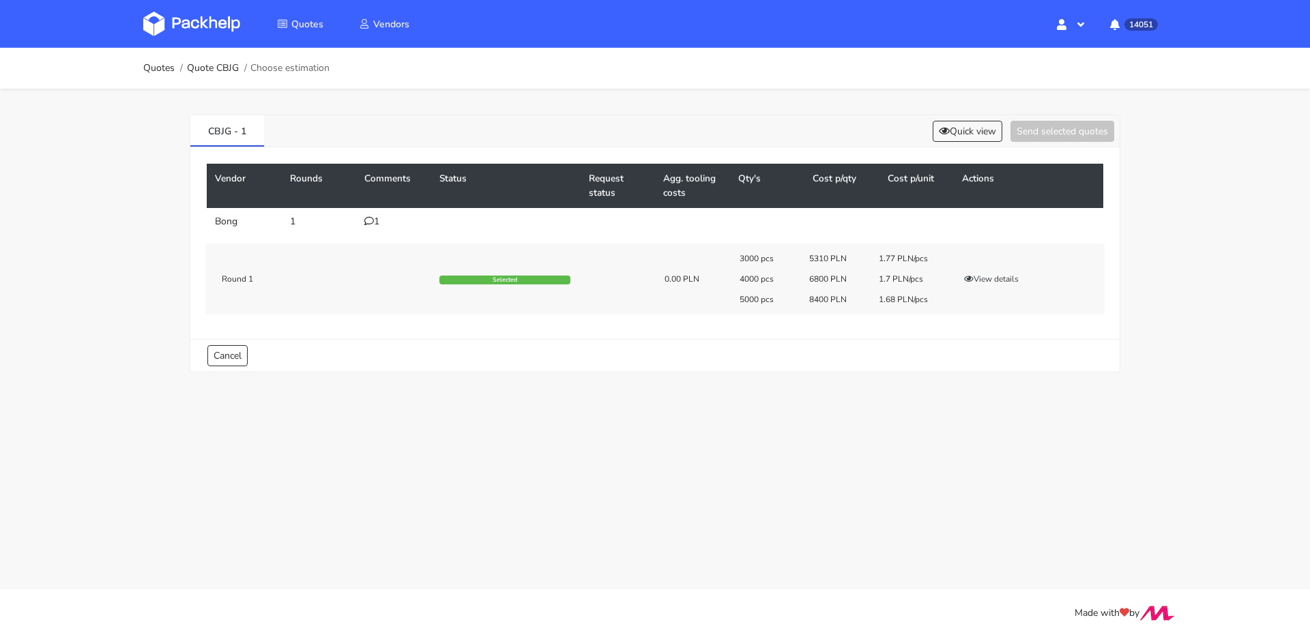
click at [366, 223] on icon at bounding box center [369, 221] width 10 height 10
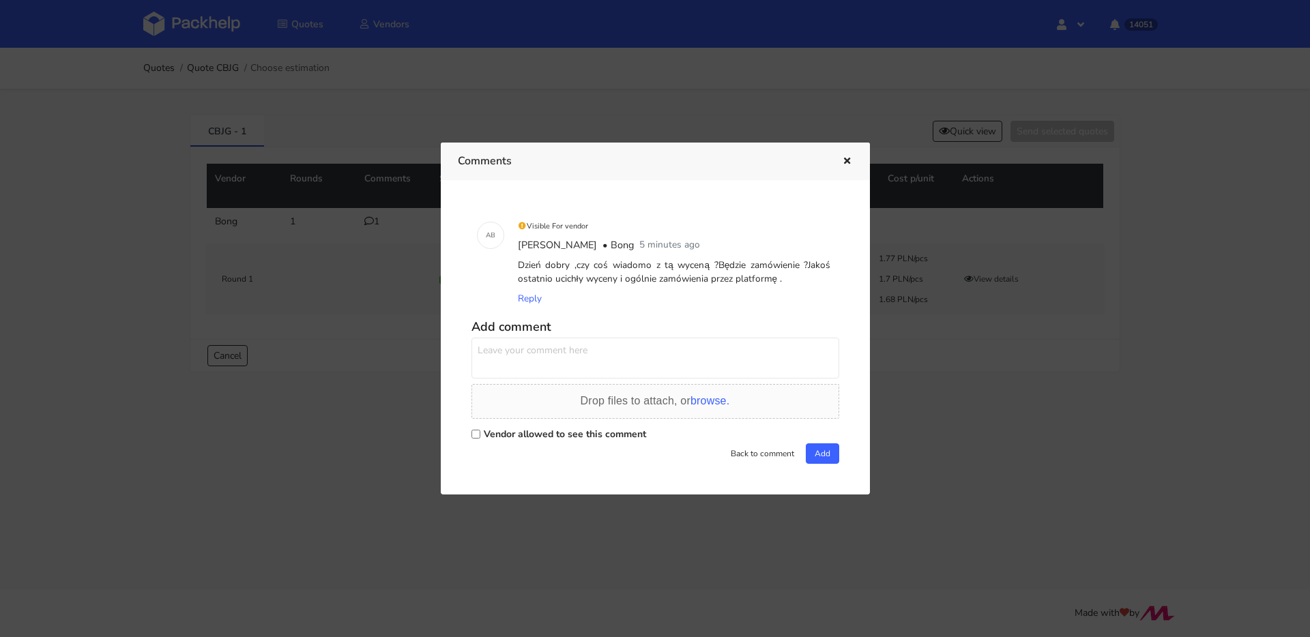
click at [566, 345] on textarea at bounding box center [656, 358] width 368 height 41
type textarea "dopytamy klienta"
click at [633, 433] on label "Vendor allowed to see this comment" at bounding box center [565, 434] width 162 height 13
click at [480, 433] on input "Vendor allowed to see this comment" at bounding box center [476, 434] width 9 height 9
checkbox input "true"
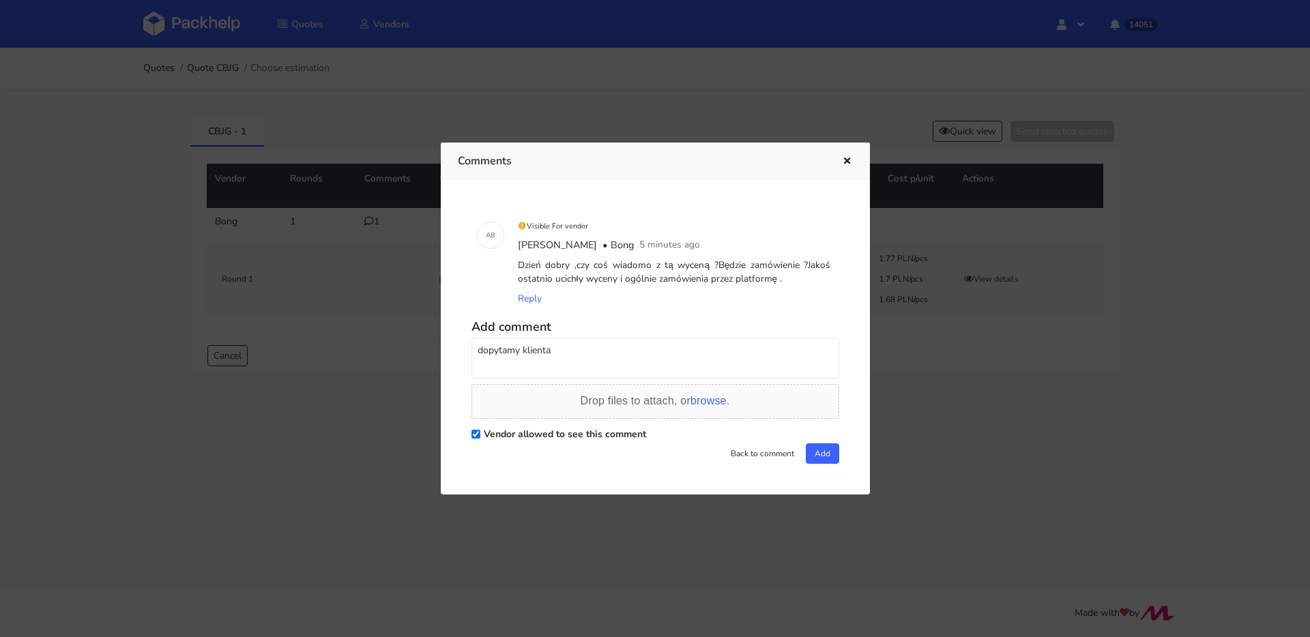
click at [691, 360] on textarea "dopytamy klienta" at bounding box center [656, 358] width 368 height 41
type textarea "dopytamy klienta, nie mamy żadnego znaku na ten moment"
click at [816, 455] on button "Add" at bounding box center [822, 454] width 33 height 20
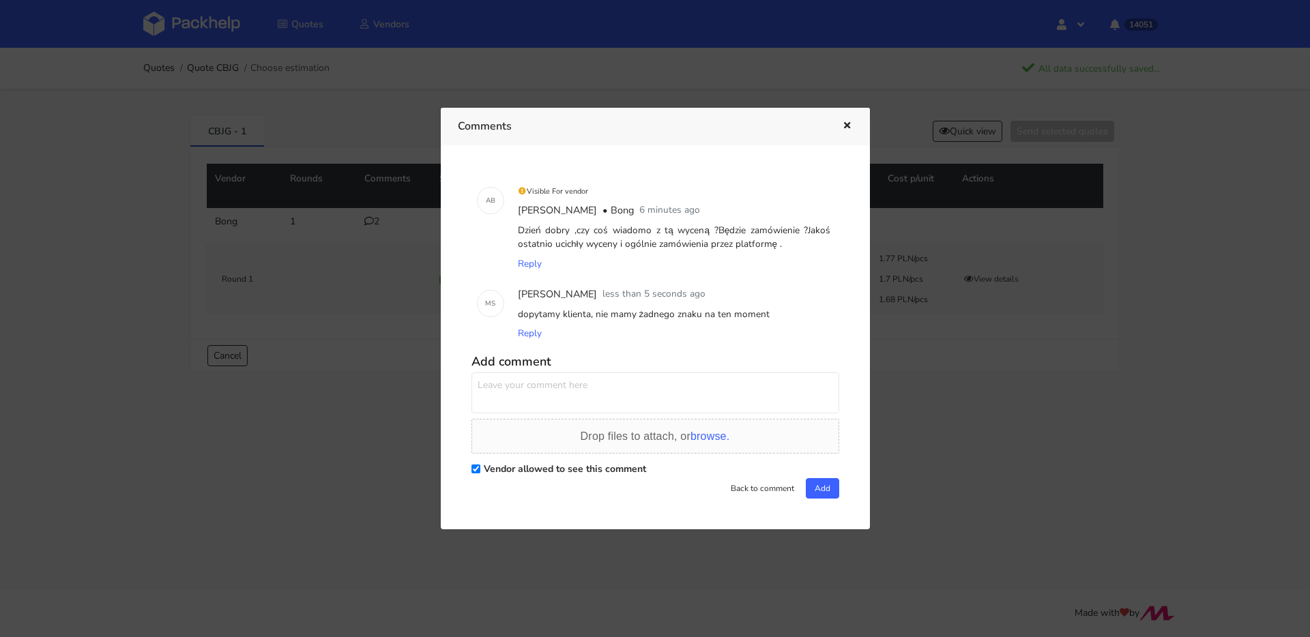
click at [843, 125] on icon "button" at bounding box center [847, 126] width 12 height 10
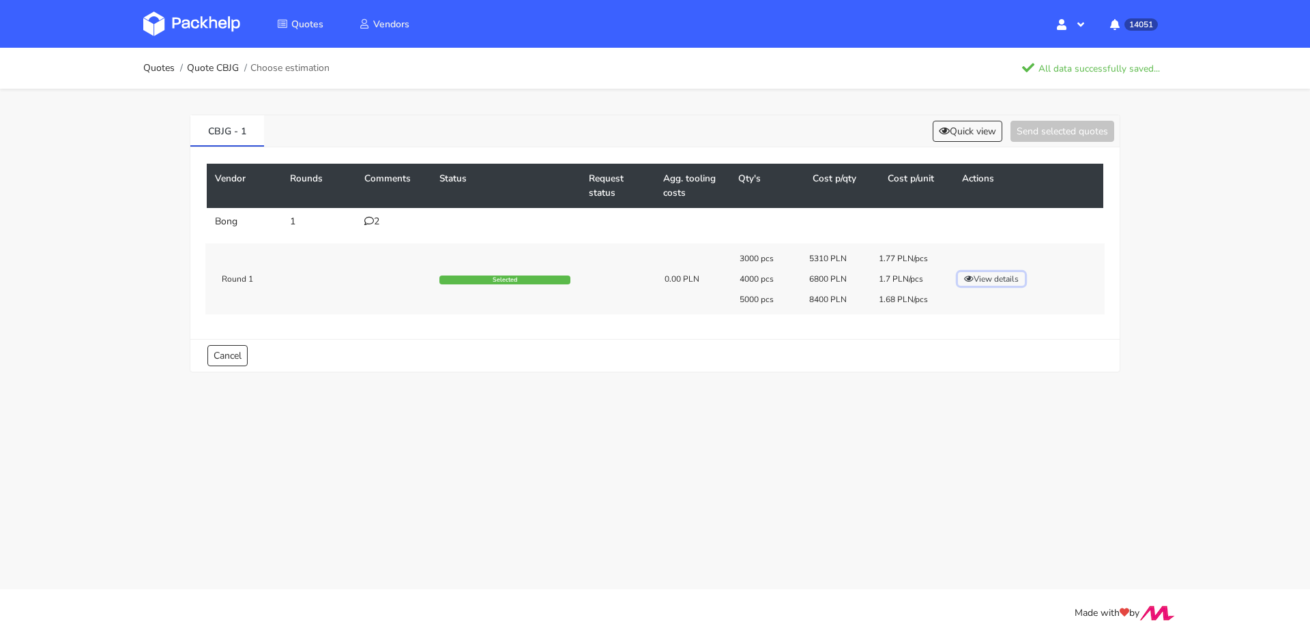
click at [995, 275] on button "View details" at bounding box center [991, 279] width 67 height 14
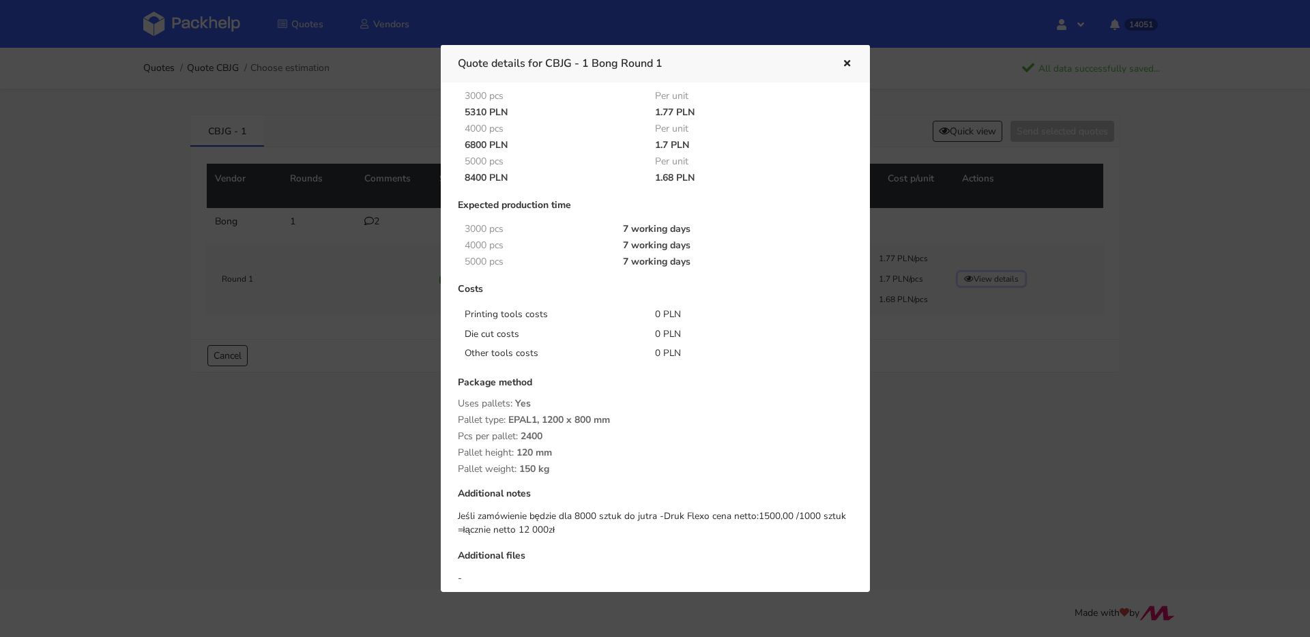
scroll to position [71, 0]
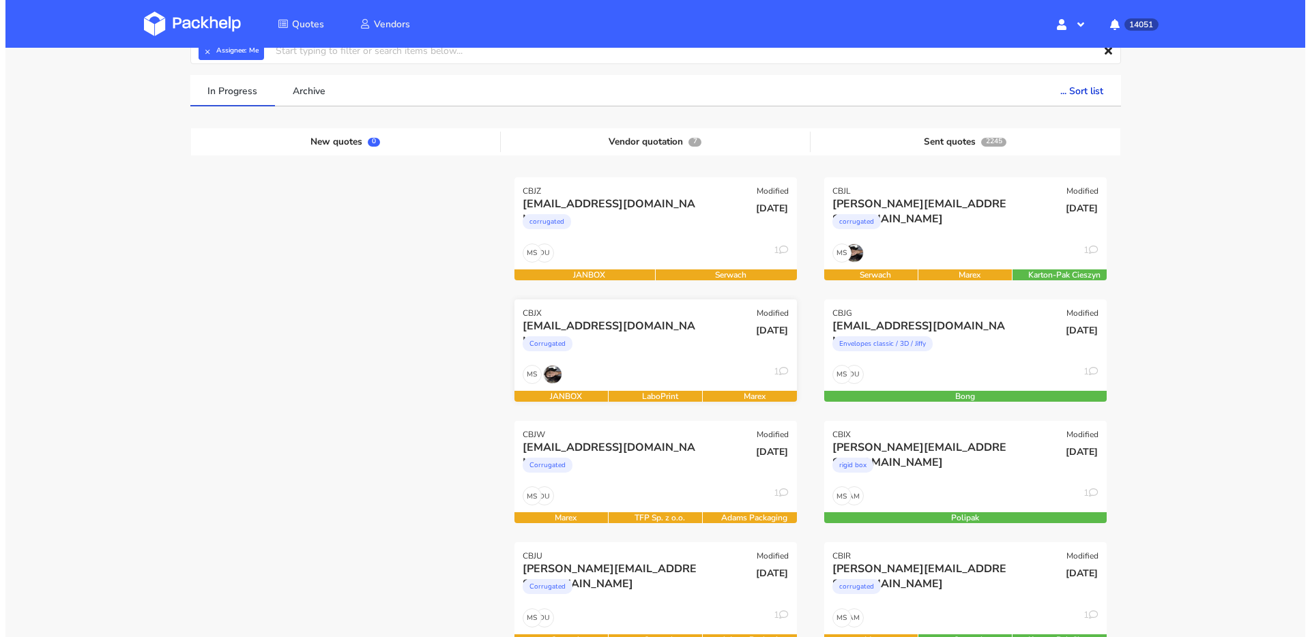
scroll to position [87, 0]
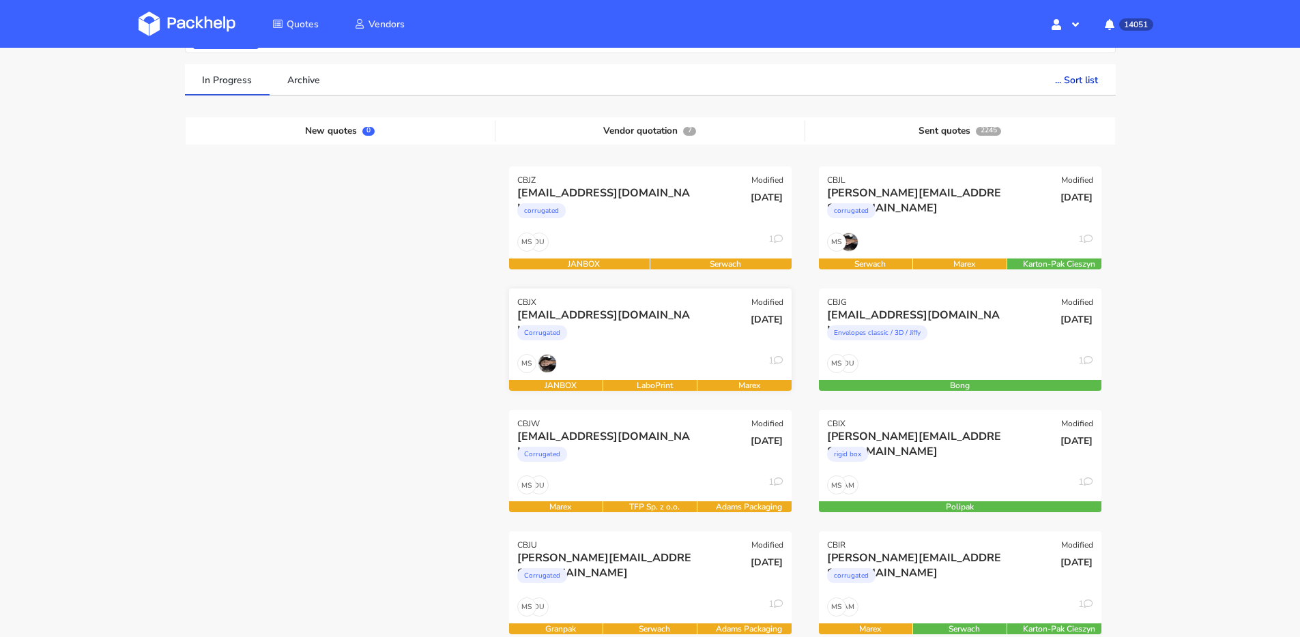
click at [588, 441] on div "ds@goldkindchen.de" at bounding box center [607, 436] width 181 height 15
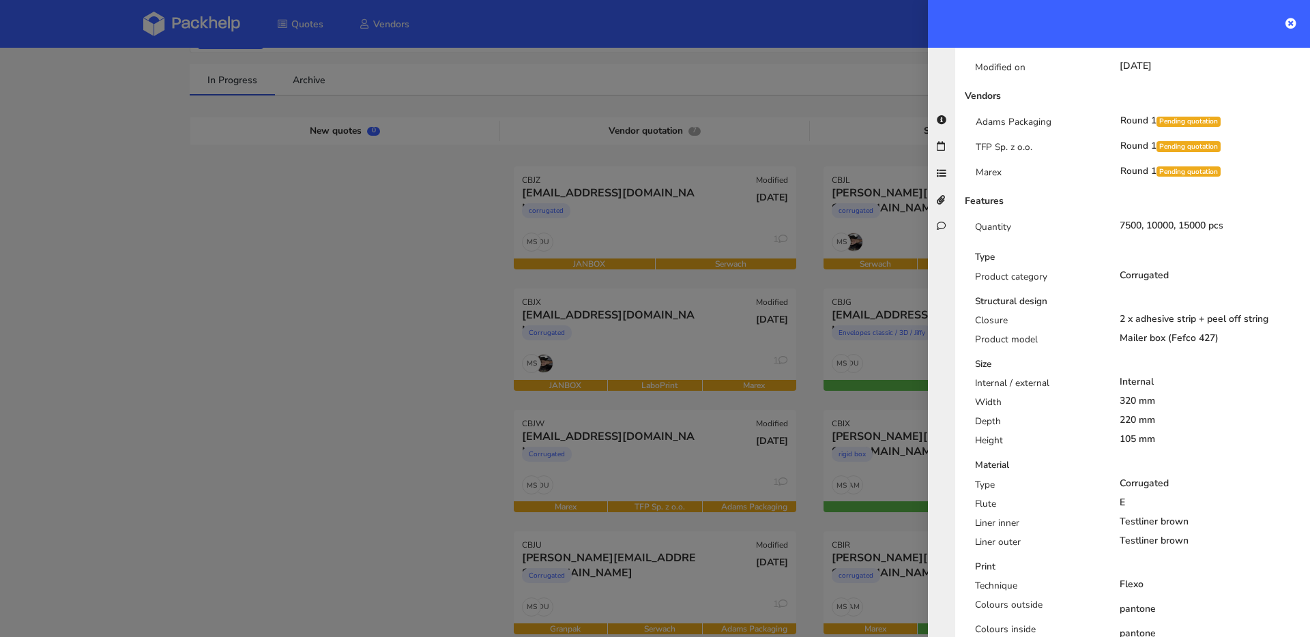
scroll to position [0, 0]
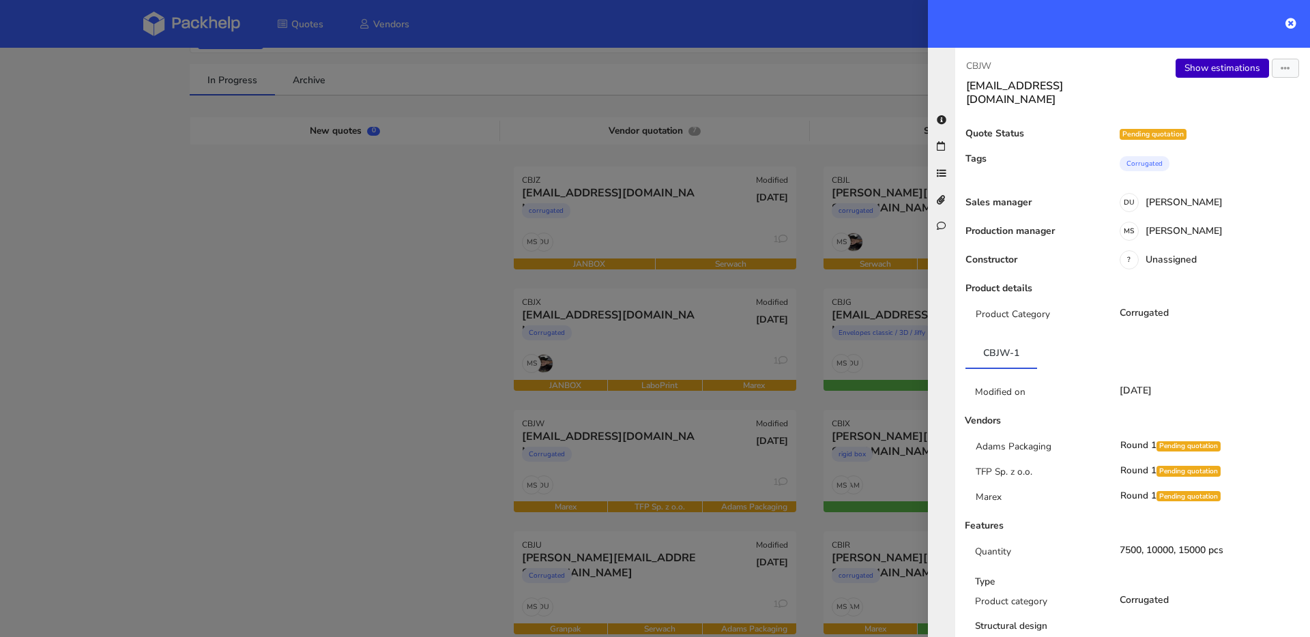
click at [1200, 68] on link "Show estimations" at bounding box center [1222, 68] width 93 height 19
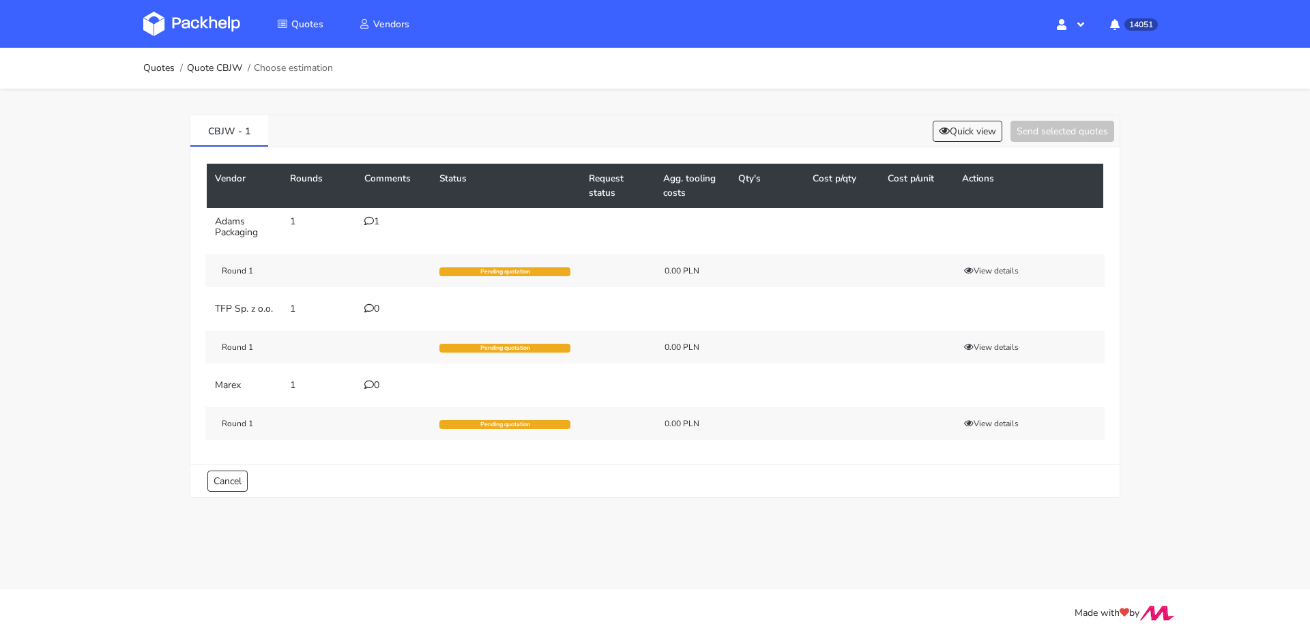
click at [371, 225] on icon at bounding box center [369, 221] width 10 height 10
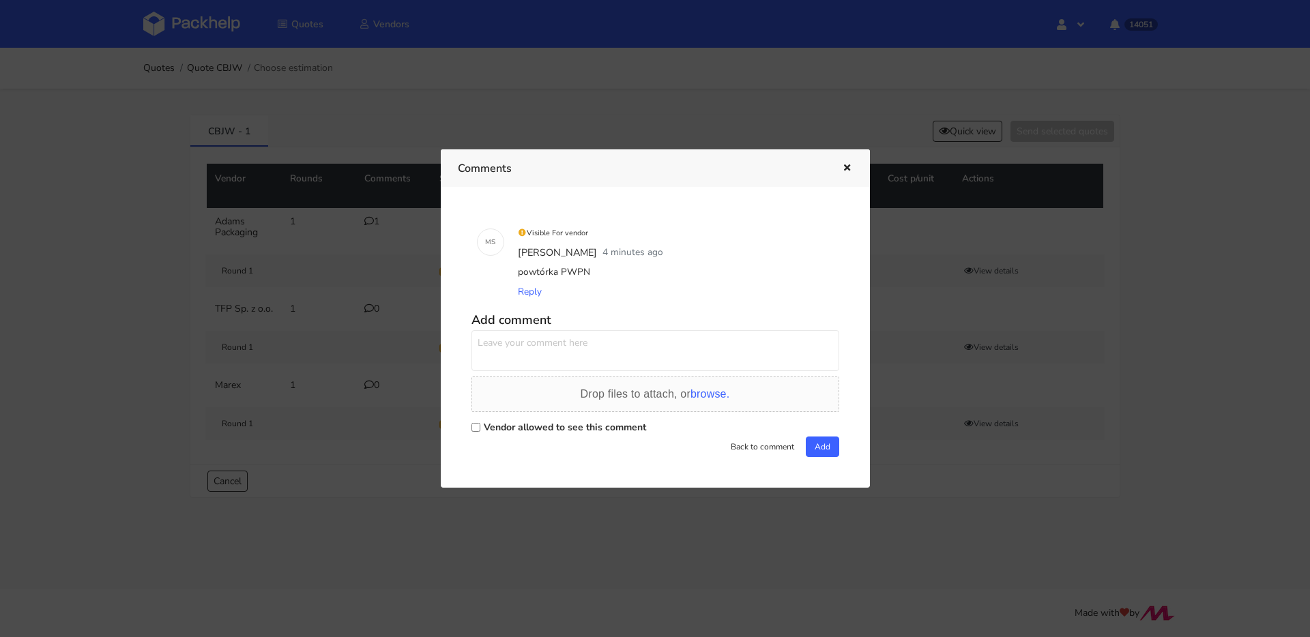
click at [504, 351] on textarea at bounding box center [656, 350] width 368 height 41
type textarea "będzie nowy design jednak, proszę o doliczenie kosztów polimerów"
click at [538, 424] on label "Vendor allowed to see this comment" at bounding box center [565, 427] width 162 height 13
click at [480, 424] on input "Vendor allowed to see this comment" at bounding box center [476, 427] width 9 height 9
checkbox input "true"
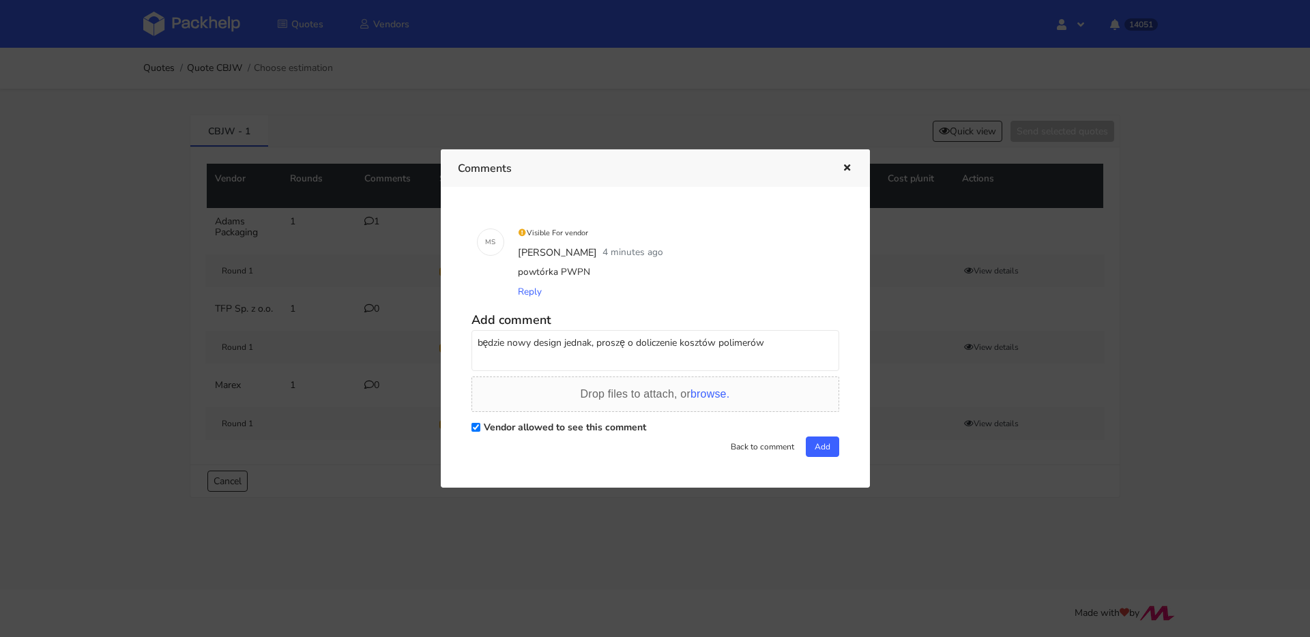
click at [838, 445] on div "M S Visible For vendor [PERSON_NAME] 4 minutes ago powtórka PWPN Reply Add comm…" at bounding box center [655, 337] width 395 height 267
click at [829, 446] on button "Add" at bounding box center [822, 447] width 33 height 20
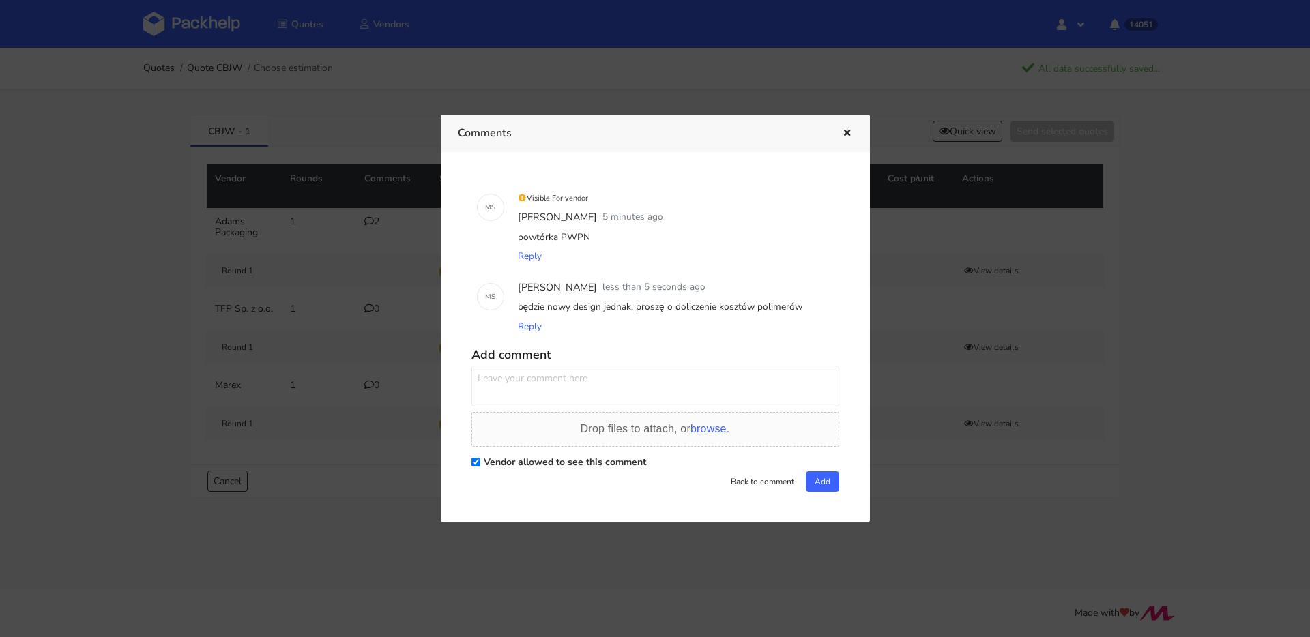
click at [847, 130] on icon "button" at bounding box center [847, 134] width 12 height 10
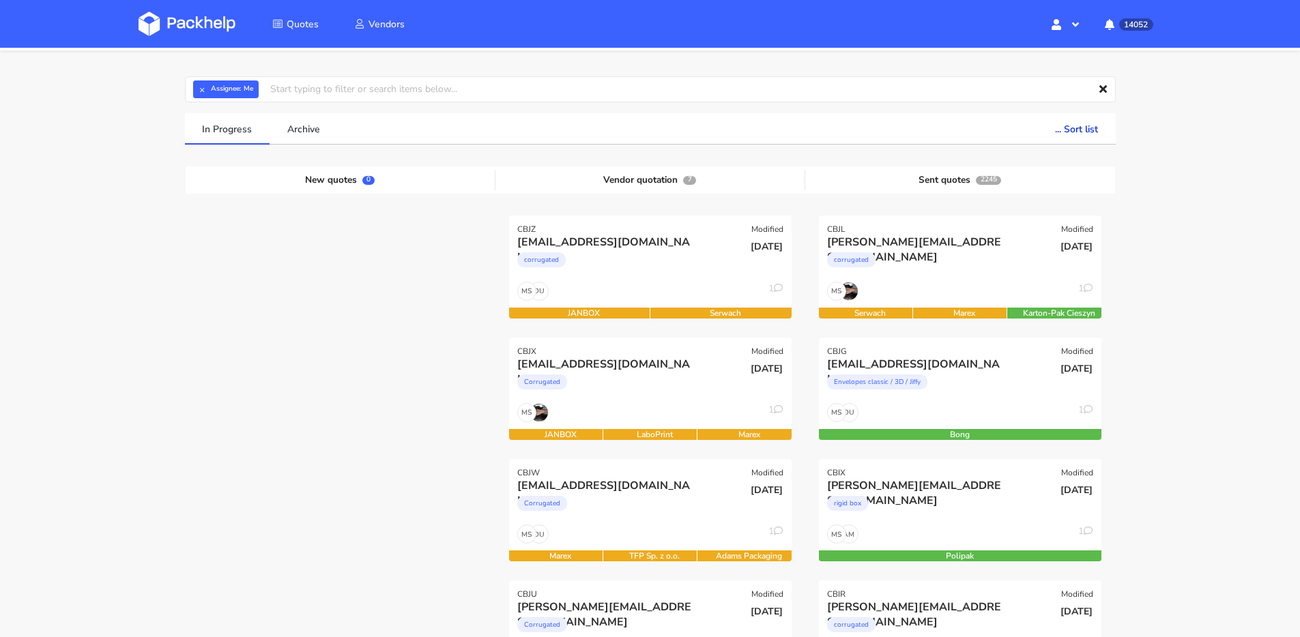
scroll to position [113, 0]
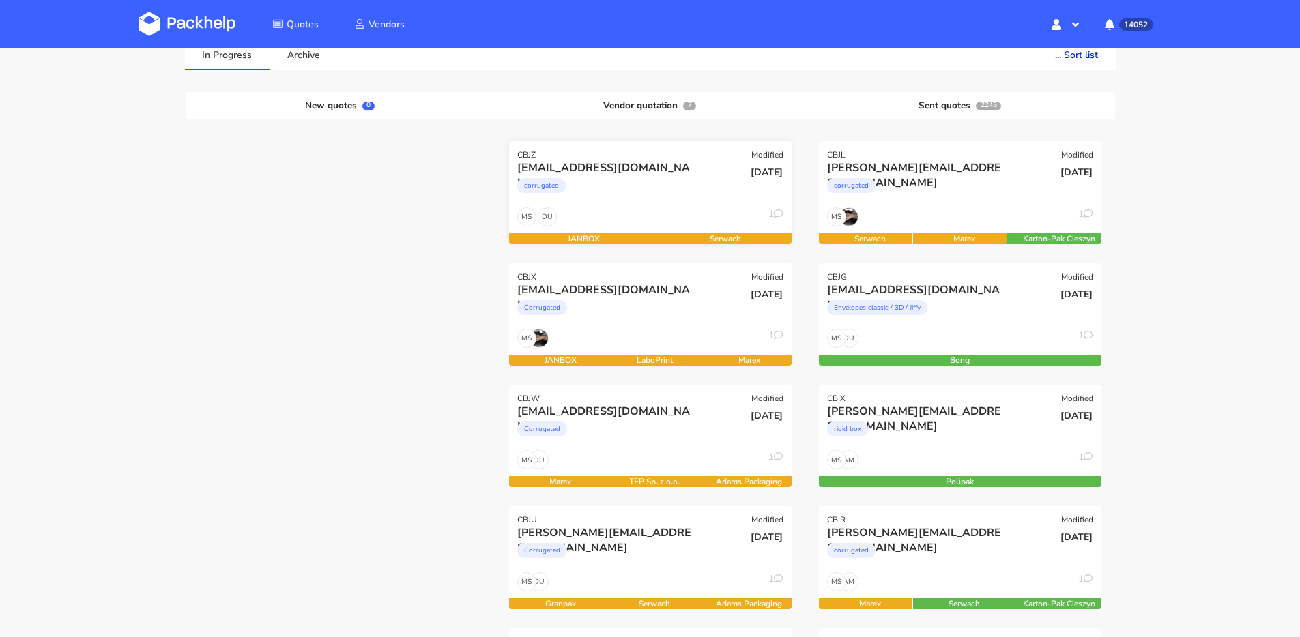
click at [655, 207] on div "[EMAIL_ADDRESS][DOMAIN_NAME] corrugated" at bounding box center [603, 183] width 190 height 46
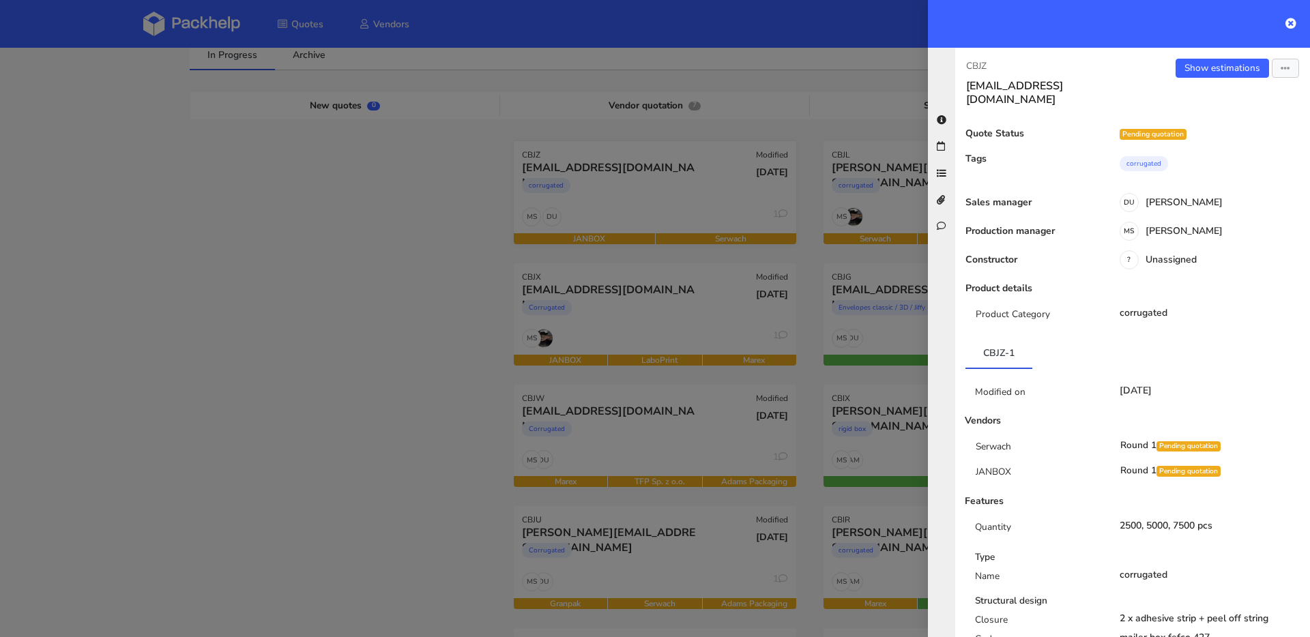
click at [655, 207] on div at bounding box center [655, 318] width 1310 height 637
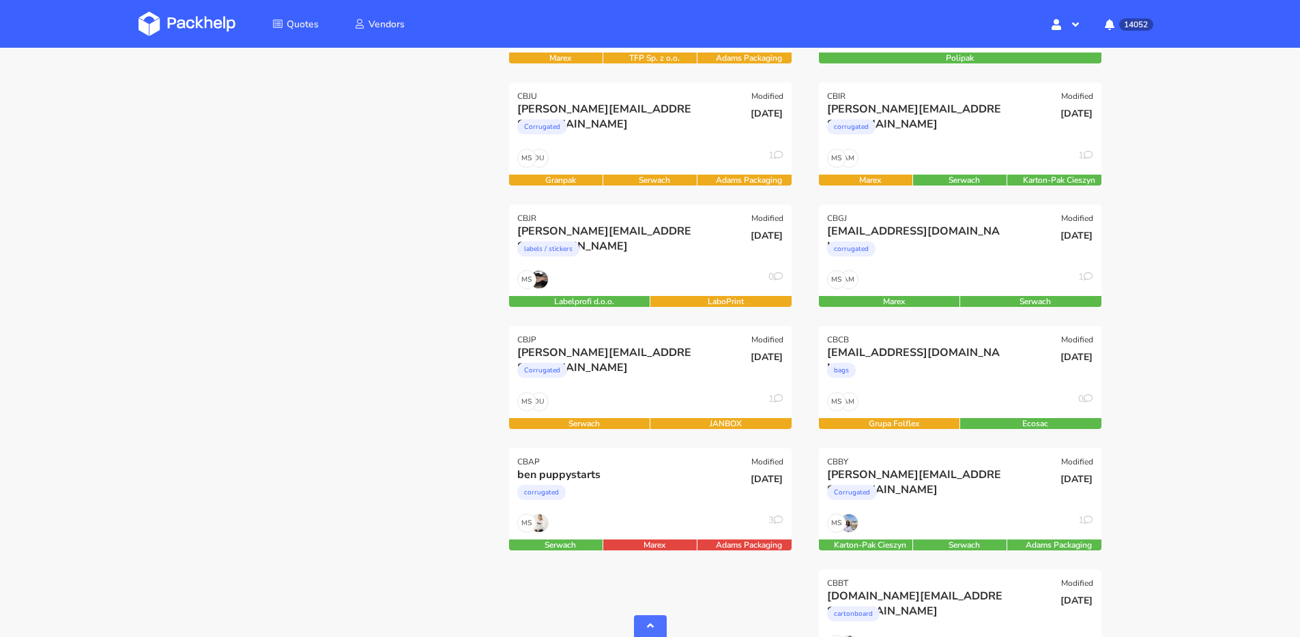
scroll to position [537, 0]
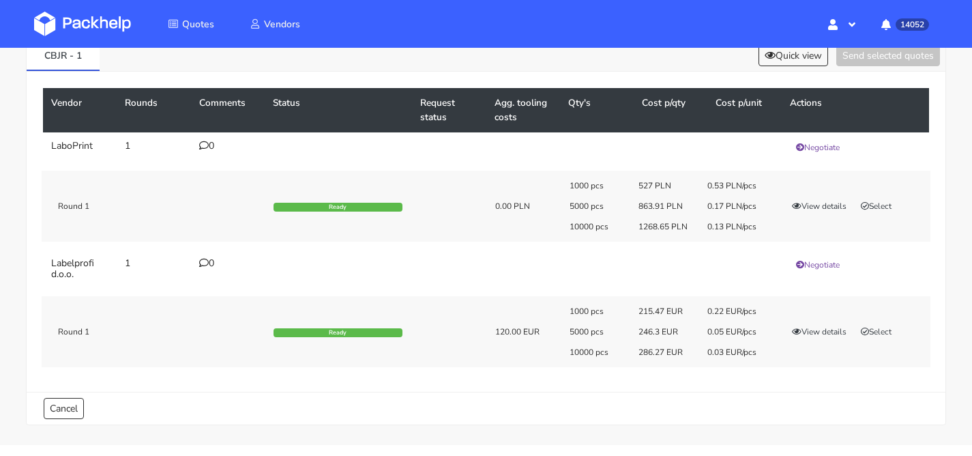
scroll to position [113, 0]
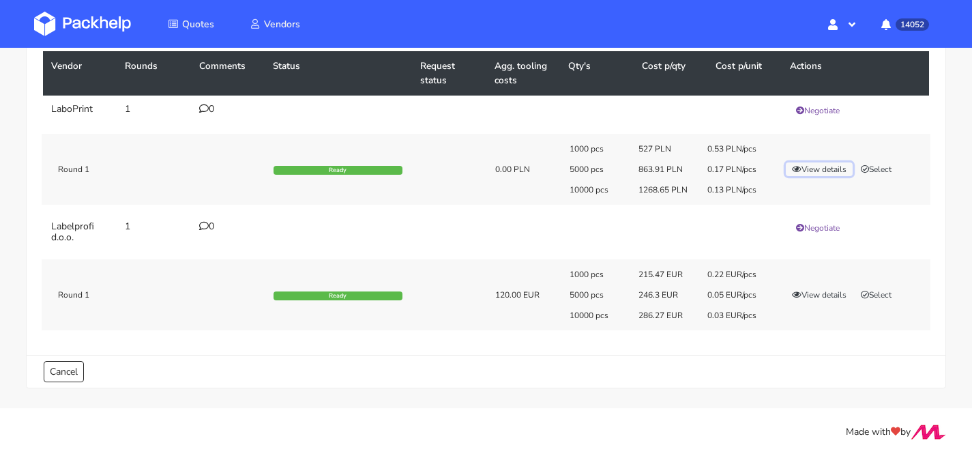
click at [819, 163] on button "View details" at bounding box center [819, 169] width 67 height 14
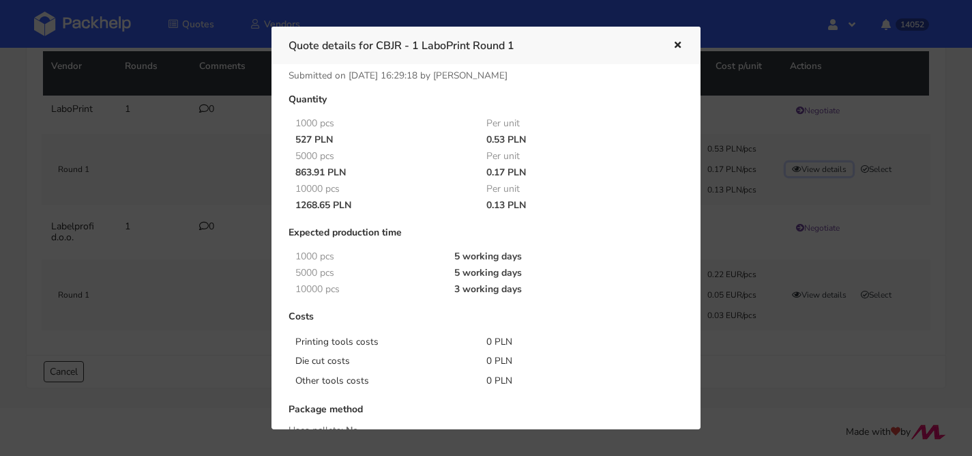
scroll to position [12, 0]
click at [673, 49] on icon "button" at bounding box center [678, 46] width 12 height 10
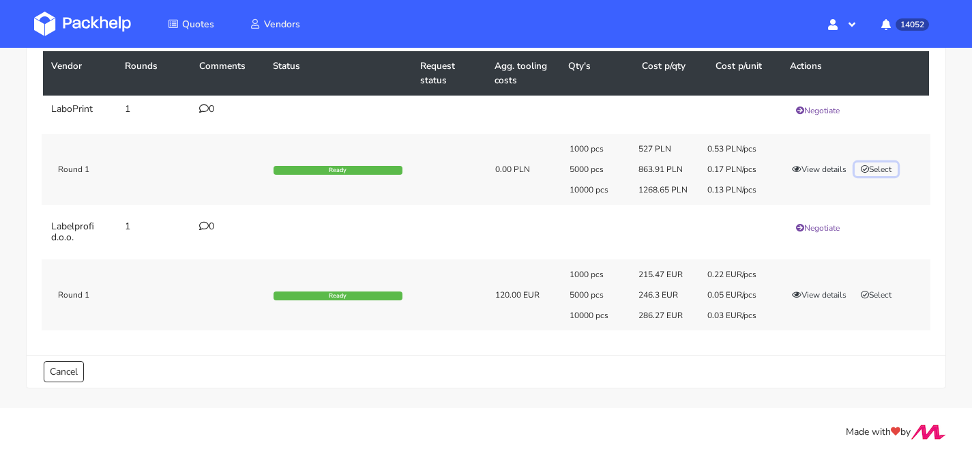
click at [875, 166] on button "Select" at bounding box center [876, 169] width 43 height 14
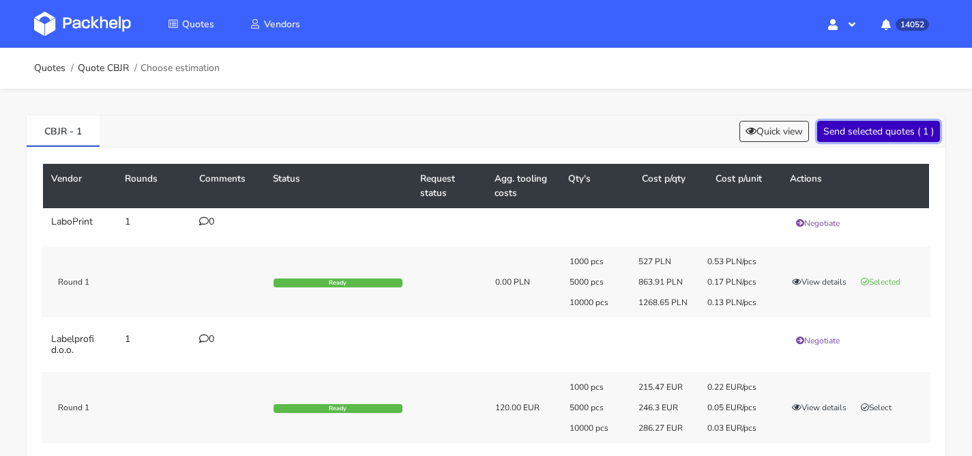
click at [859, 133] on button "Send selected quotes ( 1 )" at bounding box center [879, 131] width 123 height 21
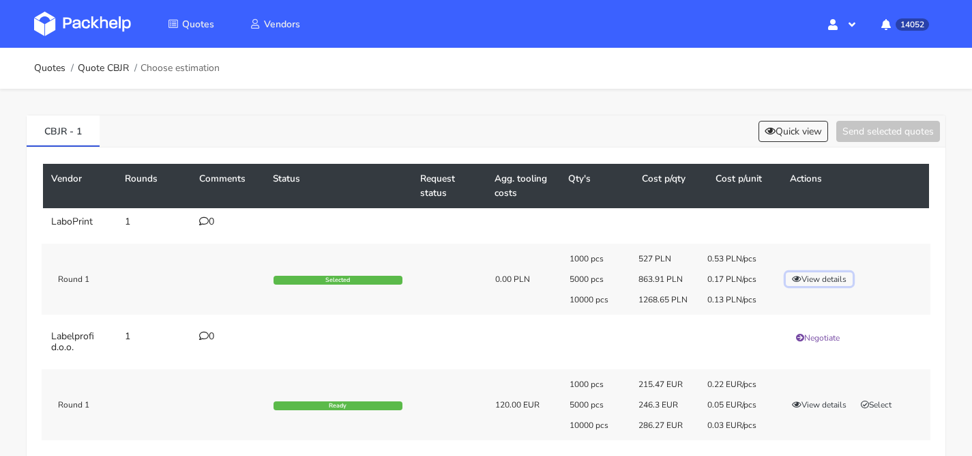
drag, startPoint x: 811, startPoint y: 280, endPoint x: 790, endPoint y: 277, distance: 21.3
click at [811, 280] on button "View details" at bounding box center [819, 279] width 67 height 14
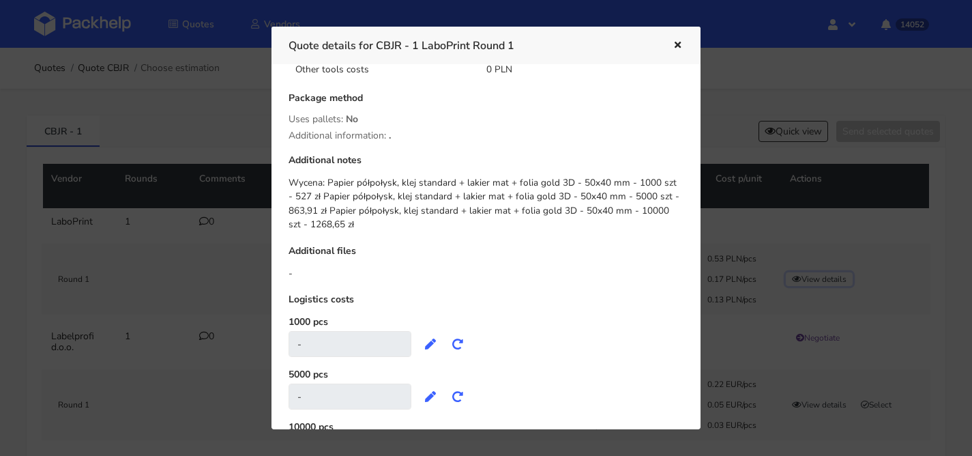
scroll to position [359, 0]
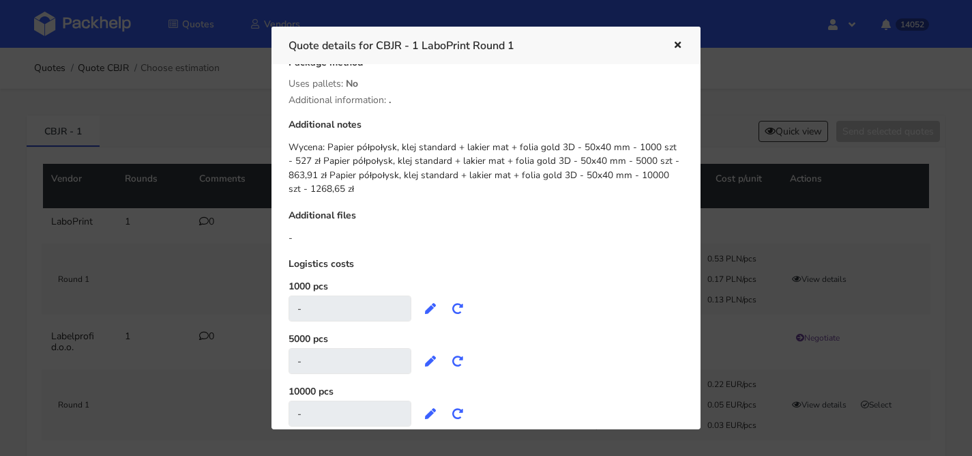
click at [669, 49] on button "button" at bounding box center [676, 46] width 15 height 18
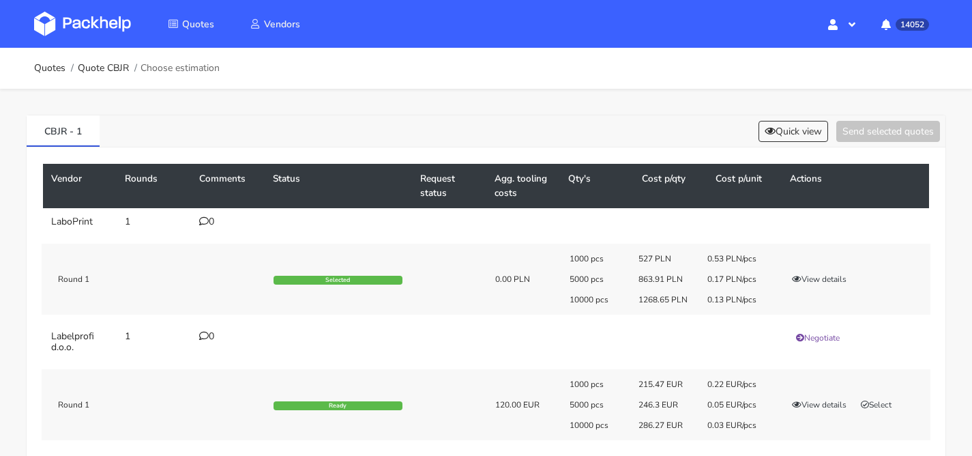
click at [204, 223] on icon at bounding box center [204, 221] width 10 height 10
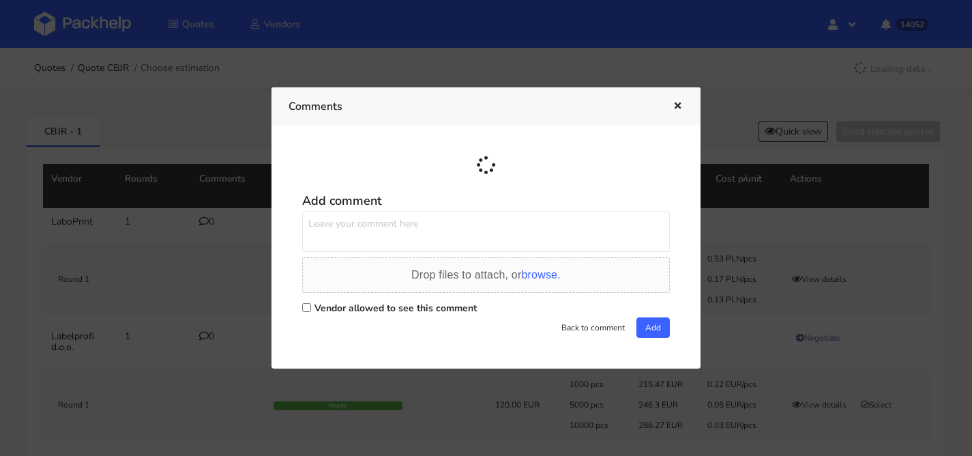
click at [372, 225] on textarea at bounding box center [486, 231] width 368 height 41
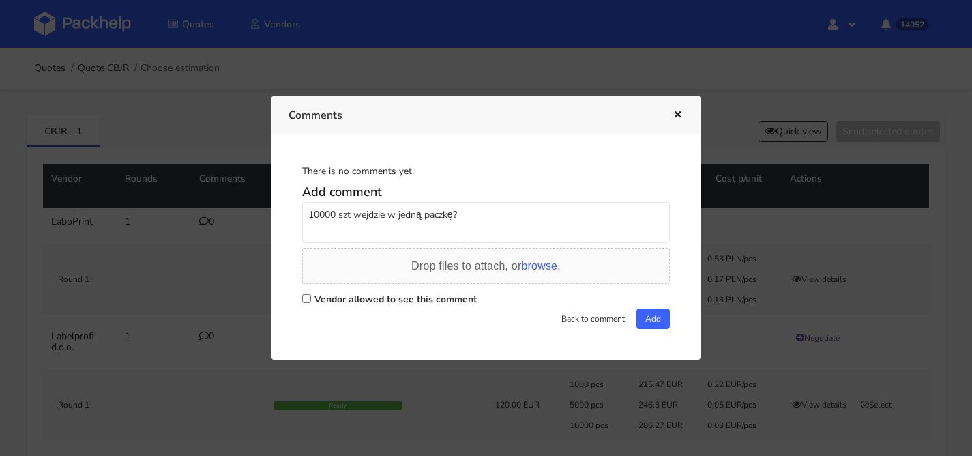
type textarea "10000 szt wejdzie w jedną paczkę?"
click at [338, 293] on label "Vendor allowed to see this comment" at bounding box center [396, 299] width 162 height 13
click at [311, 294] on input "Vendor allowed to see this comment" at bounding box center [306, 298] width 9 height 9
checkbox input "true"
click at [637, 315] on button "Add" at bounding box center [653, 318] width 33 height 20
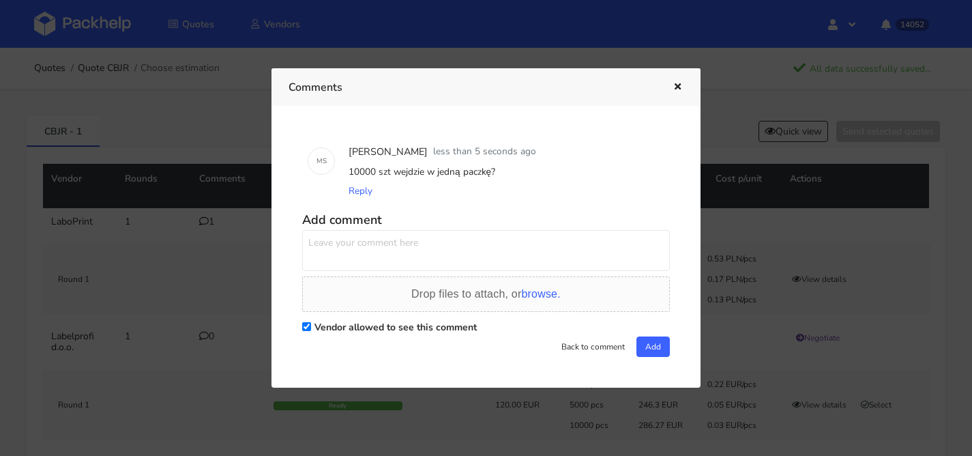
click at [670, 83] on button "button" at bounding box center [676, 87] width 15 height 18
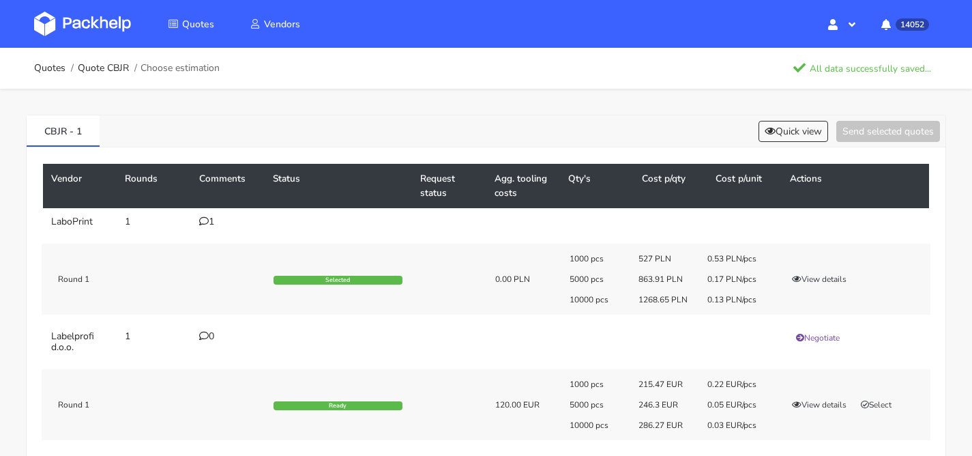
click at [813, 287] on div "1000 pcs 527 PLN 0.53 PLN/pcs 5000 pcs 863.91 PLN 0.17 PLN/pcs 10000 pcs 1268.6…" at bounding box center [745, 279] width 371 height 52
click at [813, 280] on button "View details" at bounding box center [819, 279] width 67 height 14
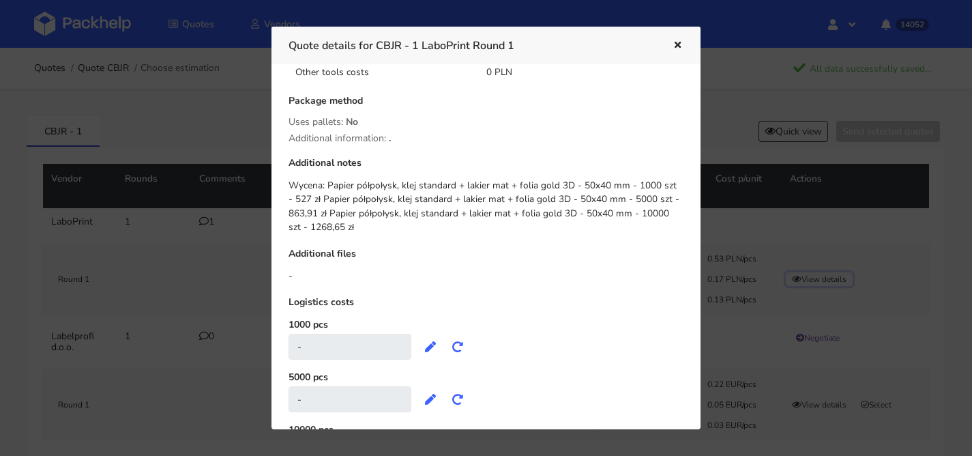
scroll to position [398, 0]
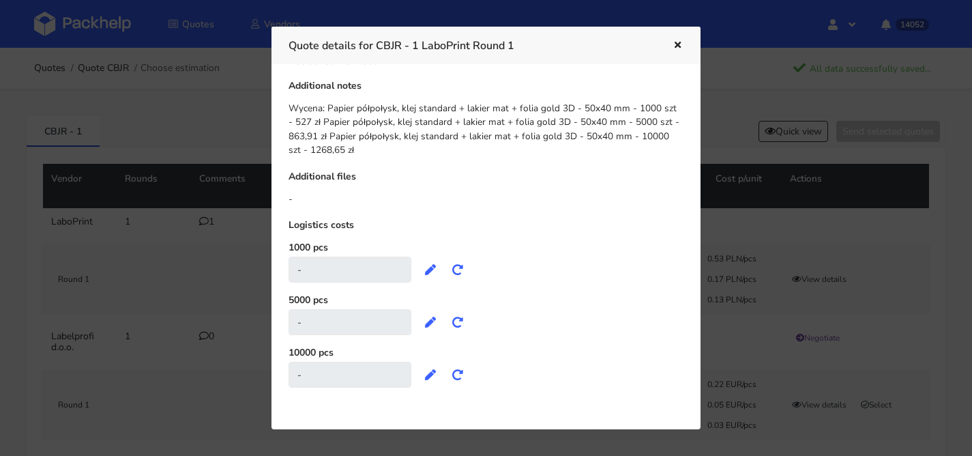
click at [665, 48] on div at bounding box center [667, 46] width 31 height 18
click at [675, 44] on icon "button" at bounding box center [678, 46] width 12 height 10
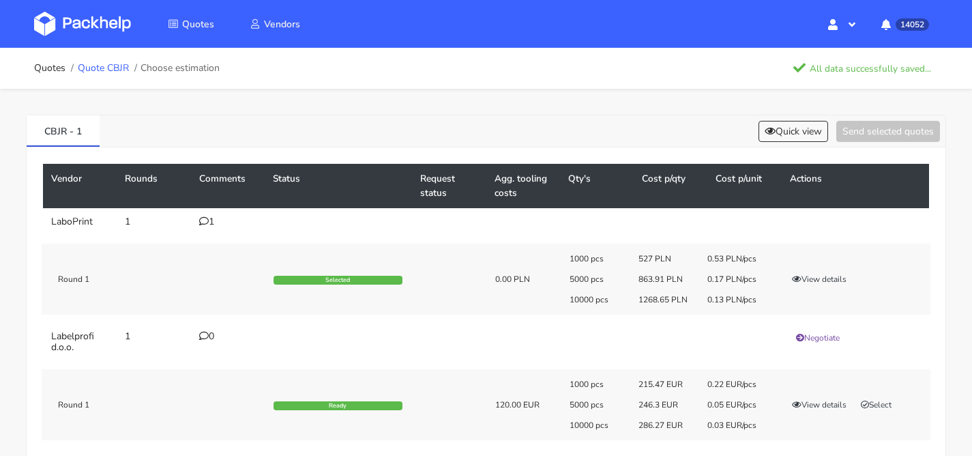
click at [115, 73] on link "Quote CBJR" at bounding box center [103, 68] width 51 height 11
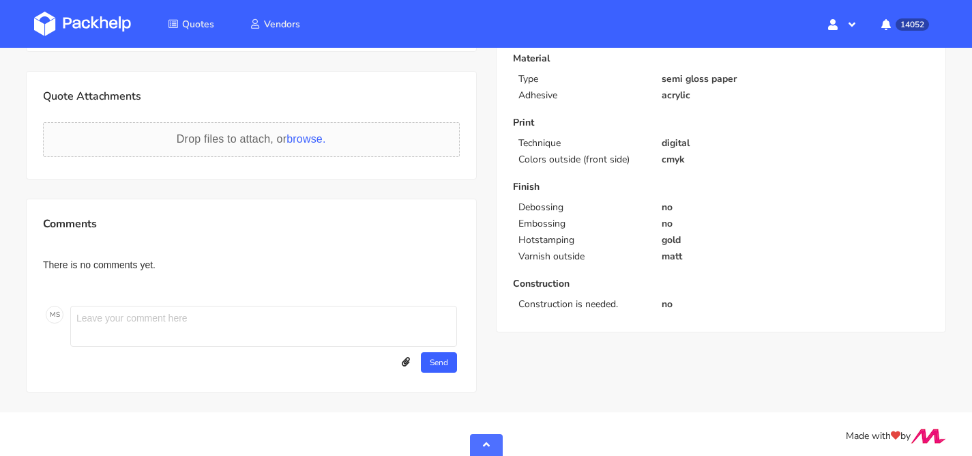
scroll to position [404, 0]
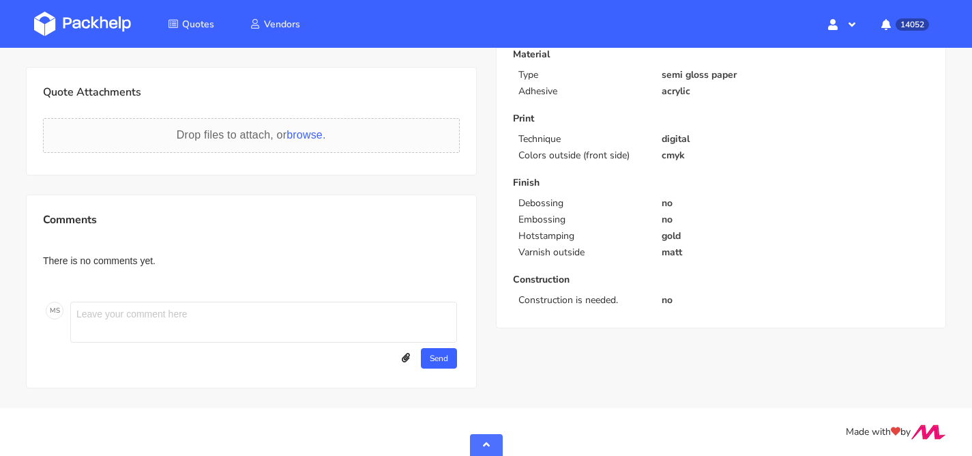
click at [145, 311] on textarea at bounding box center [263, 322] width 387 height 41
type textarea "checking logistic part with vendor"
click at [451, 367] on button "Send" at bounding box center [439, 358] width 36 height 20
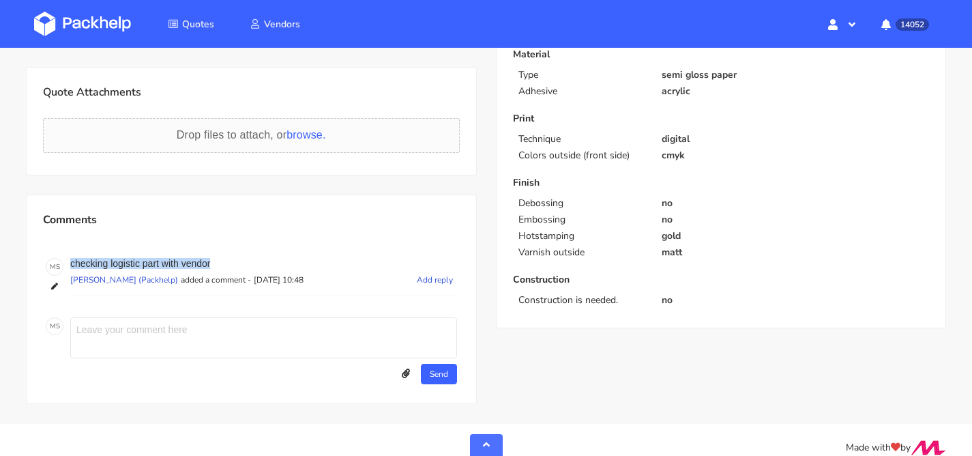
drag, startPoint x: 236, startPoint y: 260, endPoint x: 72, endPoint y: 264, distance: 164.5
click at [72, 264] on p "checking logistic part with vendor" at bounding box center [263, 263] width 387 height 11
copy p "checking logistic part with vendor"
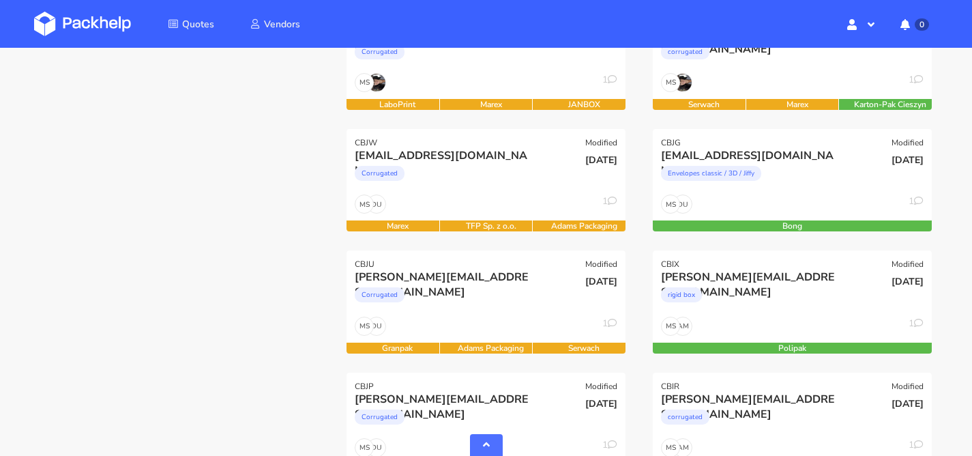
scroll to position [880, 0]
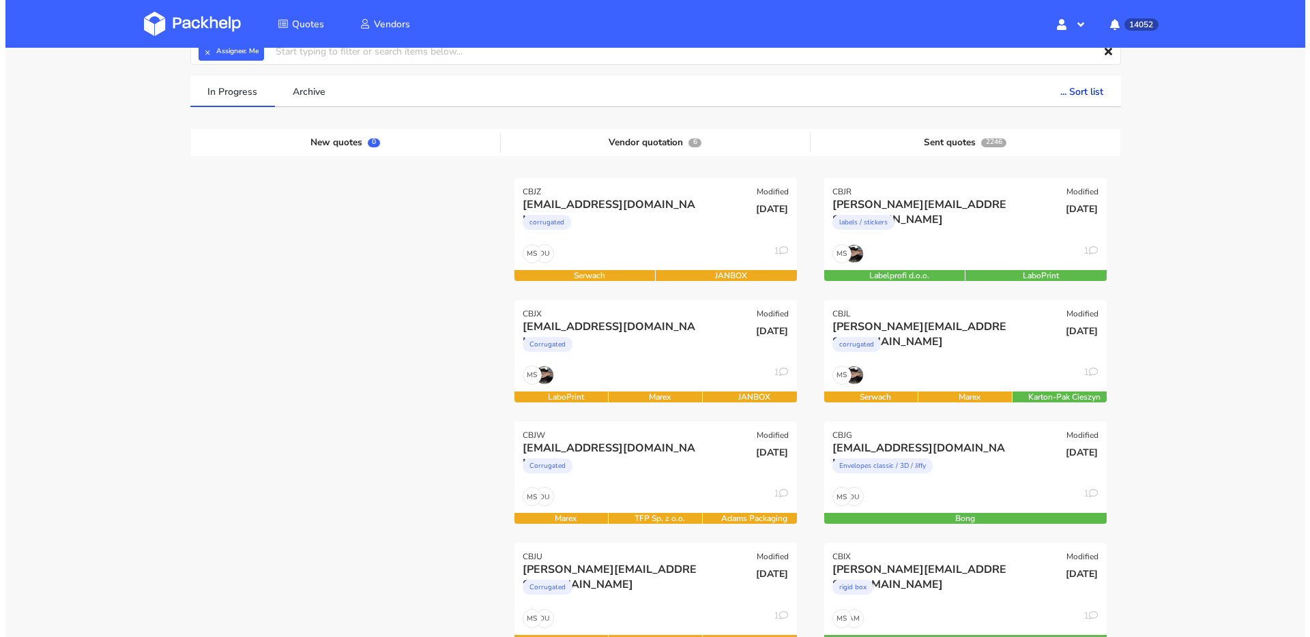
scroll to position [82, 0]
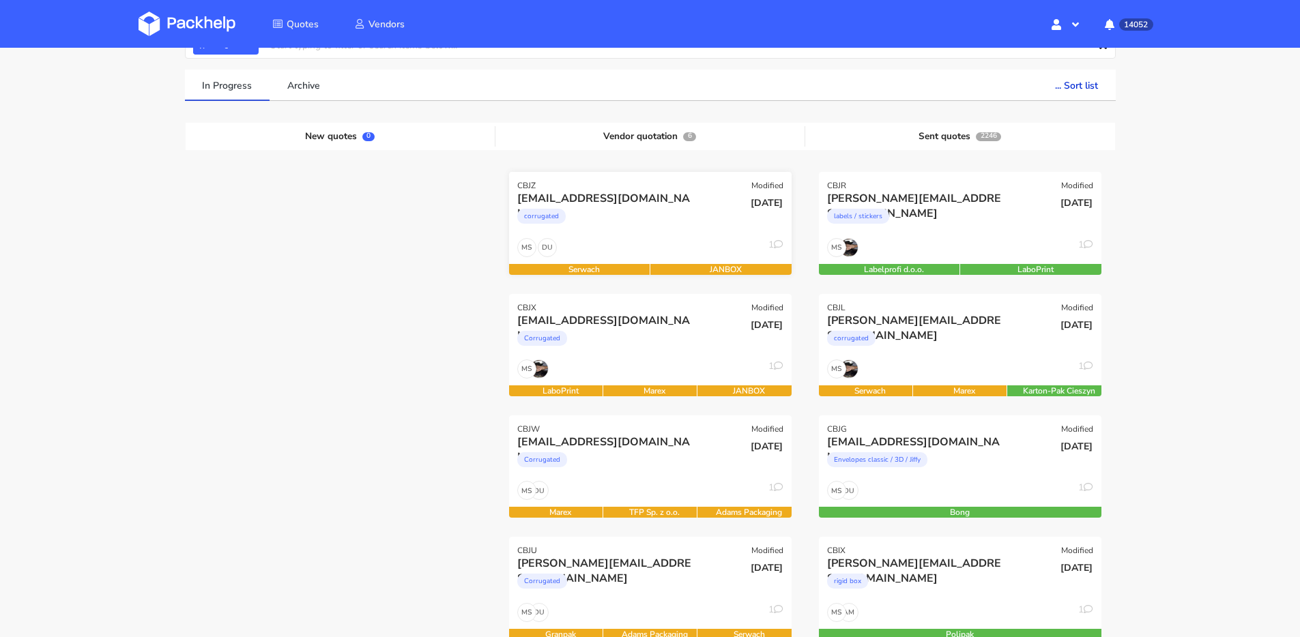
click at [621, 245] on div "DU MS 1" at bounding box center [650, 251] width 283 height 26
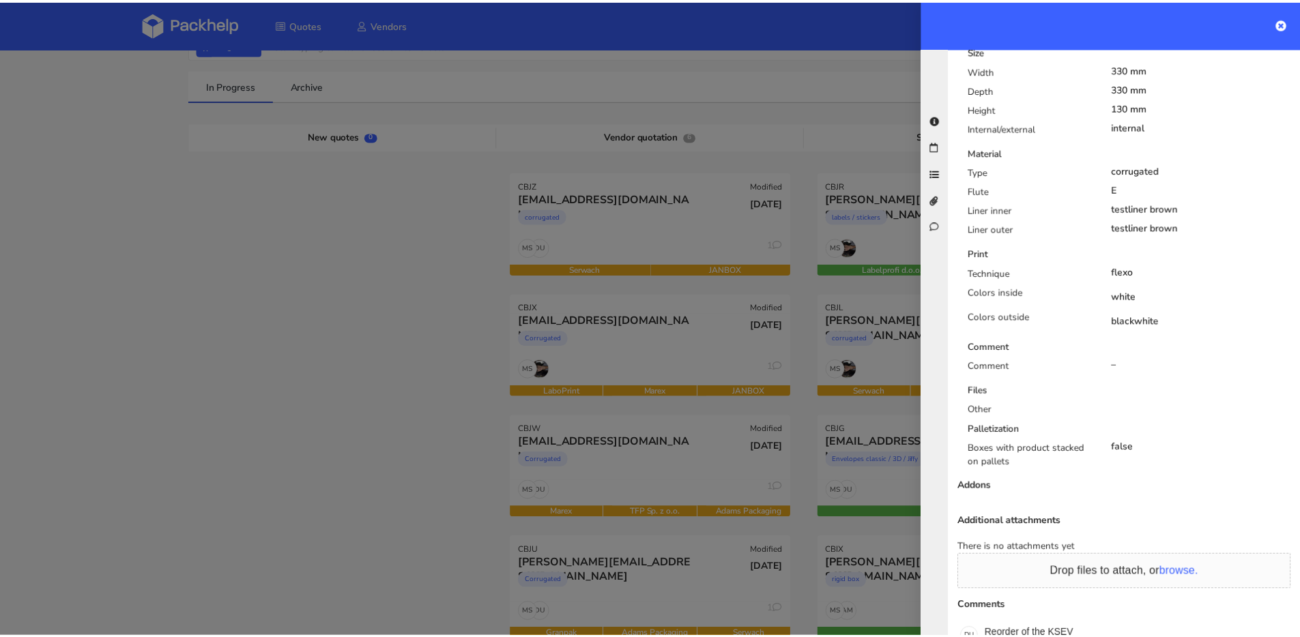
scroll to position [730, 0]
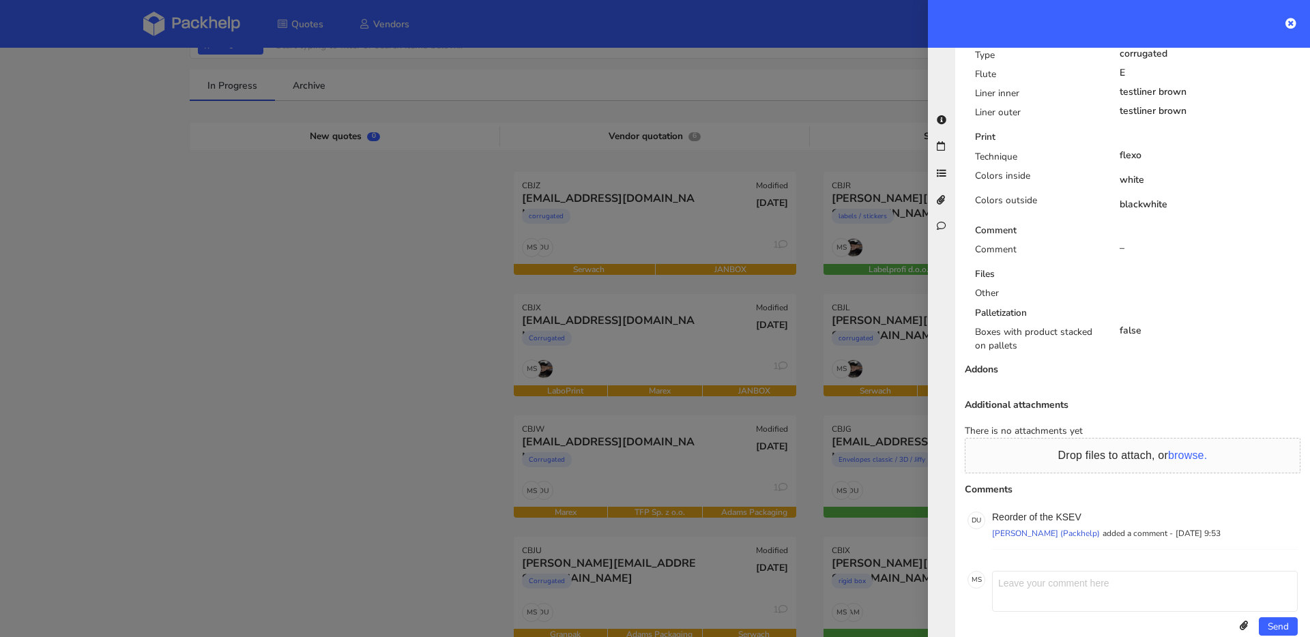
click at [377, 422] on div at bounding box center [655, 318] width 1310 height 637
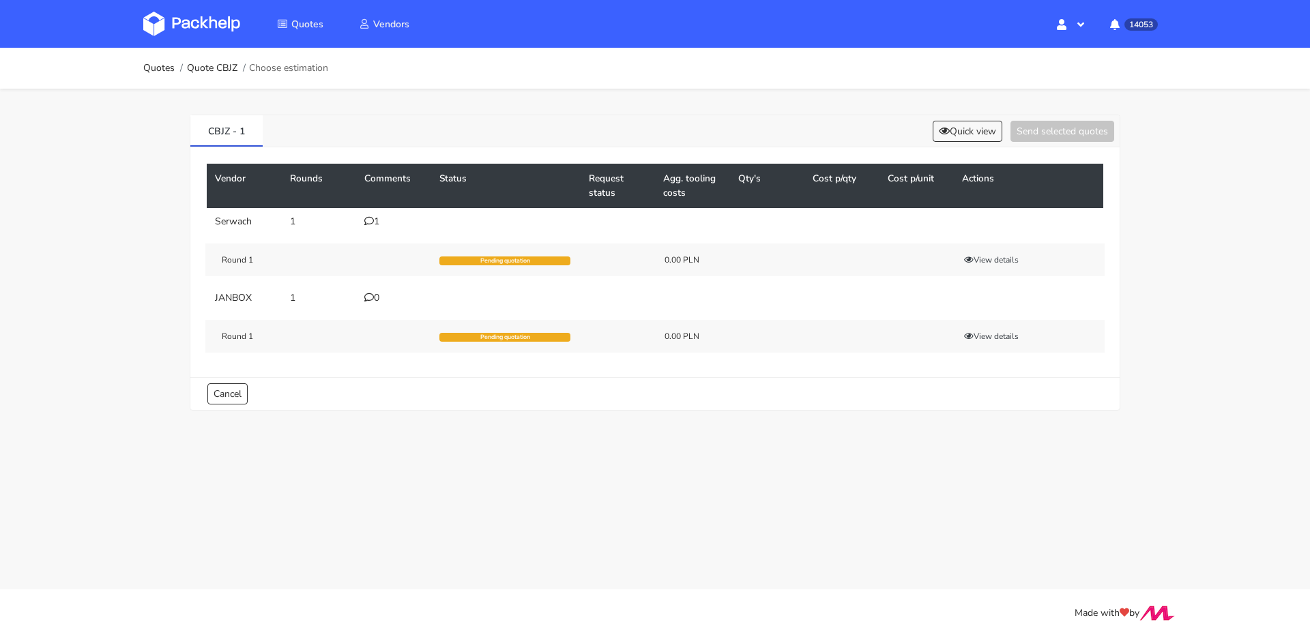
click at [378, 225] on div "1" at bounding box center [393, 221] width 59 height 11
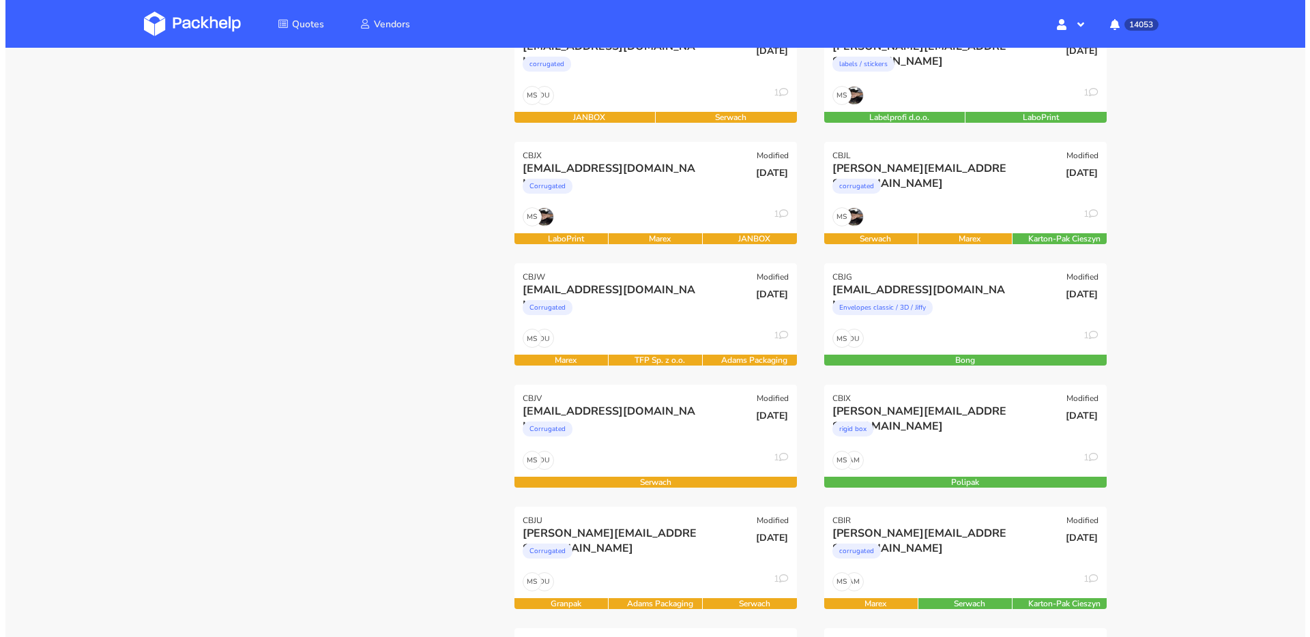
scroll to position [234, 0]
click at [700, 422] on div "[DATE]" at bounding box center [744, 427] width 95 height 46
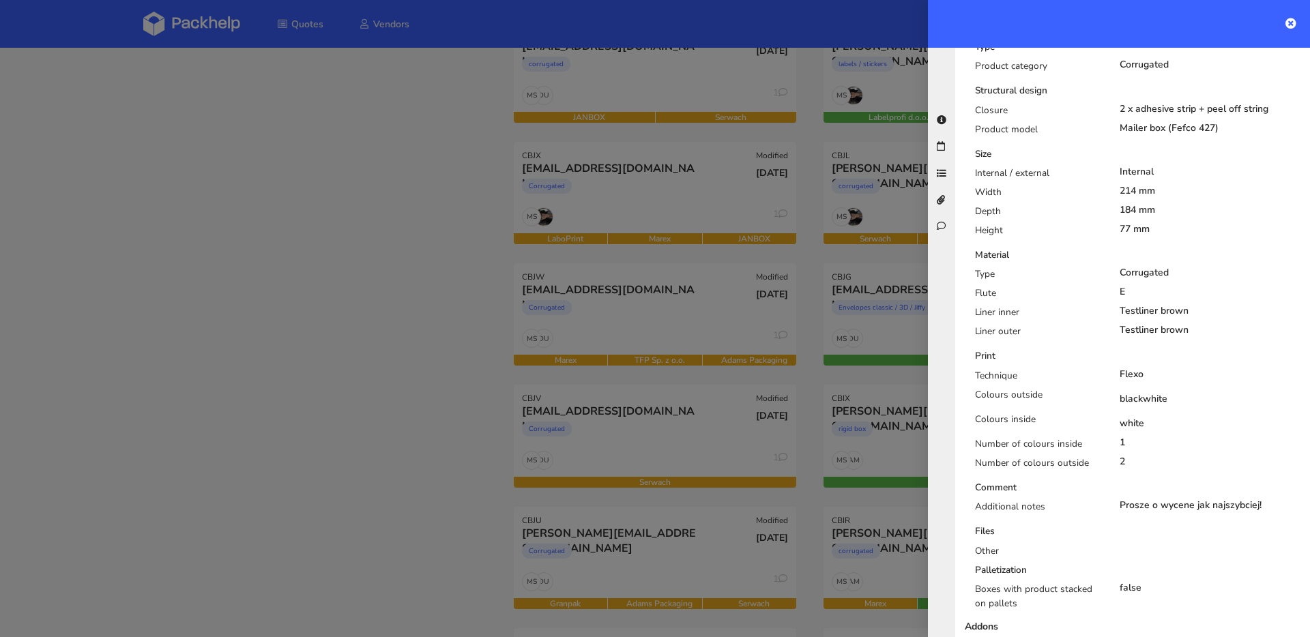
scroll to position [719, 0]
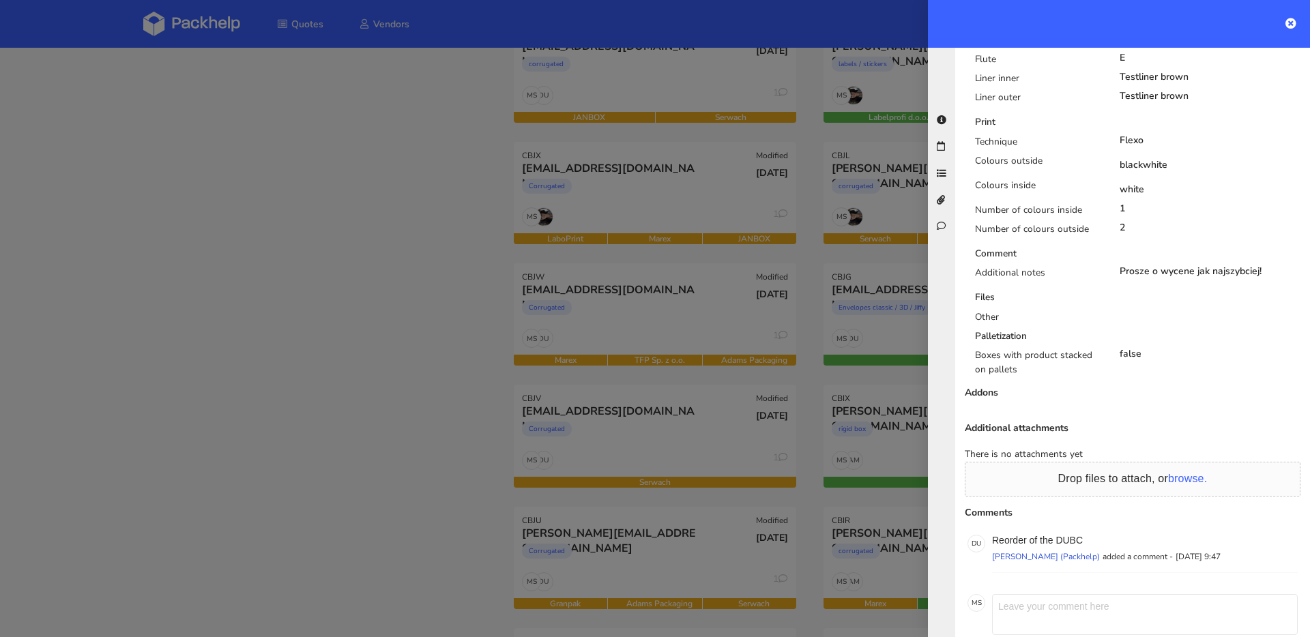
click at [216, 295] on div at bounding box center [655, 318] width 1310 height 637
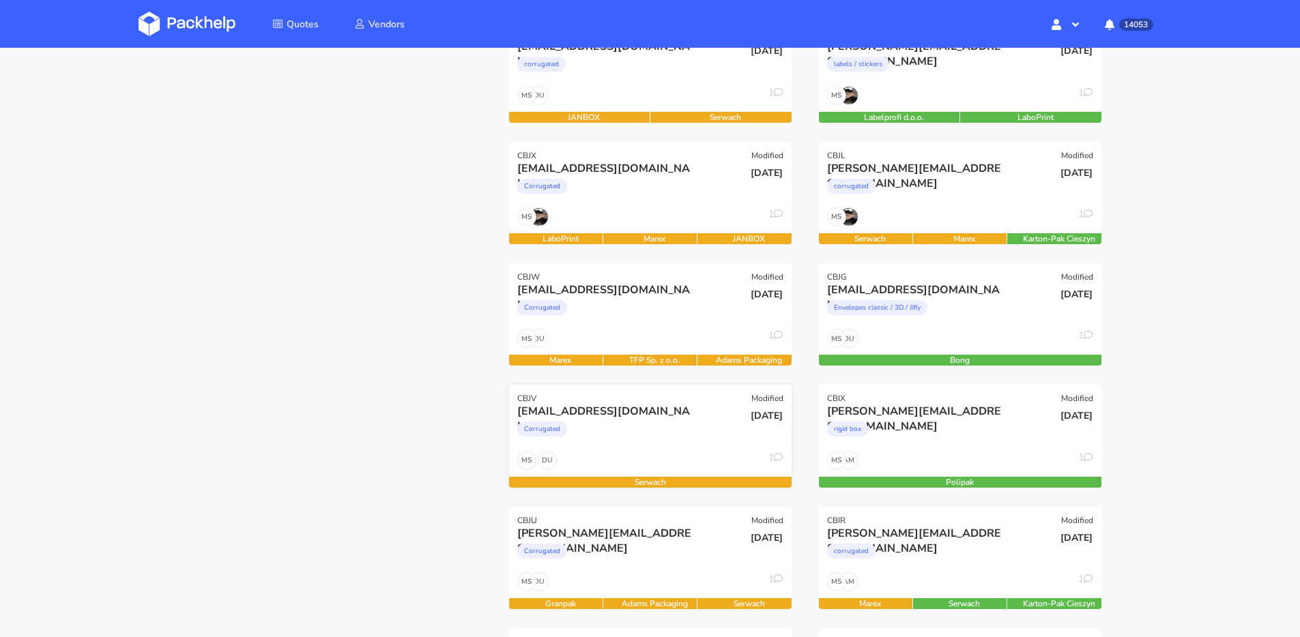
click at [663, 425] on div "Corrugated" at bounding box center [607, 432] width 181 height 27
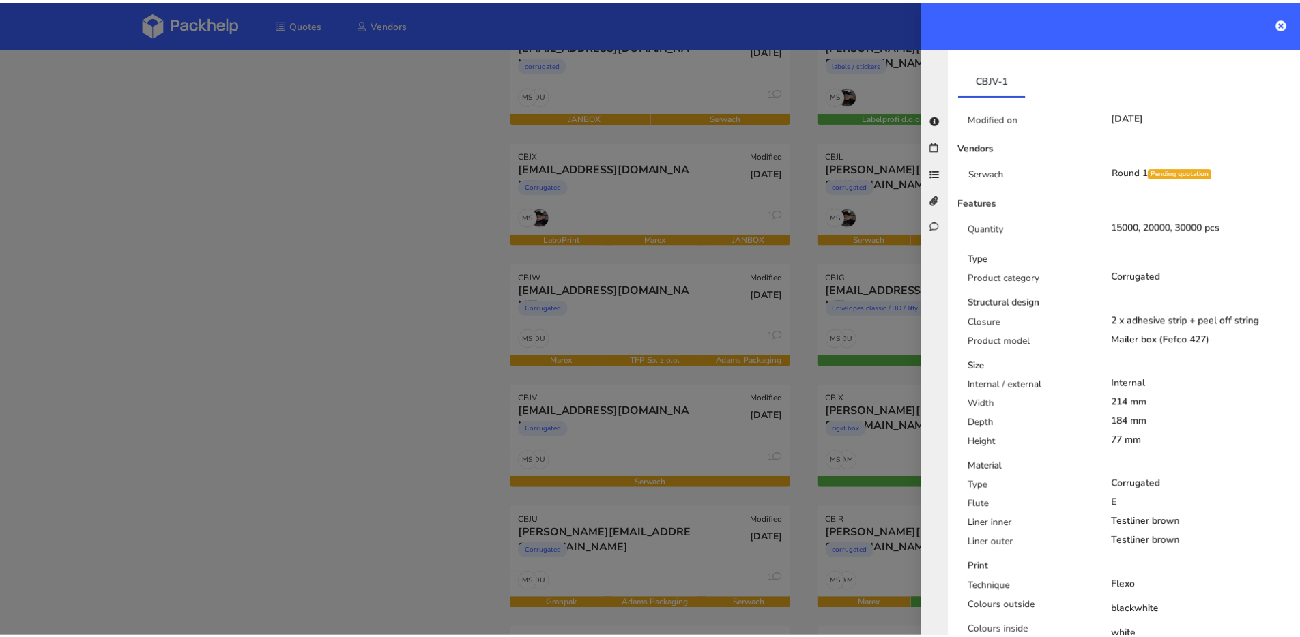
scroll to position [0, 0]
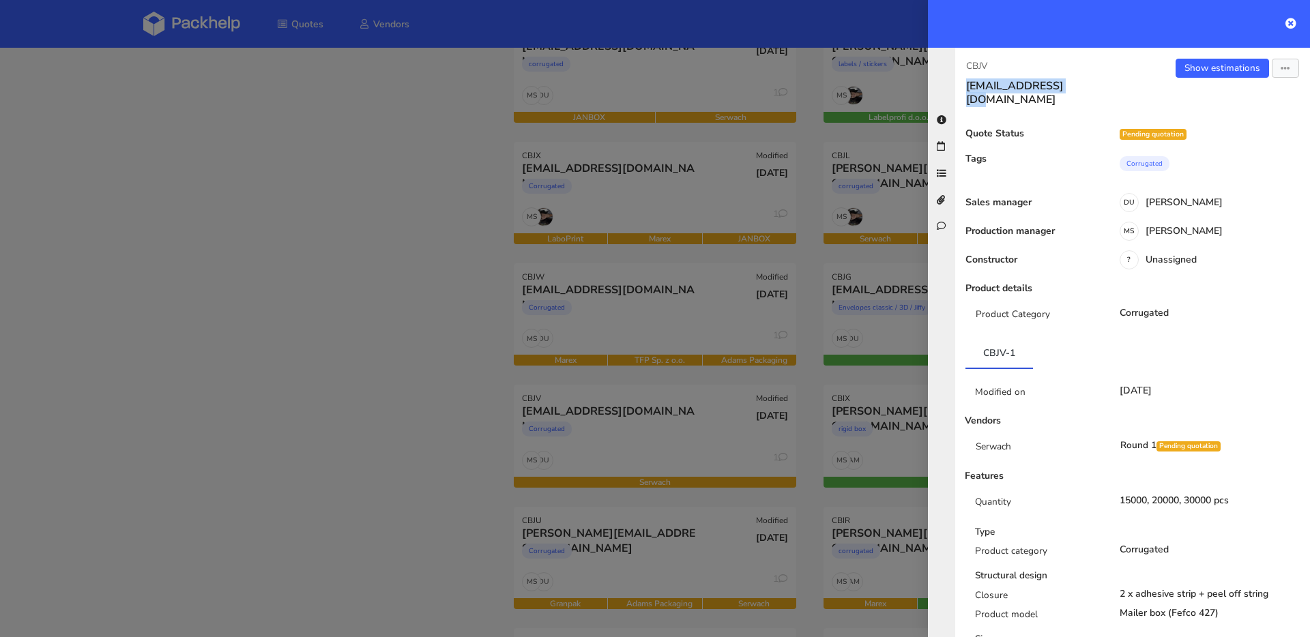
drag, startPoint x: 1081, startPoint y: 85, endPoint x: 958, endPoint y: 89, distance: 122.9
click at [958, 89] on div "CBJV ds@goldkindchen.de" at bounding box center [1043, 83] width 177 height 48
copy h3 "[EMAIL_ADDRESS][DOMAIN_NAME]"
click at [149, 199] on div at bounding box center [655, 318] width 1310 height 637
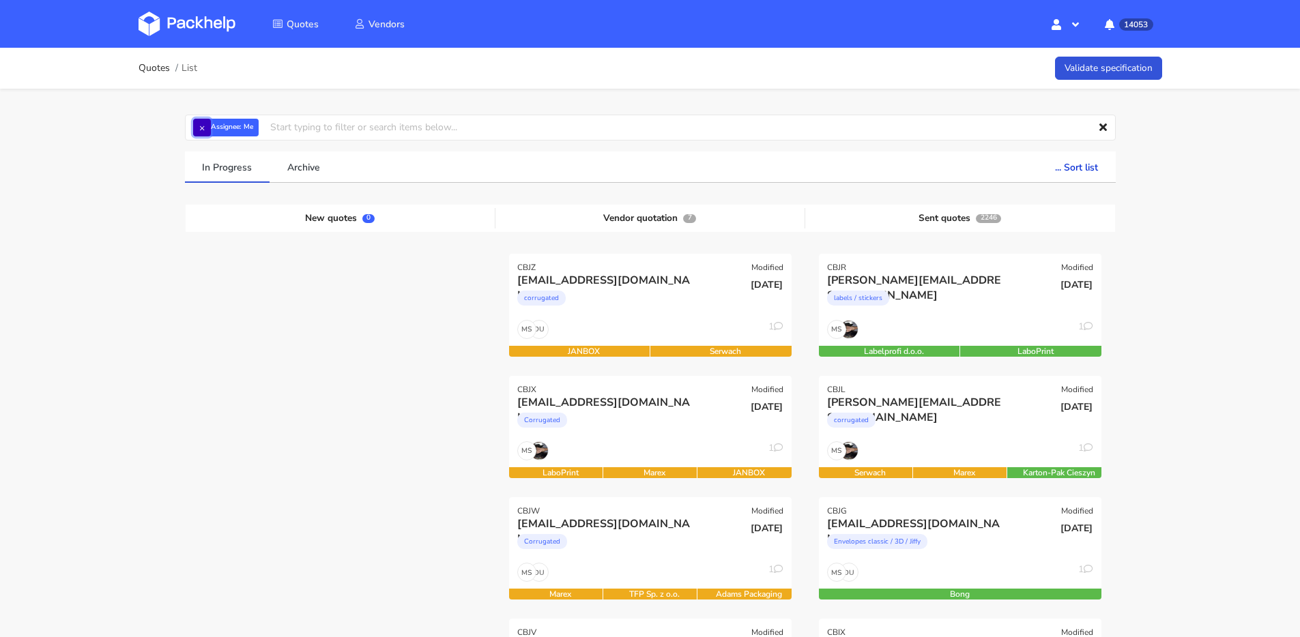
click at [197, 131] on button "×" at bounding box center [202, 128] width 18 height 18
click at [224, 126] on input "text" at bounding box center [650, 128] width 931 height 26
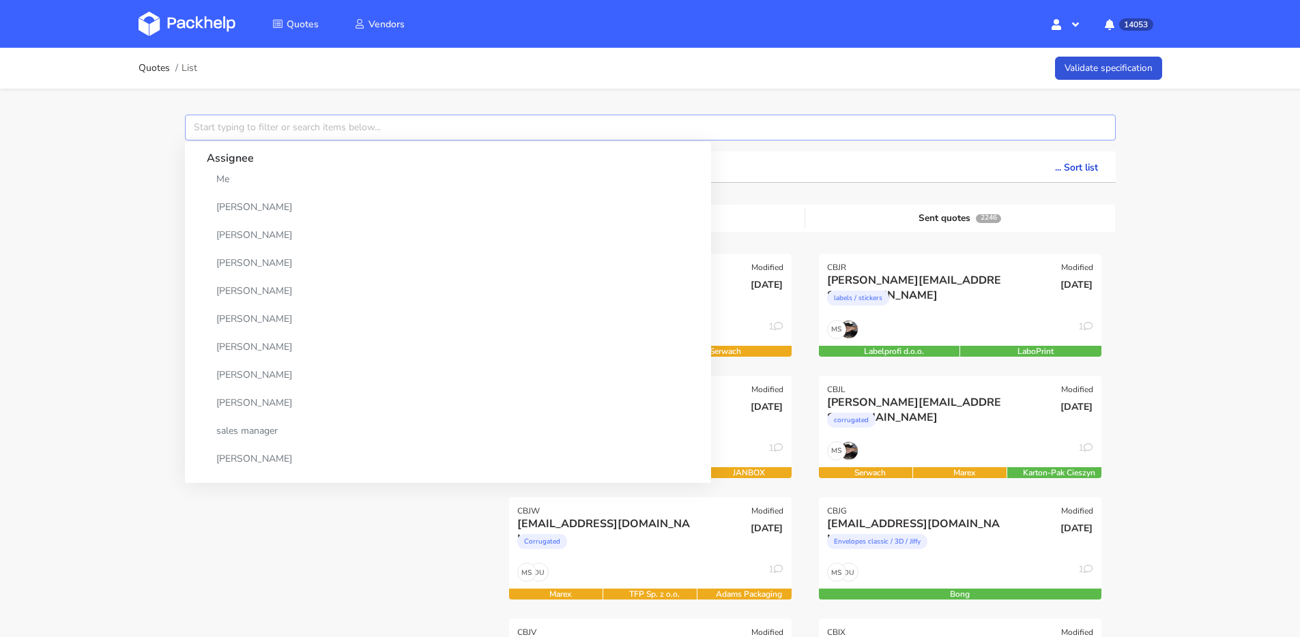
paste input "[EMAIL_ADDRESS][DOMAIN_NAME]"
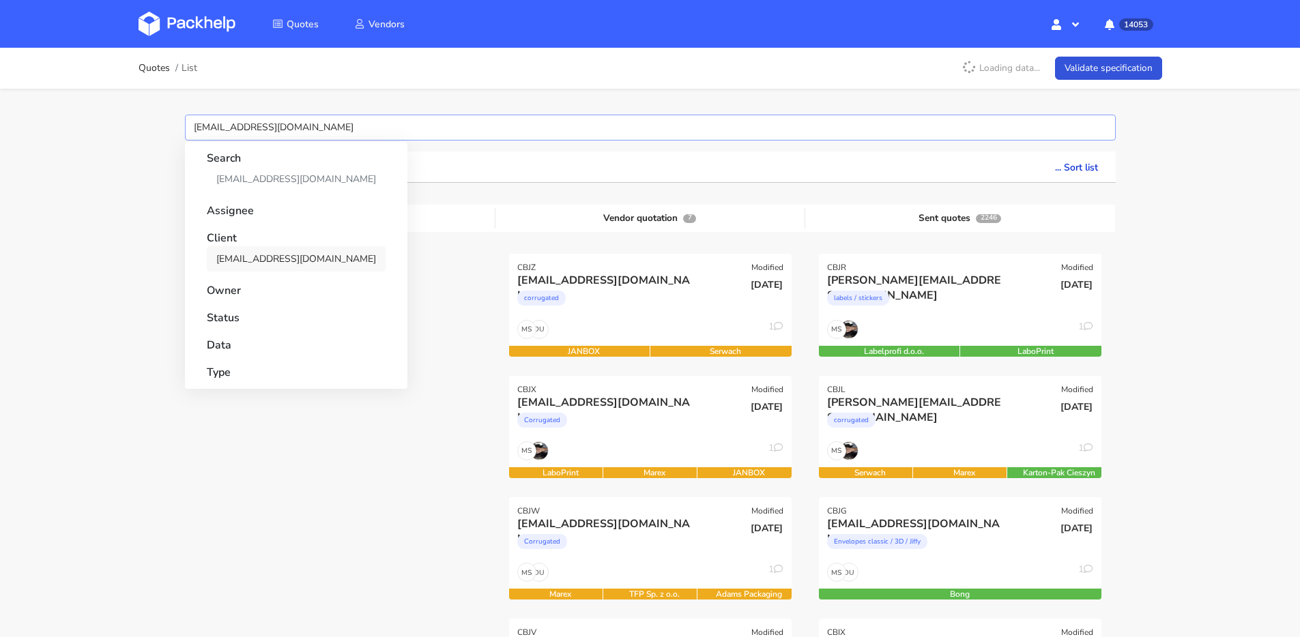
type input "[EMAIL_ADDRESS][DOMAIN_NAME]"
click at [256, 256] on link "[EMAIL_ADDRESS][DOMAIN_NAME]" at bounding box center [296, 258] width 179 height 25
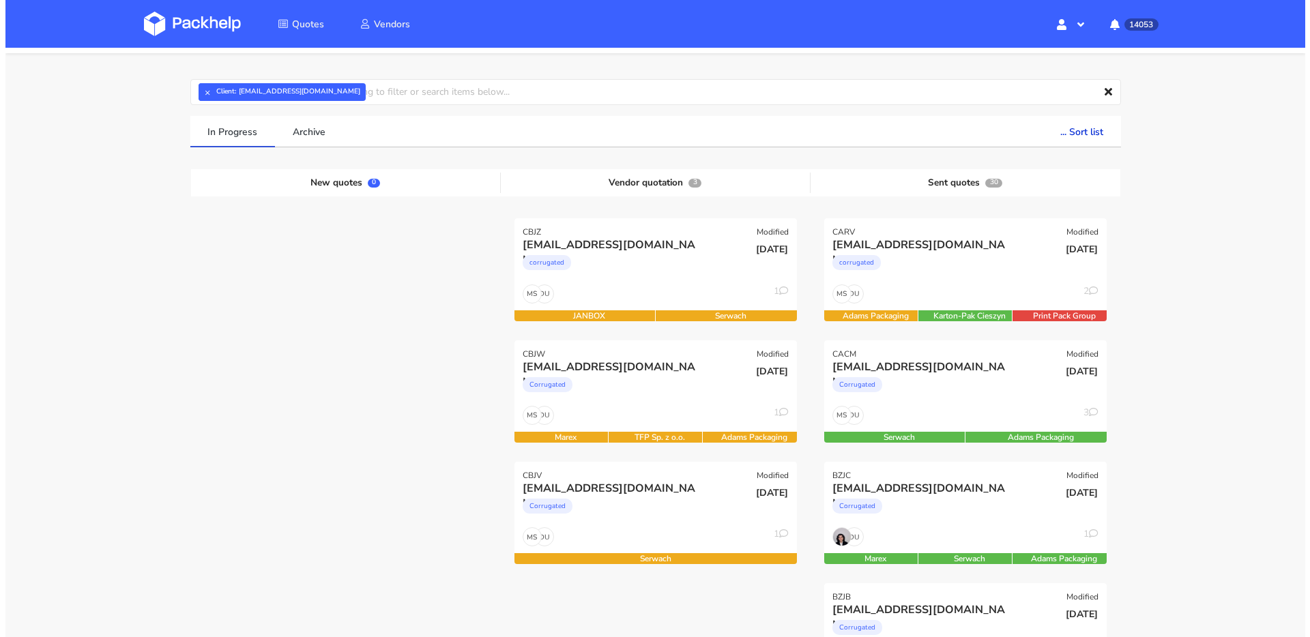
scroll to position [97, 0]
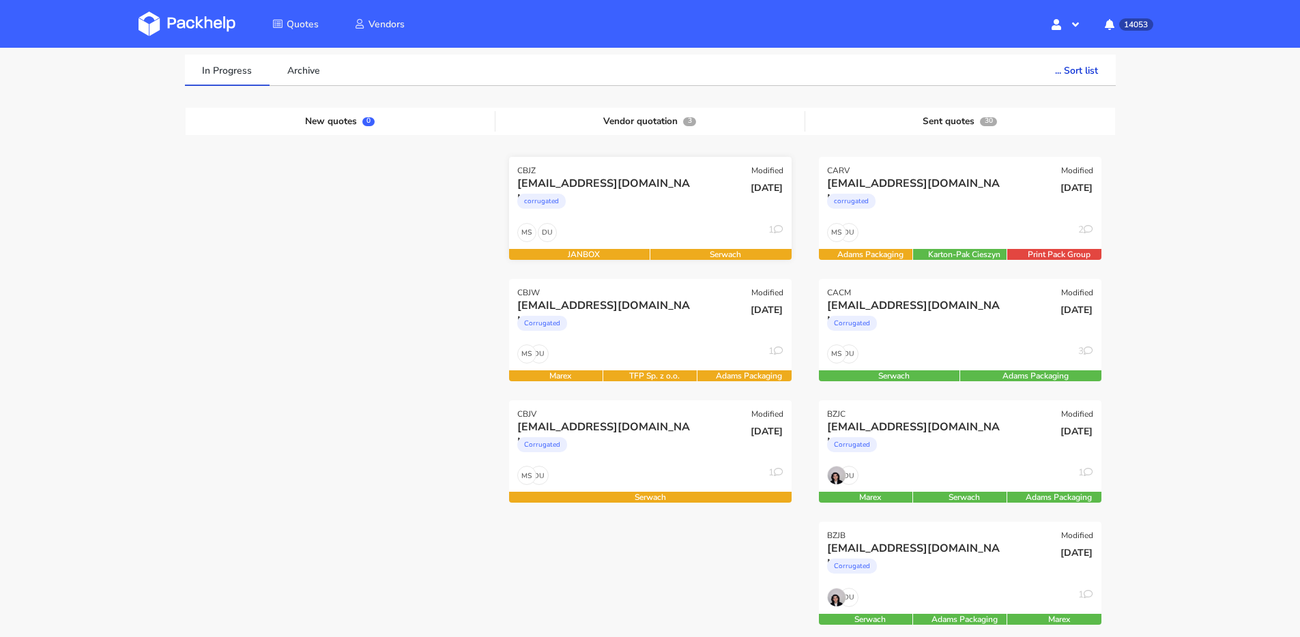
click at [665, 233] on div "DU MS 1" at bounding box center [650, 236] width 283 height 26
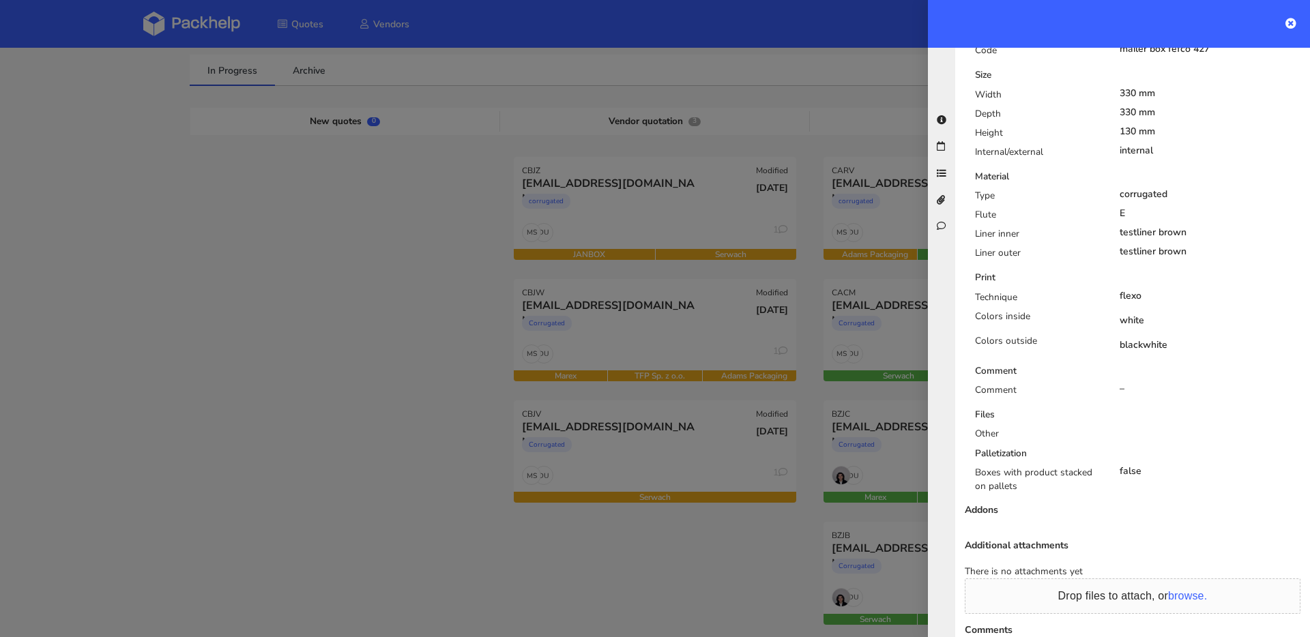
scroll to position [562, 0]
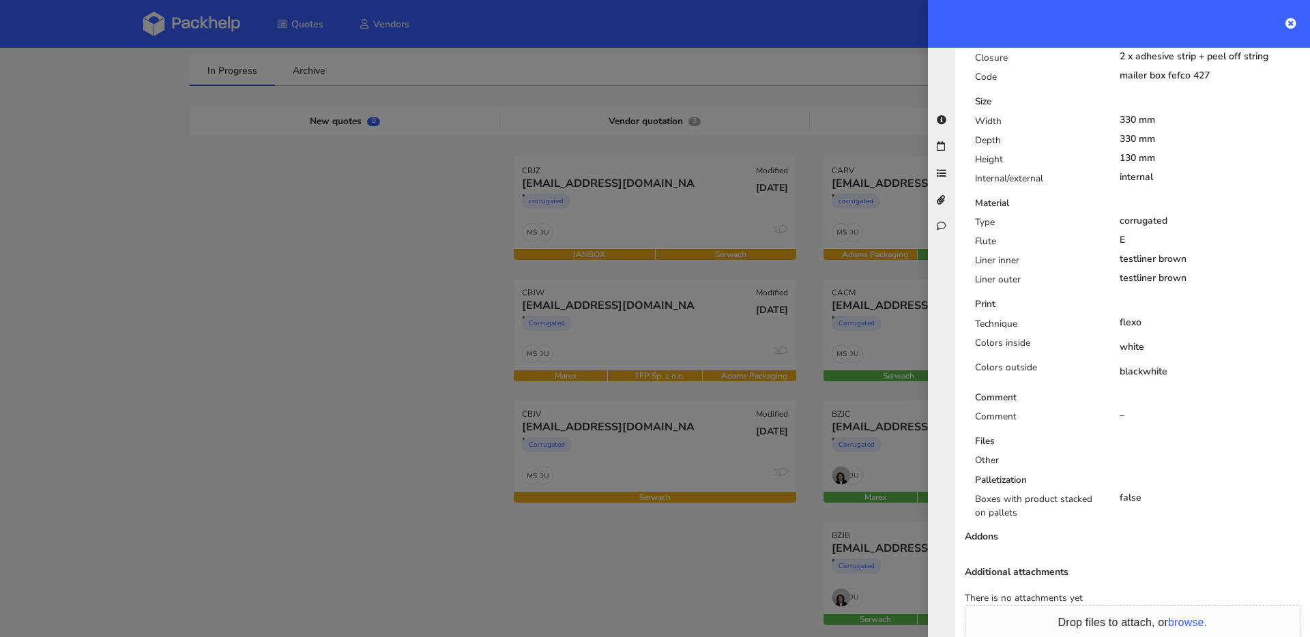
click at [669, 323] on div at bounding box center [655, 318] width 1310 height 637
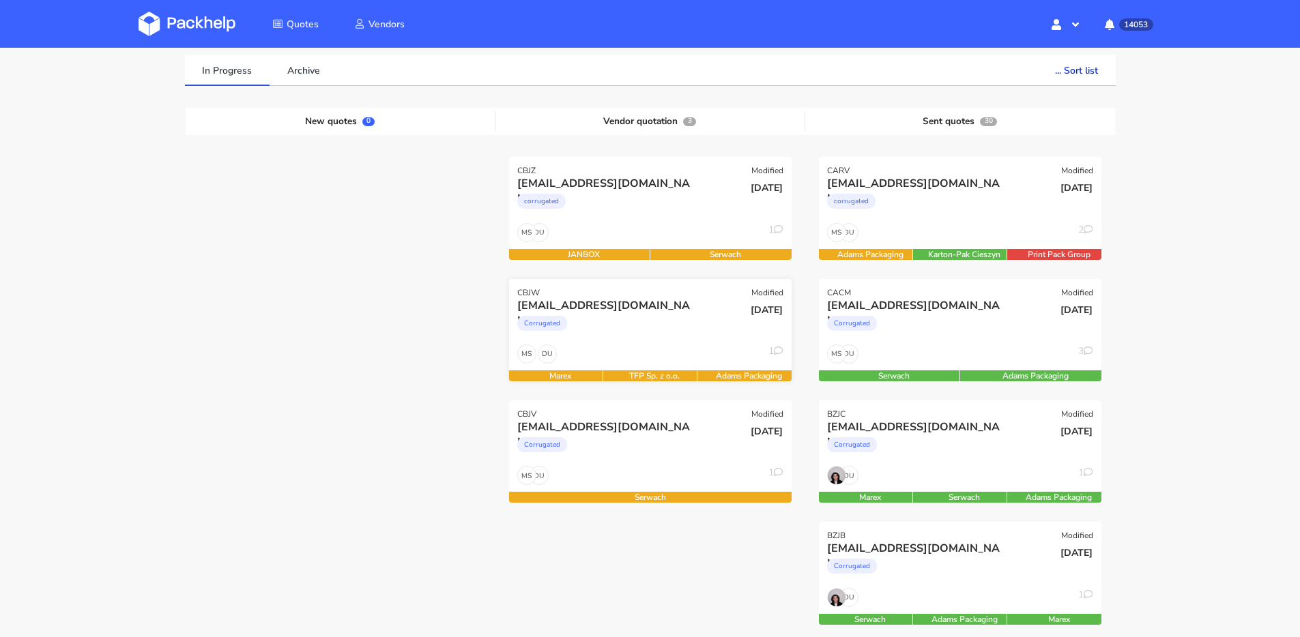
click at [668, 323] on div "Corrugated" at bounding box center [607, 326] width 181 height 27
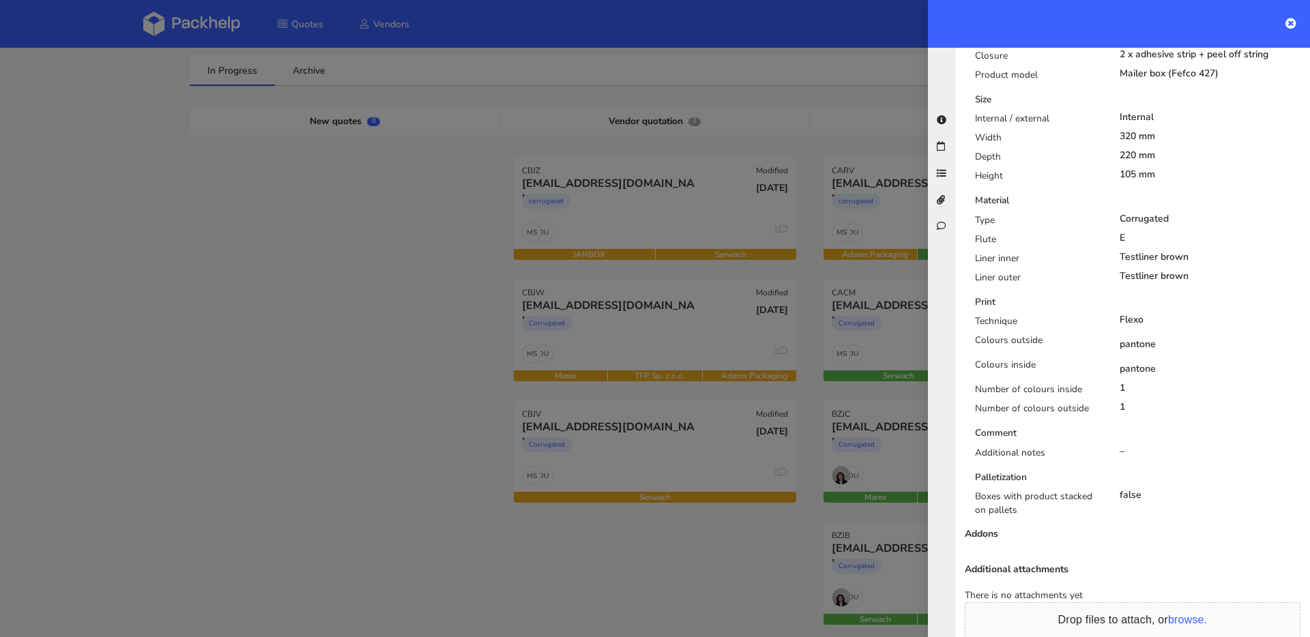
scroll to position [590, 0]
click at [717, 472] on div at bounding box center [655, 318] width 1310 height 637
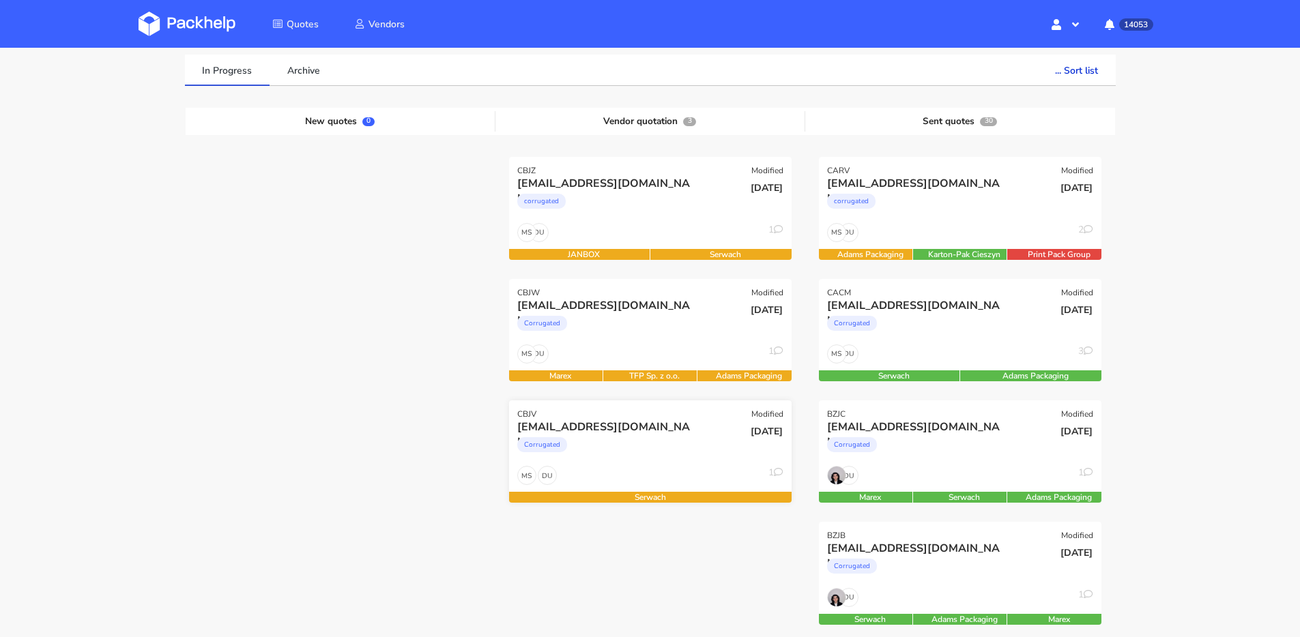
click at [717, 474] on div "DU MS 1" at bounding box center [650, 479] width 283 height 26
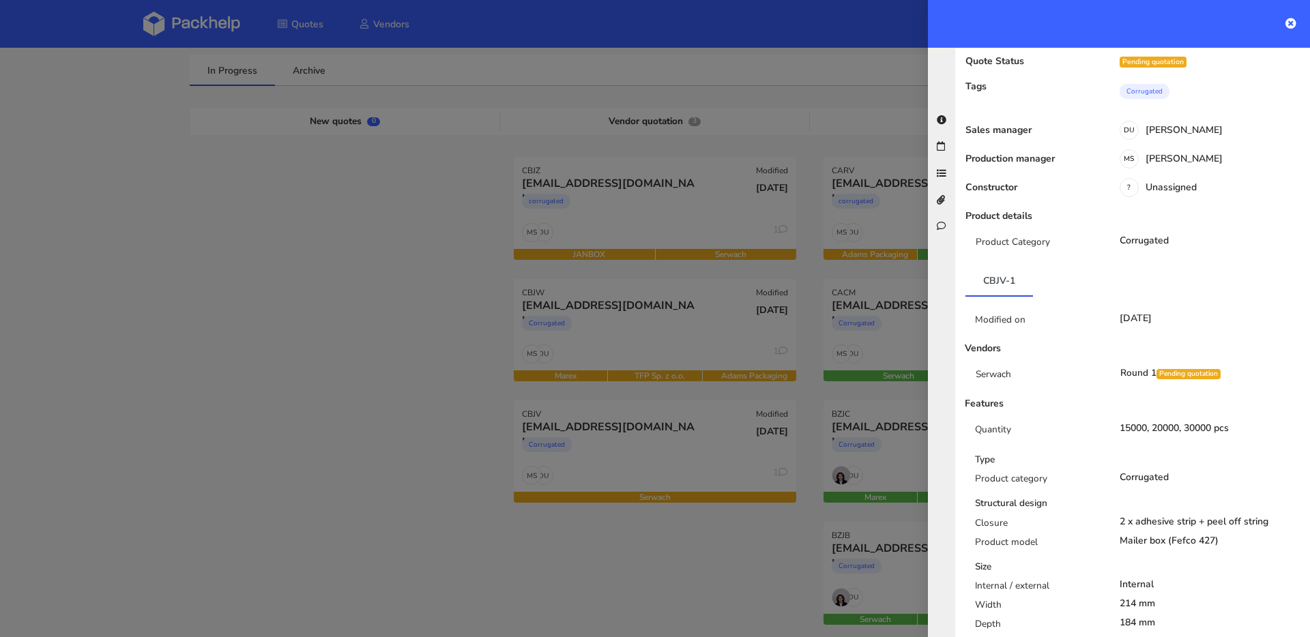
scroll to position [0, 0]
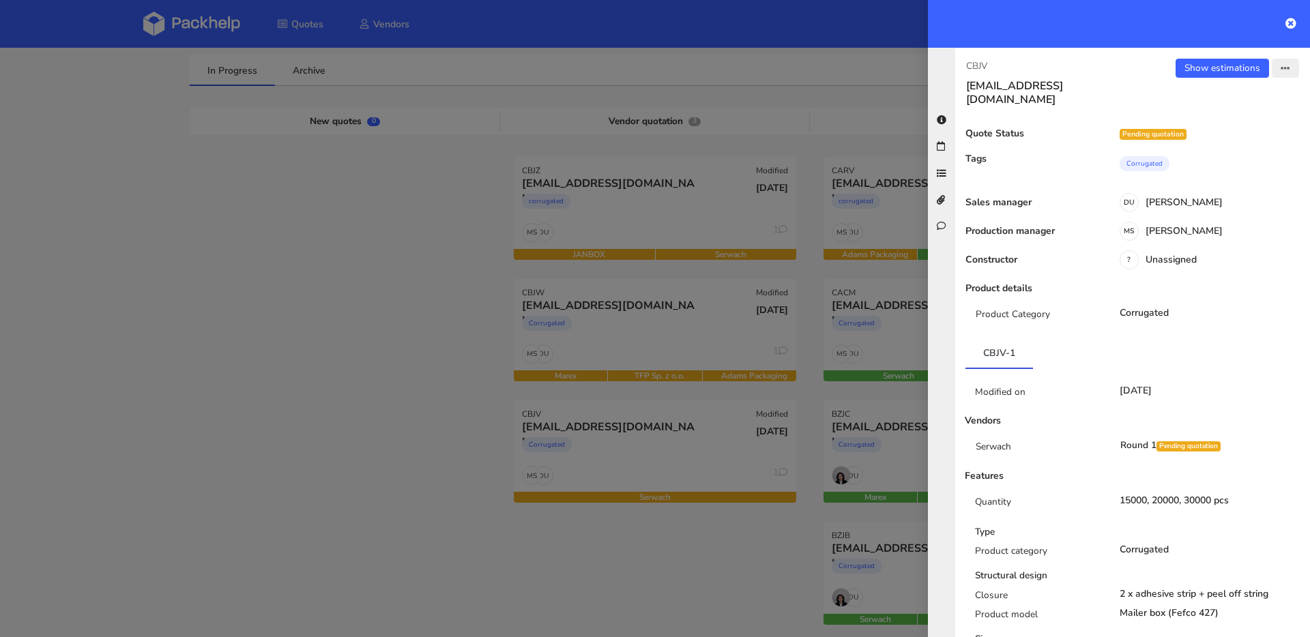
click at [1282, 70] on button "button" at bounding box center [1285, 68] width 27 height 19
click at [1226, 100] on link "Send to estimate" at bounding box center [1241, 96] width 120 height 23
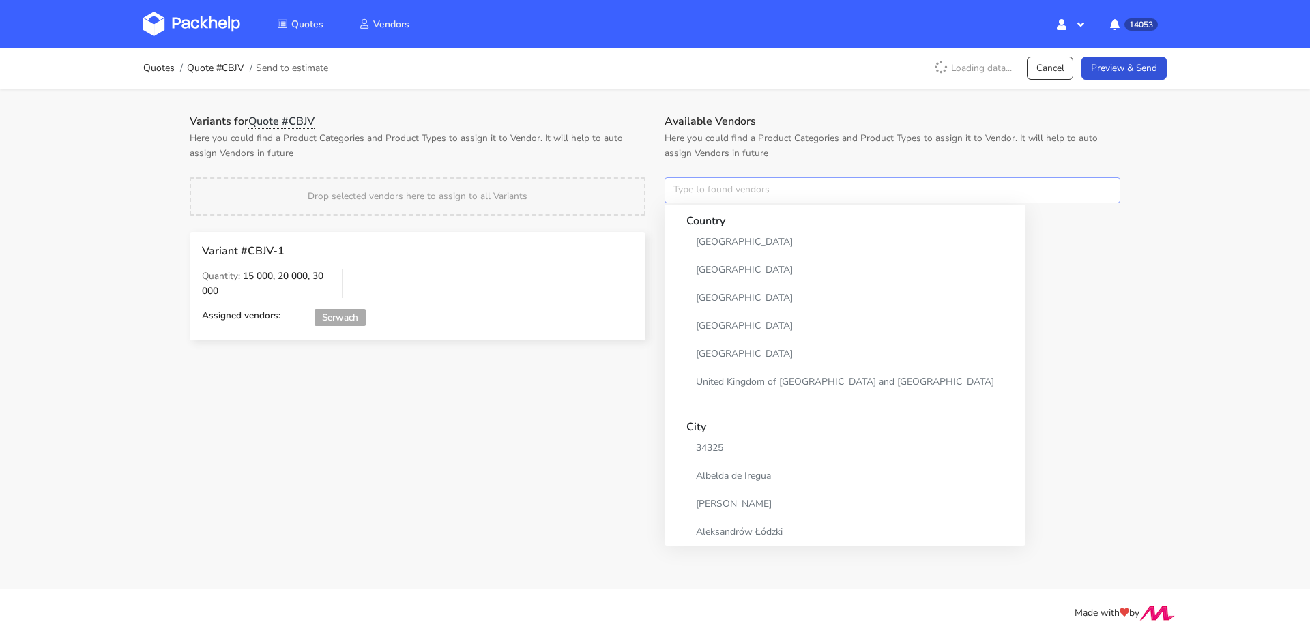
click at [712, 191] on input "text" at bounding box center [893, 190] width 456 height 26
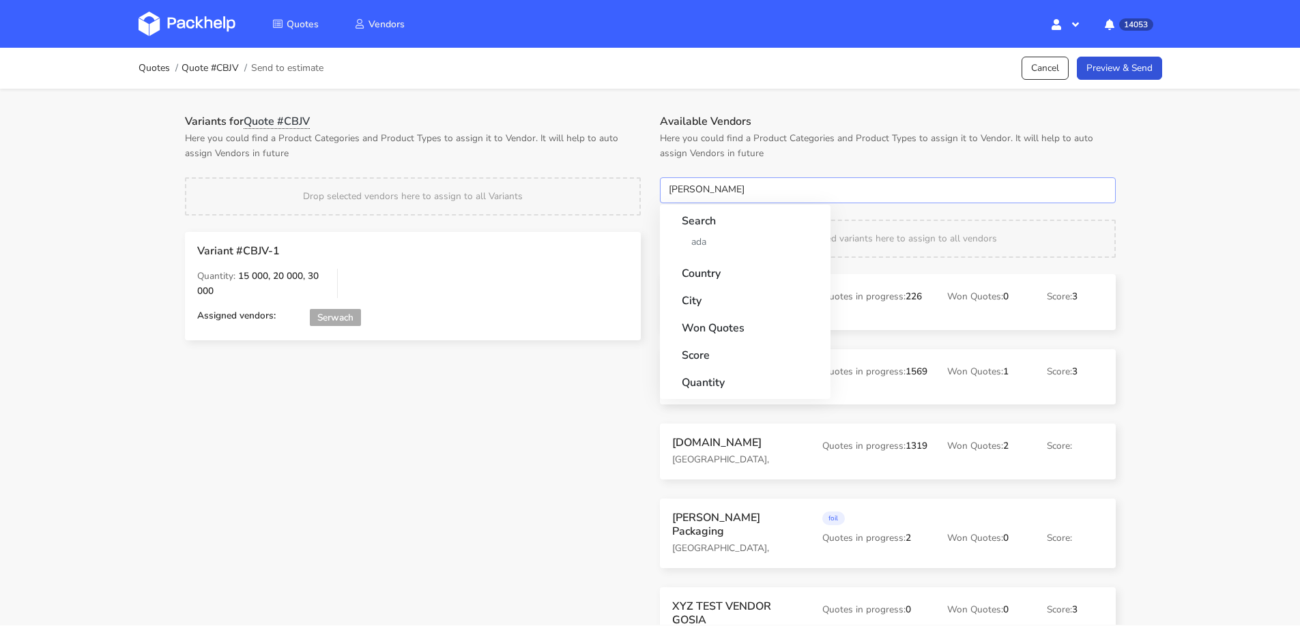
type input "adams"
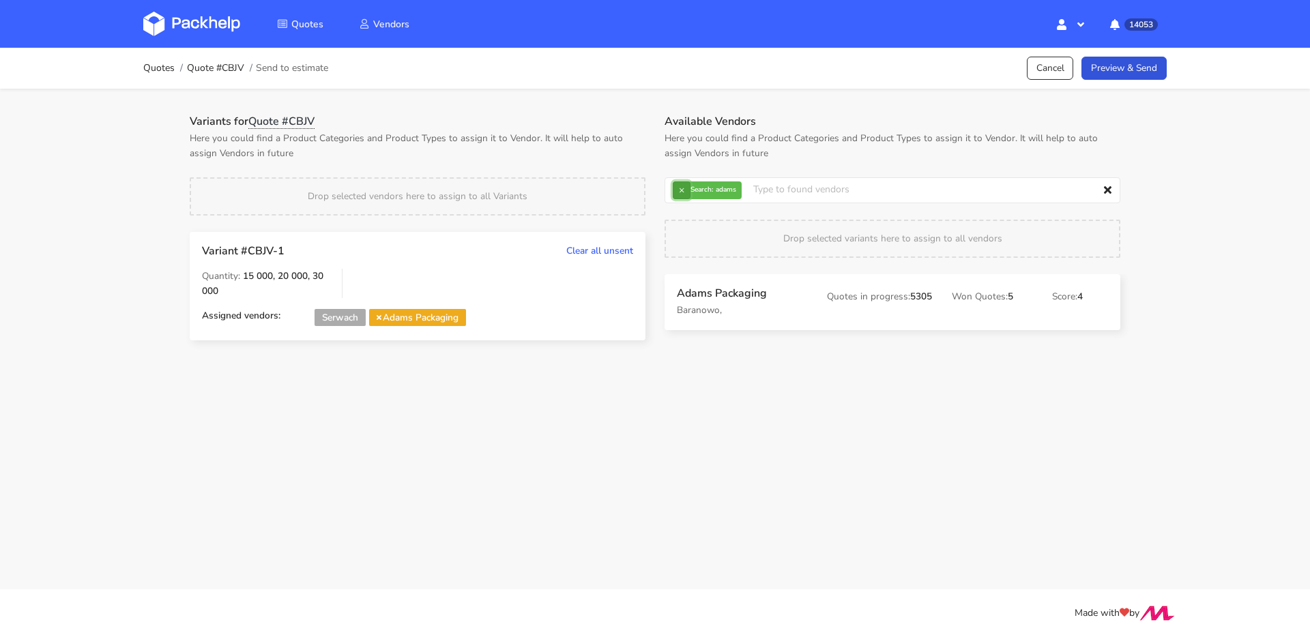
click at [674, 194] on button "×" at bounding box center [682, 191] width 18 height 18
click at [674, 194] on input "text" at bounding box center [893, 190] width 456 height 26
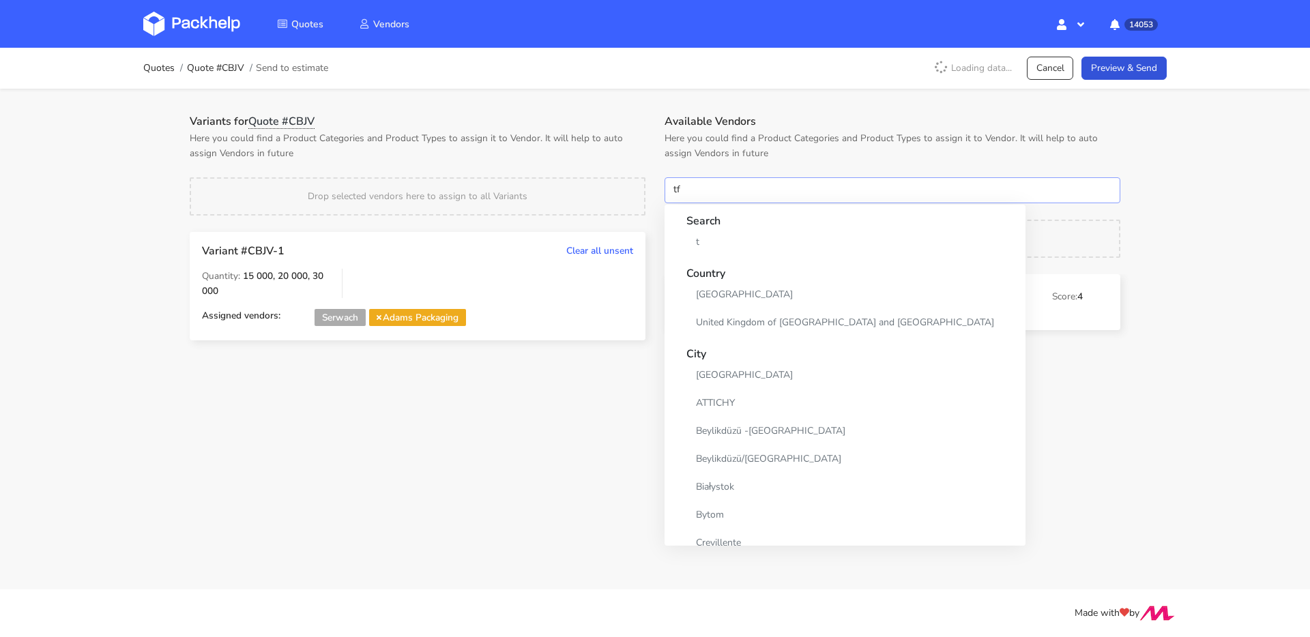
type input "tfp"
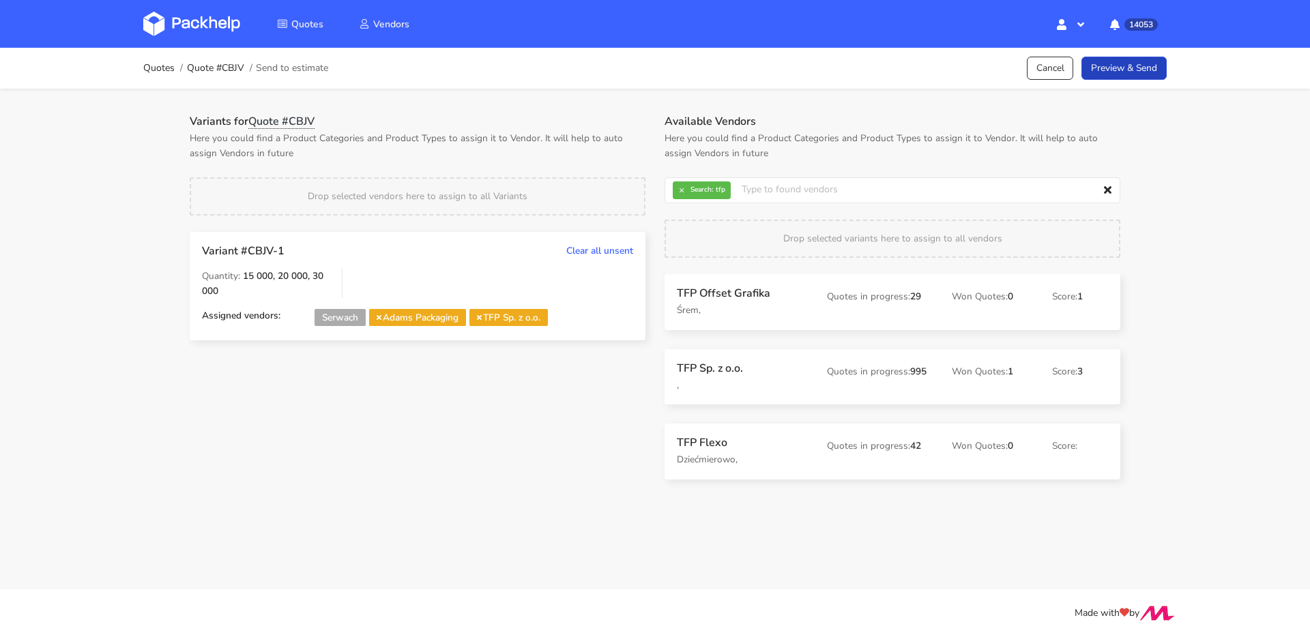
click at [1132, 68] on link "Preview & Send" at bounding box center [1124, 69] width 85 height 24
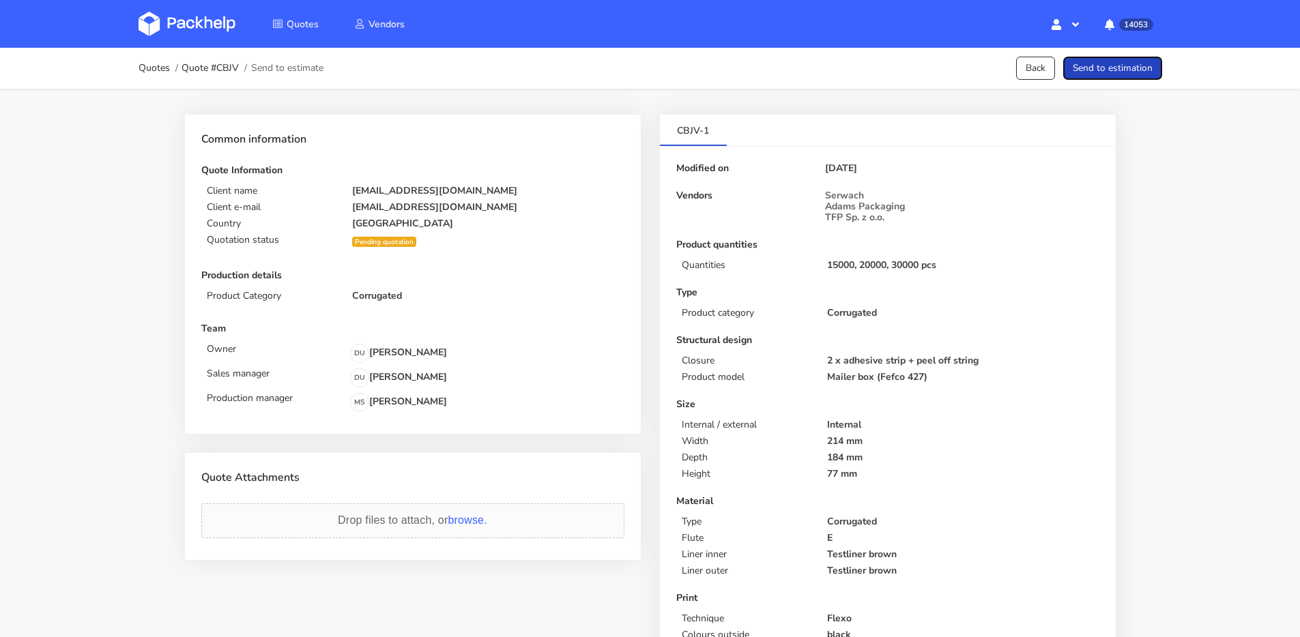
click at [1150, 72] on button "Send to estimation" at bounding box center [1112, 69] width 99 height 24
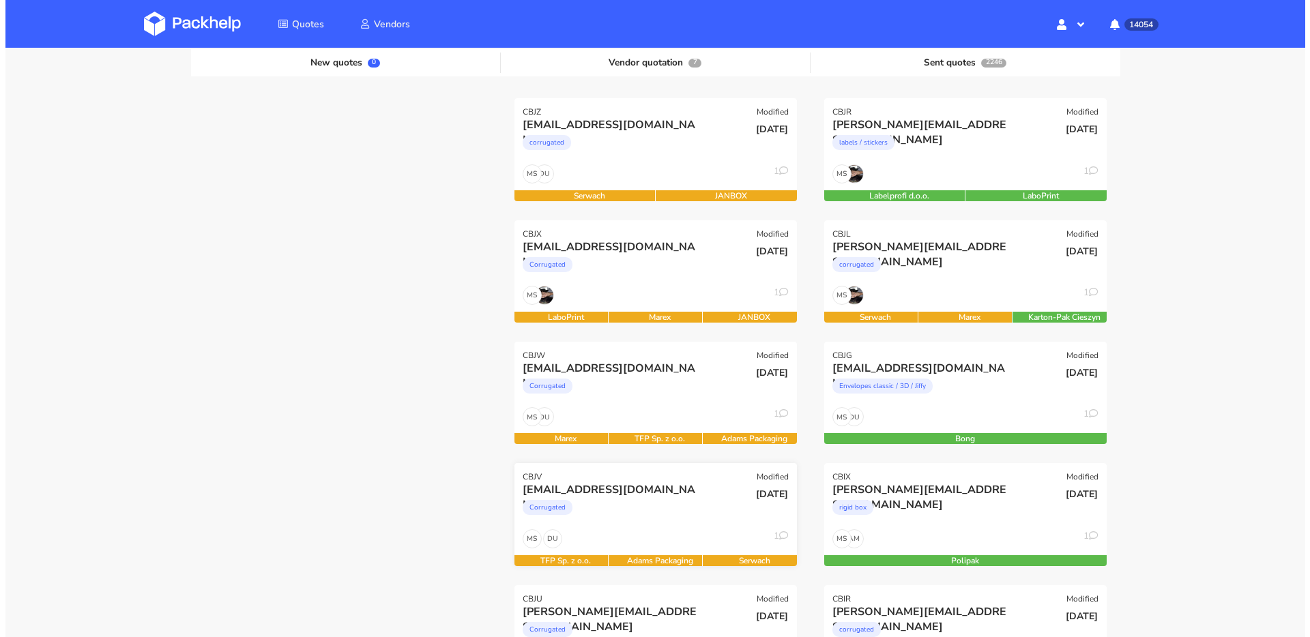
scroll to position [24, 0]
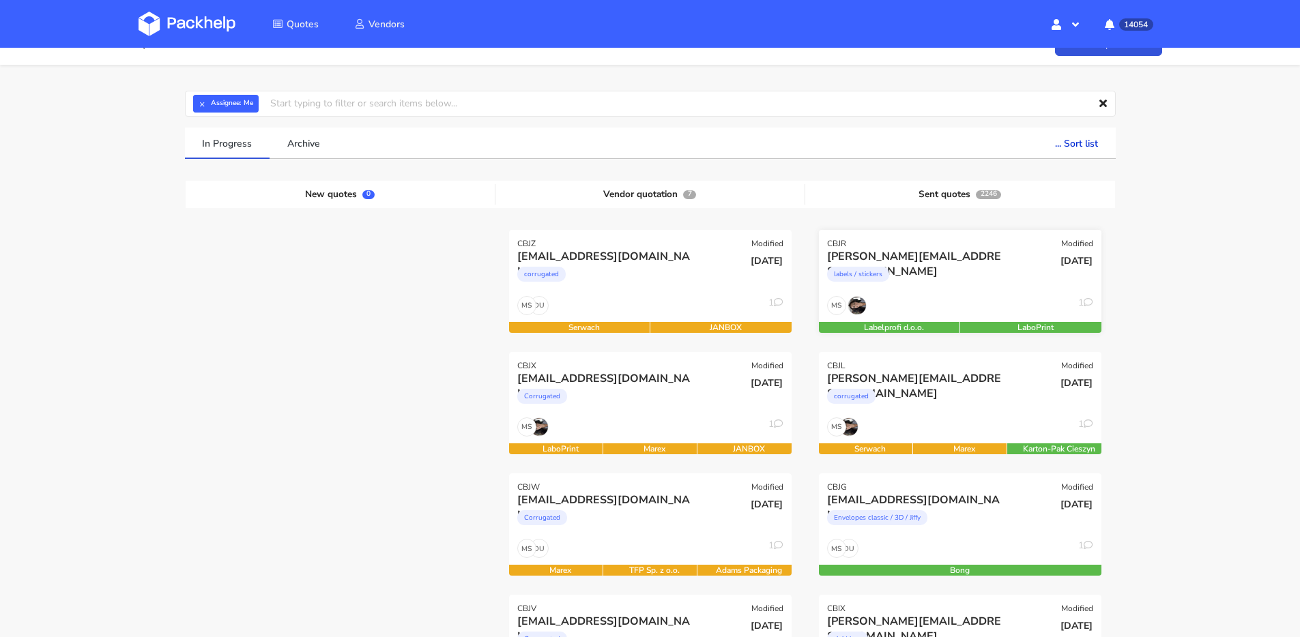
click at [980, 268] on div "labels / stickers" at bounding box center [917, 277] width 181 height 27
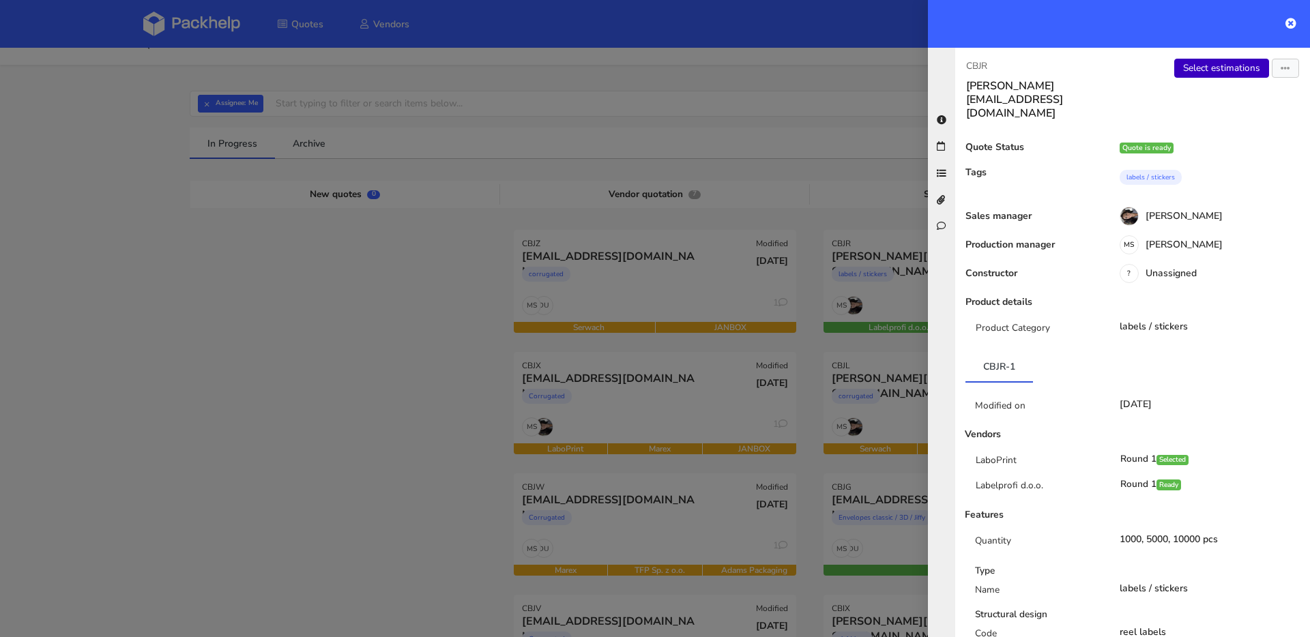
click at [1213, 63] on link "Select estimations" at bounding box center [1221, 68] width 95 height 19
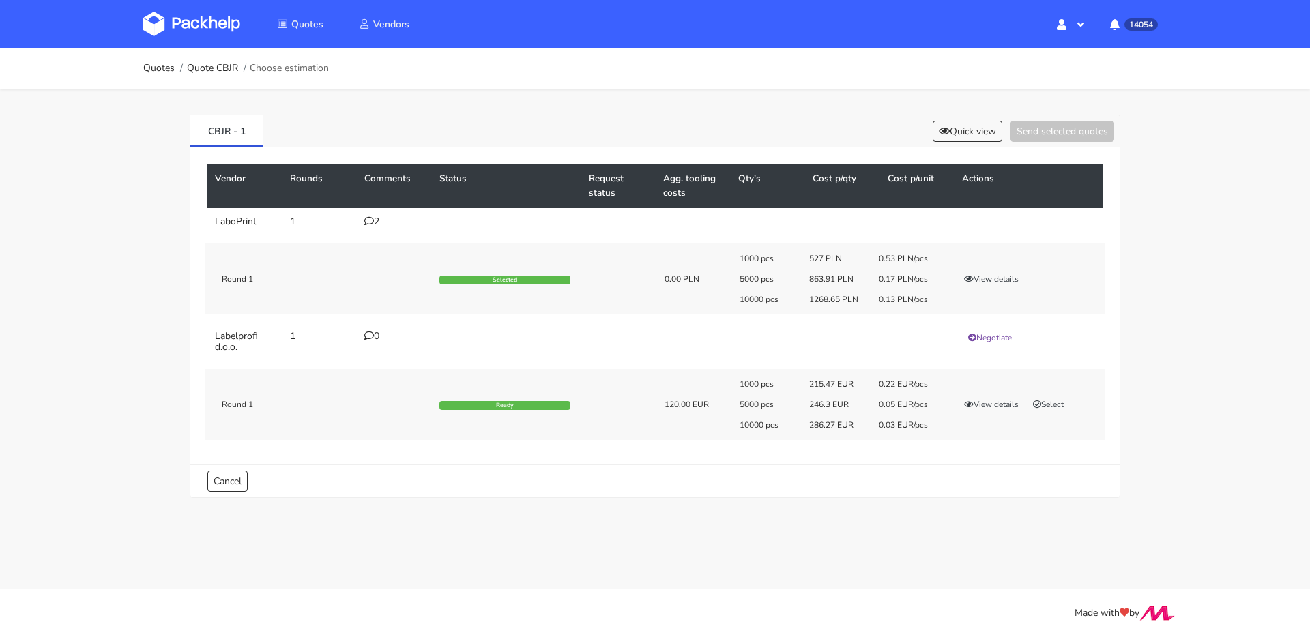
click at [373, 220] on div "2" at bounding box center [393, 221] width 59 height 11
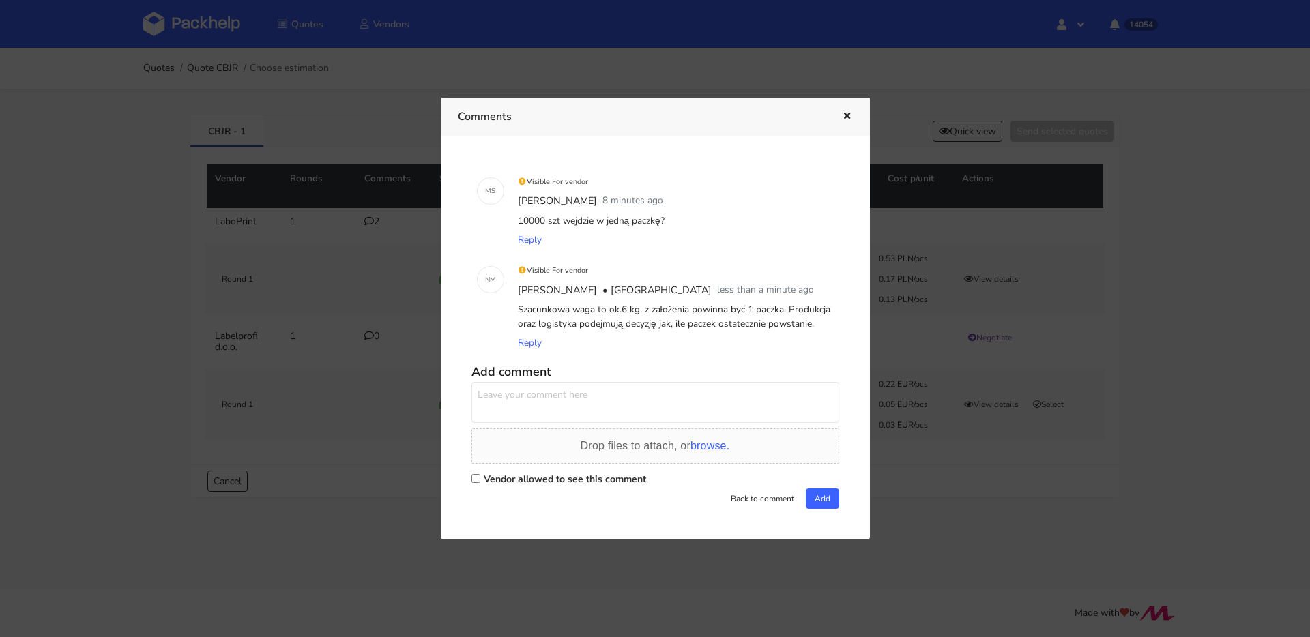
drag, startPoint x: 747, startPoint y: 323, endPoint x: 511, endPoint y: 310, distance: 236.5
click at [511, 310] on div "Visible For vendor [PERSON_NAME] less than a minute ago Szacunkowa waga to ok.6…" at bounding box center [675, 306] width 330 height 103
copy div "Szacunkowa waga to ok.6 kg, z założenia powinna być 1 paczka. Produkcja oraz lo…"
click at [161, 277] on div at bounding box center [655, 318] width 1310 height 637
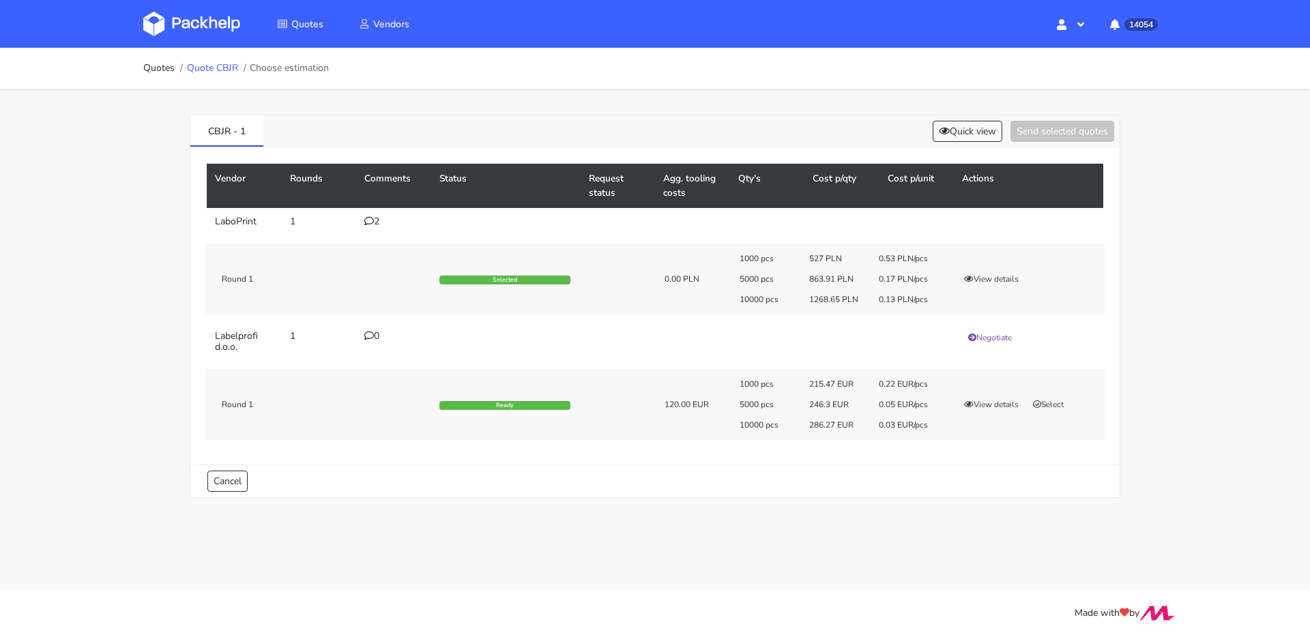
click at [227, 74] on link "Quote CBJR" at bounding box center [212, 68] width 51 height 11
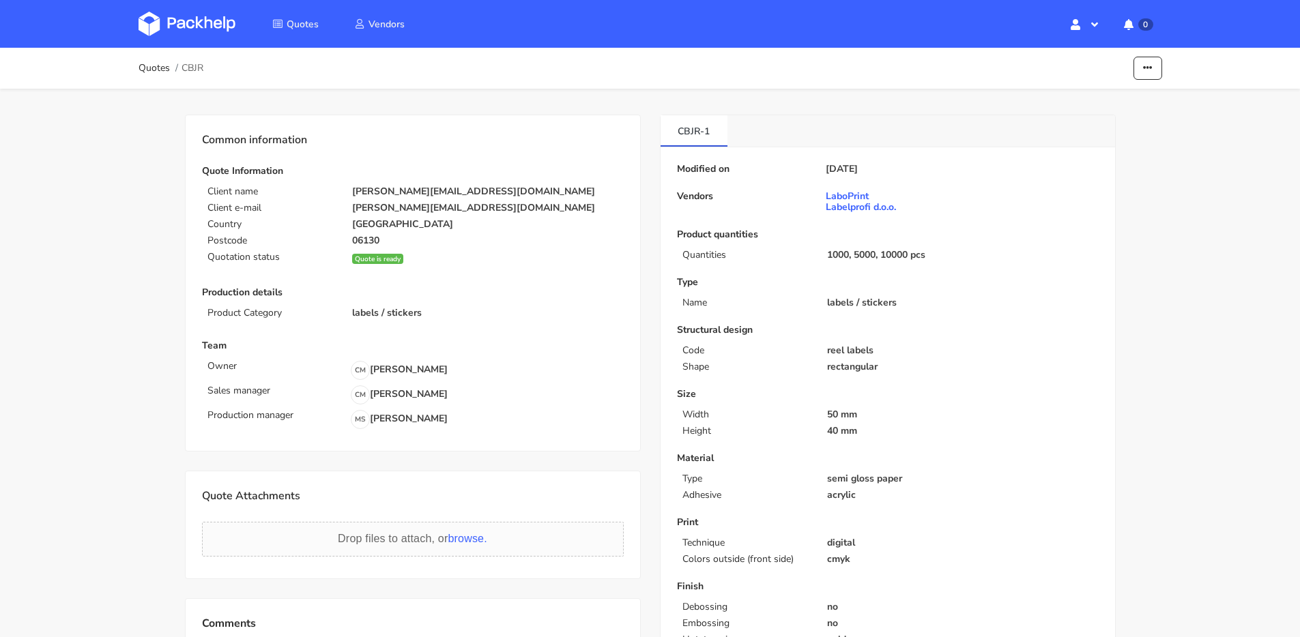
scroll to position [238, 0]
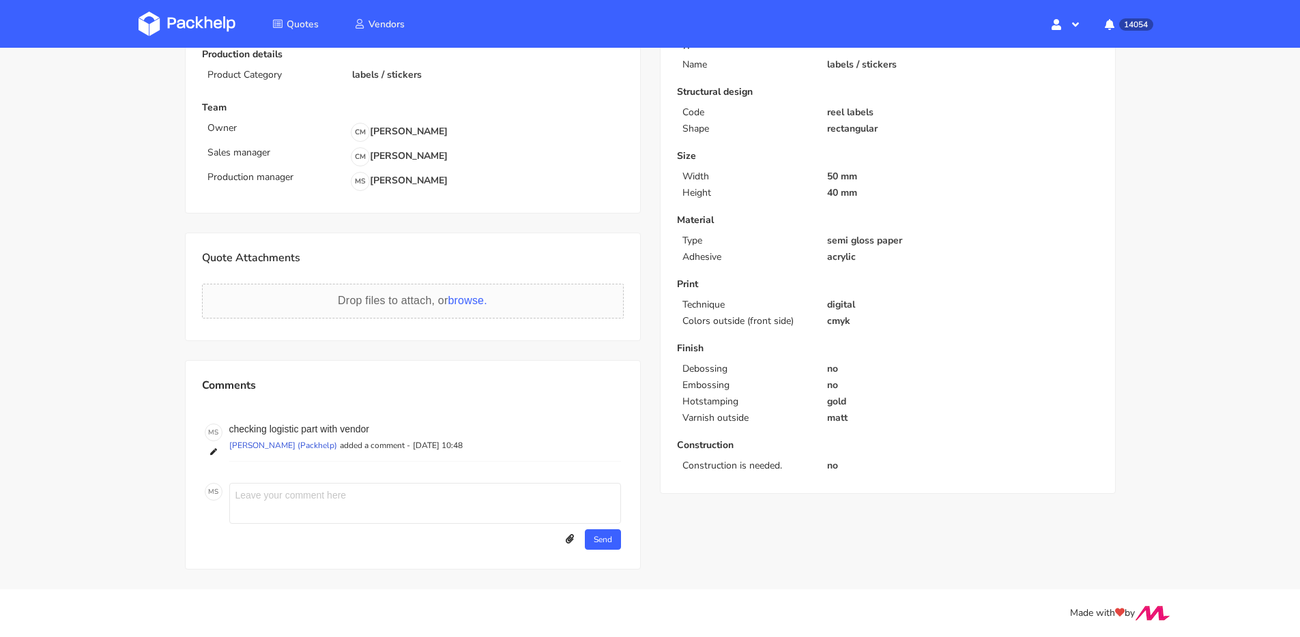
click at [292, 492] on textarea at bounding box center [425, 503] width 392 height 41
paste textarea "Szacunkowa waga to ok.6 kg, z założenia powinna być 1 paczka. Produkcja oraz lo…"
type textarea "Szacunkowa waga to ok.6 kg, z założenia powinna być 1 paczka. Produkcja oraz lo…"
click at [608, 543] on button "Send" at bounding box center [603, 540] width 36 height 20
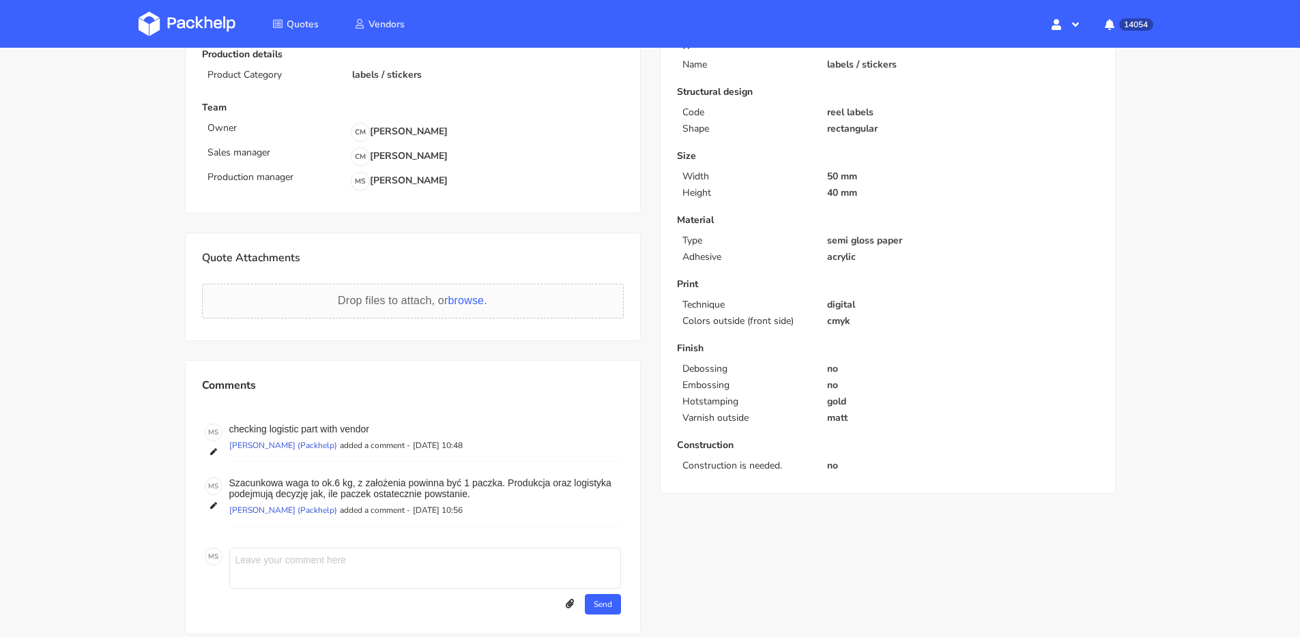
click at [386, 555] on textarea at bounding box center [425, 568] width 392 height 41
type textarea "policzmy jedną jakąś największą paczke"
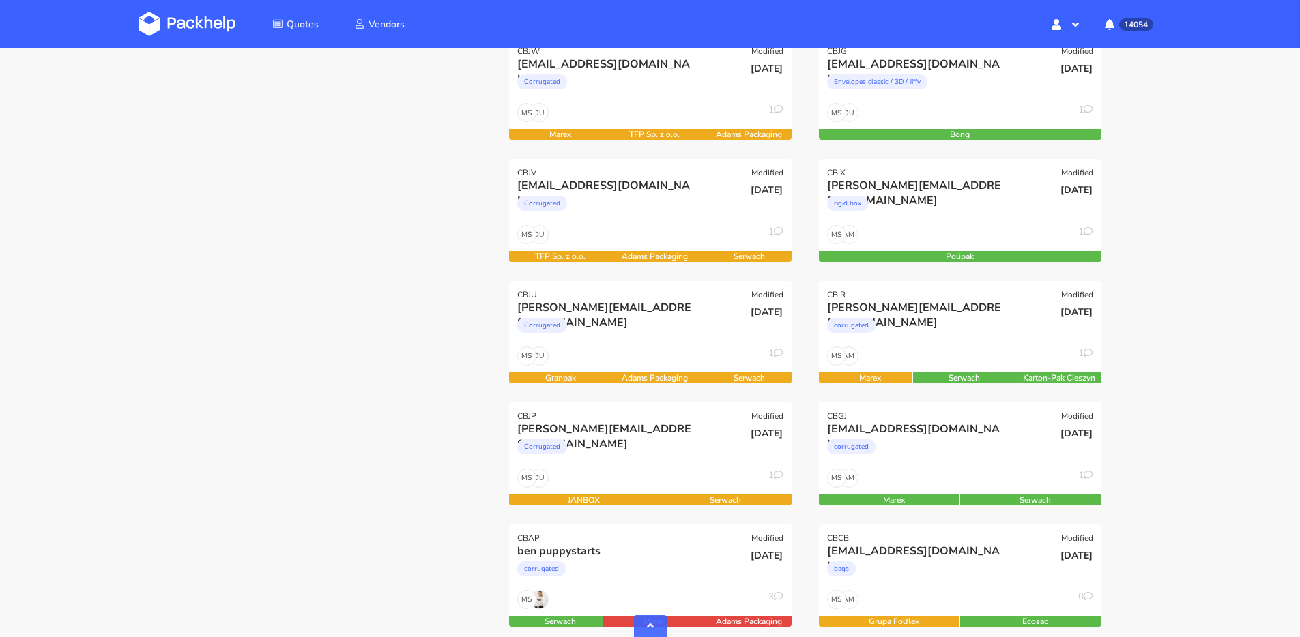
scroll to position [572, 0]
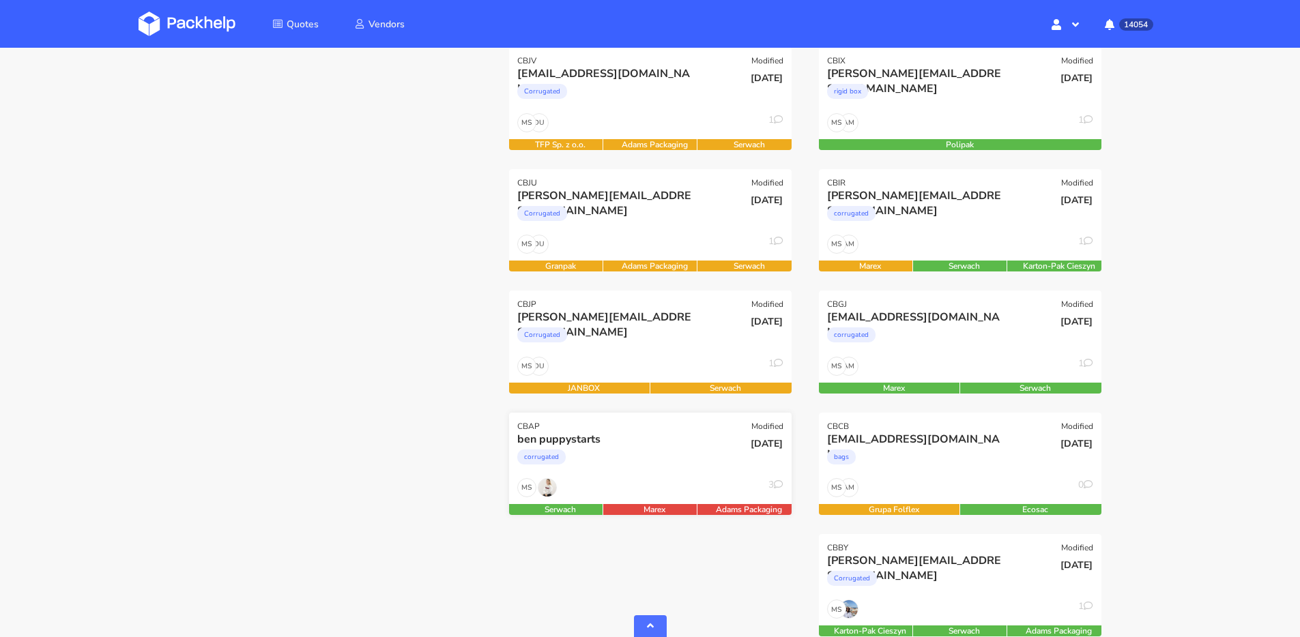
click at [657, 478] on div "MS 3" at bounding box center [650, 491] width 283 height 26
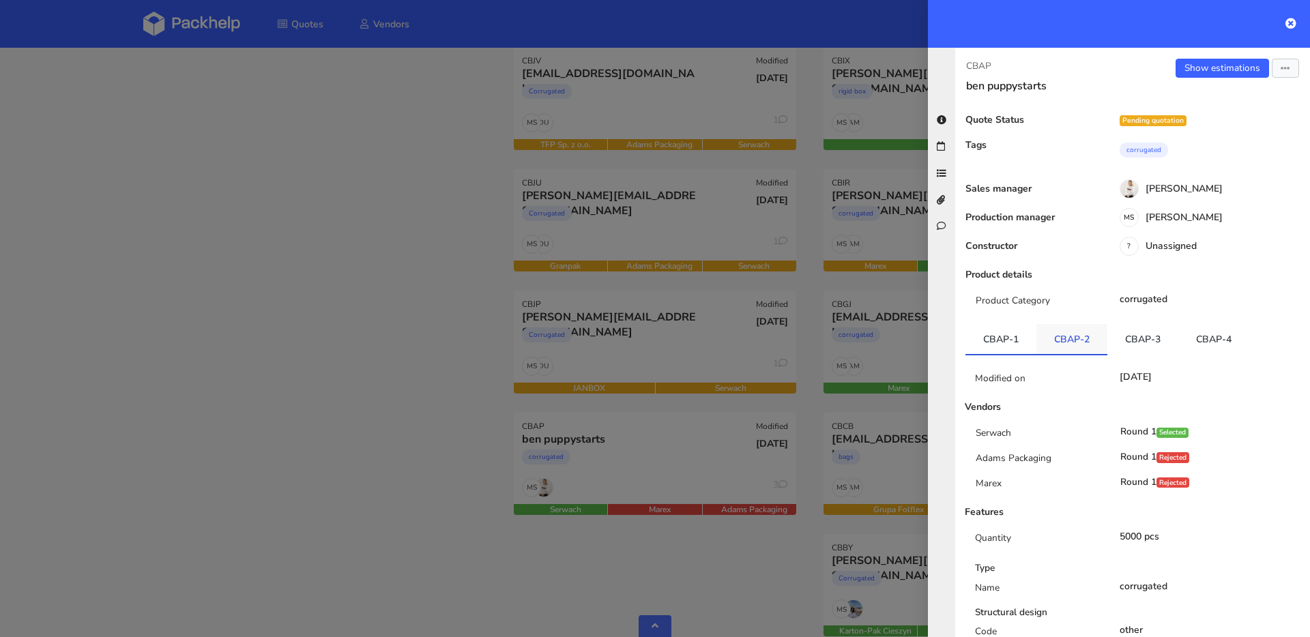
click at [1065, 330] on link "CBAP-2" at bounding box center [1072, 339] width 71 height 30
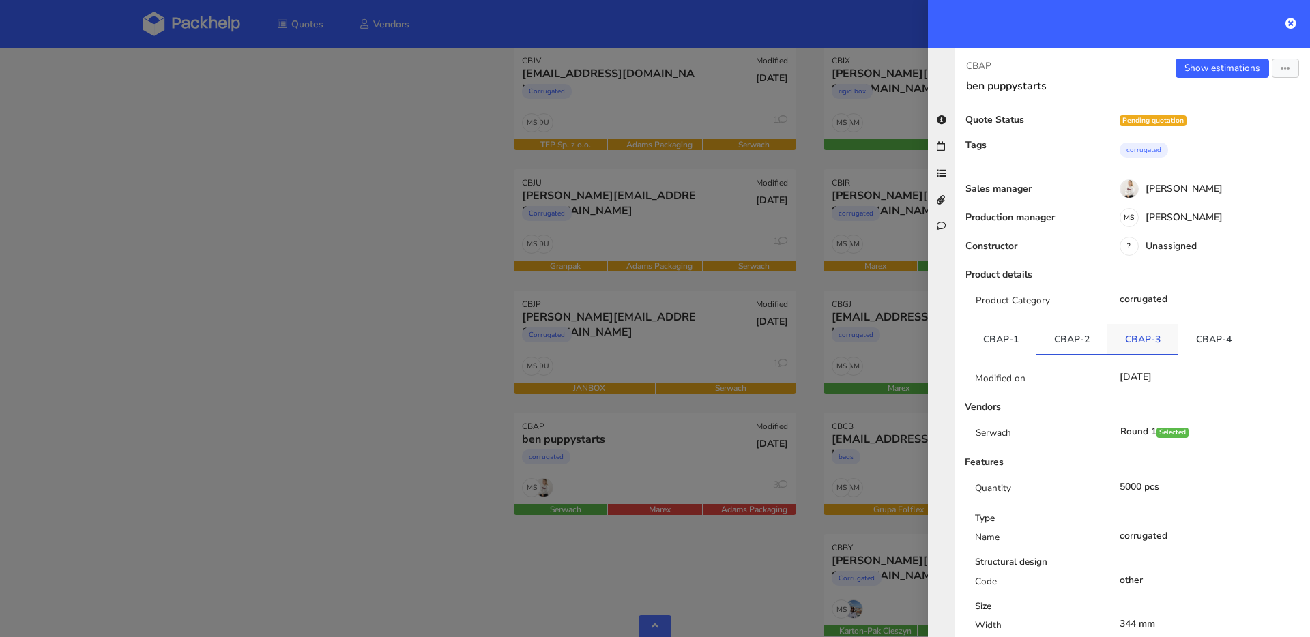
click at [1127, 333] on link "CBAP-3" at bounding box center [1143, 339] width 71 height 30
click at [1204, 342] on link "CBAP-4" at bounding box center [1214, 339] width 71 height 30
click at [270, 364] on div at bounding box center [655, 318] width 1310 height 637
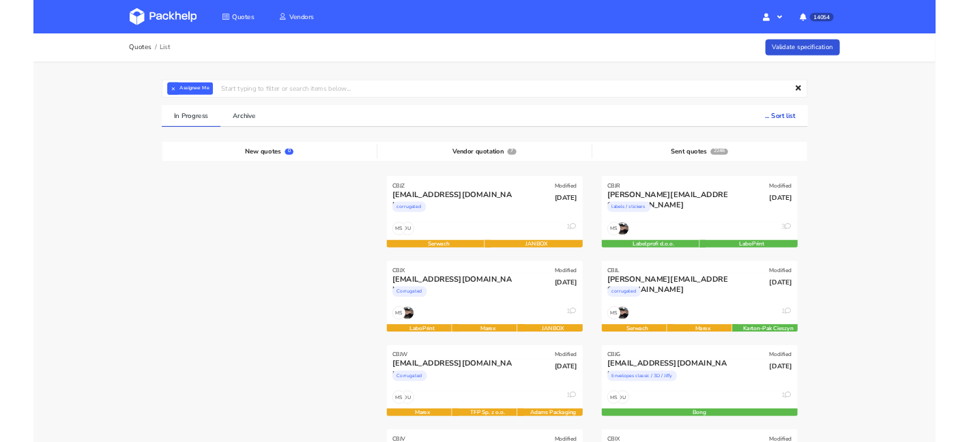
scroll to position [689, 0]
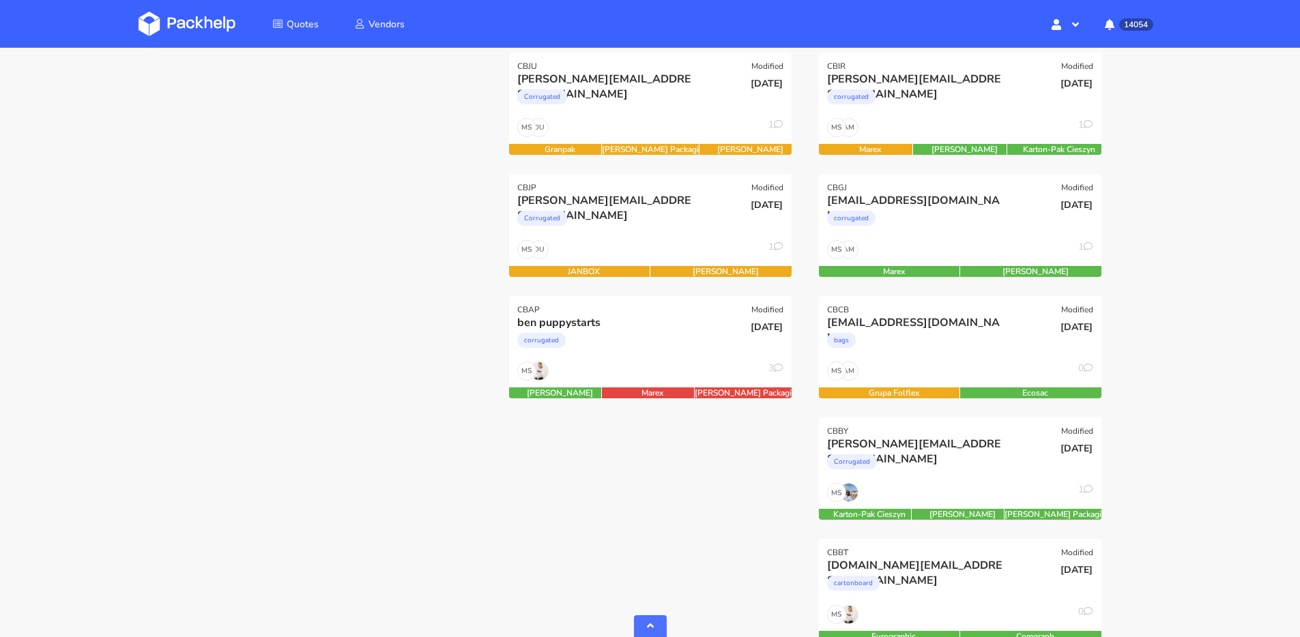
scroll to position [689, 0]
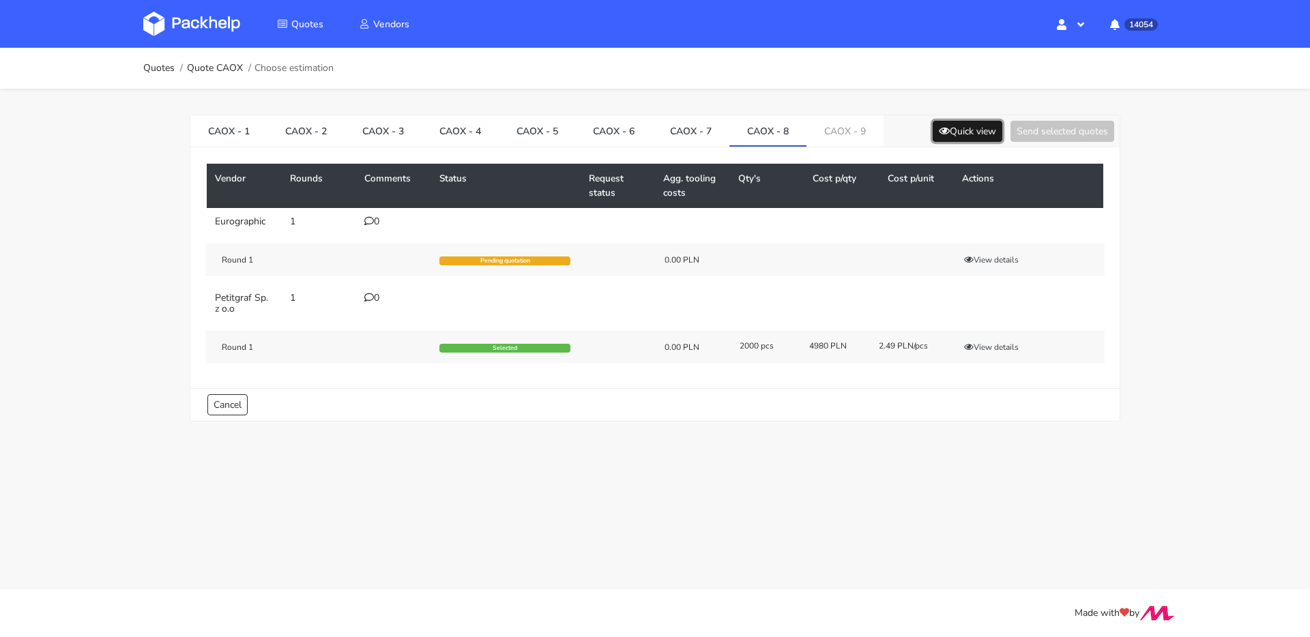
click at [948, 139] on button "Quick view" at bounding box center [968, 131] width 70 height 21
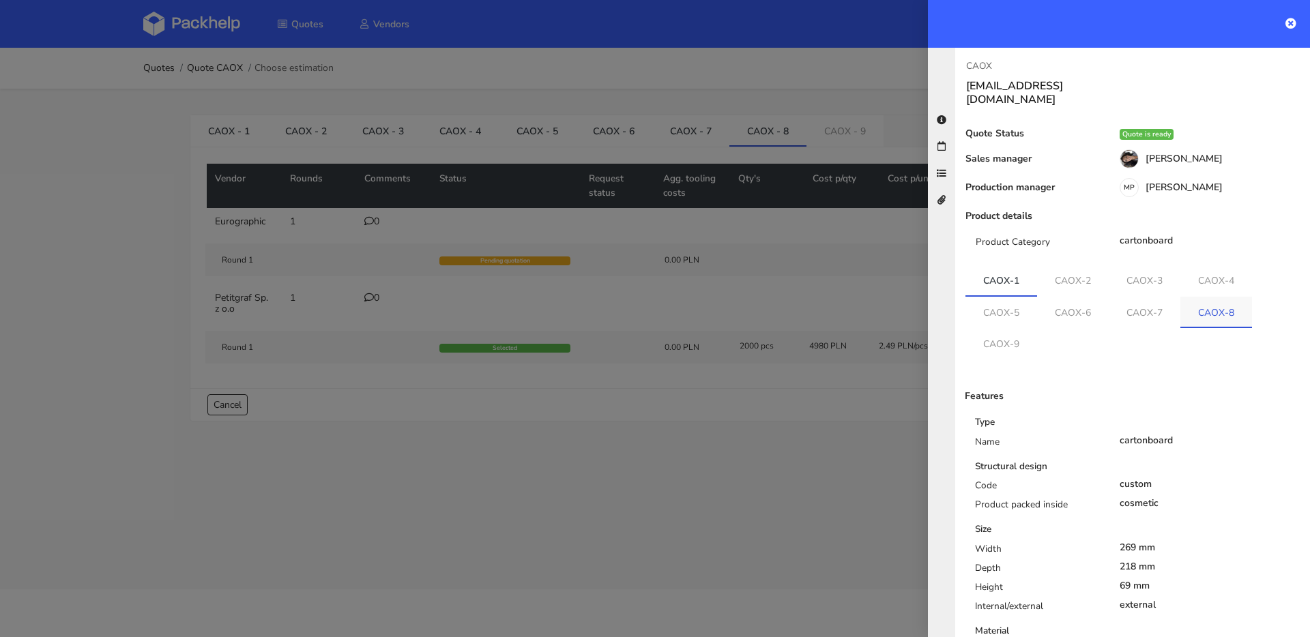
click at [1217, 306] on link "CAOX-8" at bounding box center [1217, 312] width 72 height 30
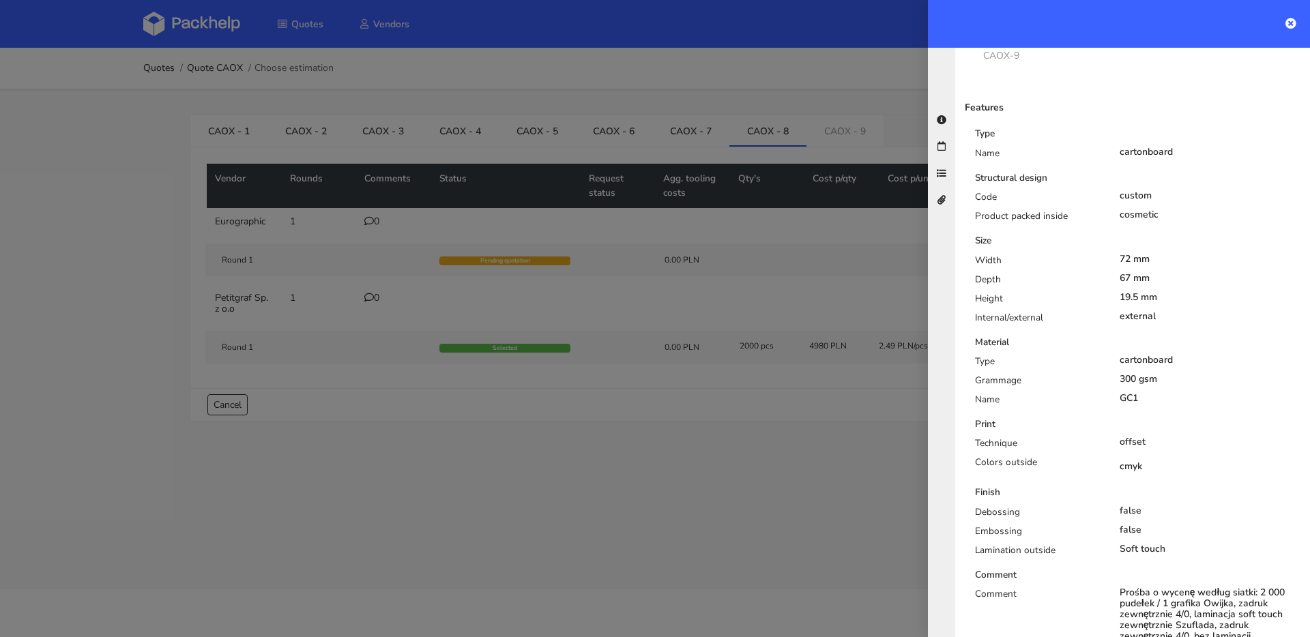
scroll to position [485, 0]
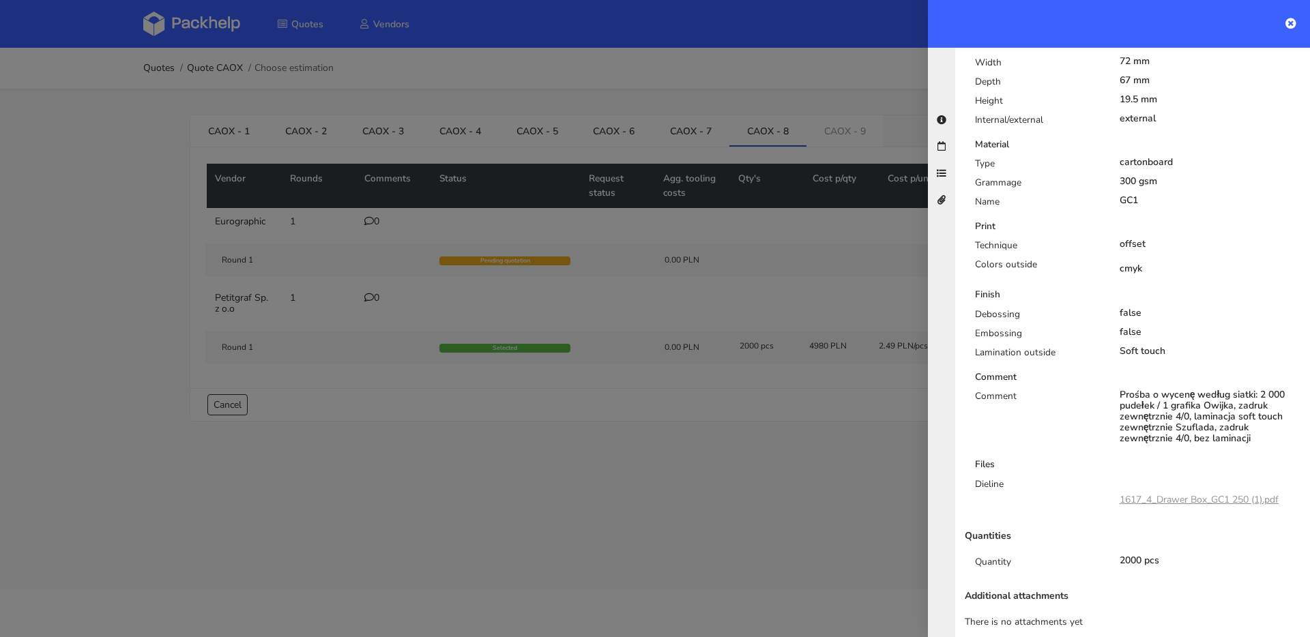
drag, startPoint x: 768, startPoint y: 134, endPoint x: 753, endPoint y: 134, distance: 15.7
click at [753, 134] on div at bounding box center [655, 318] width 1310 height 637
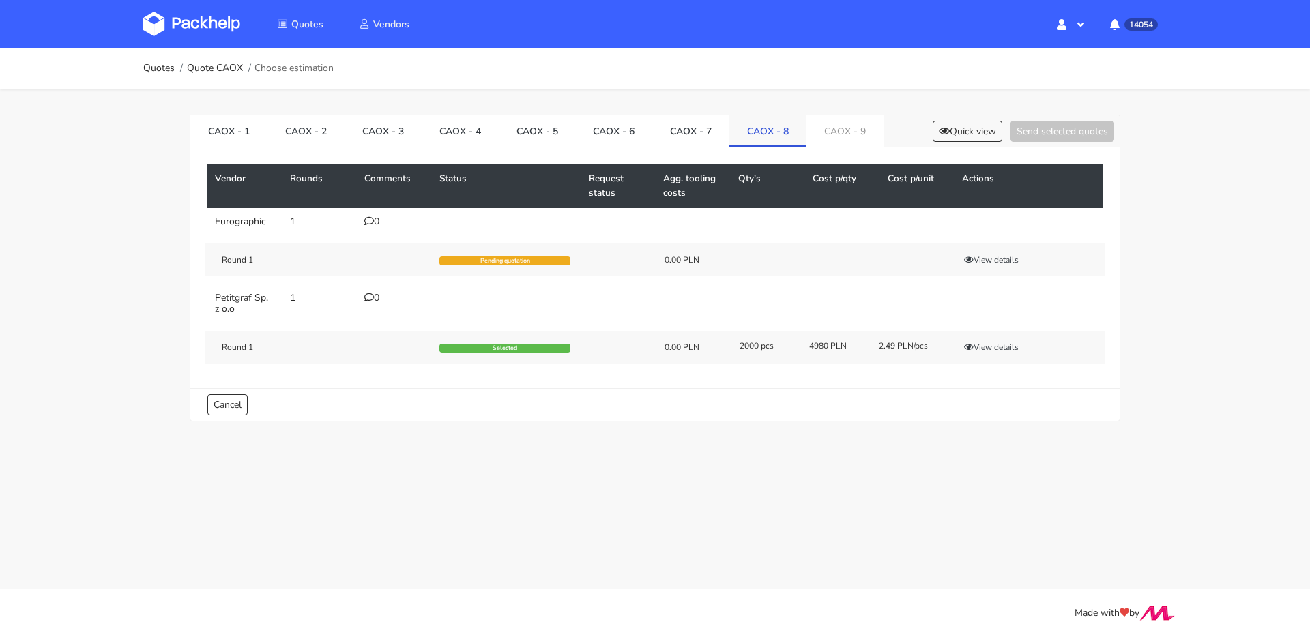
click at [753, 134] on link "CAOX - 8" at bounding box center [768, 130] width 77 height 30
drag, startPoint x: 749, startPoint y: 134, endPoint x: 803, endPoint y: 134, distance: 54.6
click at [803, 134] on link "CAOX - 8" at bounding box center [768, 130] width 77 height 30
copy link "CAOX - 8"
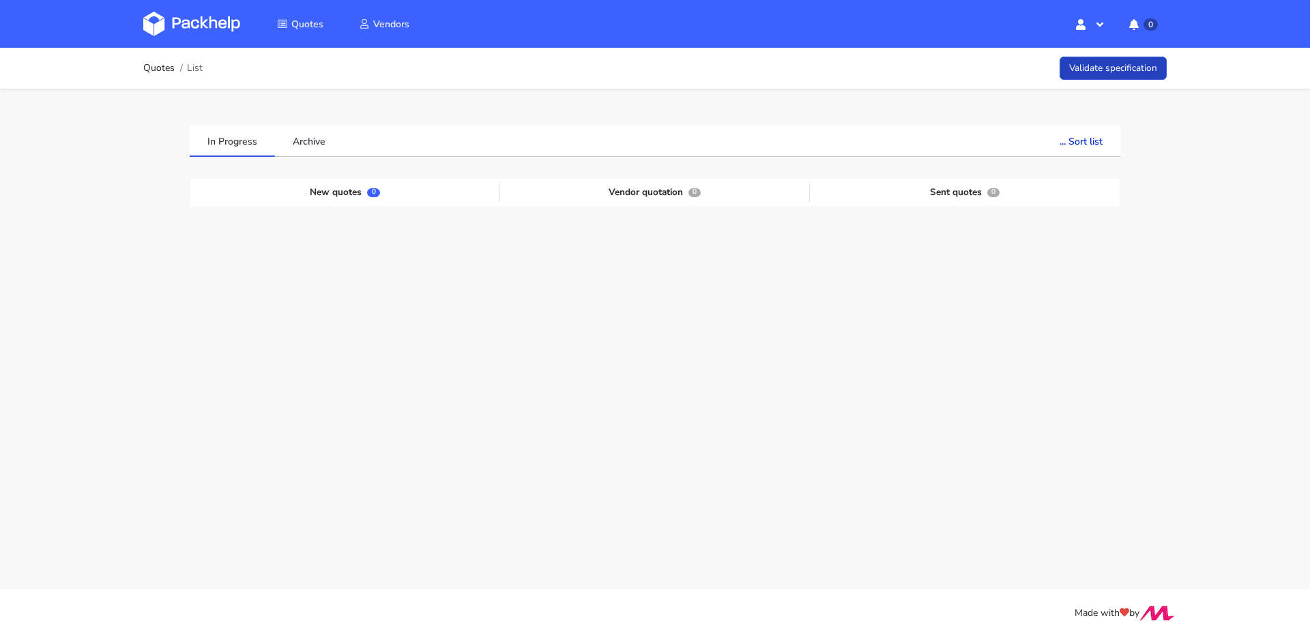
click at [1143, 62] on link "Validate specification" at bounding box center [1113, 69] width 107 height 24
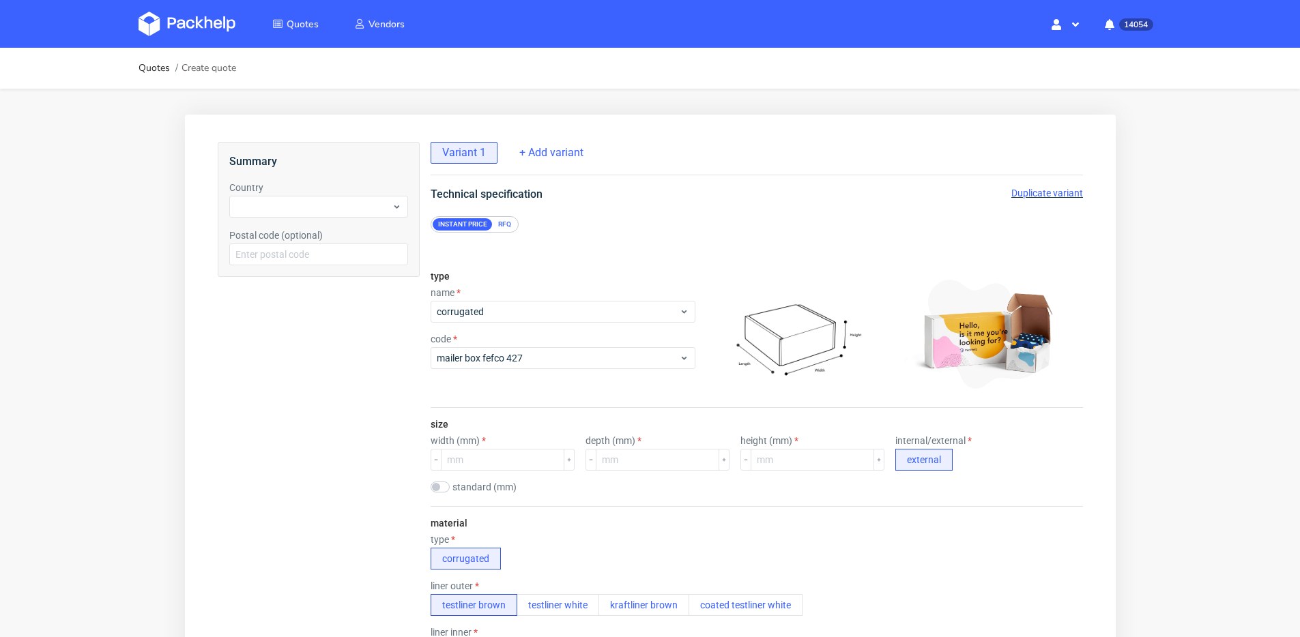
click at [506, 229] on div "RFQ" at bounding box center [504, 224] width 24 height 12
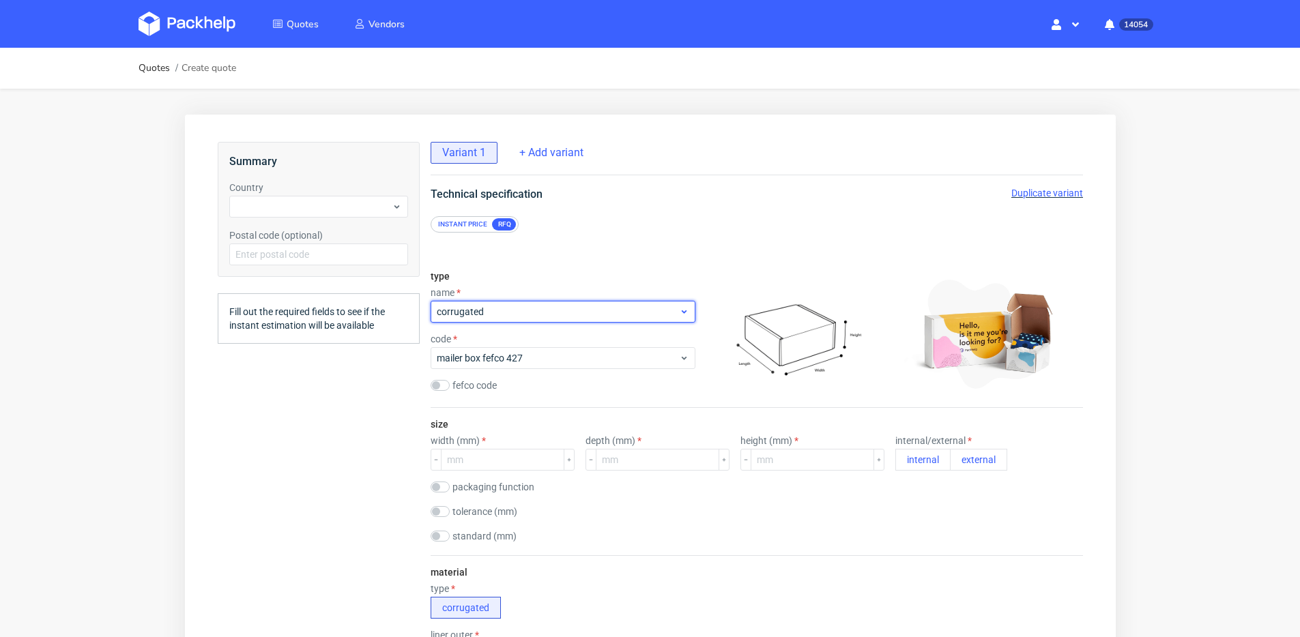
click at [495, 311] on span "corrugated" at bounding box center [557, 312] width 242 height 14
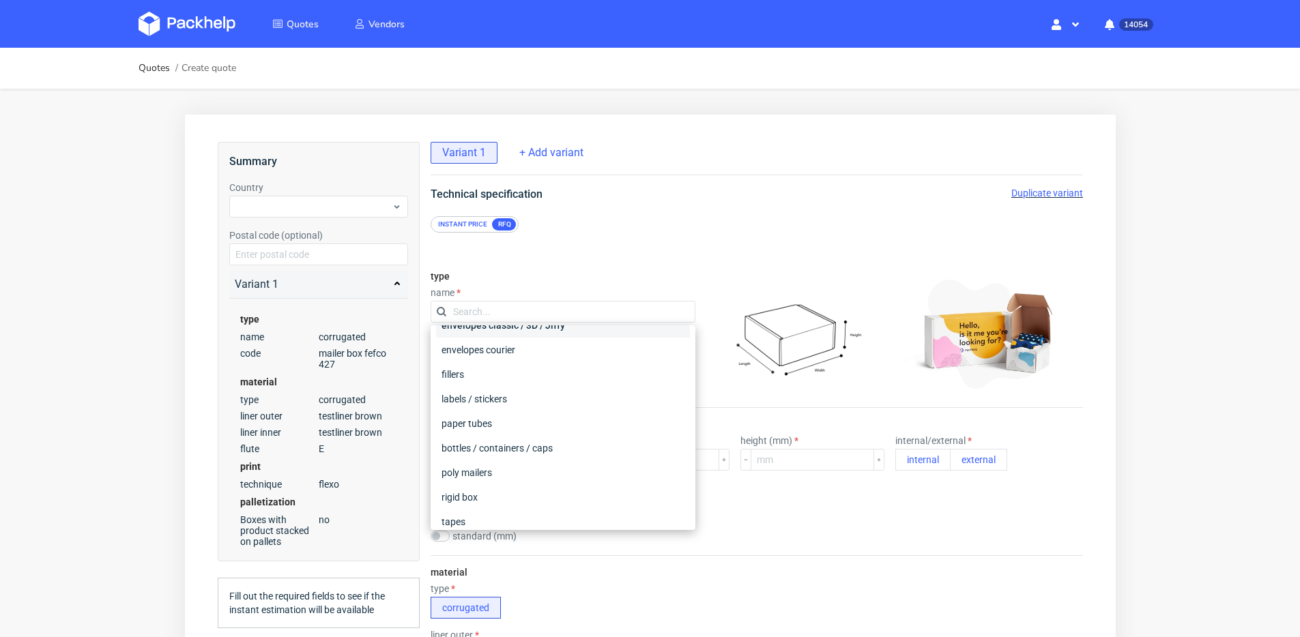
scroll to position [248, 0]
click at [485, 443] on div "not defined" at bounding box center [562, 439] width 254 height 25
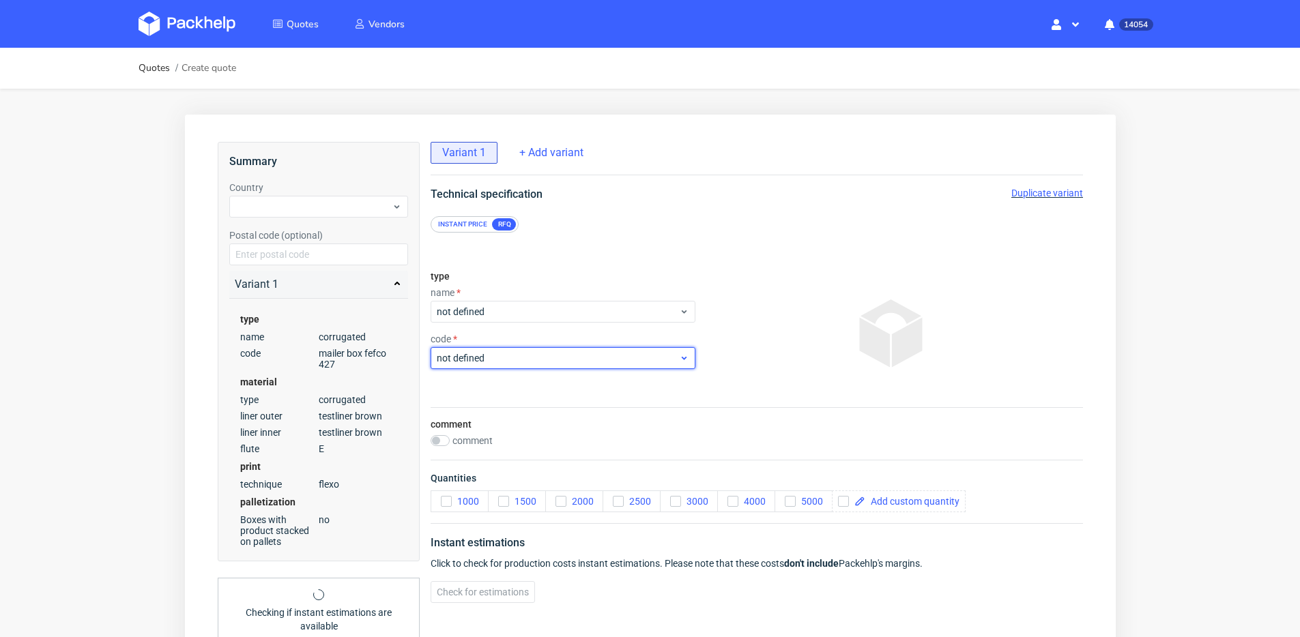
click at [480, 359] on span "not defined" at bounding box center [557, 358] width 242 height 14
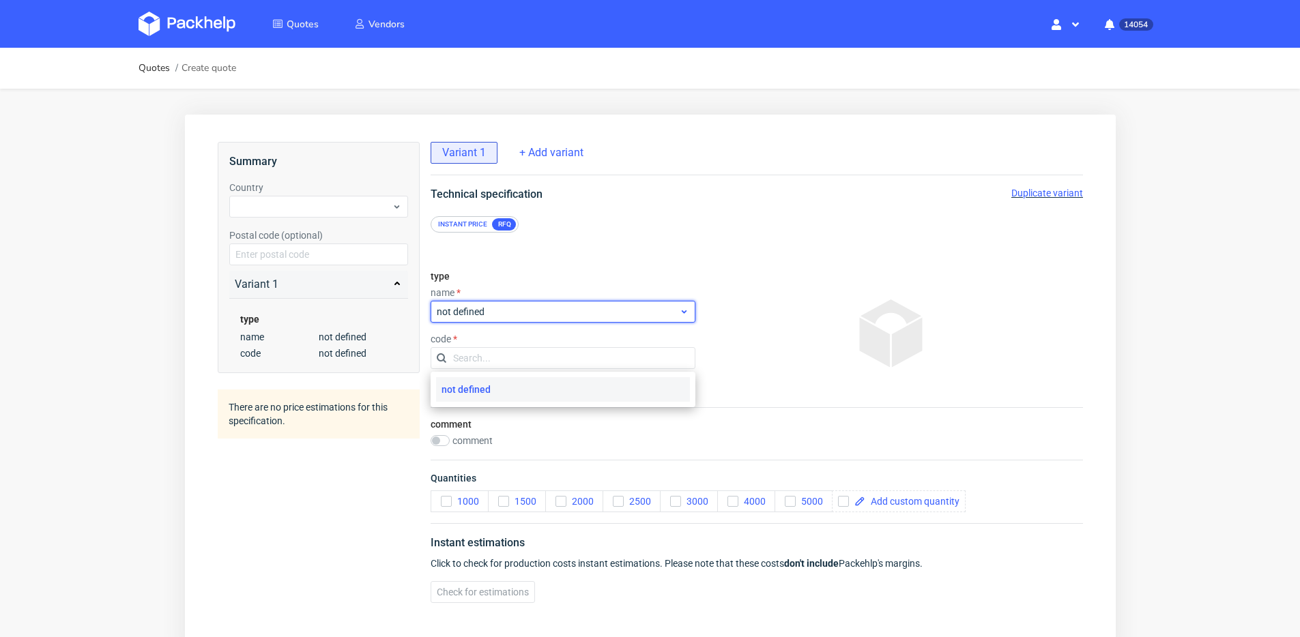
click at [477, 311] on span "not defined" at bounding box center [557, 312] width 242 height 14
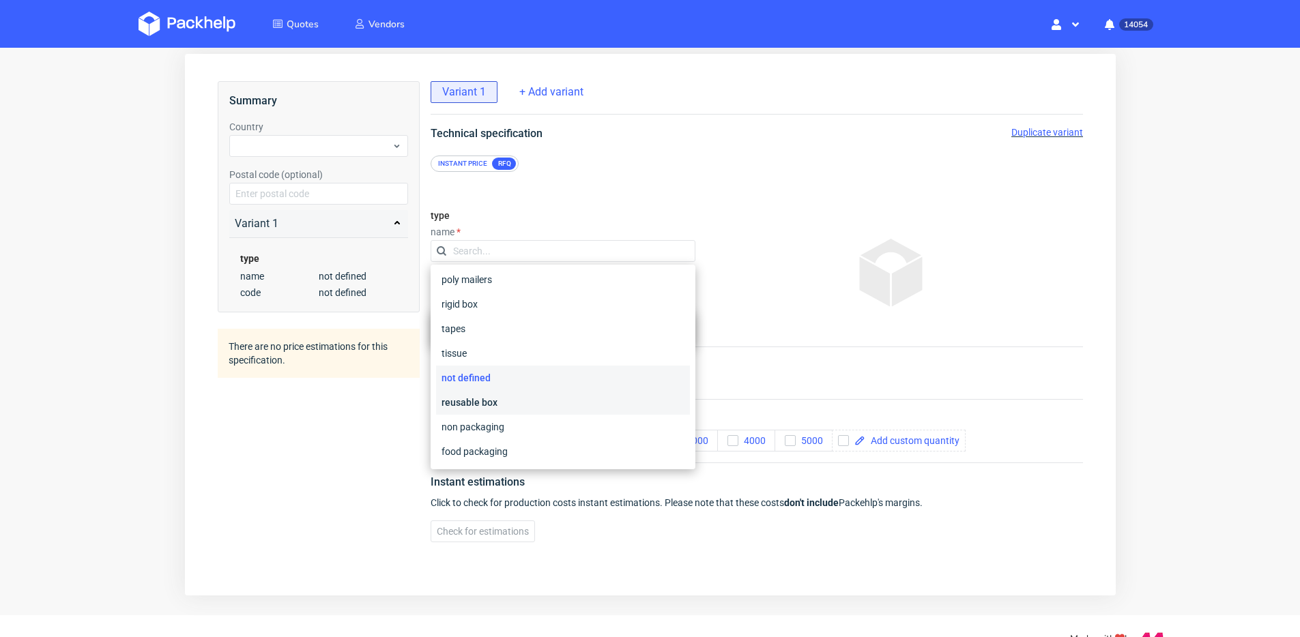
scroll to position [64, 0]
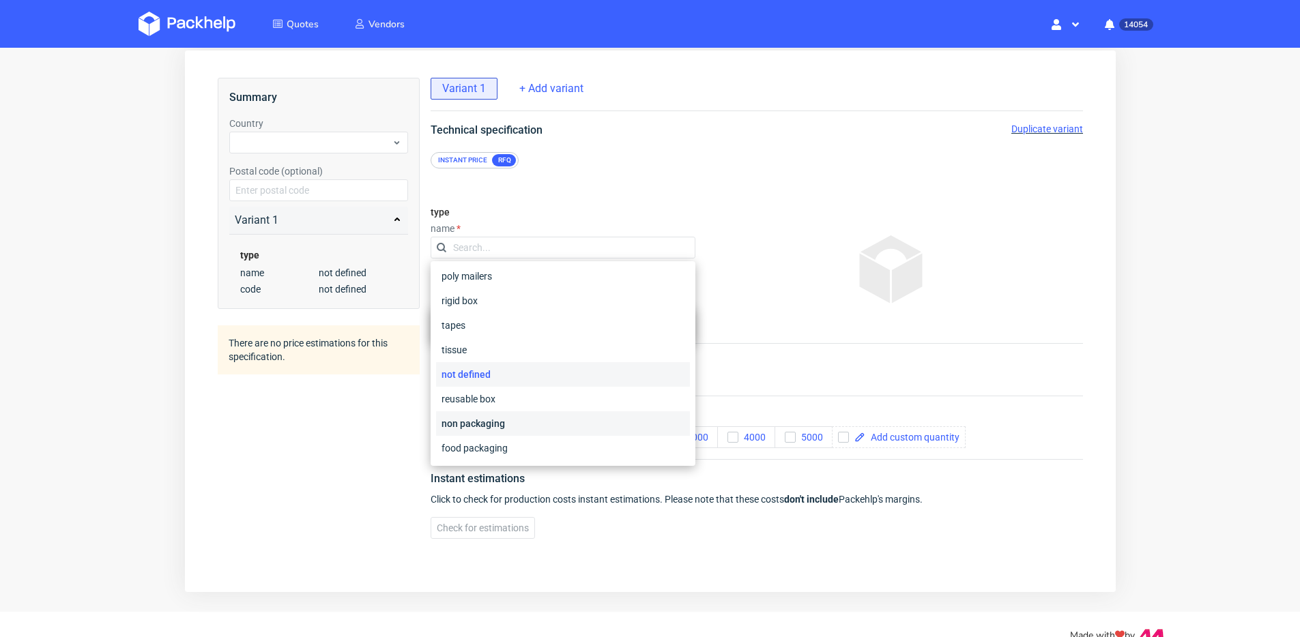
click at [489, 429] on div "non packaging" at bounding box center [562, 424] width 254 height 25
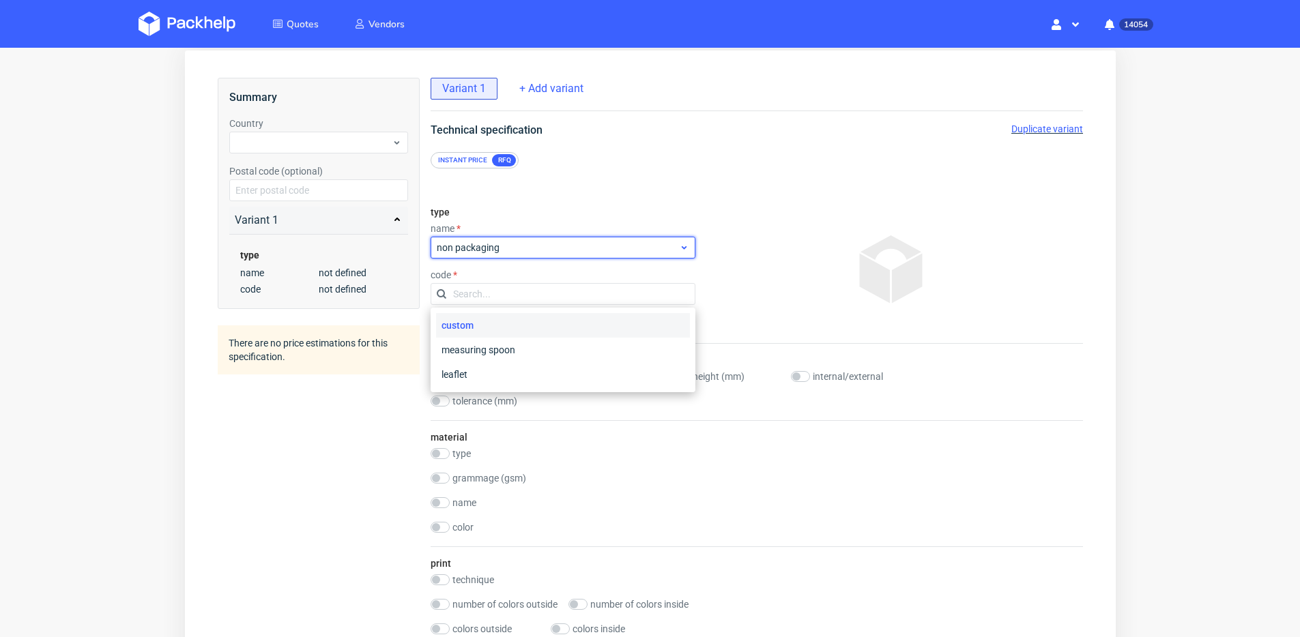
click at [497, 249] on span "non packaging" at bounding box center [557, 248] width 242 height 14
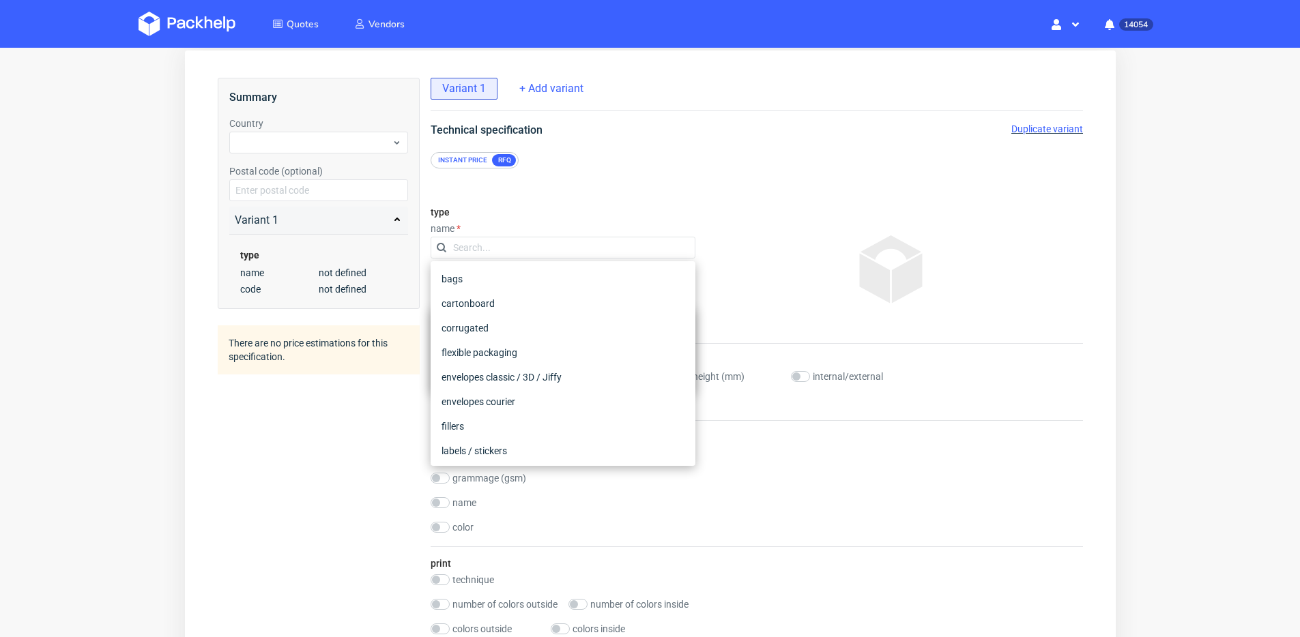
scroll to position [248, 0]
click at [480, 375] on div "not defined" at bounding box center [562, 374] width 254 height 25
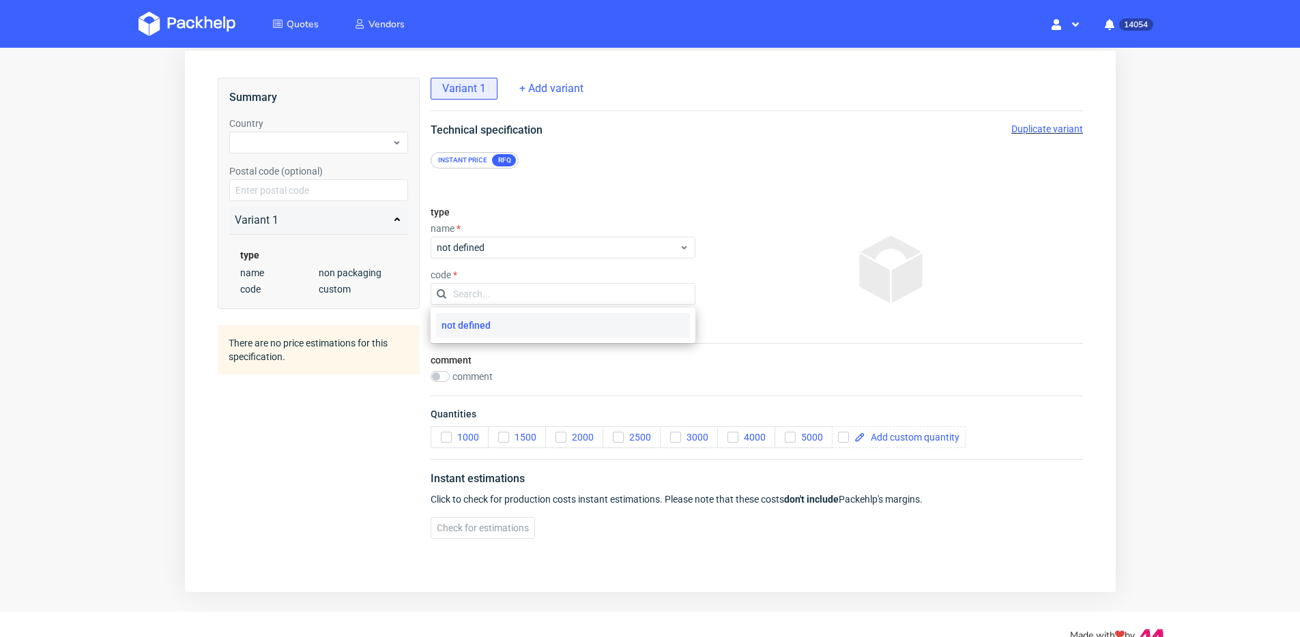
click at [484, 317] on div "not defined" at bounding box center [562, 325] width 254 height 25
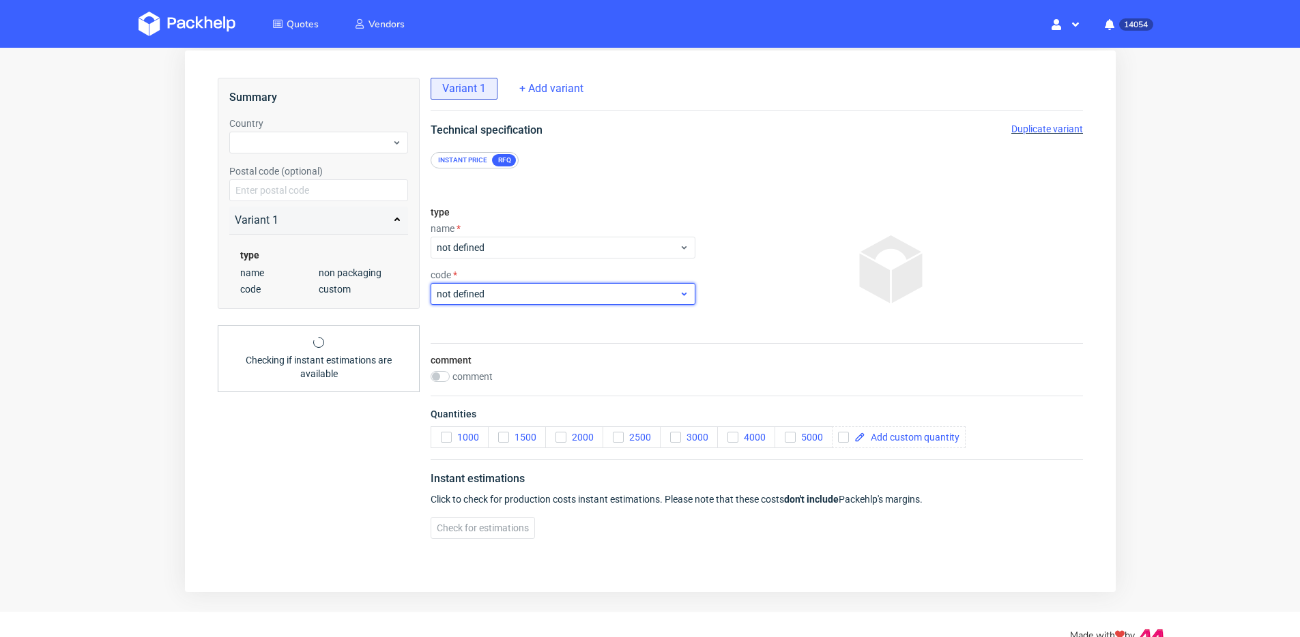
click at [485, 295] on span "not defined" at bounding box center [557, 294] width 242 height 14
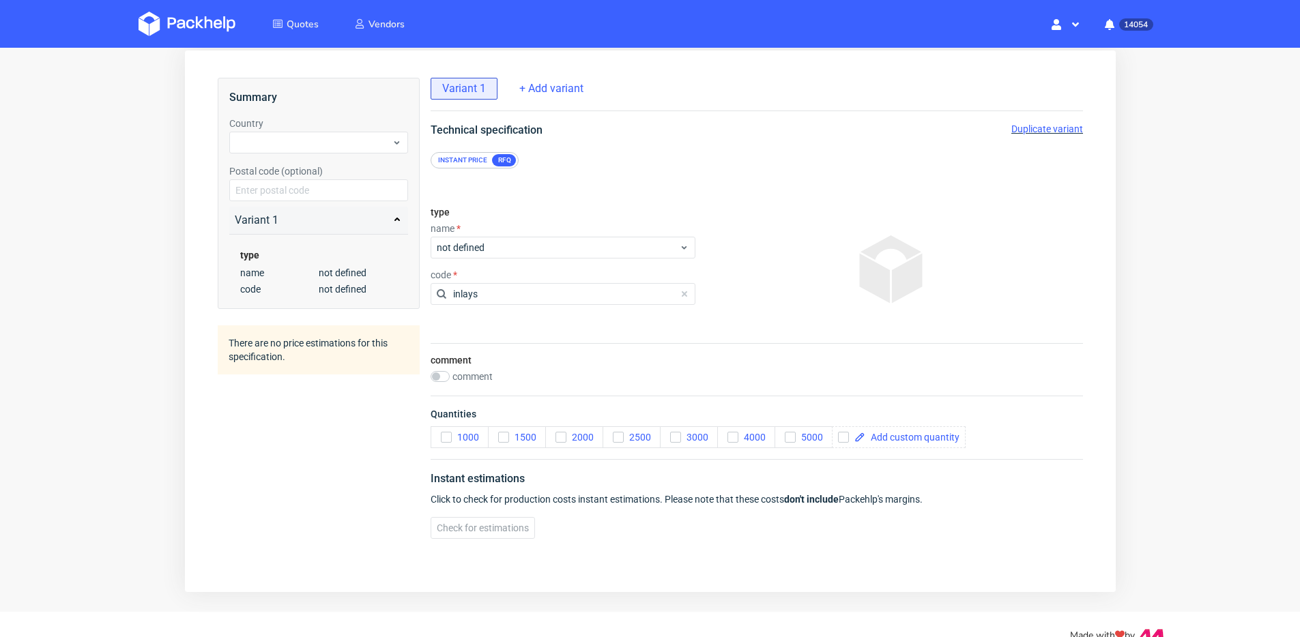
type input "inlays"
click at [506, 328] on div "type name not defined code inlays" at bounding box center [562, 269] width 265 height 147
click at [478, 286] on input "inlays" at bounding box center [562, 294] width 265 height 22
click at [499, 297] on span "not defined" at bounding box center [557, 294] width 242 height 14
click at [512, 379] on div "comment" at bounding box center [756, 376] width 652 height 11
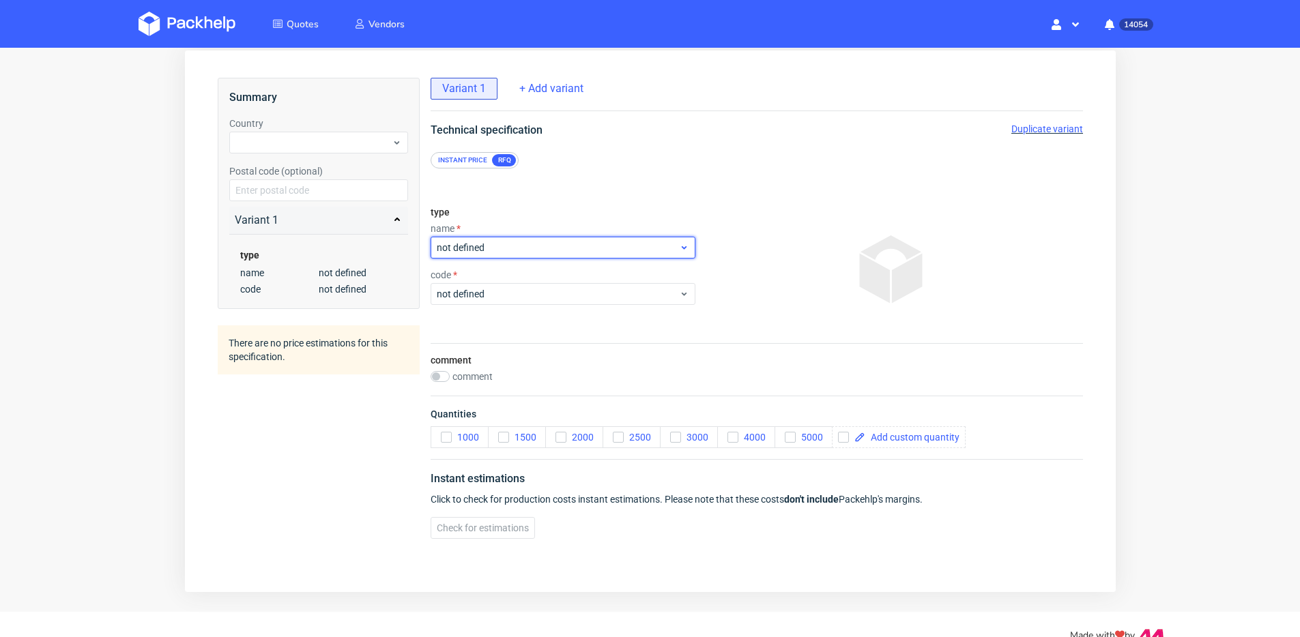
click at [492, 243] on span "not defined" at bounding box center [557, 248] width 242 height 14
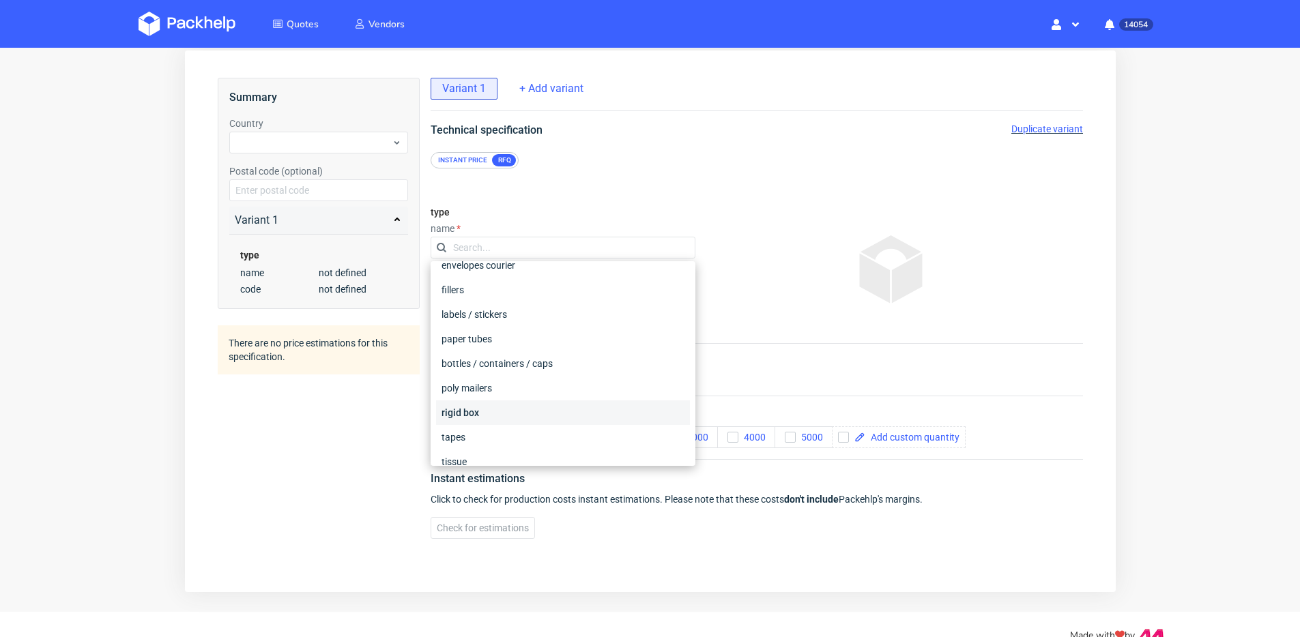
scroll to position [141, 0]
click at [473, 412] on div "rigid box" at bounding box center [562, 408] width 254 height 25
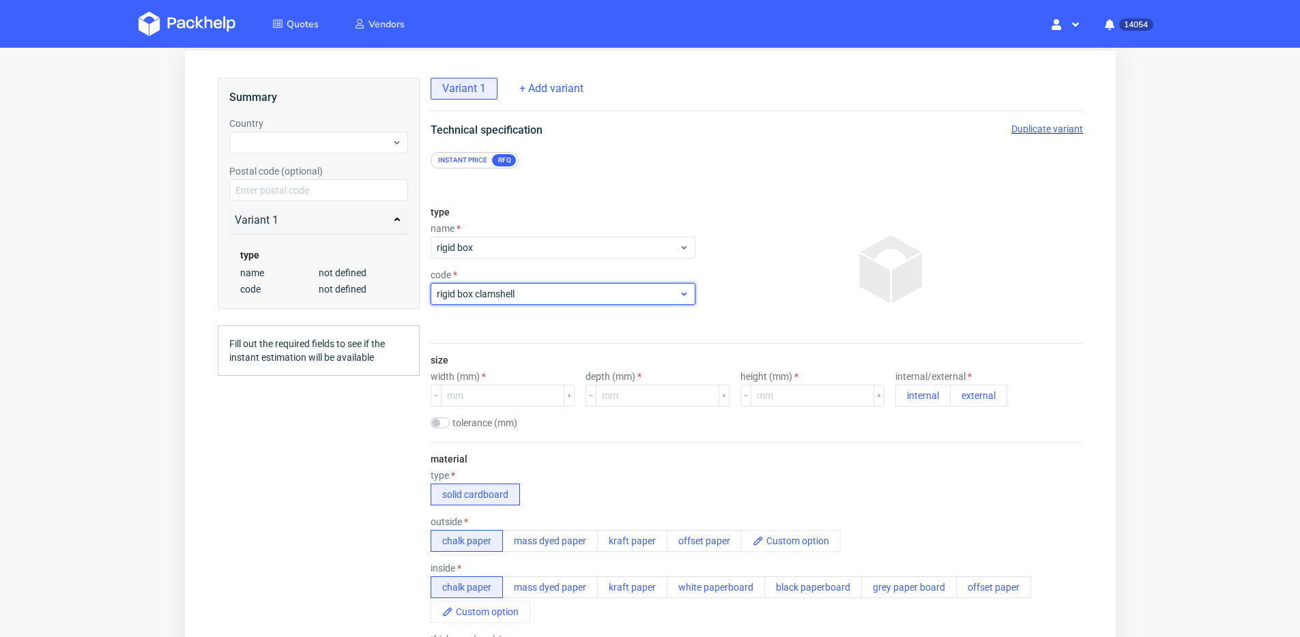
click at [503, 292] on span "rigid box clamshell" at bounding box center [557, 294] width 242 height 14
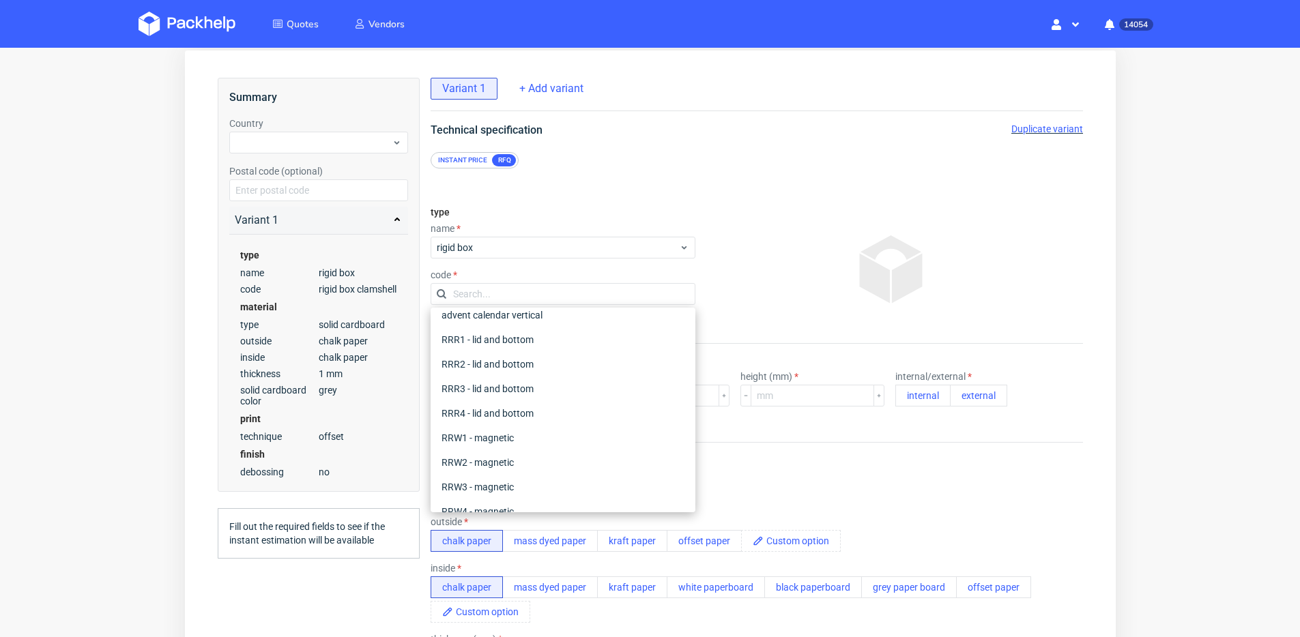
scroll to position [371, 0]
click at [782, 471] on div "type solid cardboard" at bounding box center [756, 487] width 652 height 35
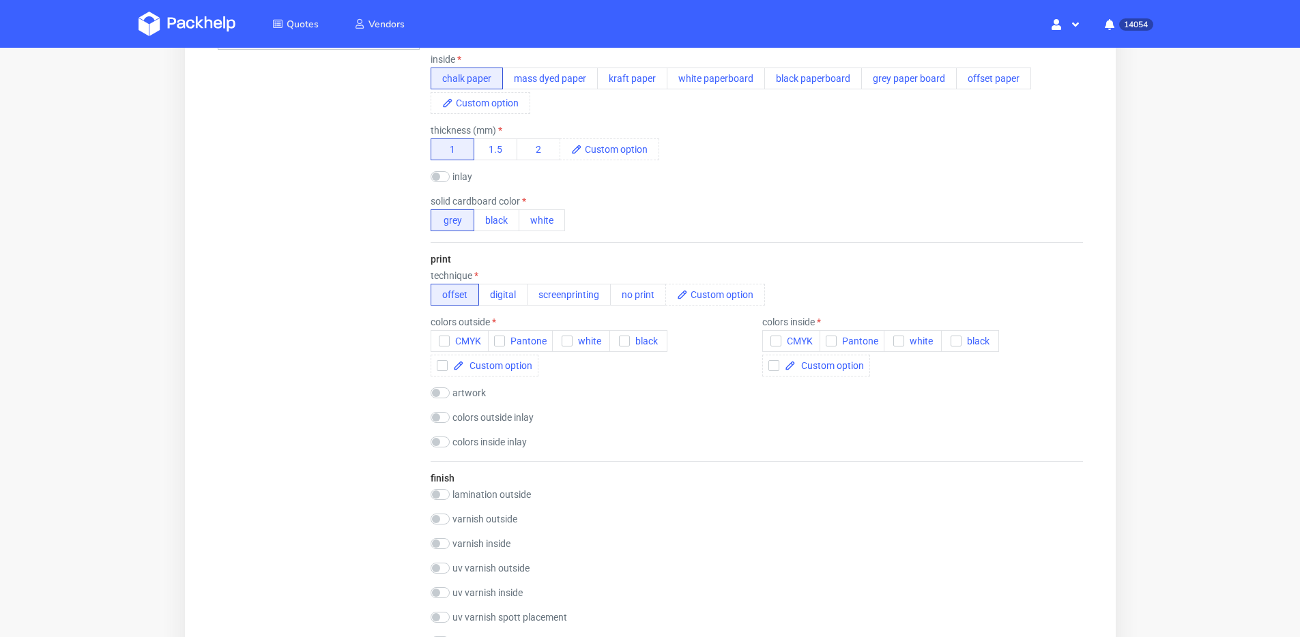
scroll to position [0, 0]
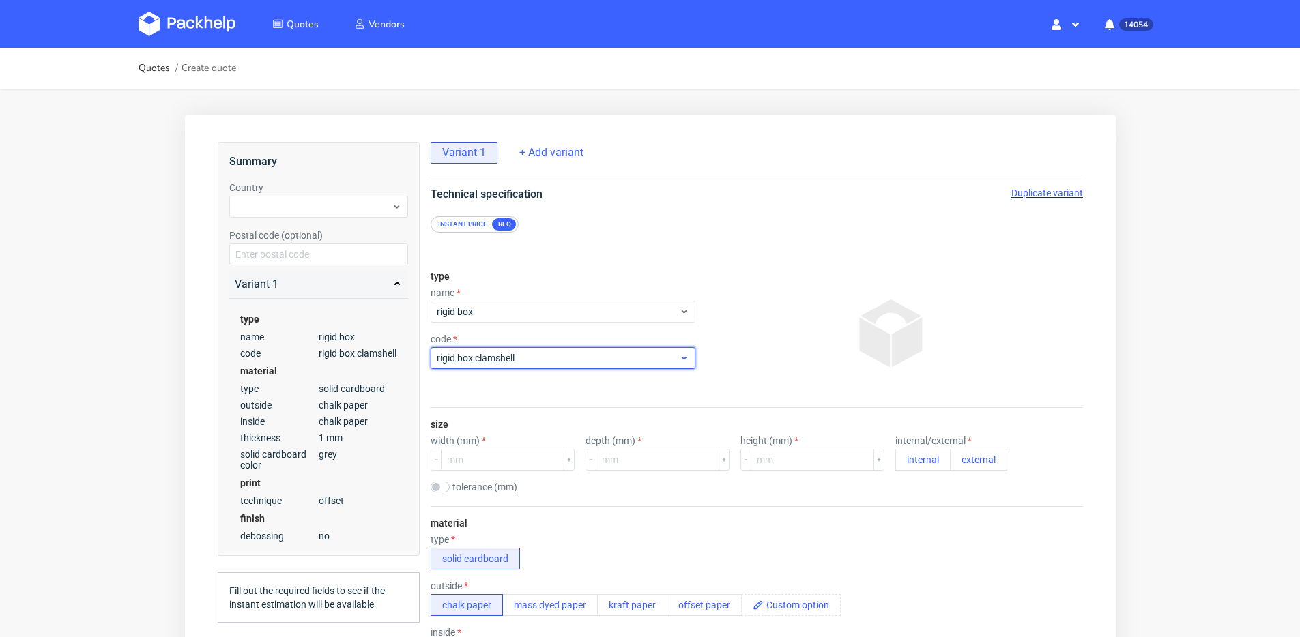
click at [486, 362] on span "rigid box clamshell" at bounding box center [557, 358] width 242 height 14
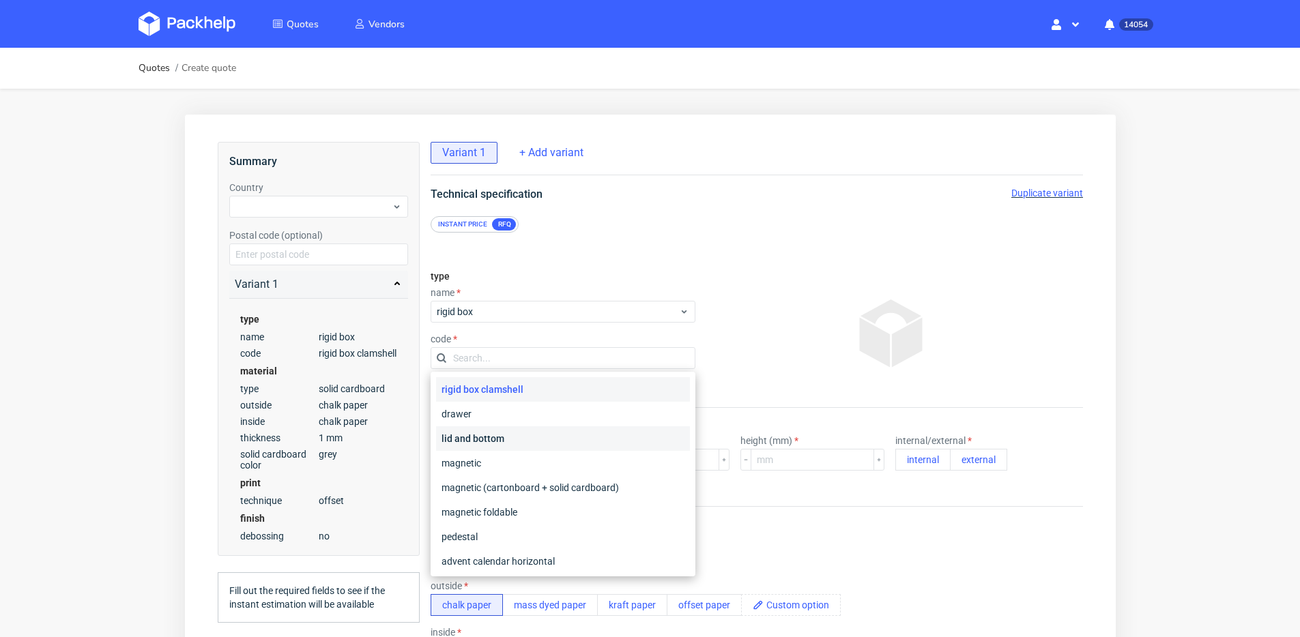
click at [510, 433] on div "lid and bottom" at bounding box center [562, 439] width 254 height 25
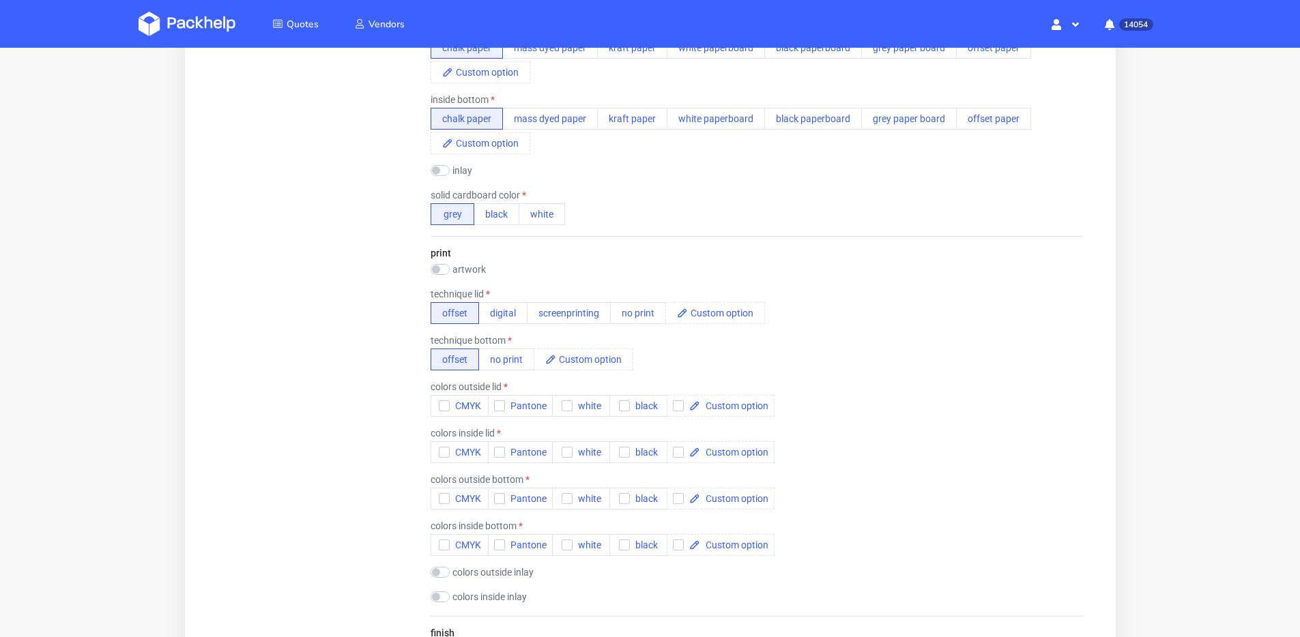
scroll to position [90, 0]
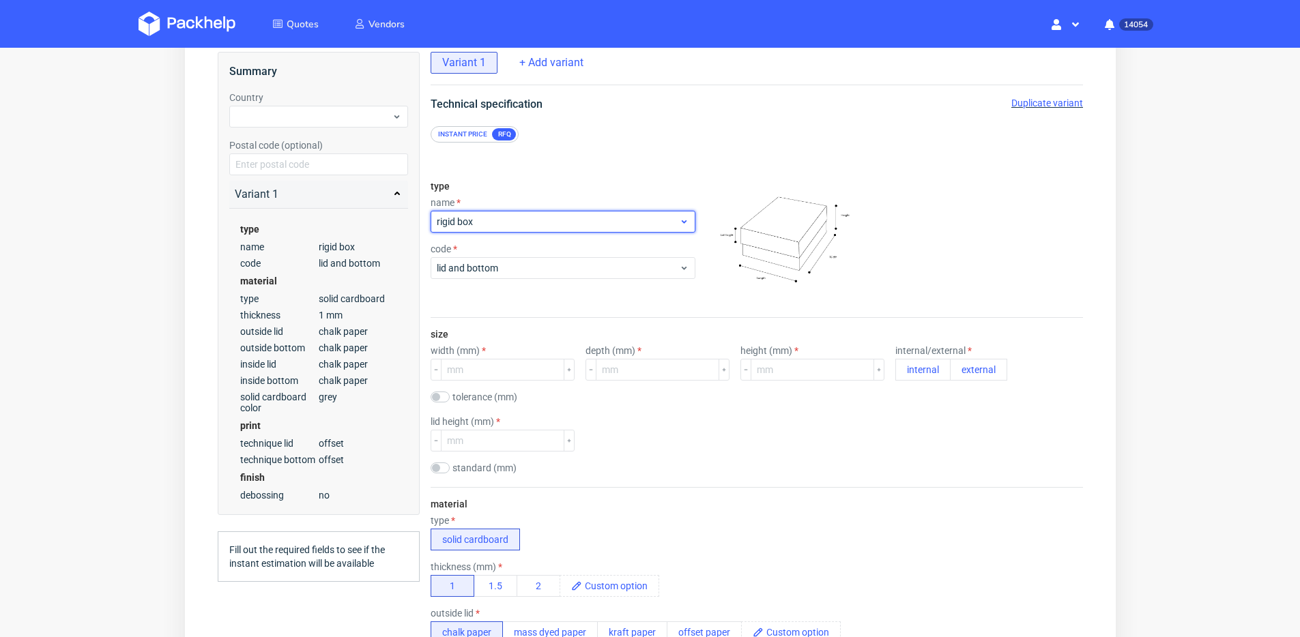
click at [515, 218] on span "rigid box" at bounding box center [557, 222] width 242 height 14
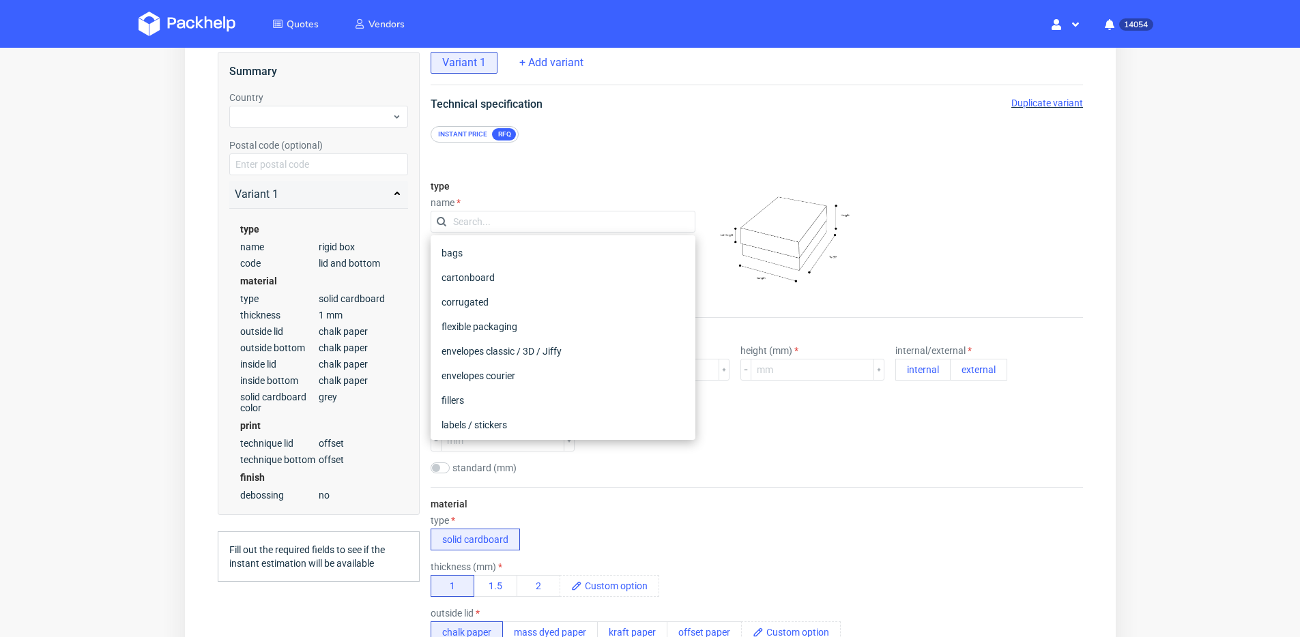
scroll to position [186, 0]
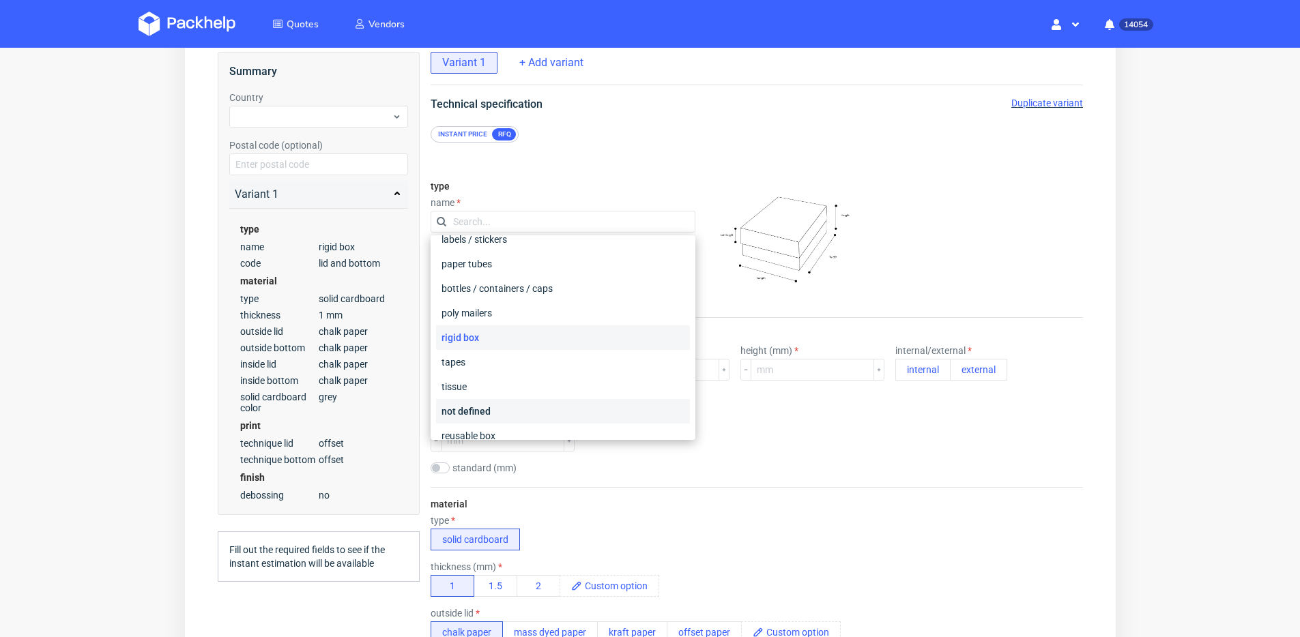
click at [477, 409] on div "not defined" at bounding box center [562, 411] width 254 height 25
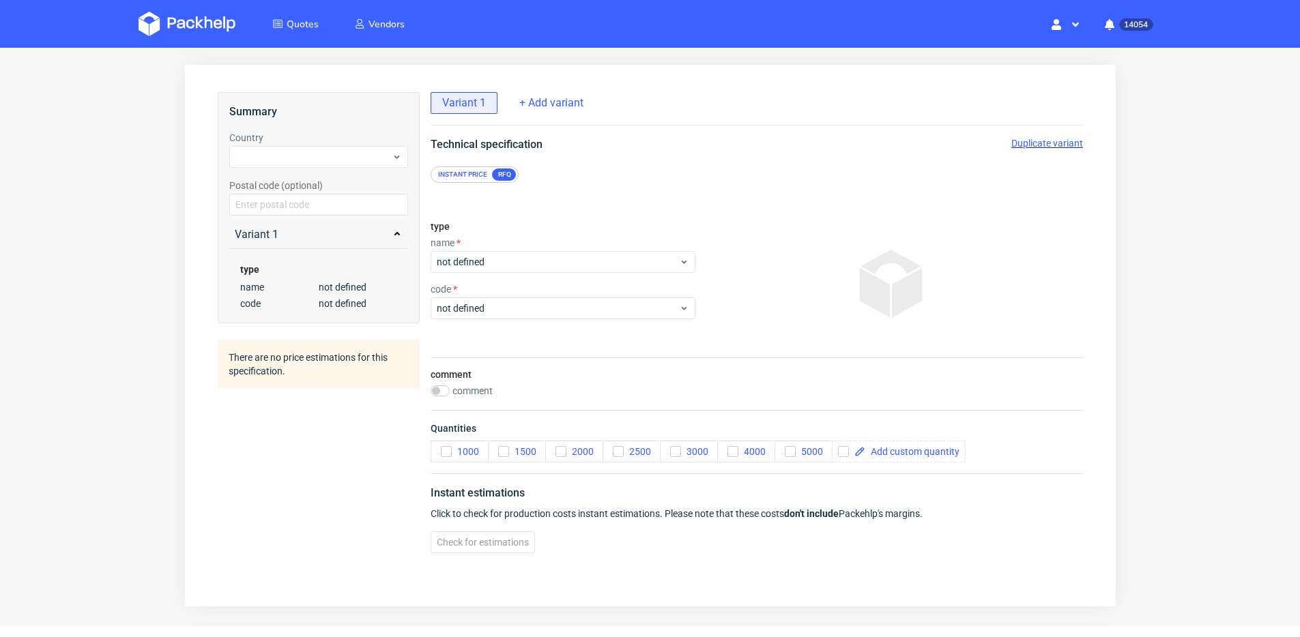
scroll to position [87, 0]
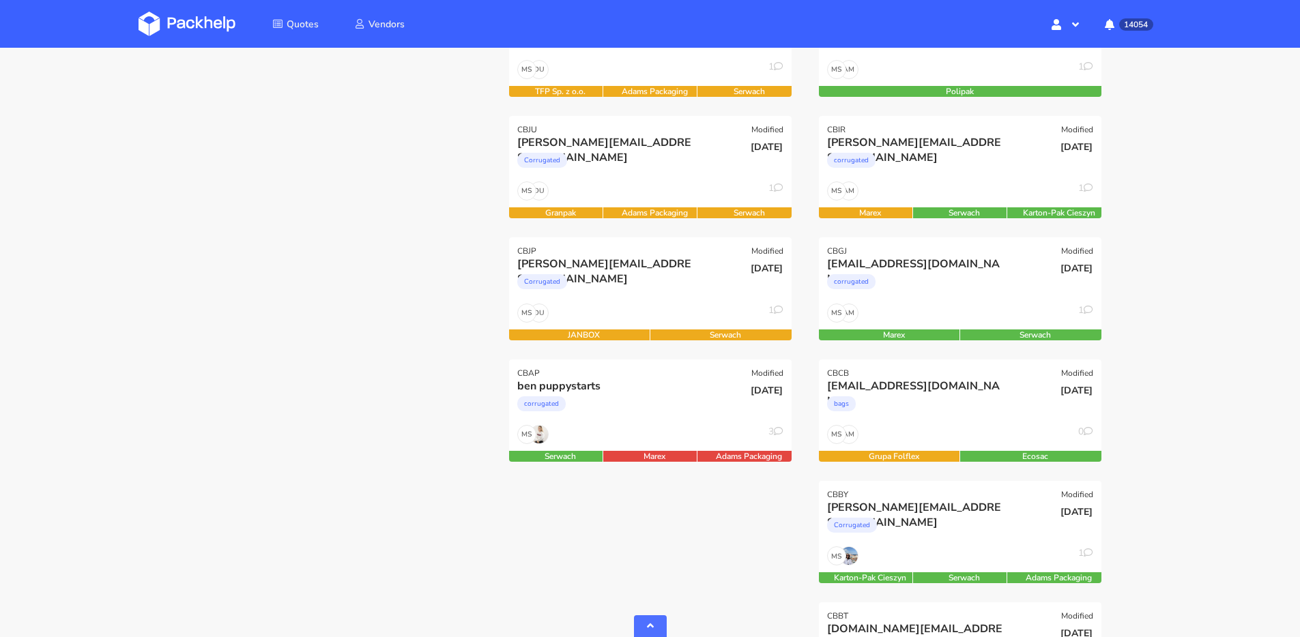
scroll to position [632, 0]
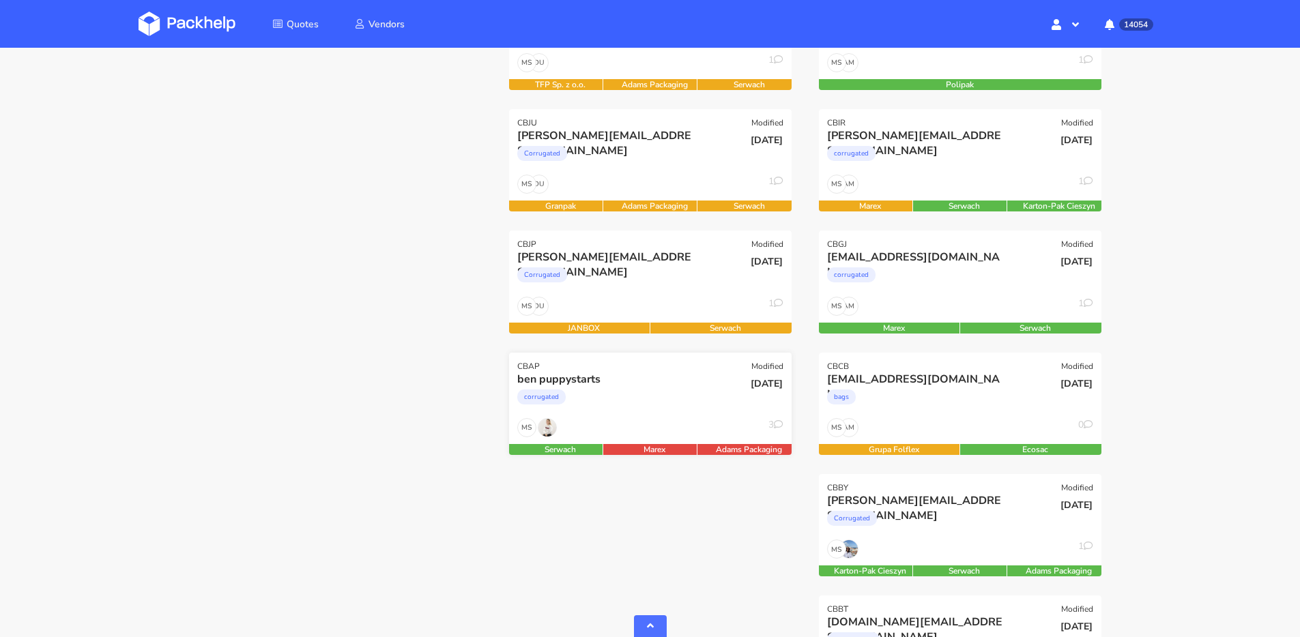
click at [691, 397] on div "corrugated" at bounding box center [607, 400] width 181 height 27
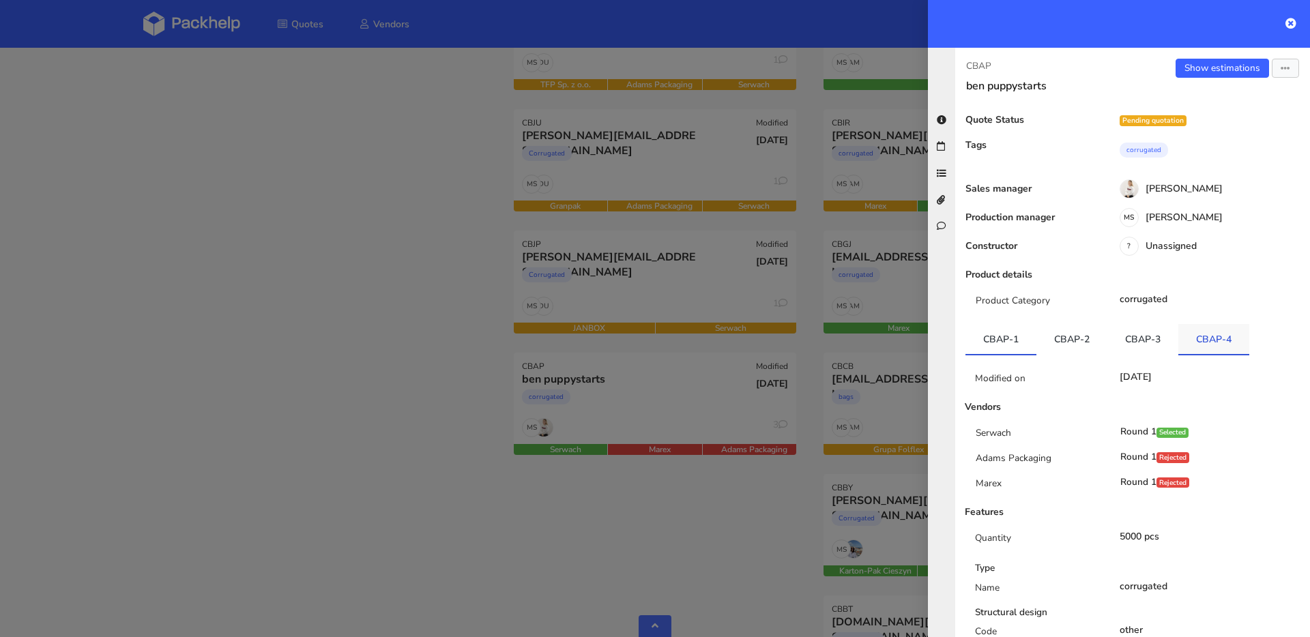
click at [1212, 340] on link "CBAP-4" at bounding box center [1214, 339] width 71 height 30
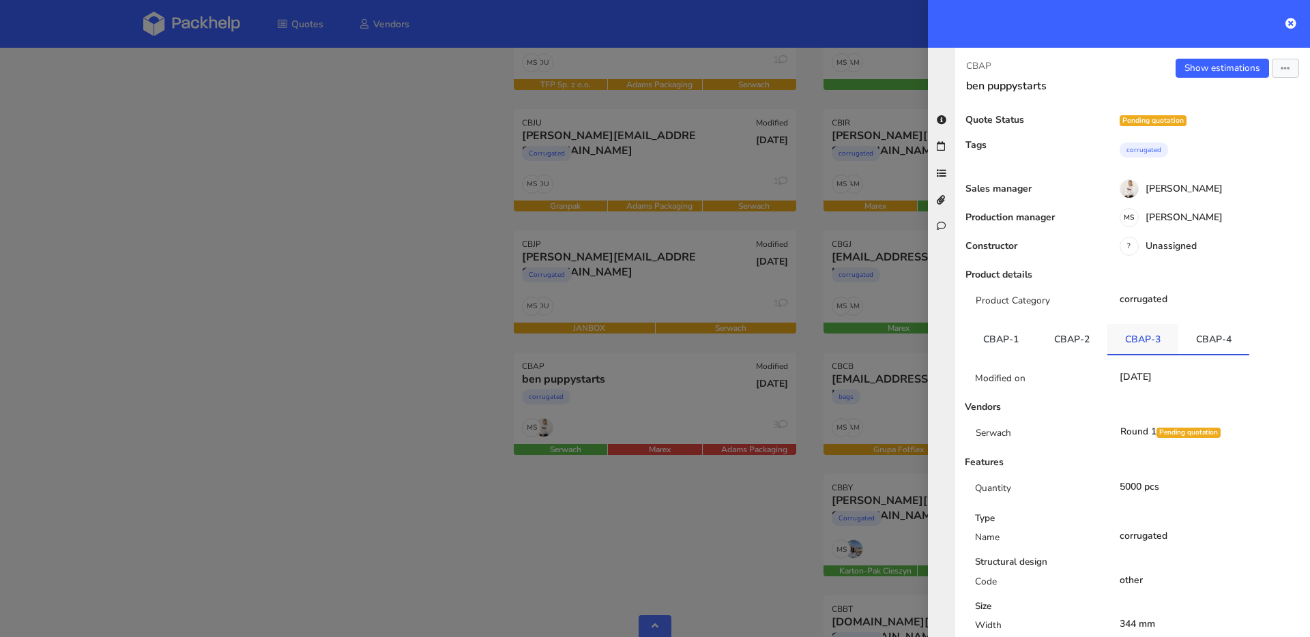
click at [1127, 340] on link "CBAP-3" at bounding box center [1143, 339] width 71 height 30
click at [1179, 338] on link "CBAP-4" at bounding box center [1214, 339] width 71 height 30
click at [190, 291] on div at bounding box center [655, 318] width 1310 height 637
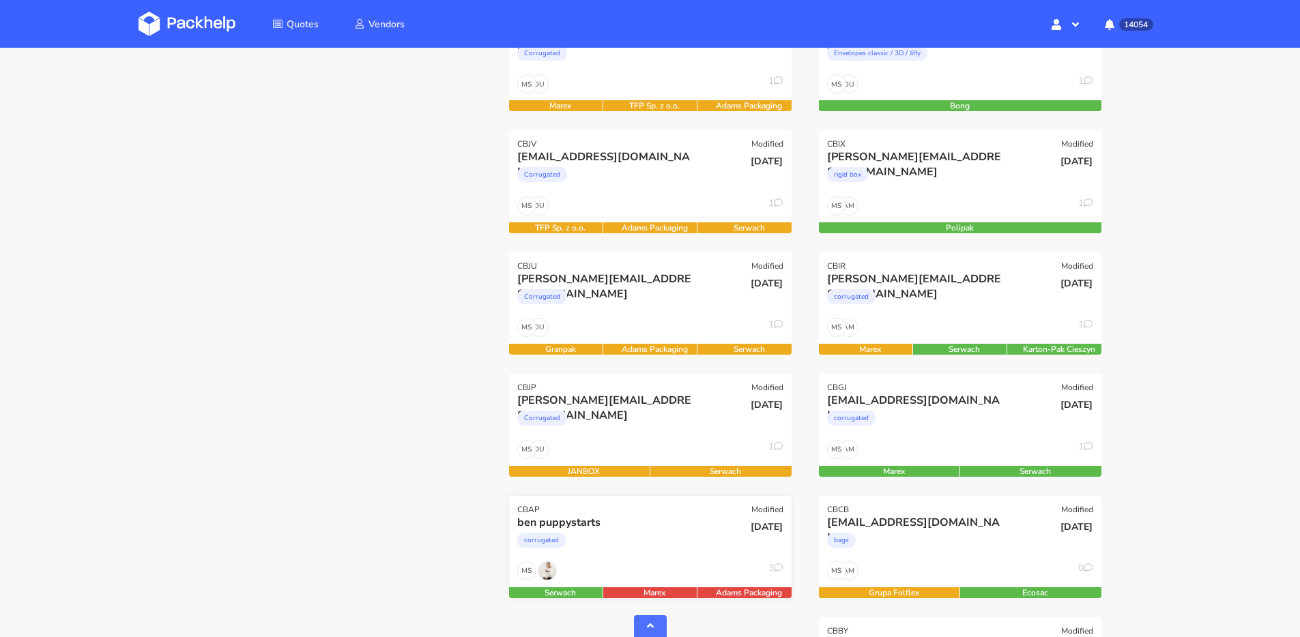
scroll to position [559, 0]
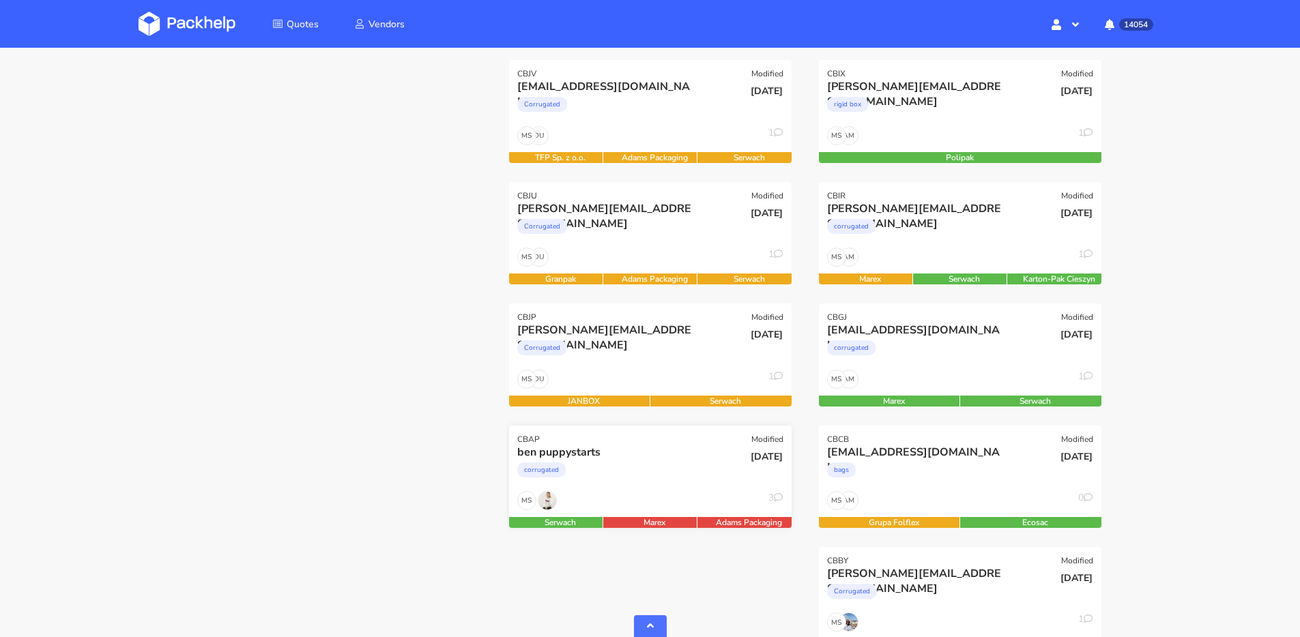
click at [678, 450] on div "ben puppystarts" at bounding box center [607, 452] width 181 height 15
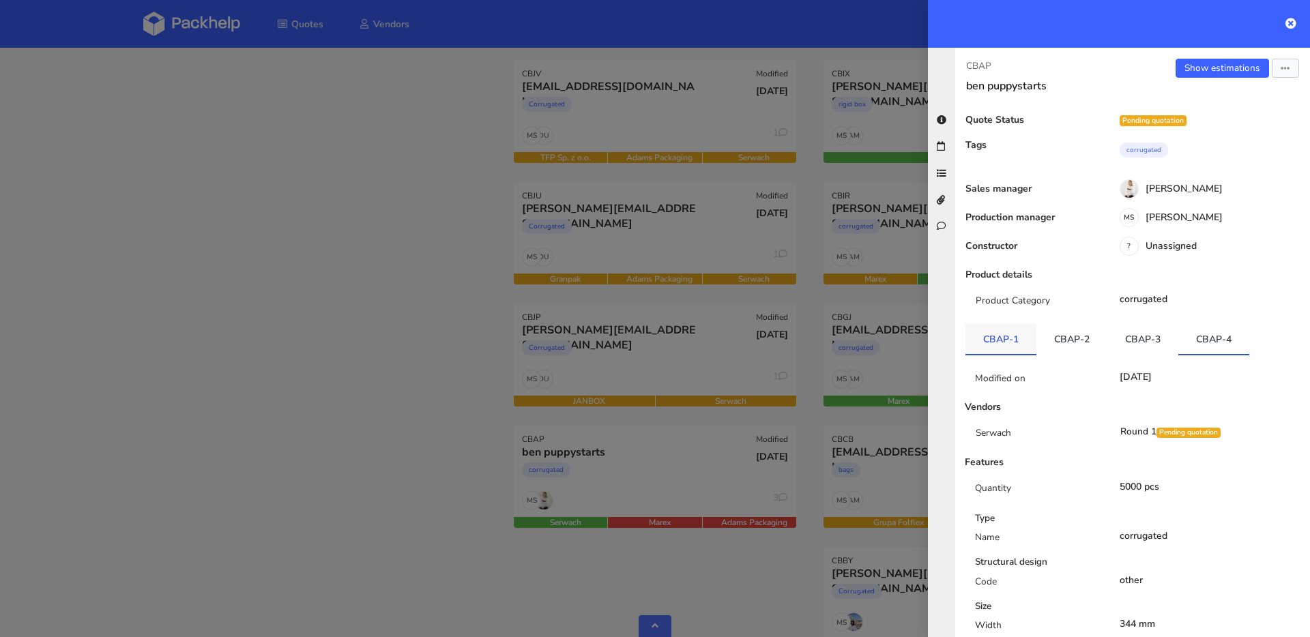
click at [1008, 334] on link "CBAP-1" at bounding box center [1001, 339] width 71 height 30
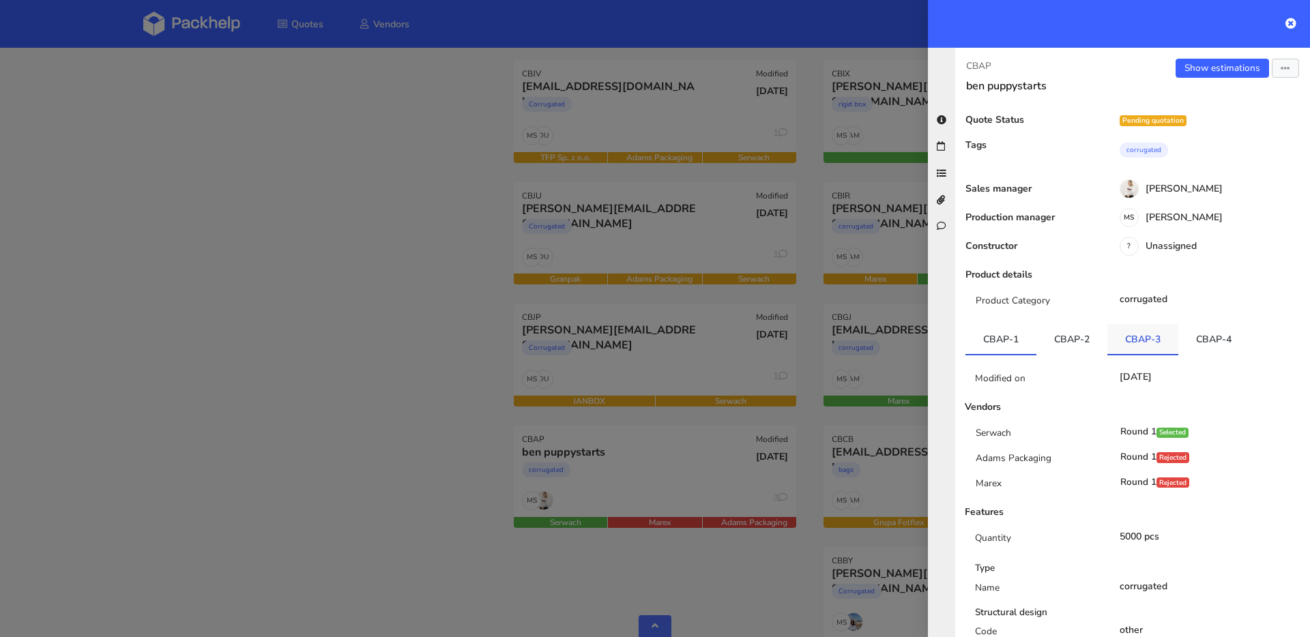
click at [1114, 345] on link "CBAP-3" at bounding box center [1143, 339] width 71 height 30
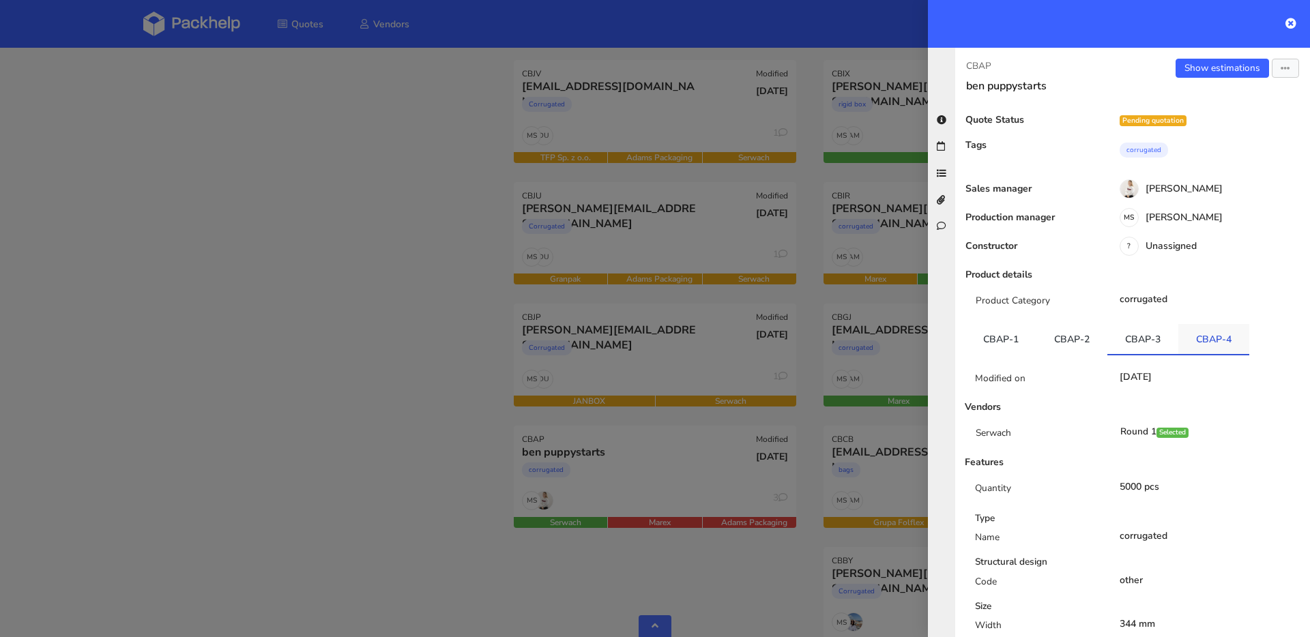
click at [1219, 341] on link "CBAP-4" at bounding box center [1214, 339] width 71 height 30
click at [204, 272] on div at bounding box center [655, 318] width 1310 height 637
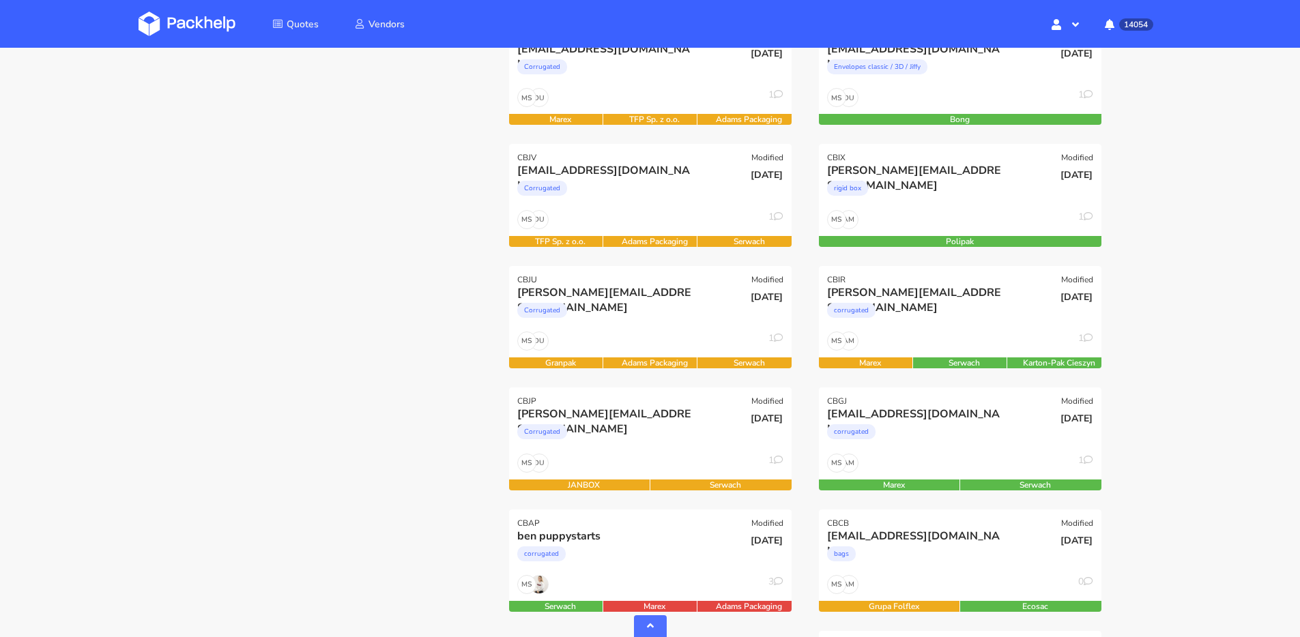
scroll to position [593, 0]
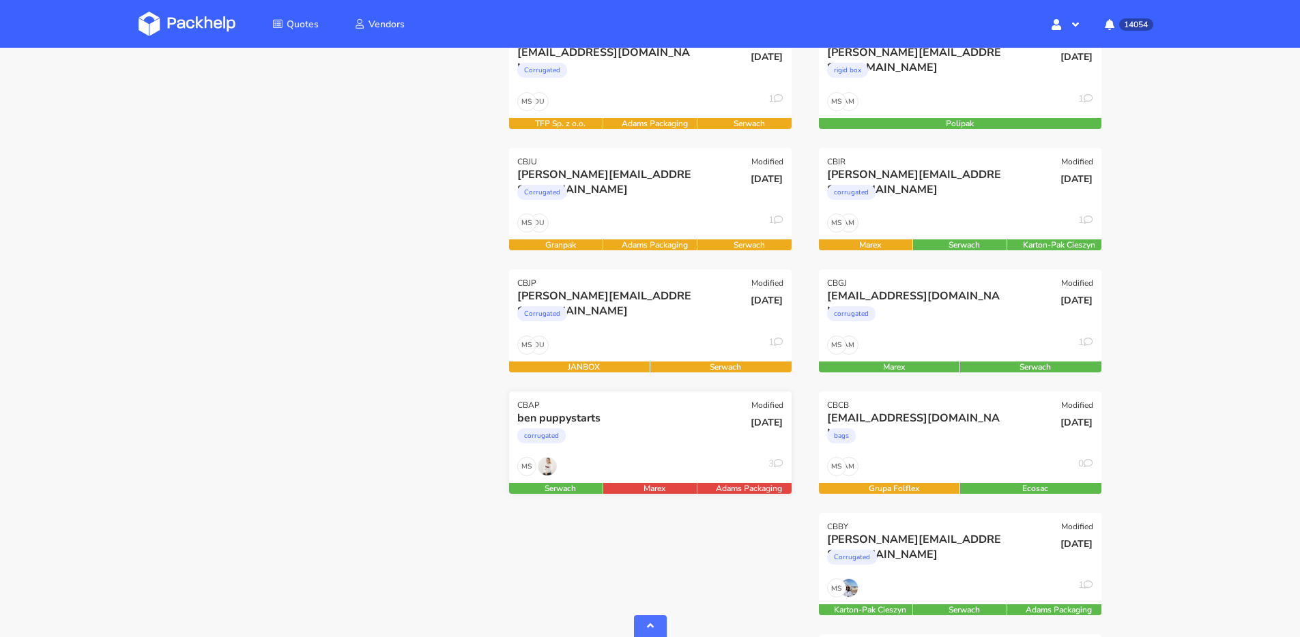
click at [687, 426] on div "corrugated" at bounding box center [607, 439] width 181 height 27
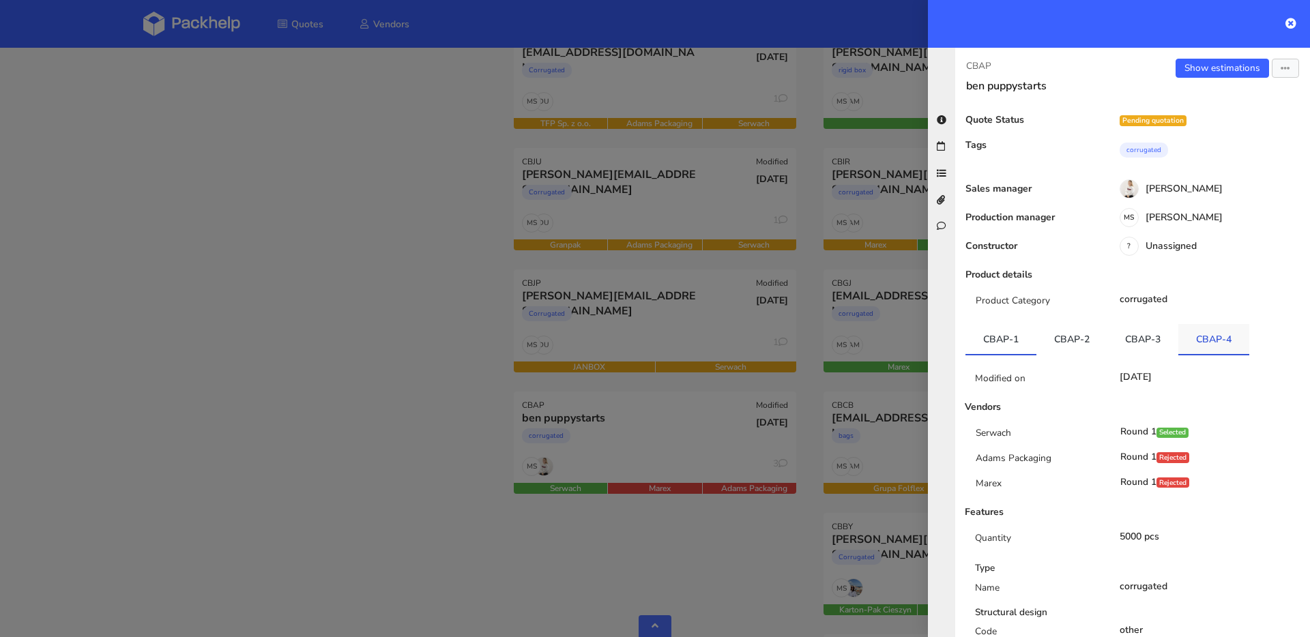
click at [1217, 332] on link "CBAP-4" at bounding box center [1214, 339] width 71 height 30
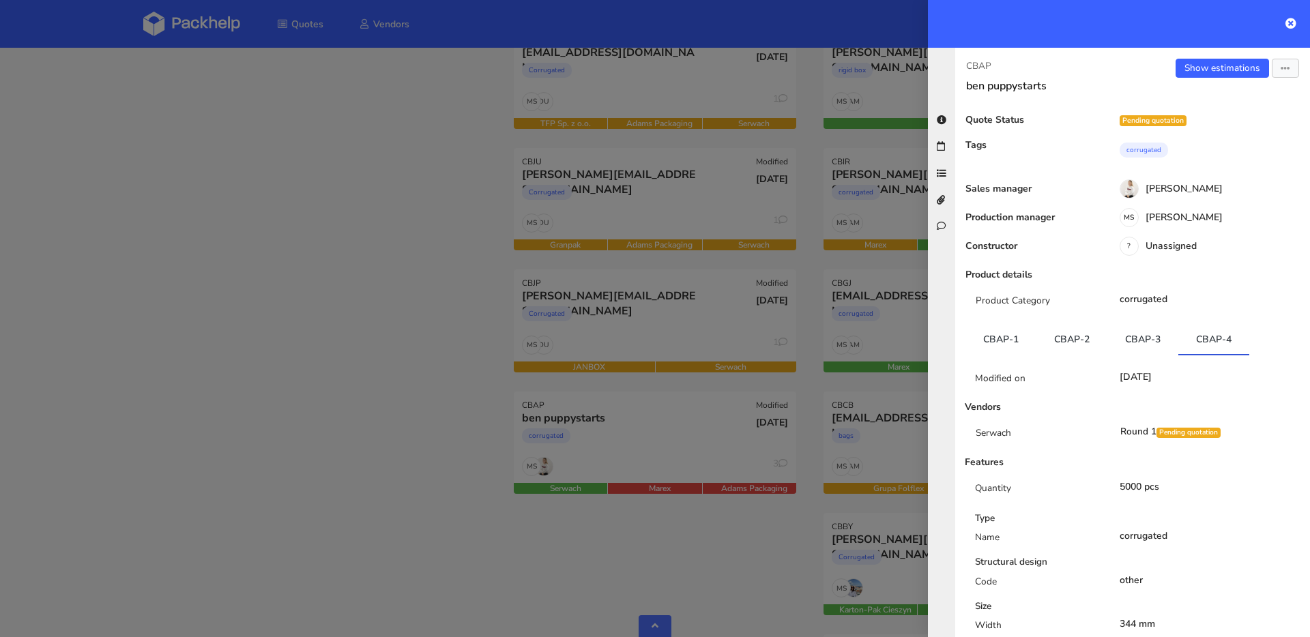
click at [224, 255] on div at bounding box center [655, 318] width 1310 height 637
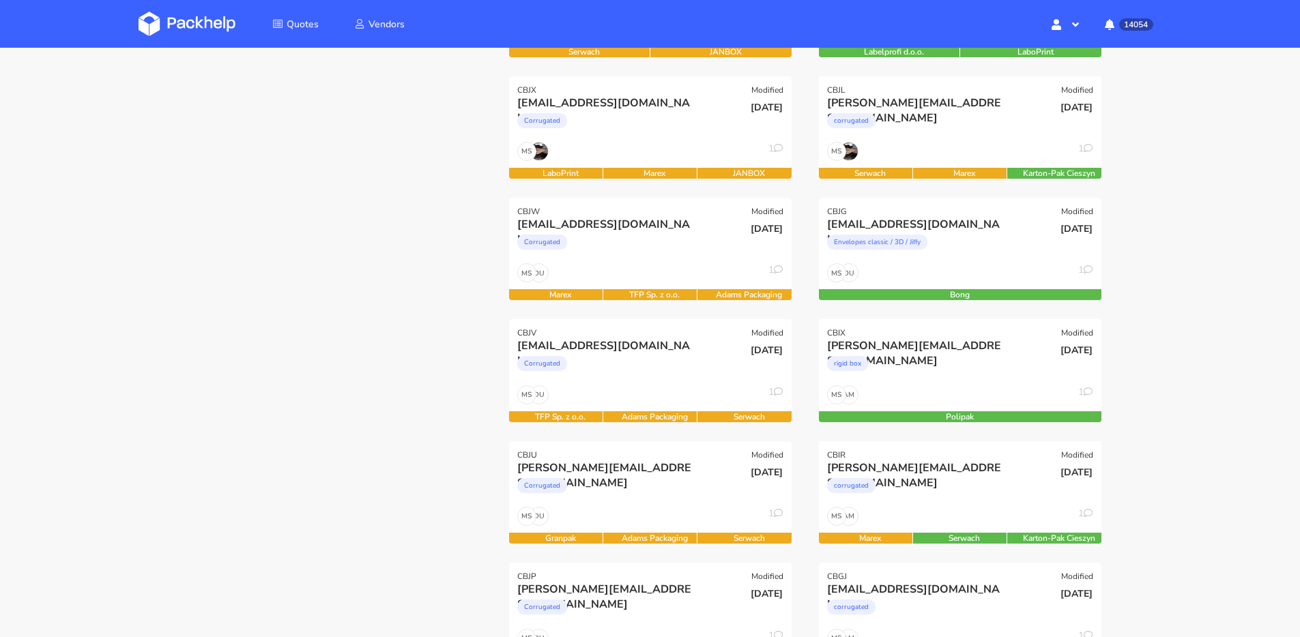
scroll to position [48, 0]
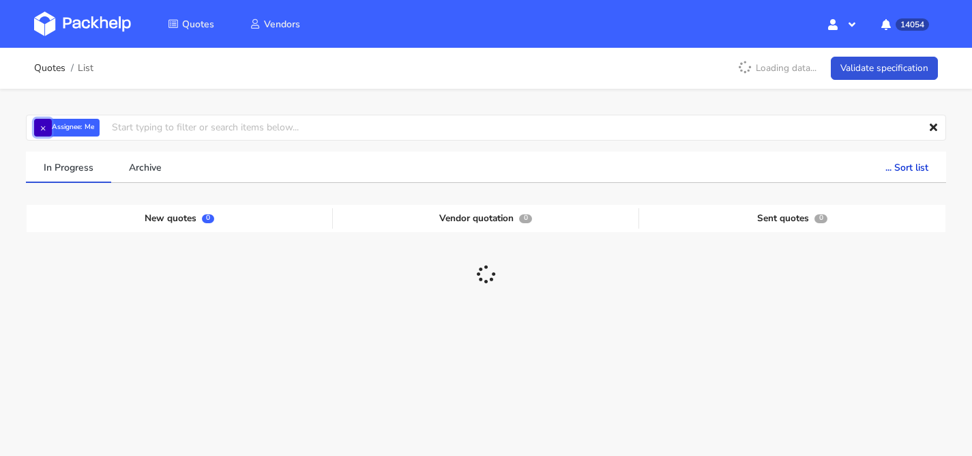
click at [45, 122] on button "×" at bounding box center [43, 128] width 18 height 18
click at [75, 124] on input "text" at bounding box center [486, 128] width 921 height 26
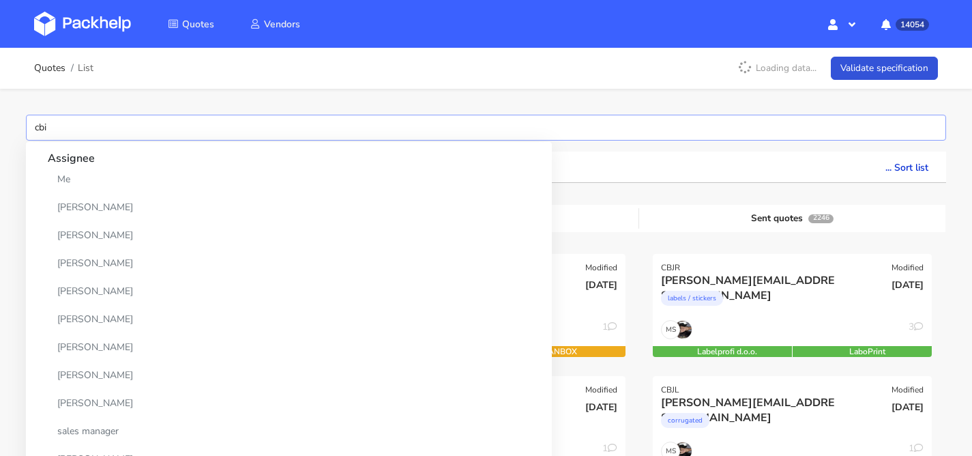
type input "cbix"
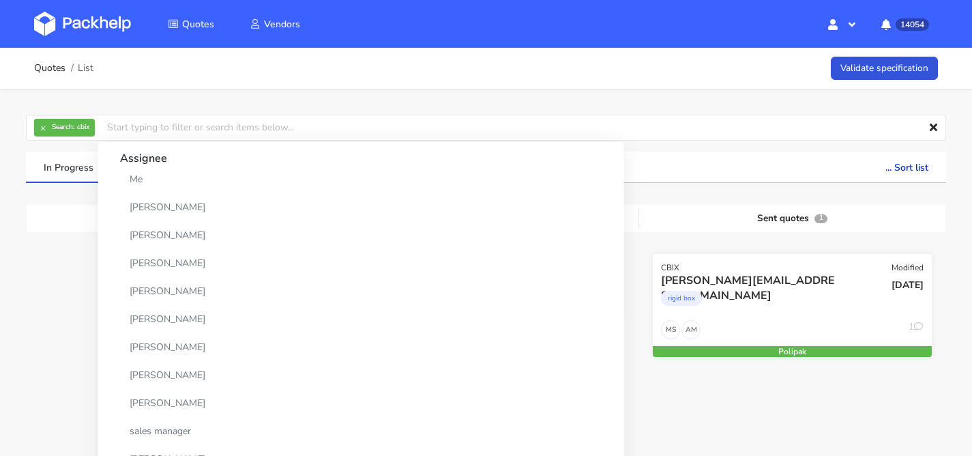
click at [781, 298] on div "rigid box" at bounding box center [750, 301] width 178 height 27
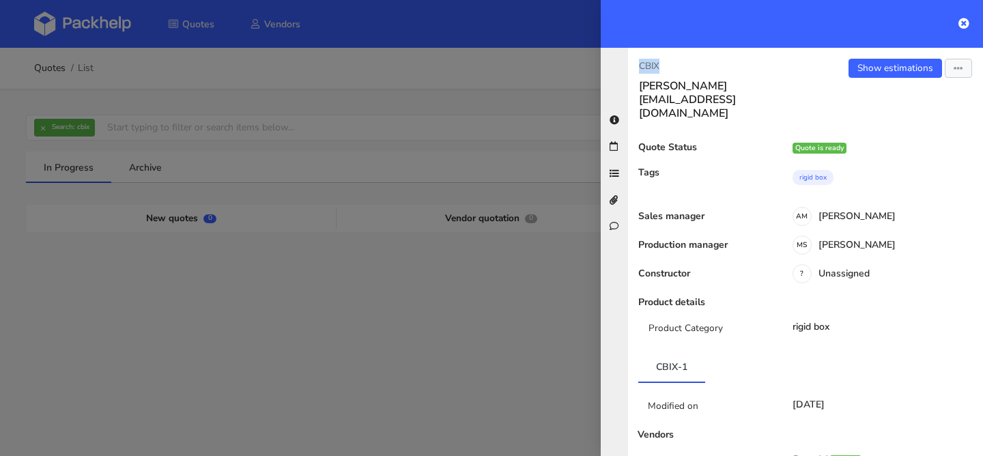
drag, startPoint x: 666, startPoint y: 62, endPoint x: 622, endPoint y: 60, distance: 44.4
click at [622, 60] on div "CBIX [PERSON_NAME][EMAIL_ADDRESS][DOMAIN_NAME] Show estimations View quote Edit…" at bounding box center [792, 252] width 382 height 408
copy p "CBIX"
click at [866, 73] on link "Show estimations" at bounding box center [894, 68] width 93 height 19
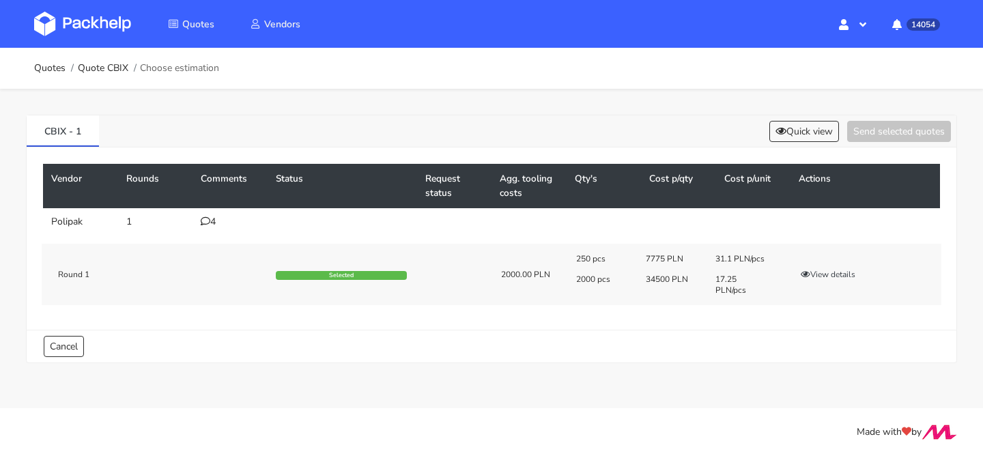
click at [299, 251] on div "Round 1 Selected 2000.00 PLN 250 pcs 7775 PLN 31.1 PLN/pcs 2000 pcs 34500 PLN 1…" at bounding box center [491, 274] width 899 height 61
click at [213, 220] on div "4" at bounding box center [230, 221] width 59 height 11
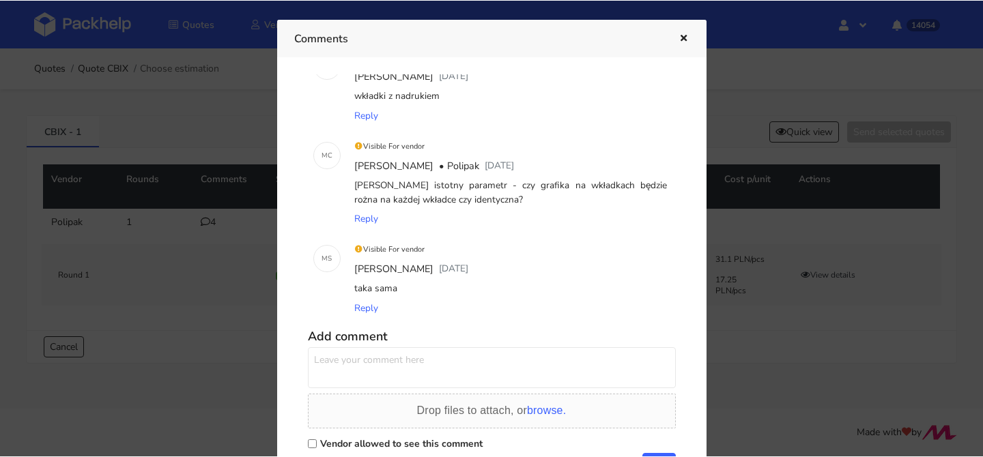
scroll to position [153, 0]
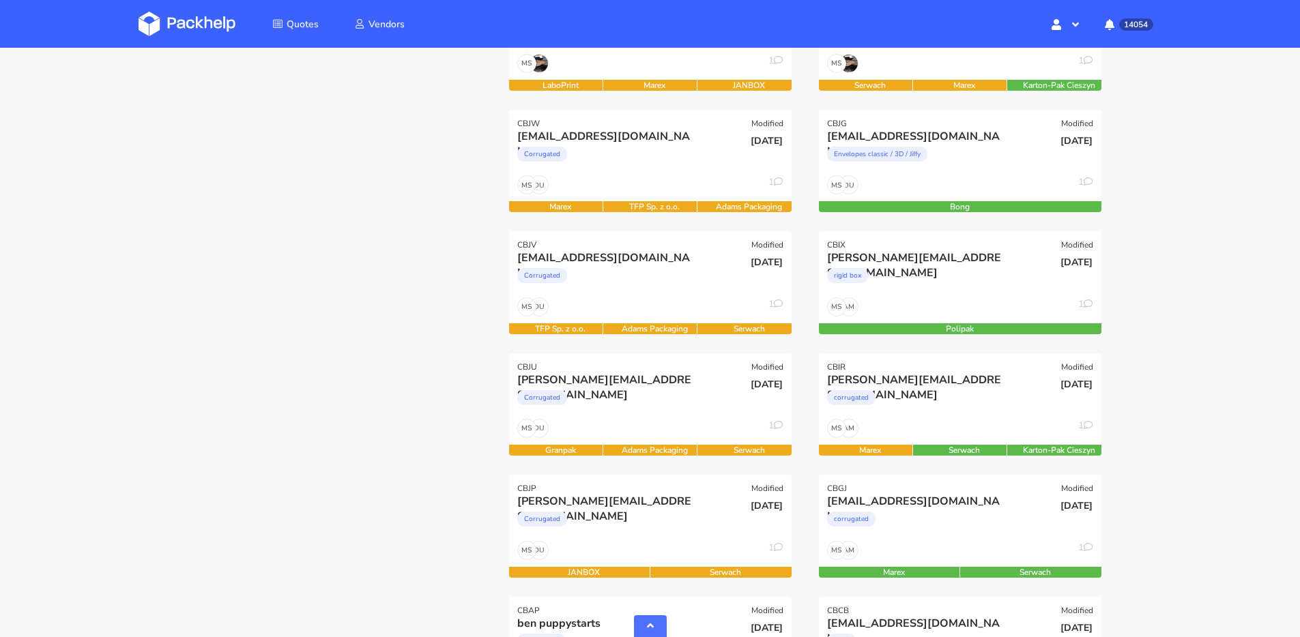
scroll to position [388, 0]
